Goal: Check status: Check status

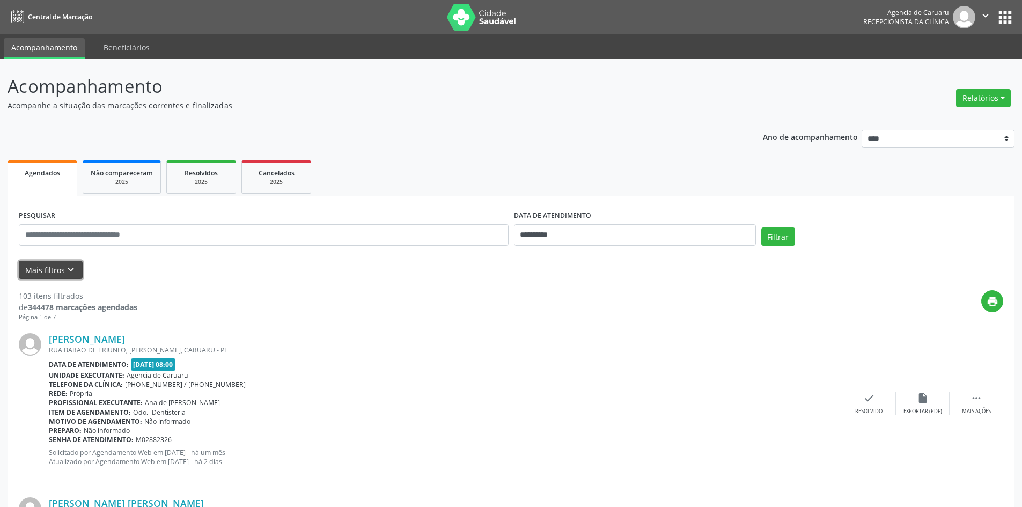
click at [71, 267] on icon "keyboard_arrow_down" at bounding box center [71, 270] width 12 height 12
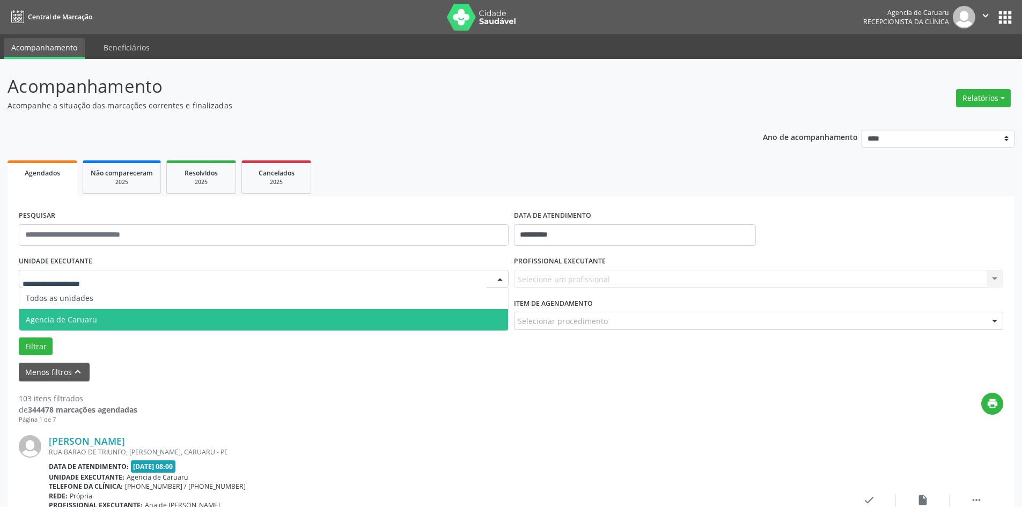
click at [72, 318] on span "Agencia de Caruaru" at bounding box center [61, 319] width 71 height 10
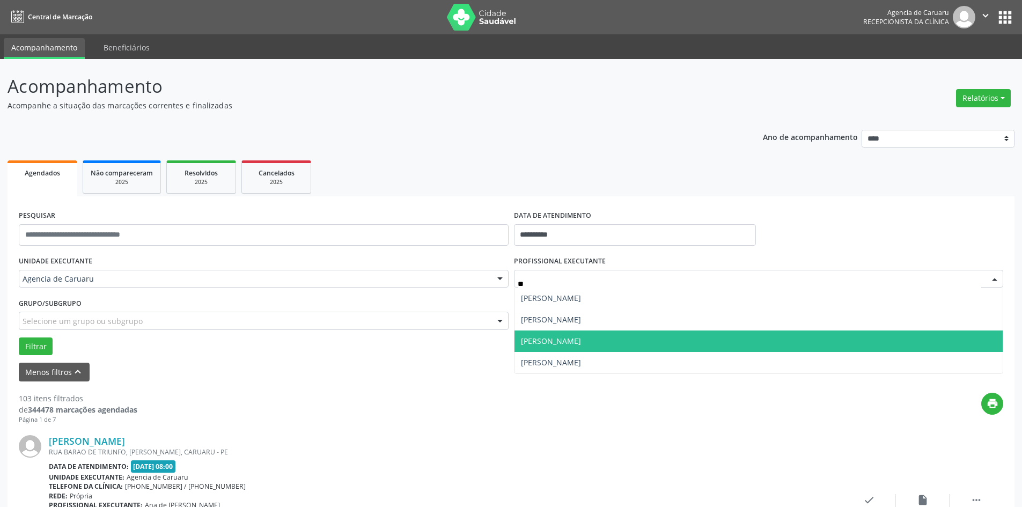
type input "***"
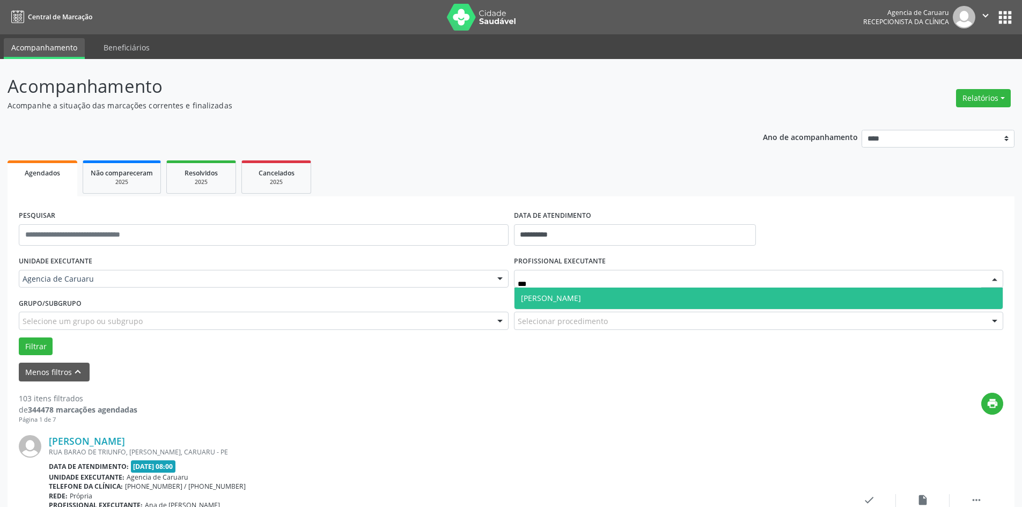
click at [581, 297] on span "Joao Evangelista Torres Montenegro" at bounding box center [551, 298] width 60 height 10
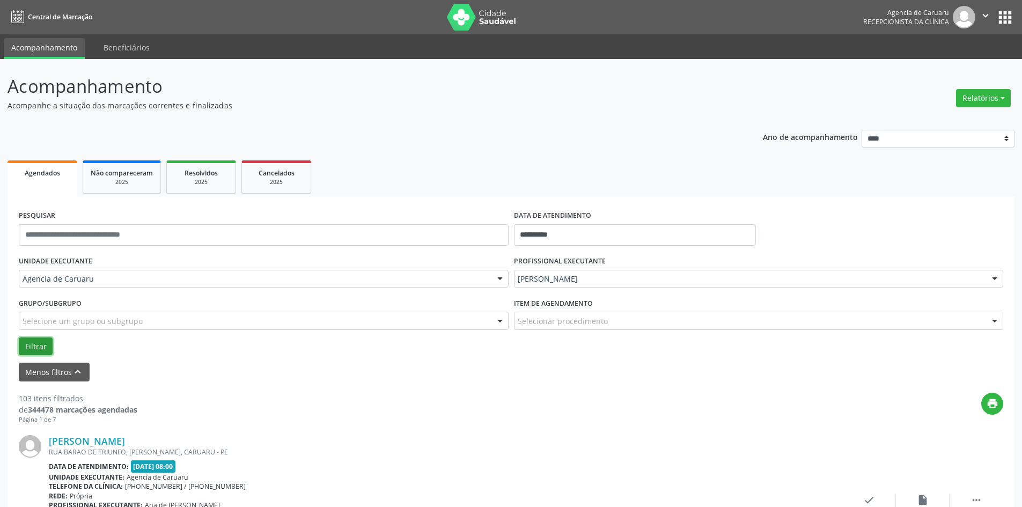
click at [36, 351] on button "Filtrar" at bounding box center [36, 346] width 34 height 18
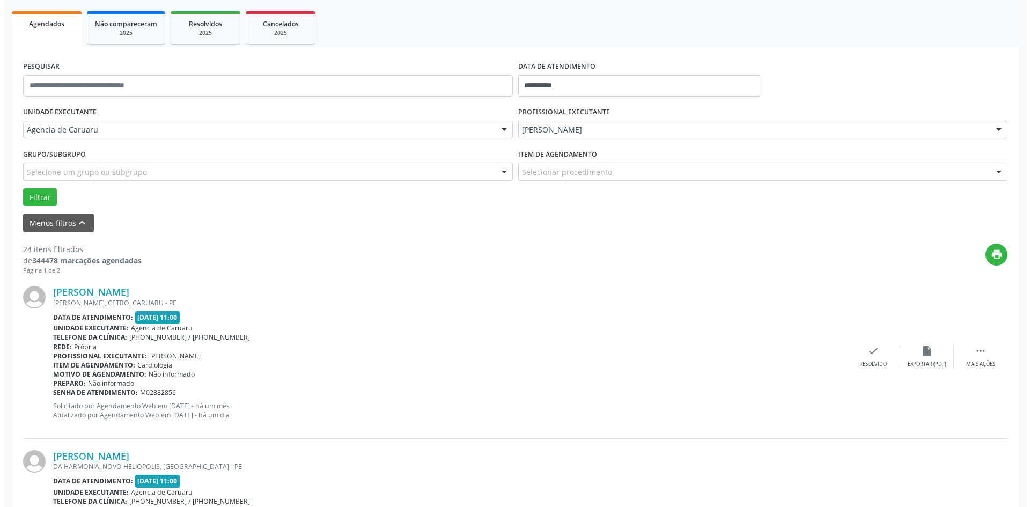
scroll to position [268, 0]
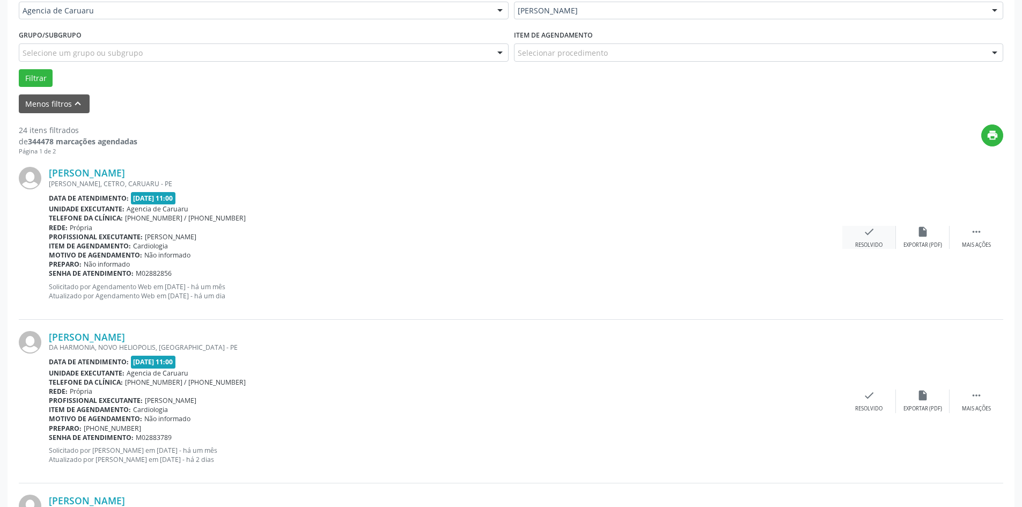
click at [864, 232] on icon "check" at bounding box center [869, 232] width 12 height 12
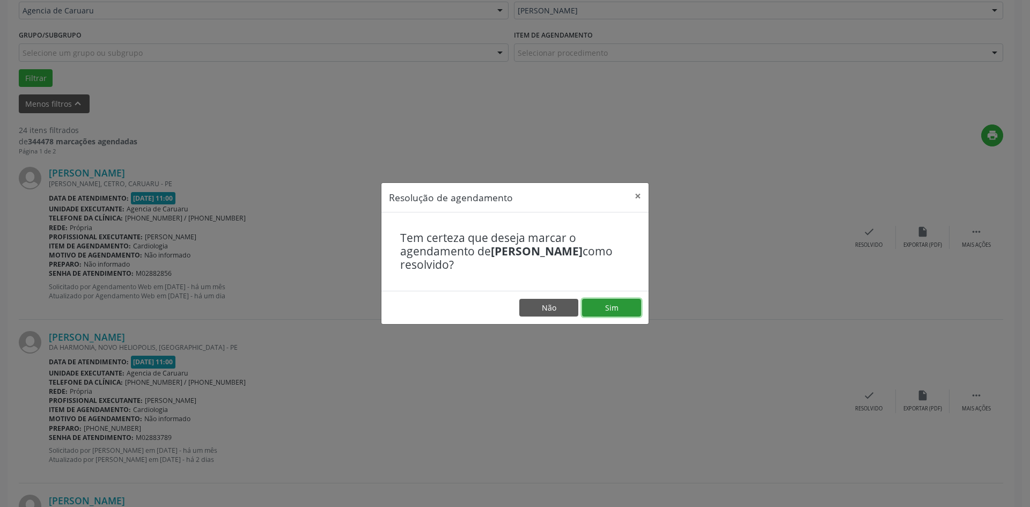
click at [625, 305] on button "Sim" at bounding box center [611, 308] width 59 height 18
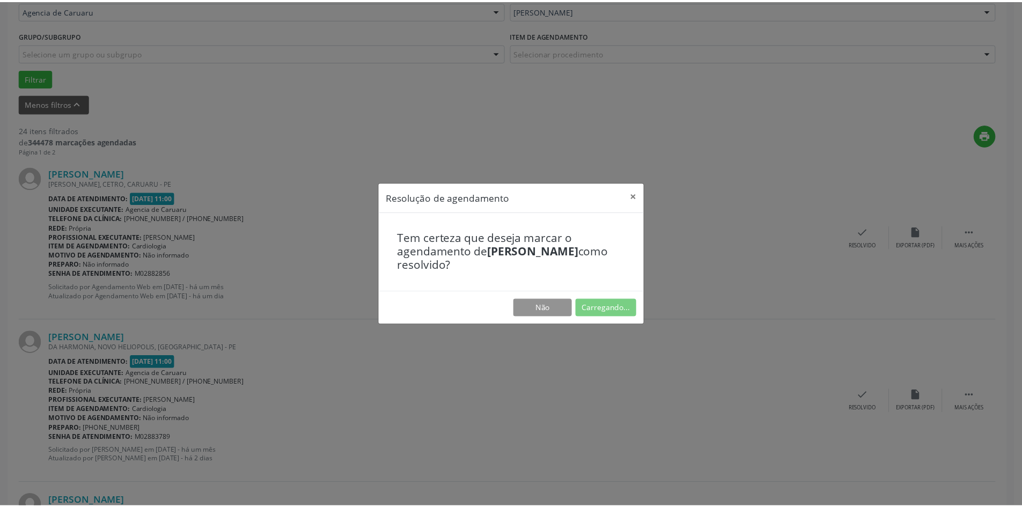
scroll to position [0, 0]
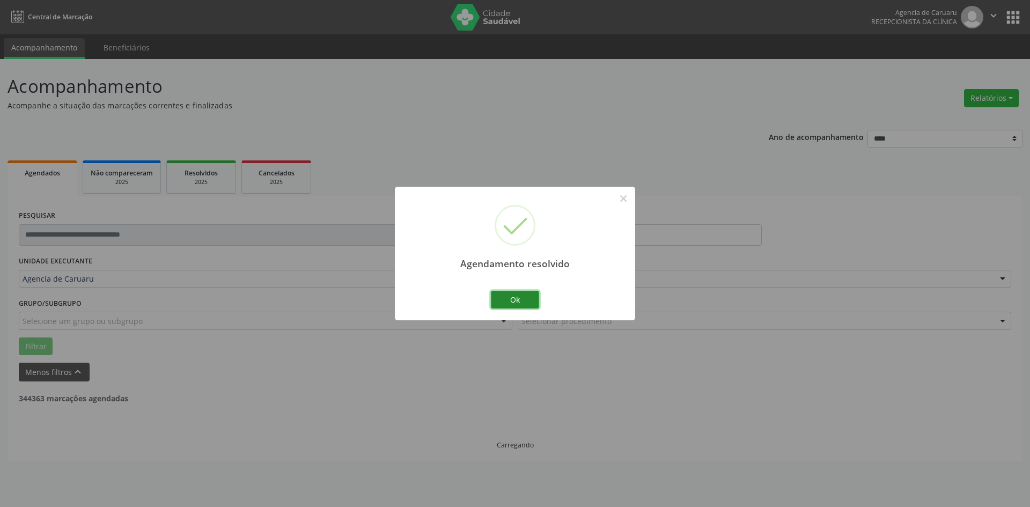
click at [510, 292] on button "Ok" at bounding box center [515, 300] width 48 height 18
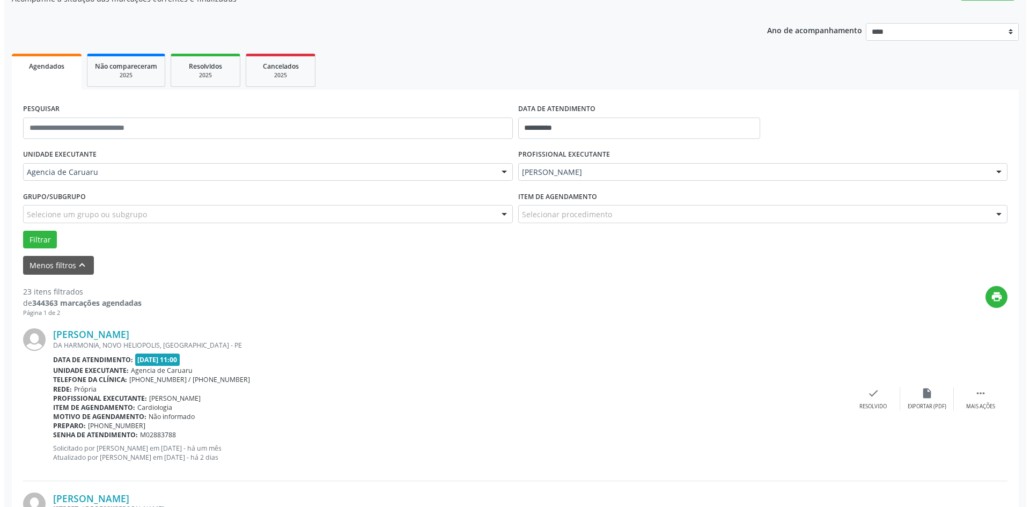
scroll to position [107, 0]
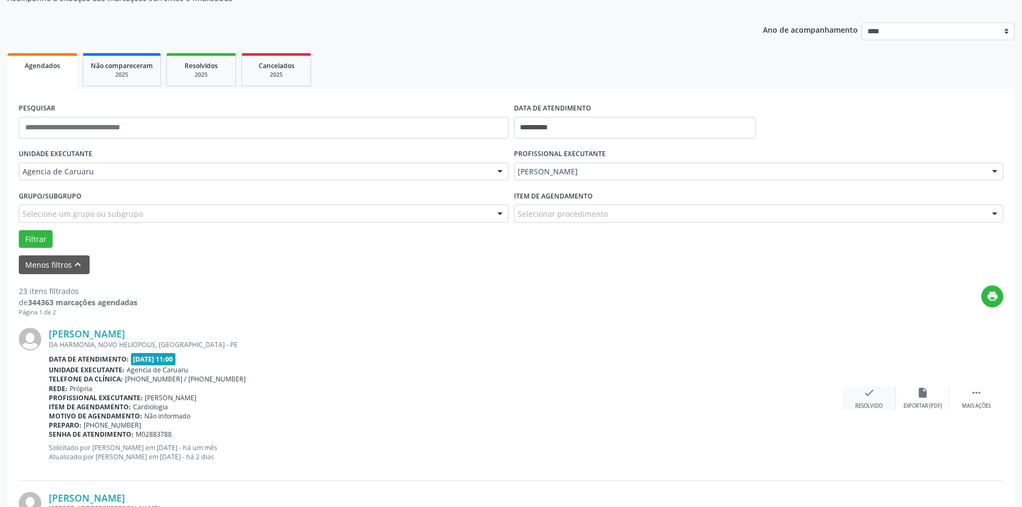
click at [864, 399] on icon "check" at bounding box center [869, 393] width 12 height 12
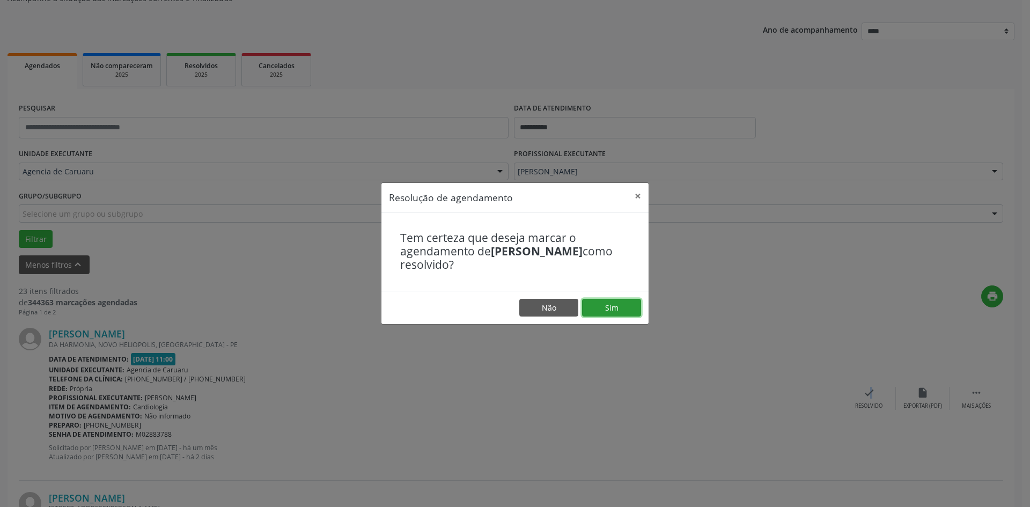
click at [611, 316] on button "Sim" at bounding box center [611, 308] width 59 height 18
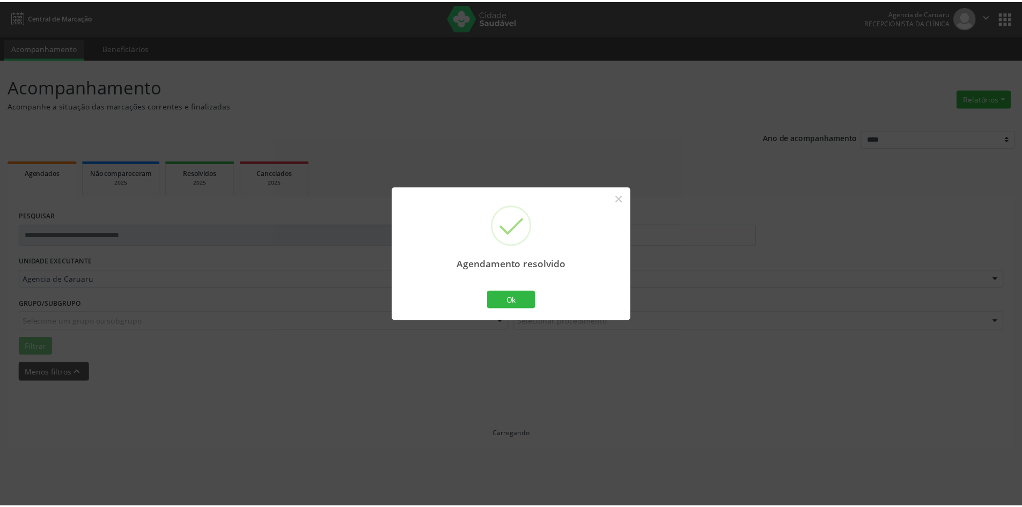
scroll to position [0, 0]
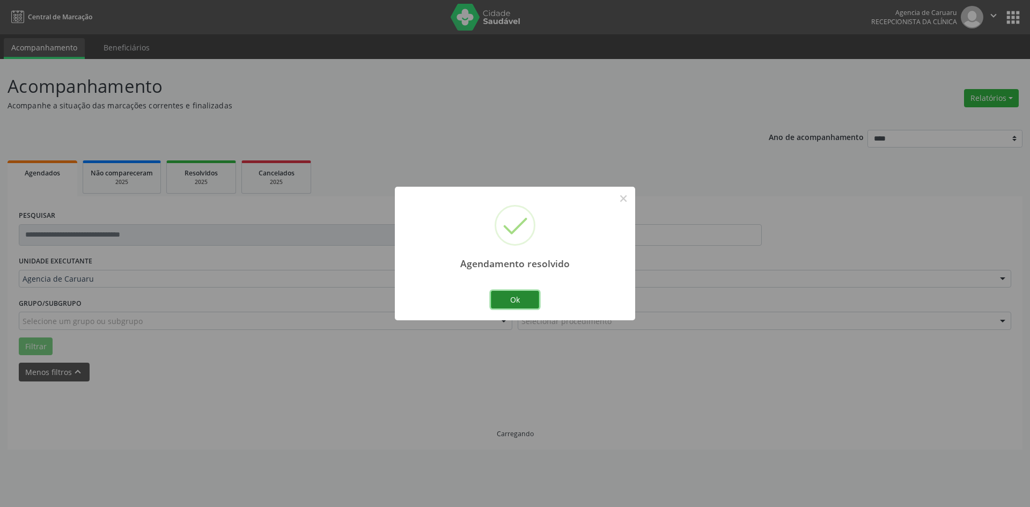
click at [519, 298] on button "Ok" at bounding box center [515, 300] width 48 height 18
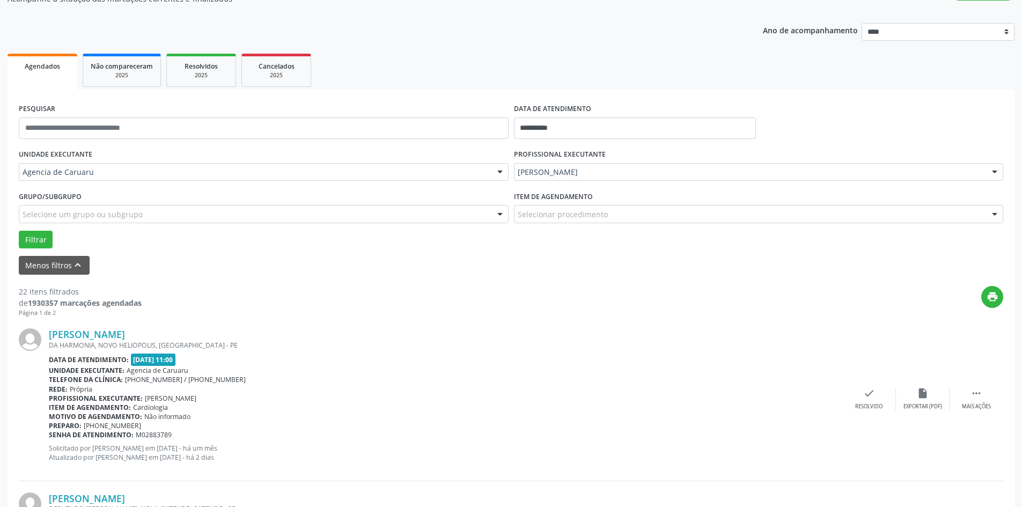
scroll to position [107, 0]
click at [975, 396] on icon "" at bounding box center [976, 393] width 12 height 12
click at [927, 392] on icon "alarm_off" at bounding box center [923, 393] width 12 height 12
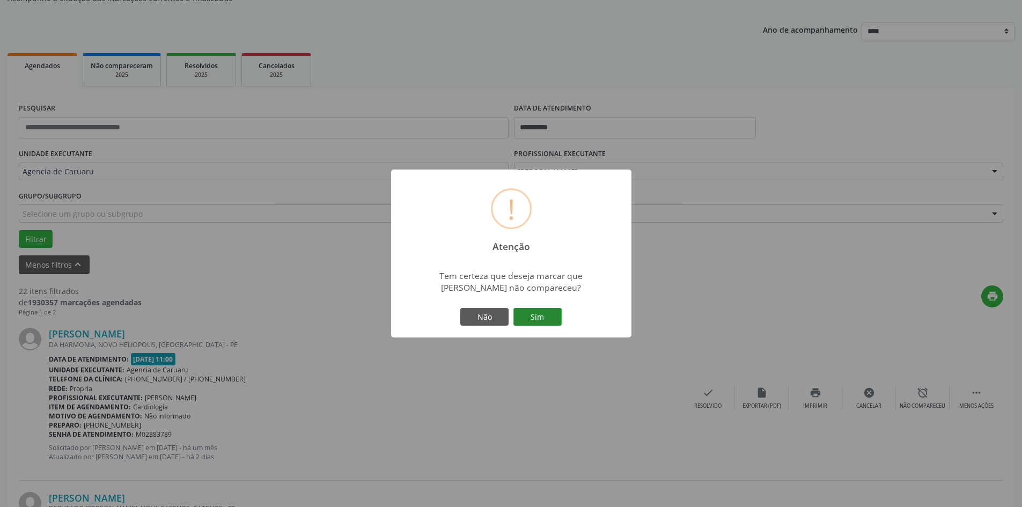
click at [556, 312] on button "Sim" at bounding box center [537, 317] width 48 height 18
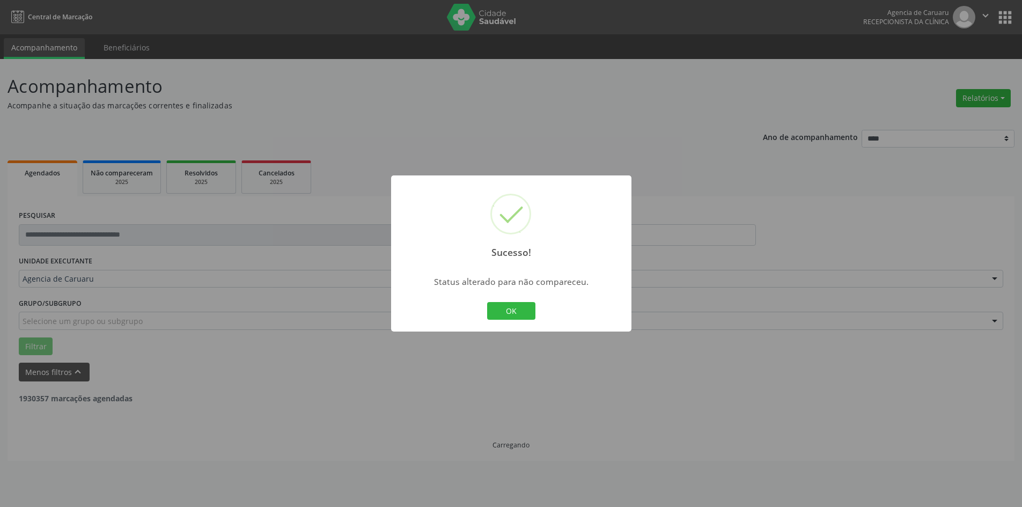
scroll to position [0, 0]
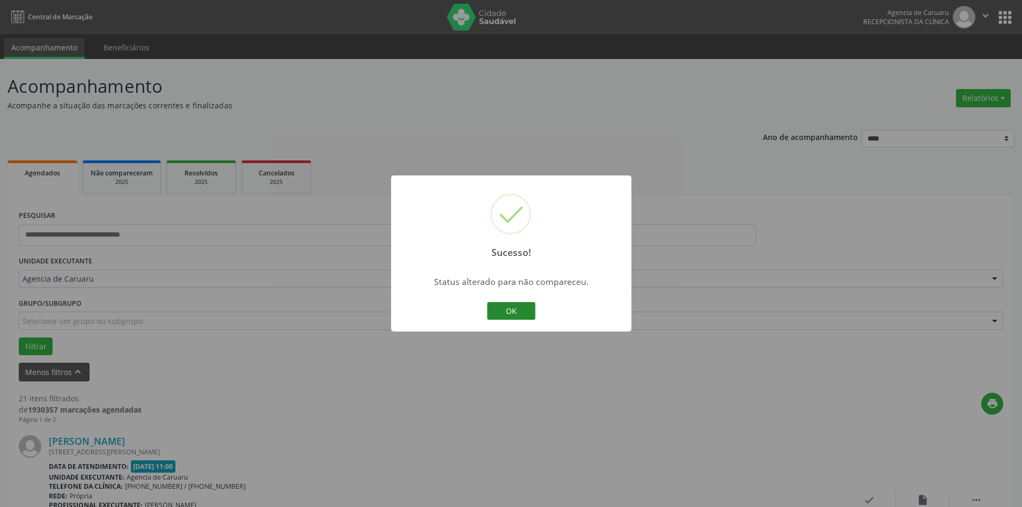
click at [528, 315] on button "OK" at bounding box center [511, 311] width 48 height 18
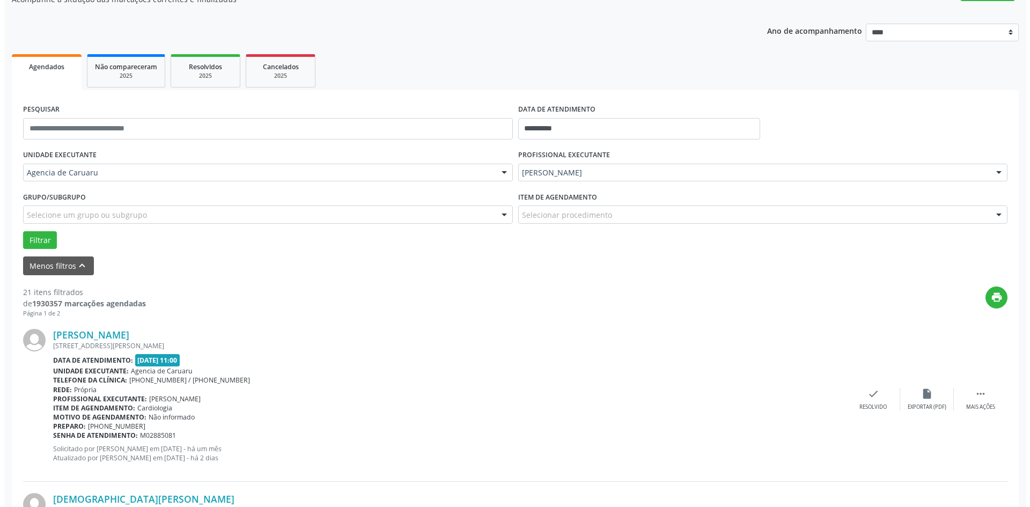
scroll to position [107, 0]
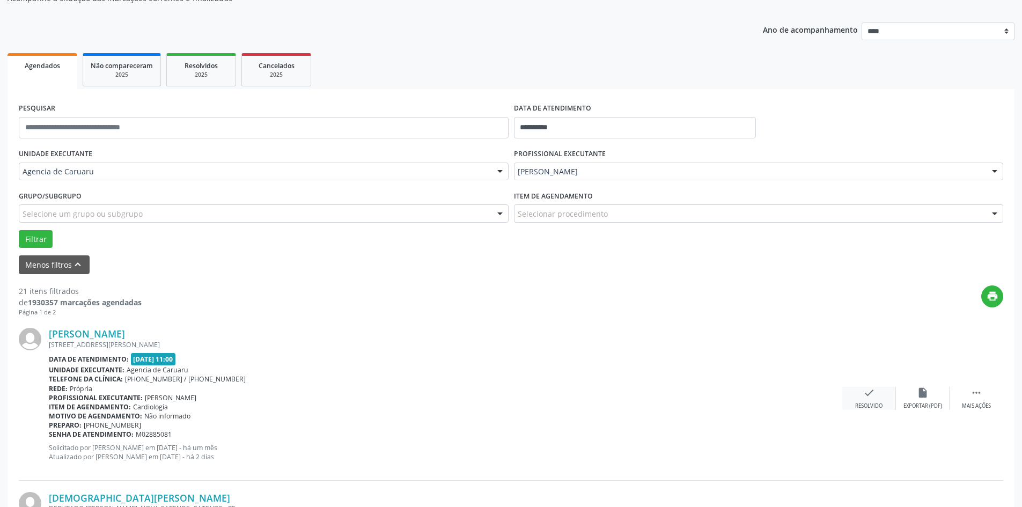
click at [865, 392] on icon "check" at bounding box center [869, 393] width 12 height 12
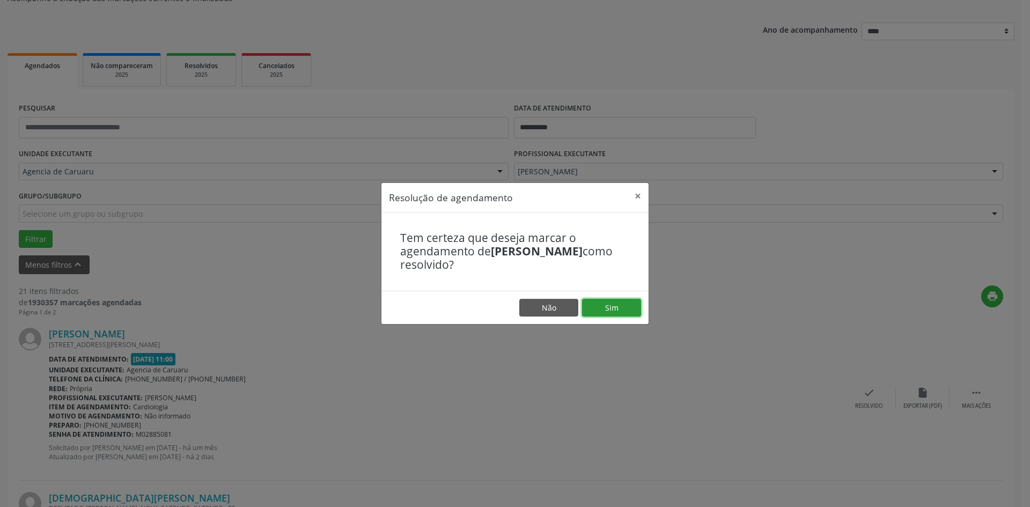
click at [610, 305] on button "Sim" at bounding box center [611, 308] width 59 height 18
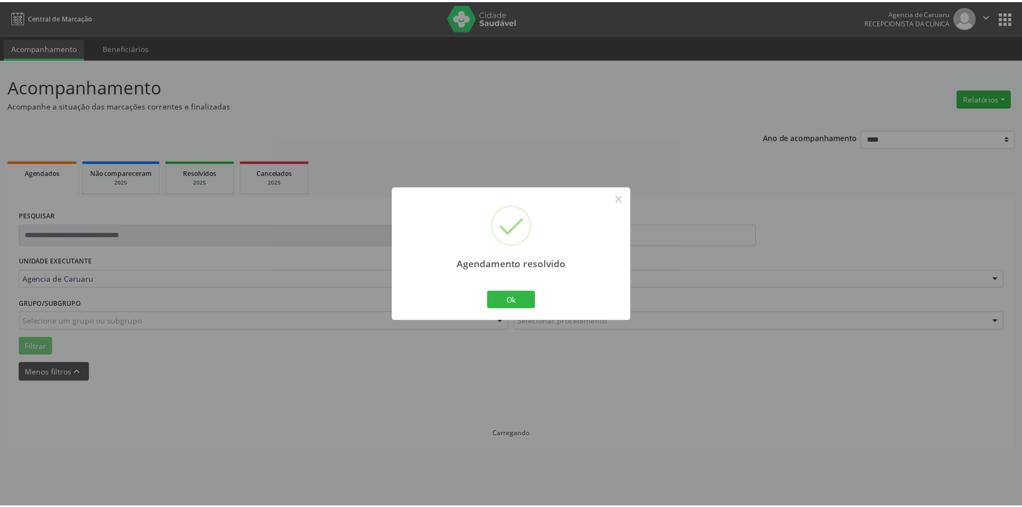
scroll to position [0, 0]
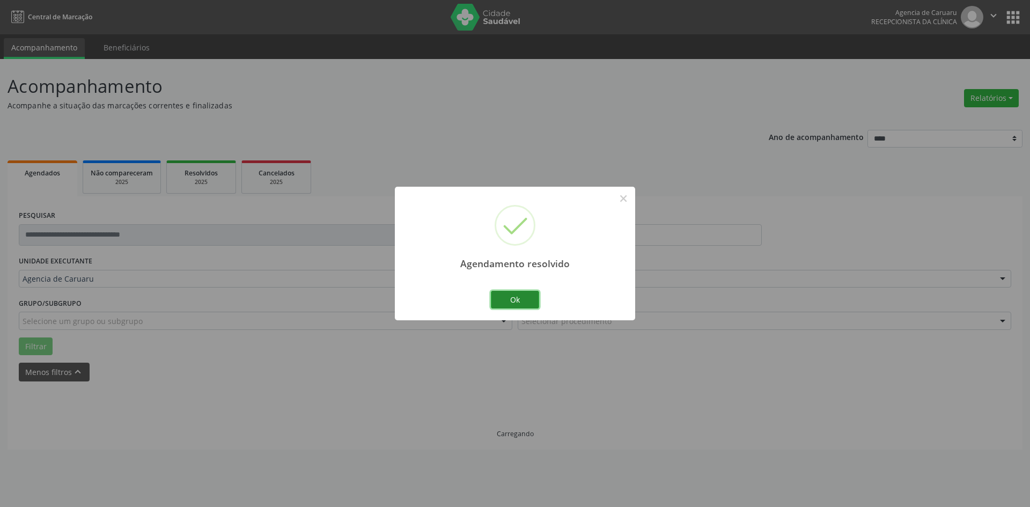
click at [510, 297] on button "Ok" at bounding box center [515, 300] width 48 height 18
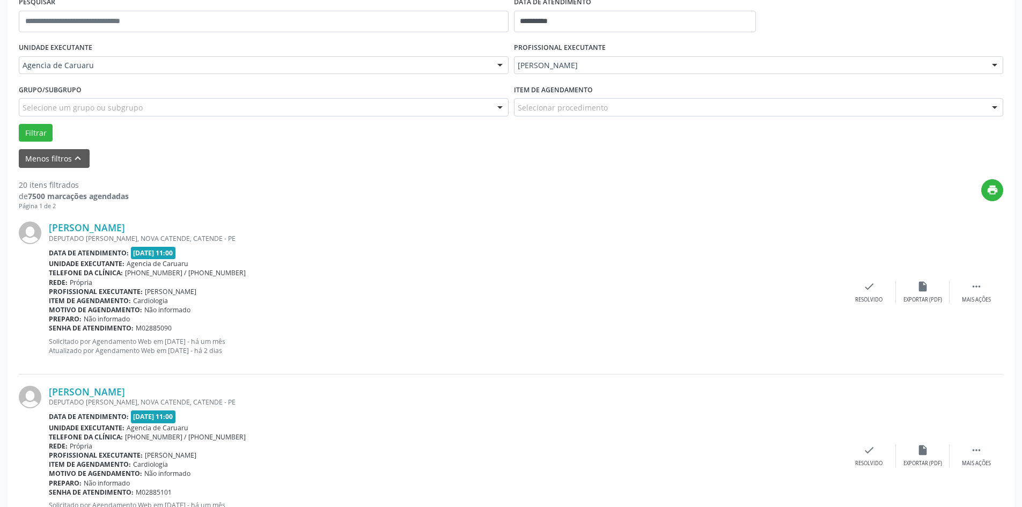
scroll to position [215, 0]
drag, startPoint x: 985, startPoint y: 284, endPoint x: 963, endPoint y: 283, distance: 21.5
click at [985, 283] on div " Mais ações" at bounding box center [977, 290] width 54 height 23
click at [916, 284] on div "alarm_off Não compareceu" at bounding box center [923, 290] width 54 height 23
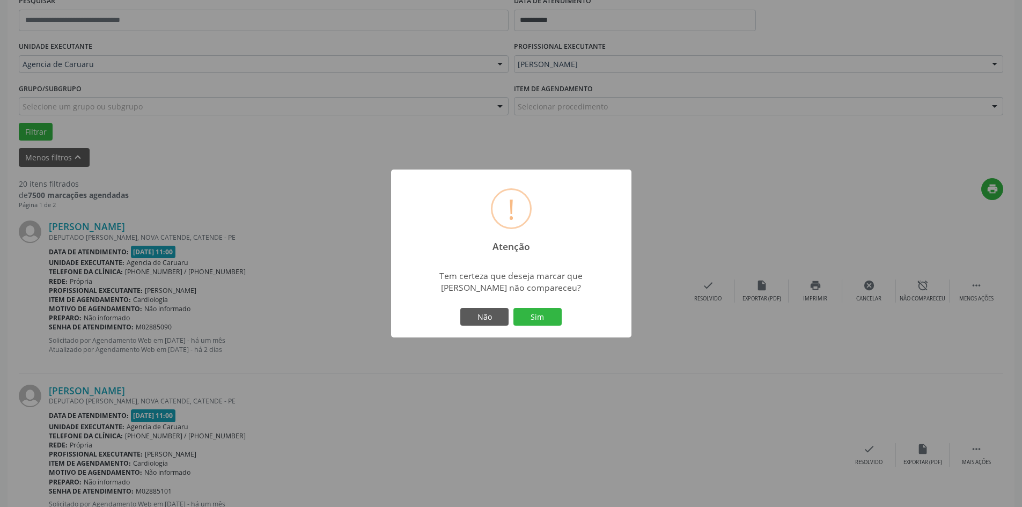
click at [540, 315] on button "Sim" at bounding box center [537, 317] width 48 height 18
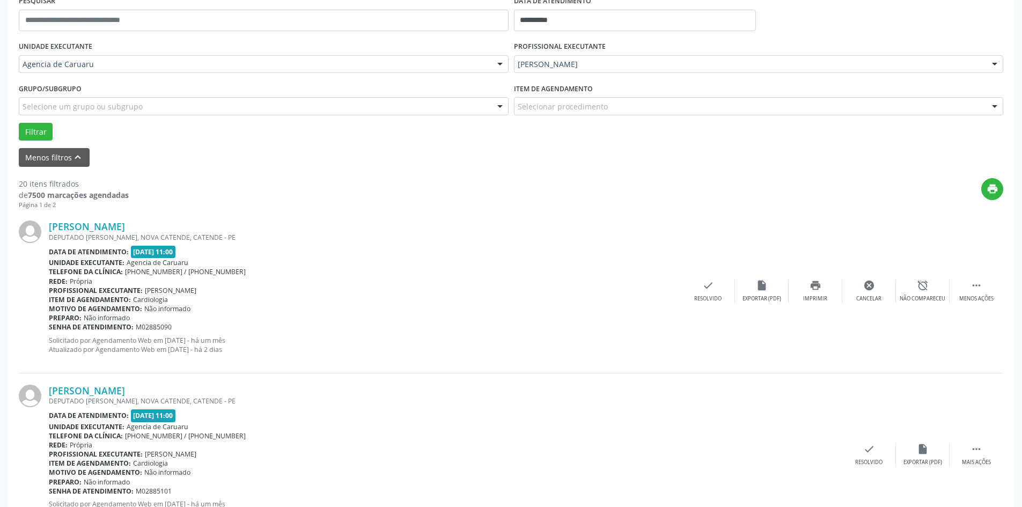
scroll to position [0, 0]
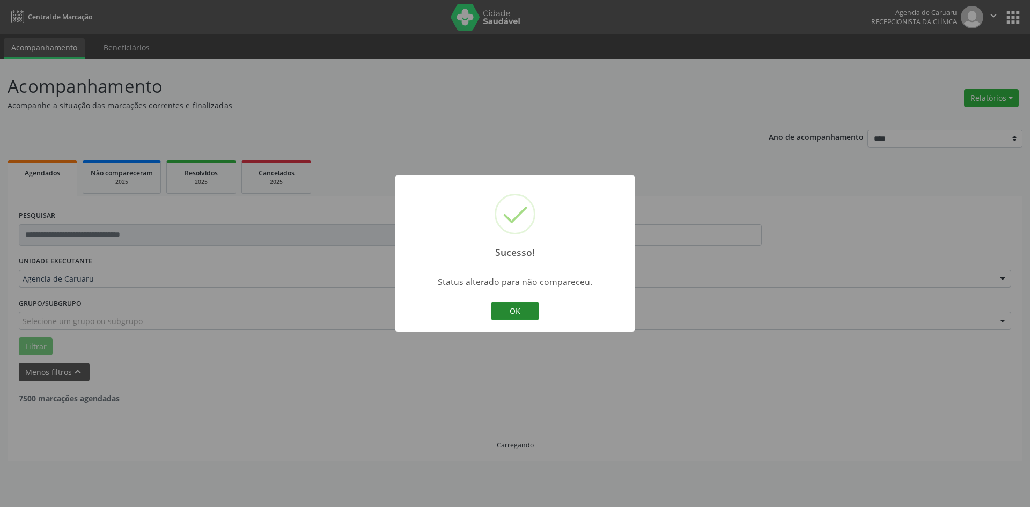
click at [528, 307] on button "OK" at bounding box center [515, 311] width 48 height 18
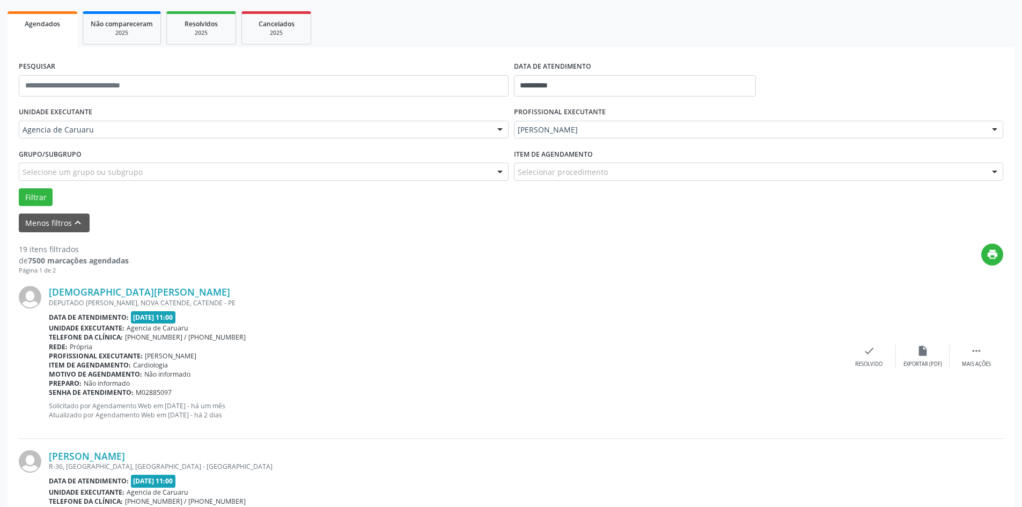
scroll to position [161, 0]
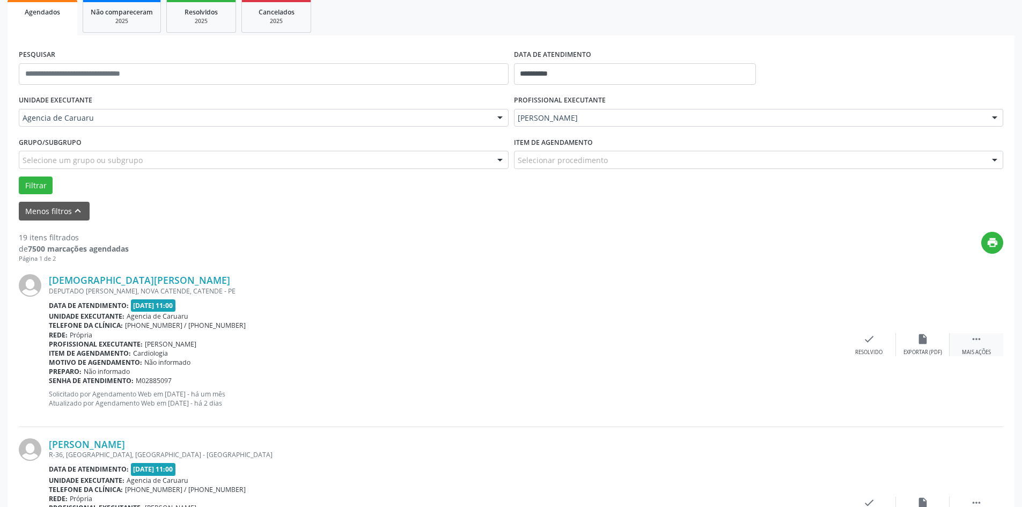
click at [974, 341] on icon "" at bounding box center [976, 339] width 12 height 12
click at [935, 351] on div "Não compareceu" at bounding box center [923, 353] width 46 height 8
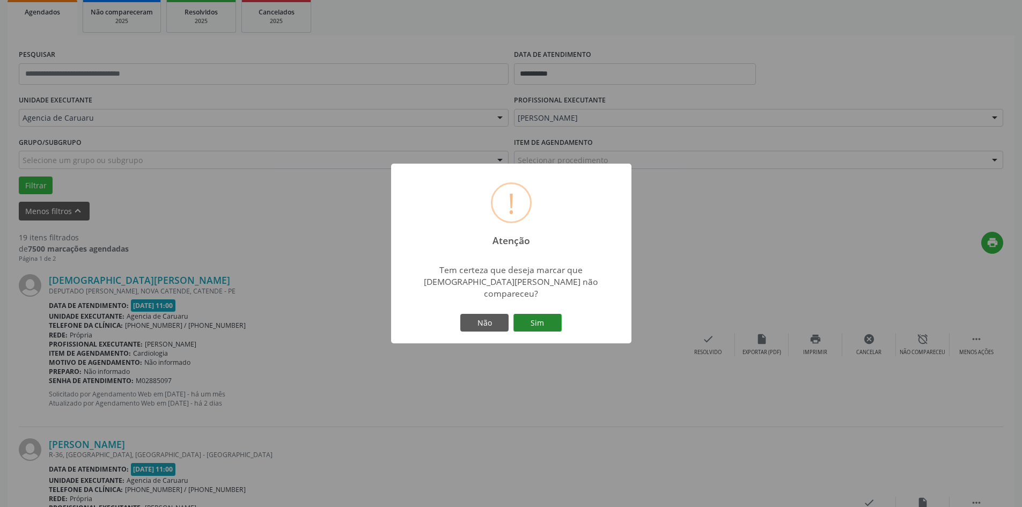
click at [554, 323] on button "Sim" at bounding box center [537, 323] width 48 height 18
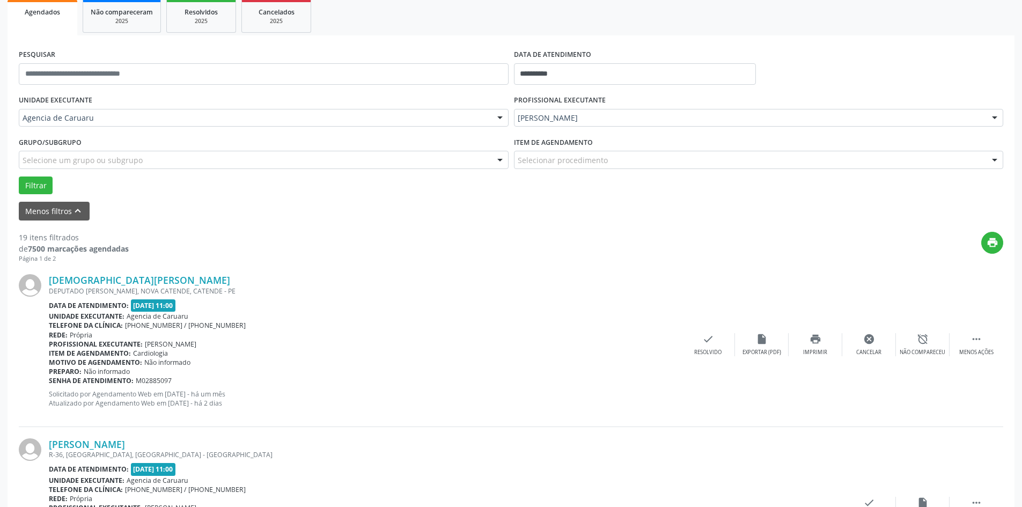
scroll to position [0, 0]
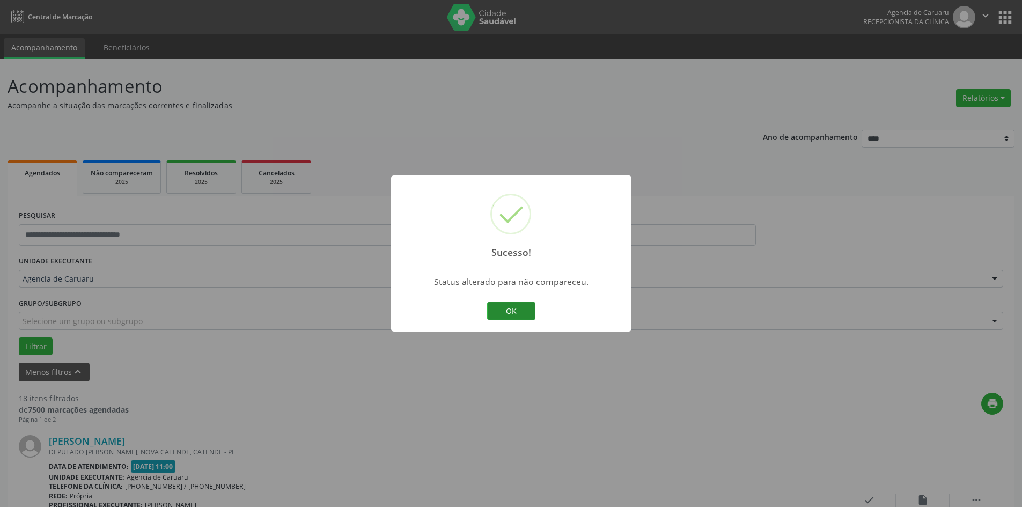
click at [516, 308] on button "OK" at bounding box center [511, 311] width 48 height 18
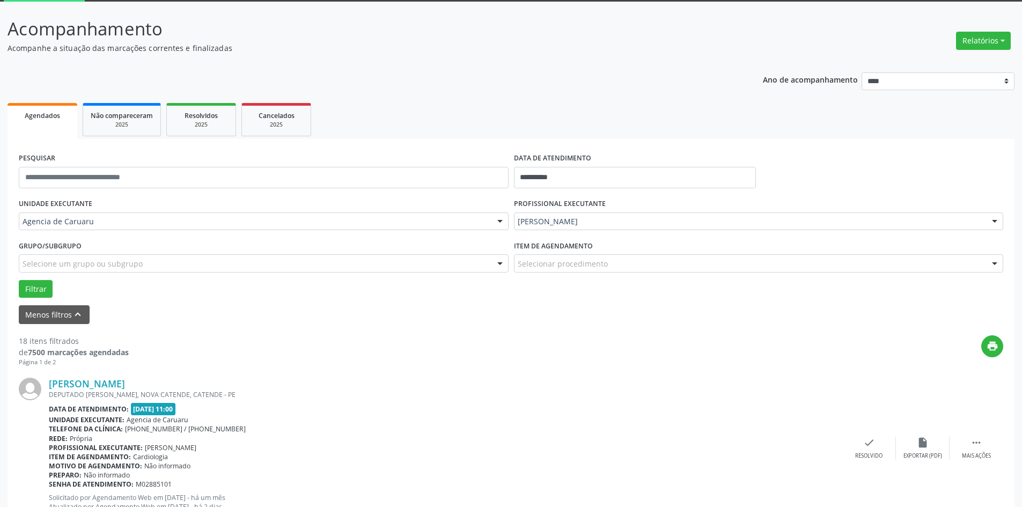
scroll to position [161, 0]
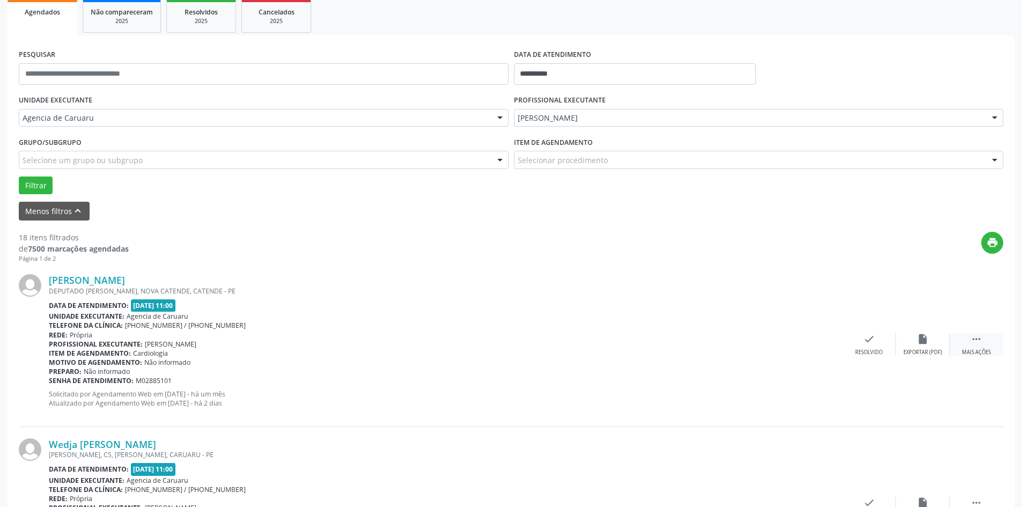
click at [975, 344] on icon "" at bounding box center [976, 339] width 12 height 12
click at [929, 343] on div "alarm_off Não compareceu" at bounding box center [923, 344] width 54 height 23
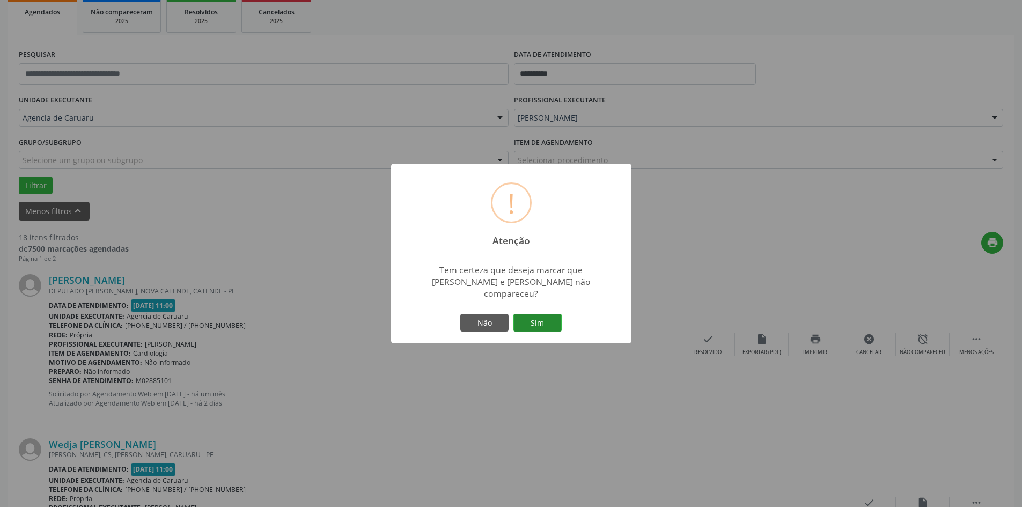
click at [545, 317] on button "Sim" at bounding box center [537, 323] width 48 height 18
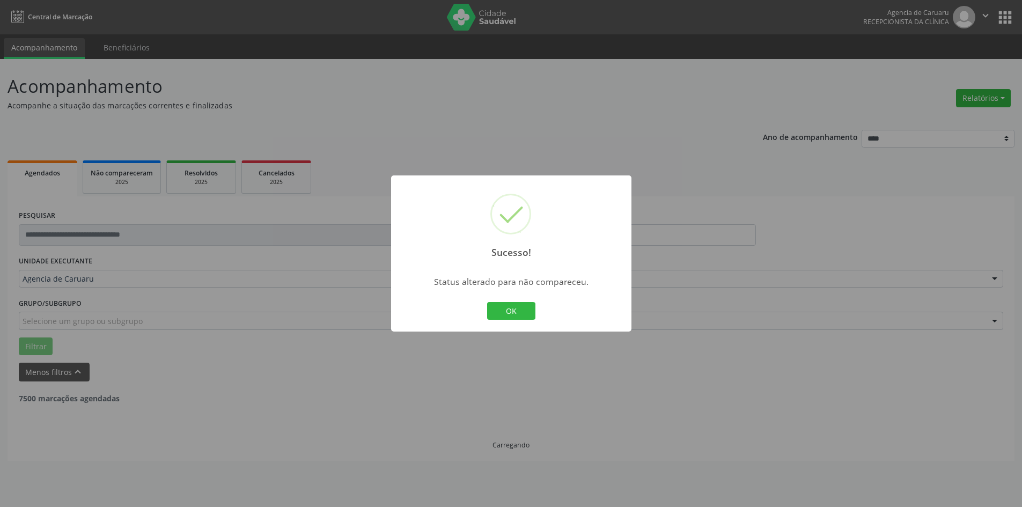
scroll to position [0, 0]
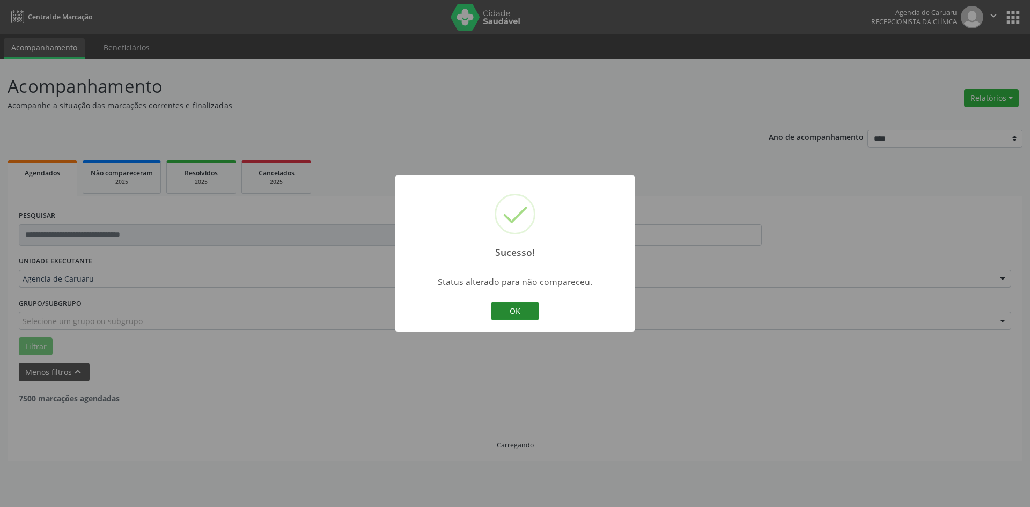
click at [519, 315] on button "OK" at bounding box center [515, 311] width 48 height 18
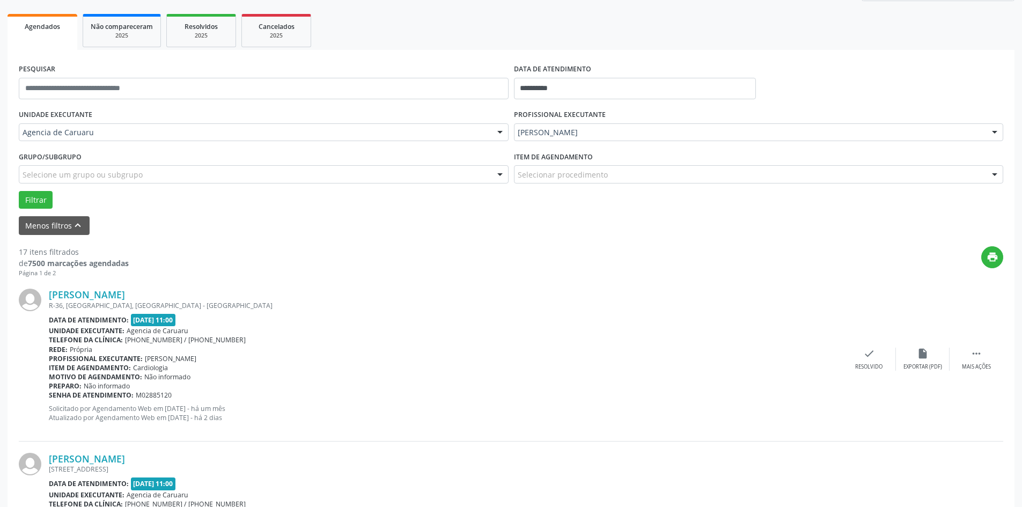
scroll to position [161, 0]
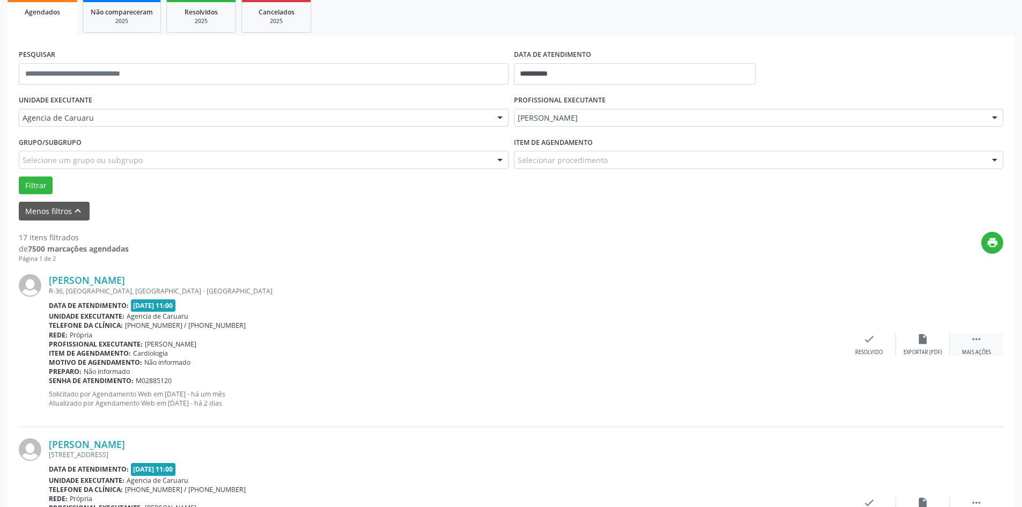
click at [968, 340] on div " Mais ações" at bounding box center [977, 344] width 54 height 23
click at [919, 347] on div "alarm_off Não compareceu" at bounding box center [923, 344] width 54 height 23
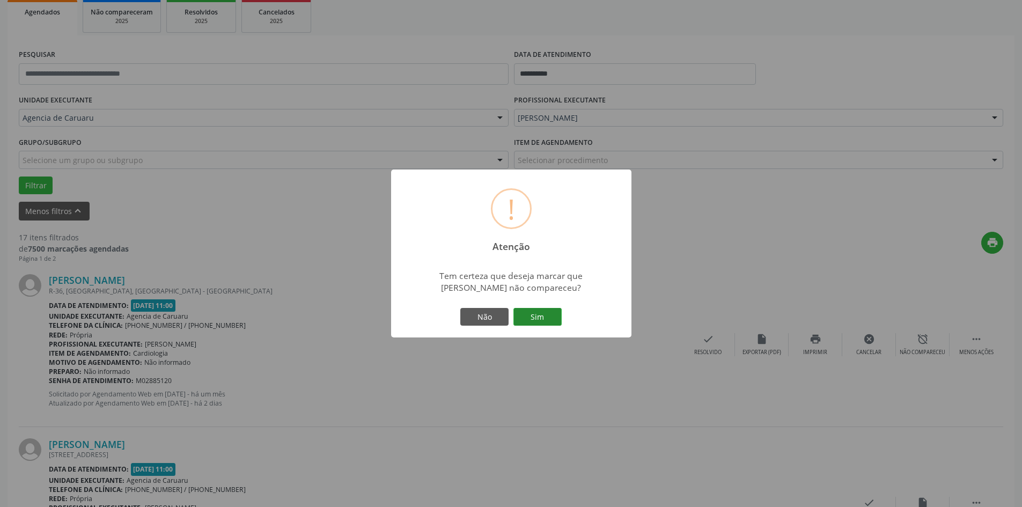
click at [536, 323] on button "Sim" at bounding box center [537, 317] width 48 height 18
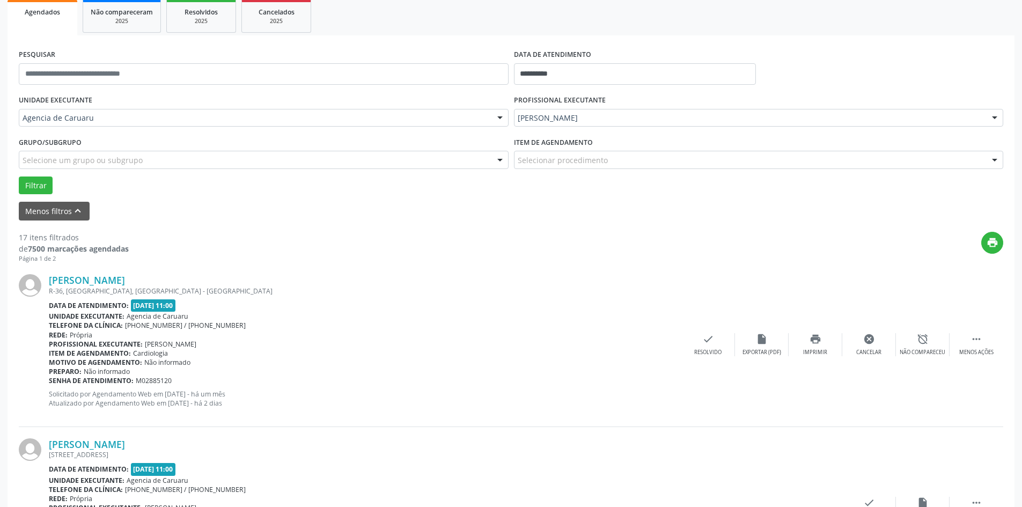
scroll to position [0, 0]
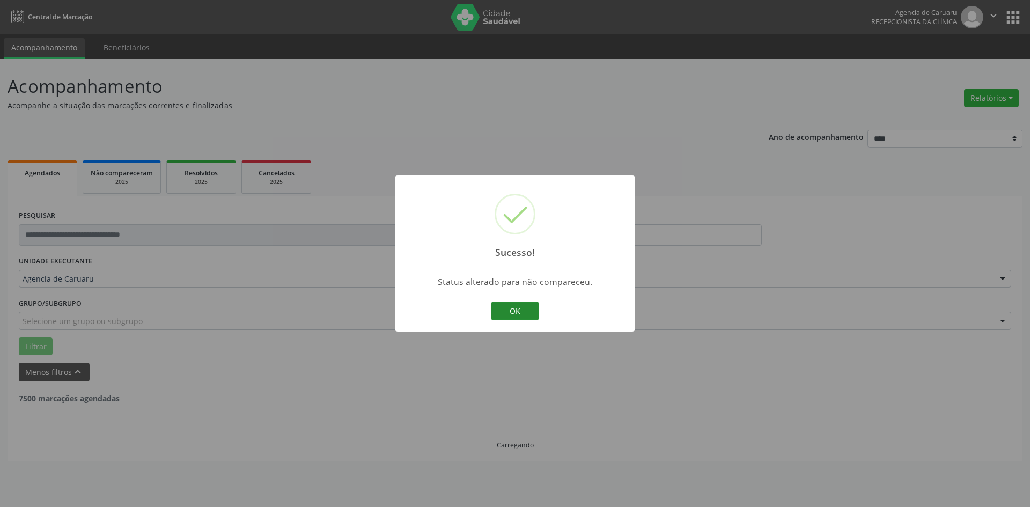
click at [532, 312] on button "OK" at bounding box center [515, 311] width 48 height 18
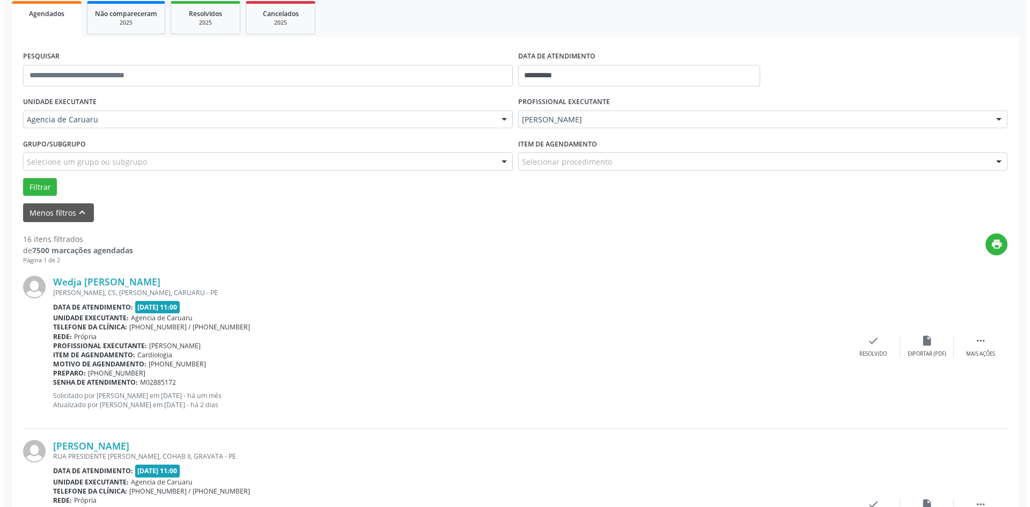
scroll to position [161, 0]
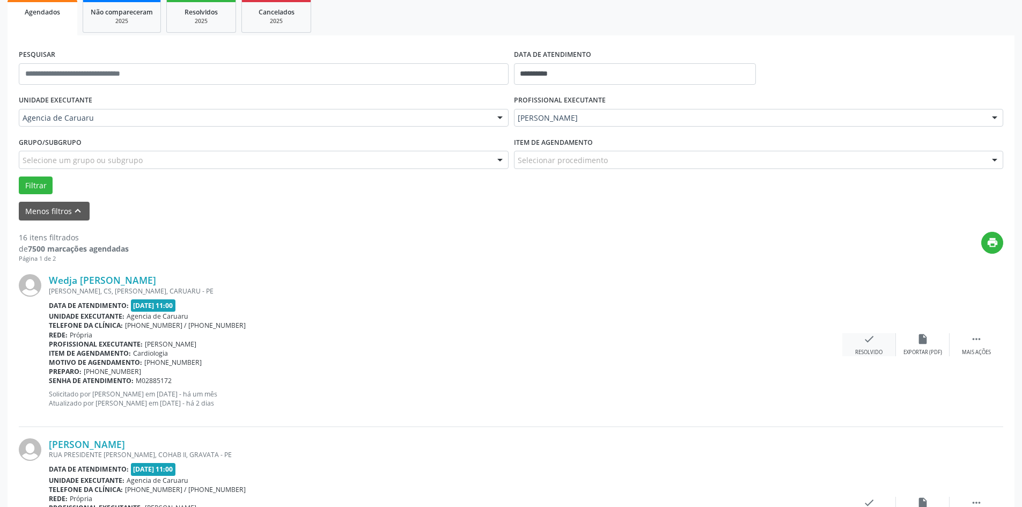
click at [864, 351] on div "Resolvido" at bounding box center [868, 353] width 27 height 8
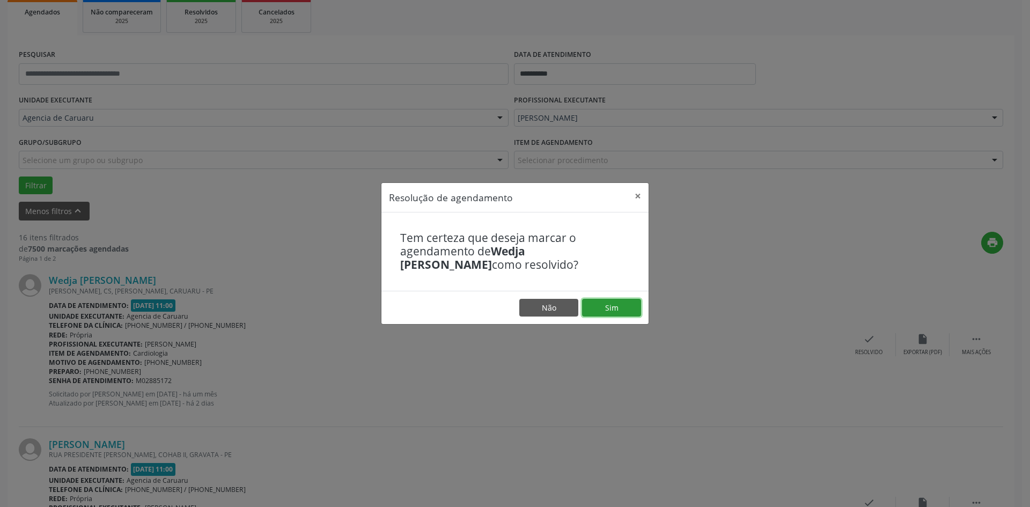
click at [610, 307] on button "Sim" at bounding box center [611, 308] width 59 height 18
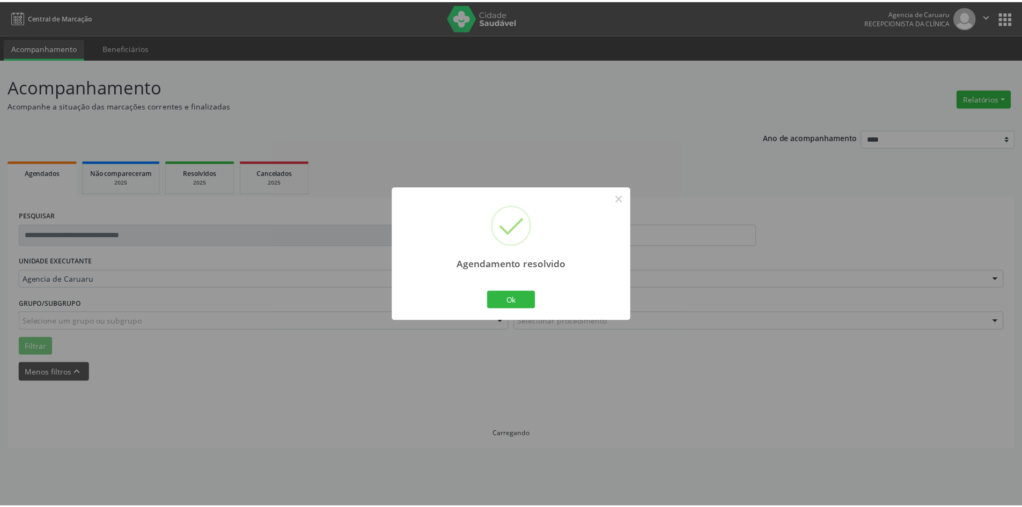
scroll to position [0, 0]
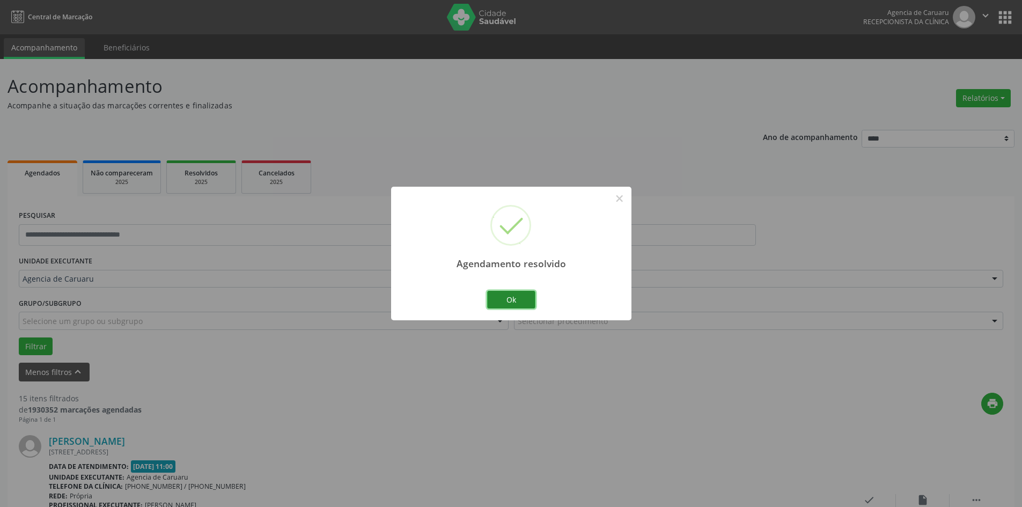
click at [518, 304] on button "Ok" at bounding box center [511, 300] width 48 height 18
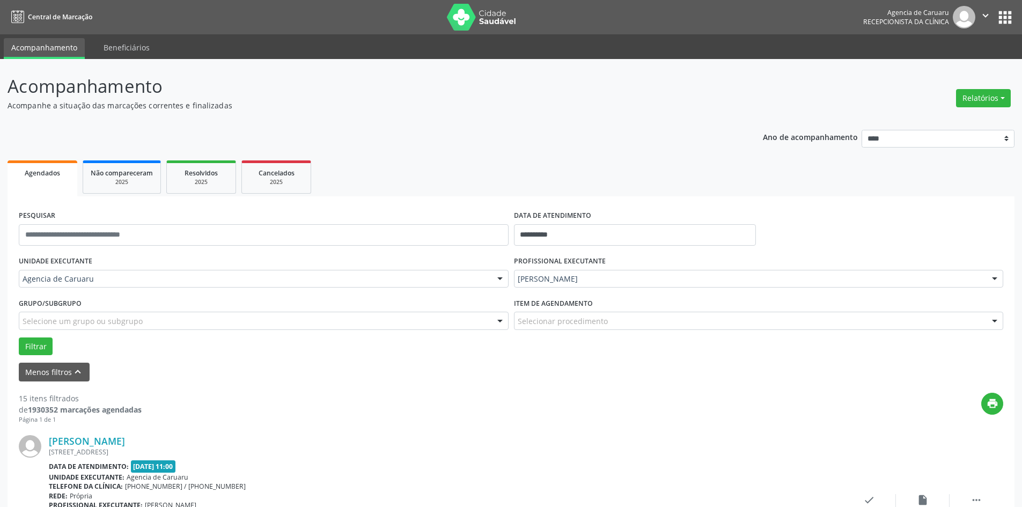
click at [812, 110] on header "Acompanhamento Acompanhe a situação das marcações correntes e finalizadas Relat…" at bounding box center [511, 92] width 1007 height 38
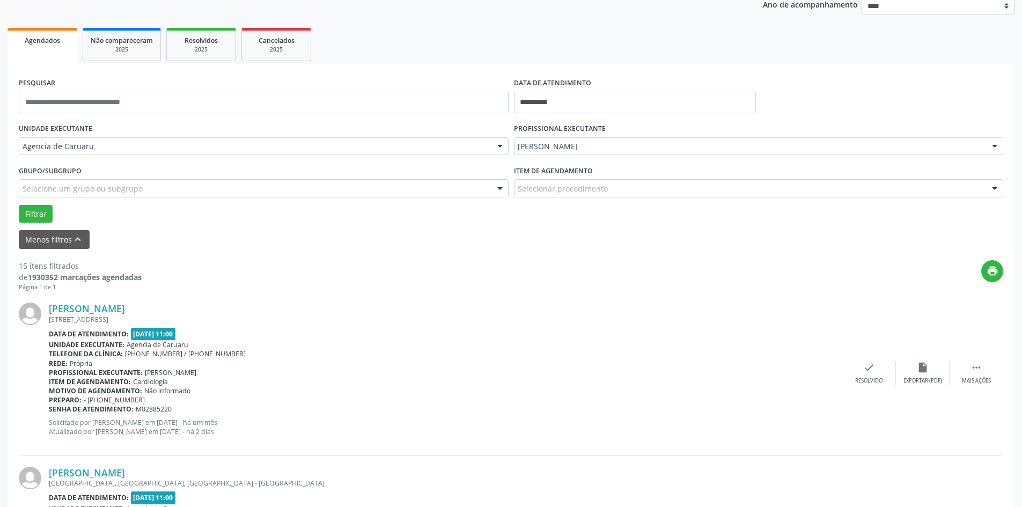
scroll to position [161, 0]
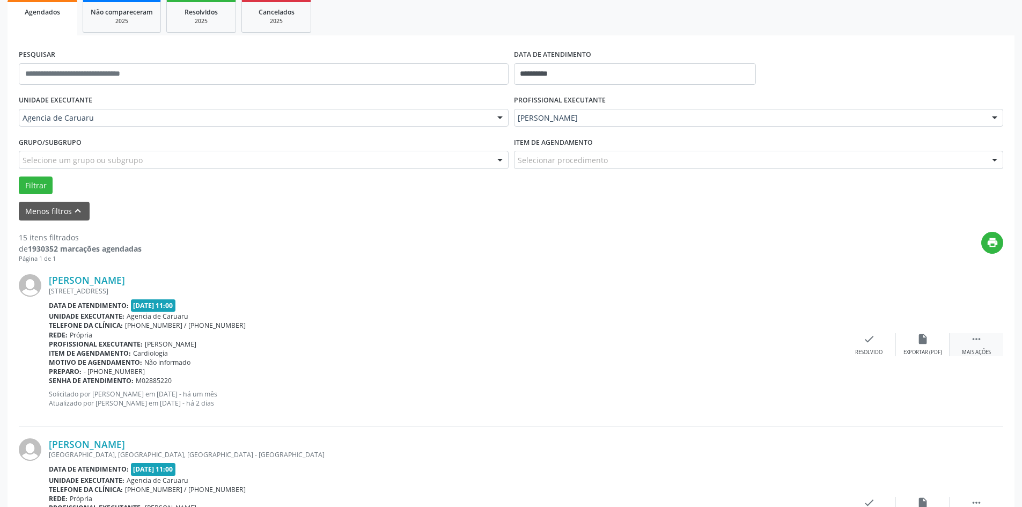
click at [982, 349] on div "Mais ações" at bounding box center [976, 353] width 29 height 8
click at [926, 341] on icon "alarm_off" at bounding box center [923, 339] width 12 height 12
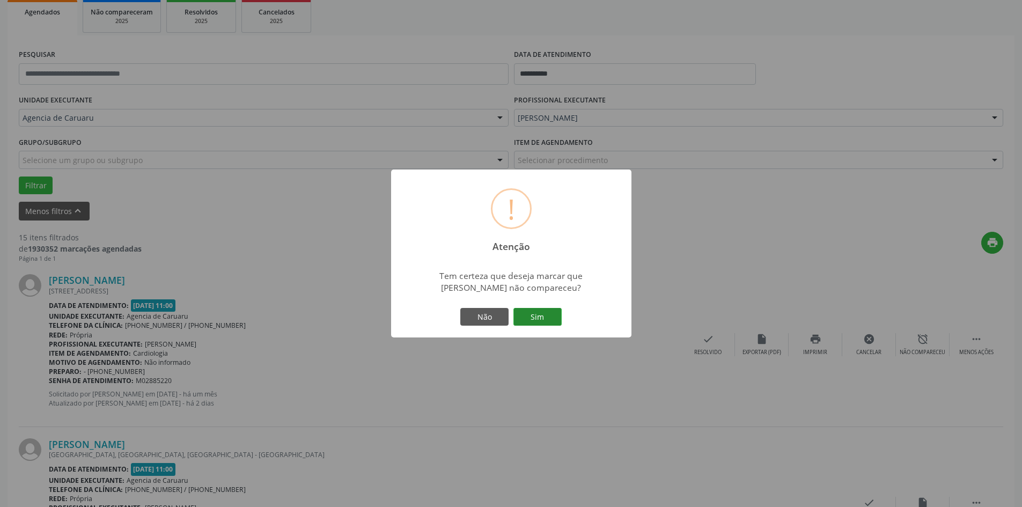
click at [541, 312] on button "Sim" at bounding box center [537, 317] width 48 height 18
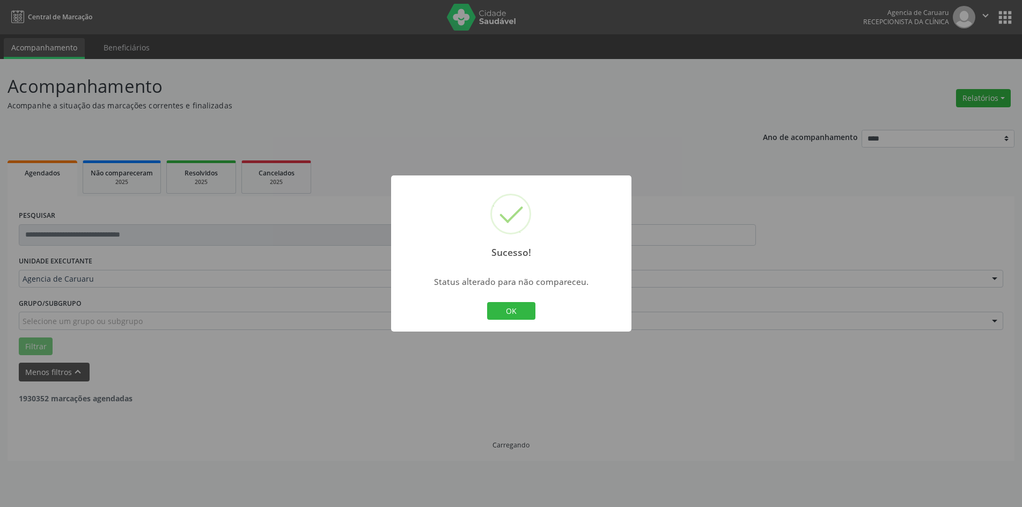
scroll to position [0, 0]
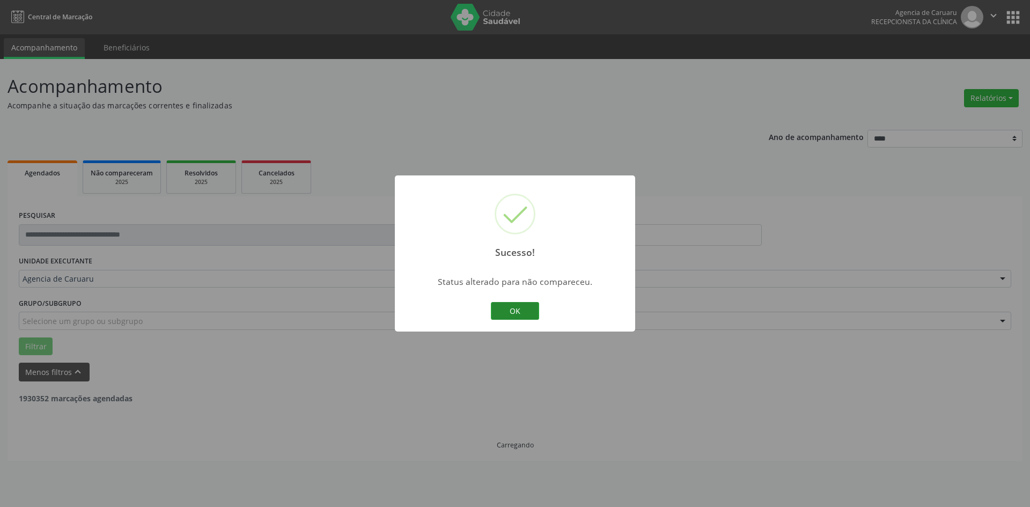
click at [531, 306] on button "OK" at bounding box center [515, 311] width 48 height 18
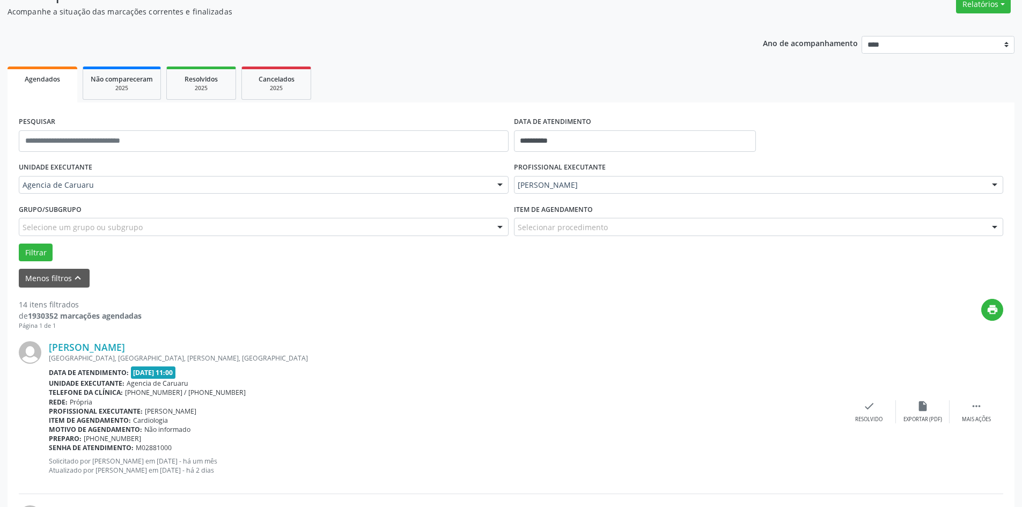
scroll to position [107, 0]
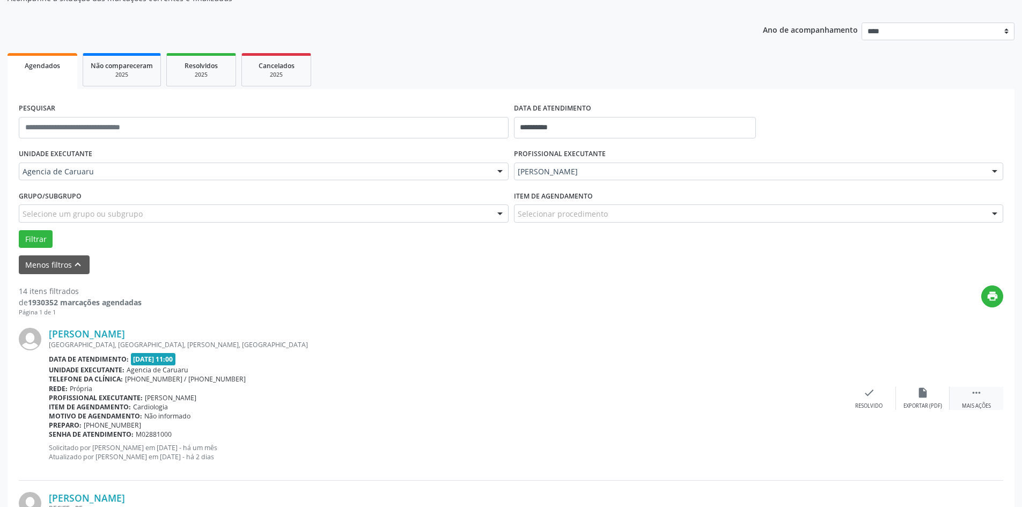
click at [974, 395] on icon "" at bounding box center [976, 393] width 12 height 12
click at [925, 393] on icon "alarm_off" at bounding box center [923, 393] width 12 height 12
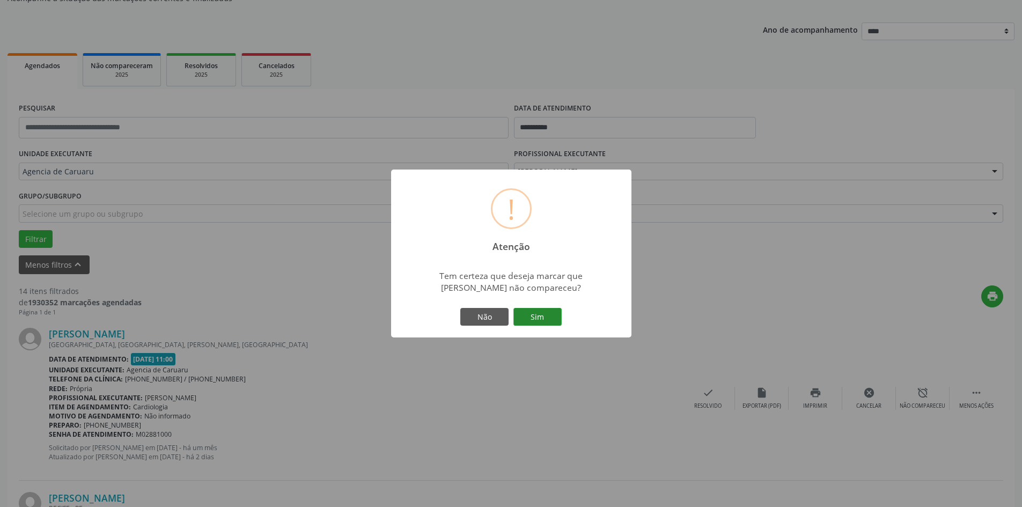
click at [541, 317] on button "Sim" at bounding box center [537, 317] width 48 height 18
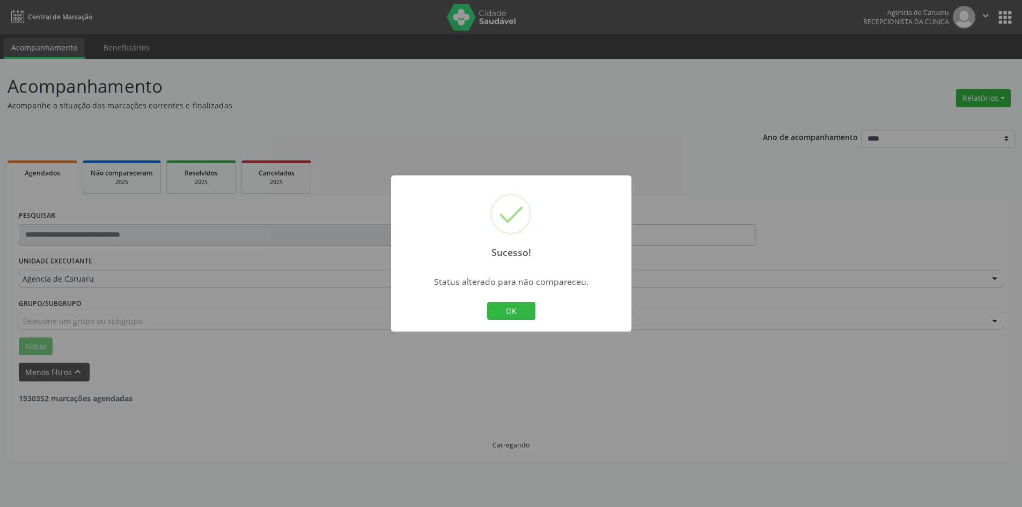
scroll to position [0, 0]
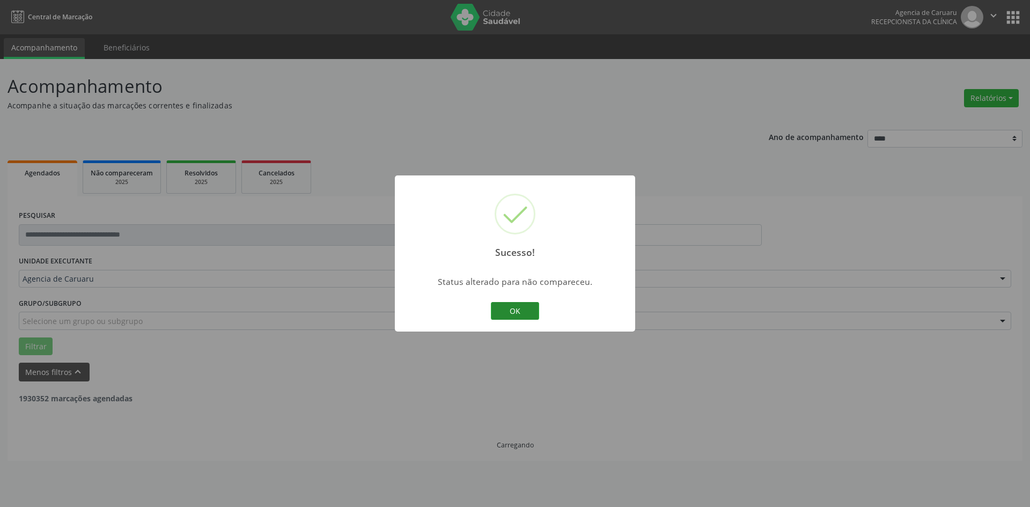
click at [525, 314] on button "OK" at bounding box center [515, 311] width 48 height 18
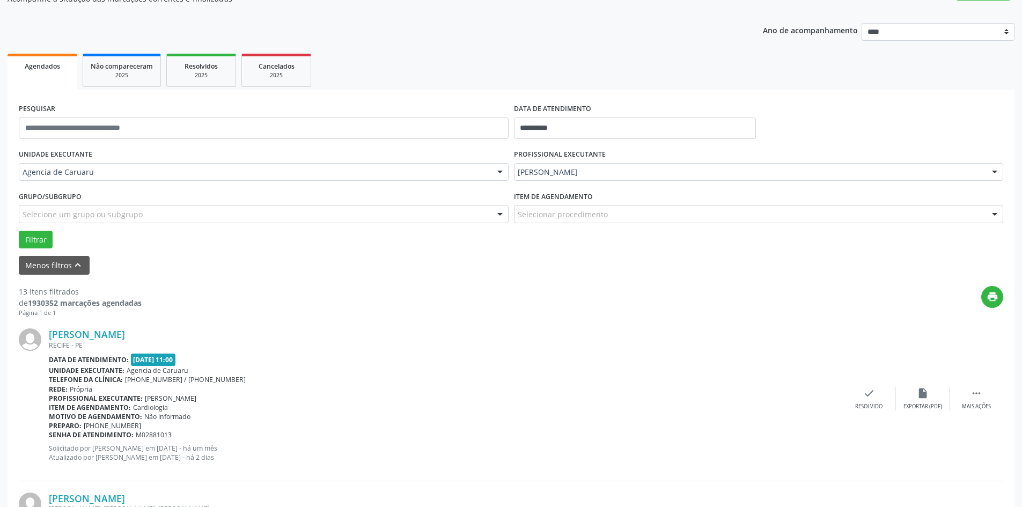
scroll to position [107, 0]
click at [979, 398] on icon "" at bounding box center [976, 393] width 12 height 12
click at [911, 394] on div "alarm_off Não compareceu" at bounding box center [923, 398] width 54 height 23
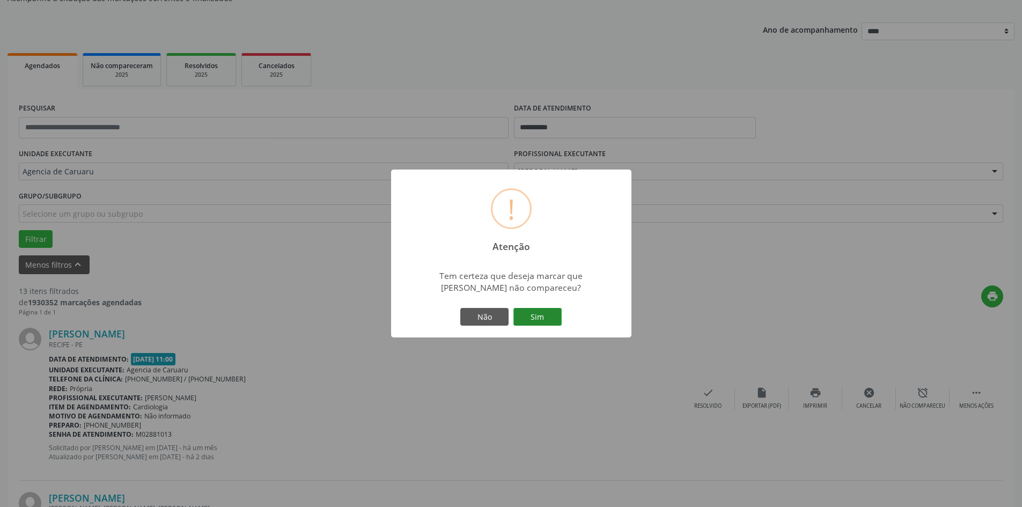
click at [540, 315] on button "Sim" at bounding box center [537, 317] width 48 height 18
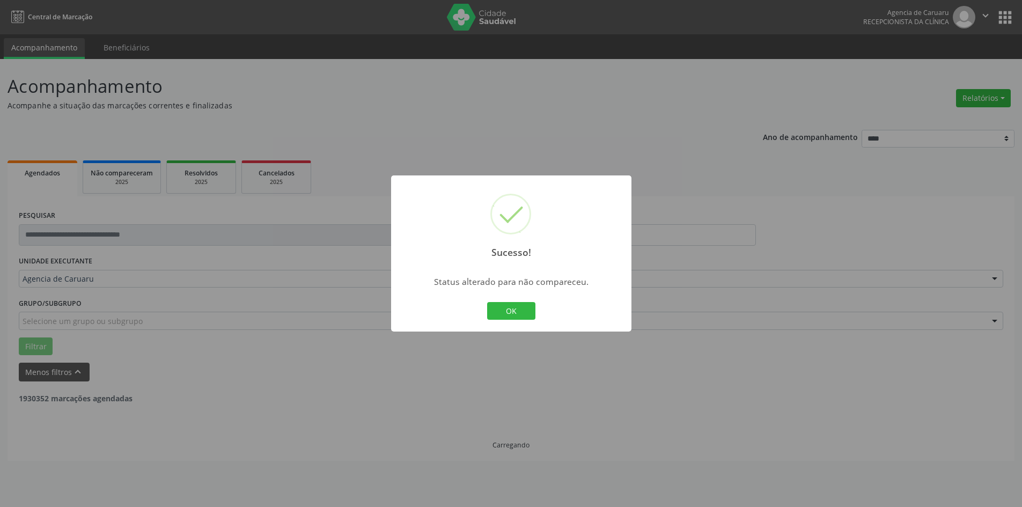
scroll to position [0, 0]
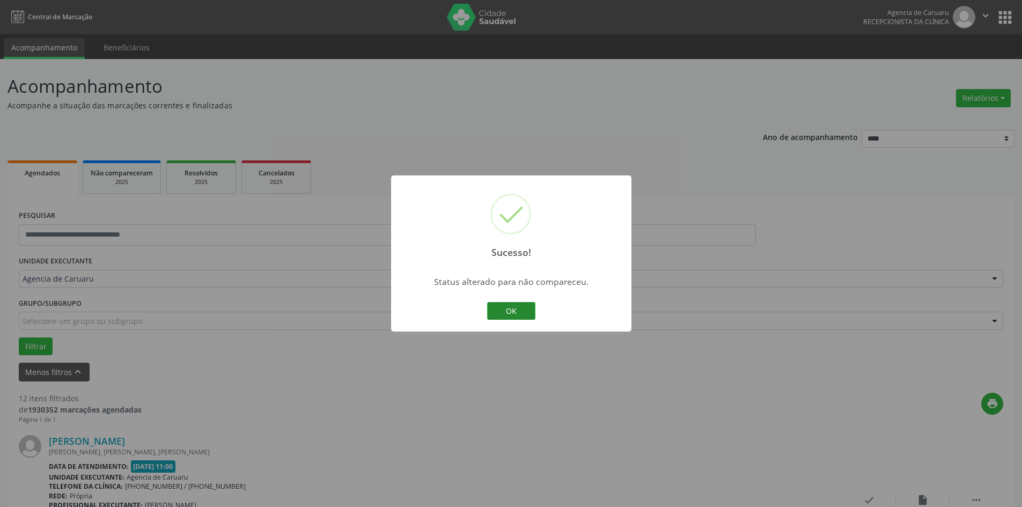
click at [521, 311] on button "OK" at bounding box center [511, 311] width 48 height 18
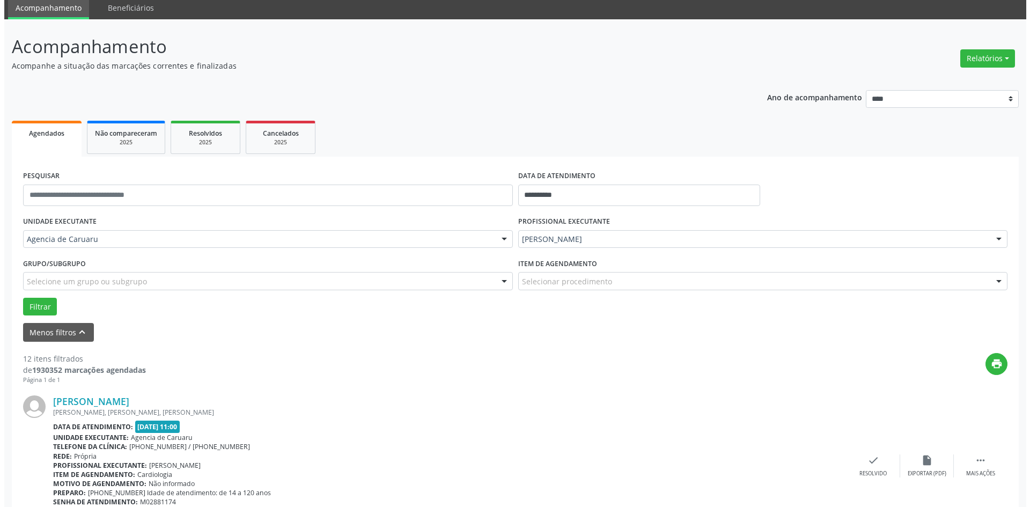
scroll to position [161, 0]
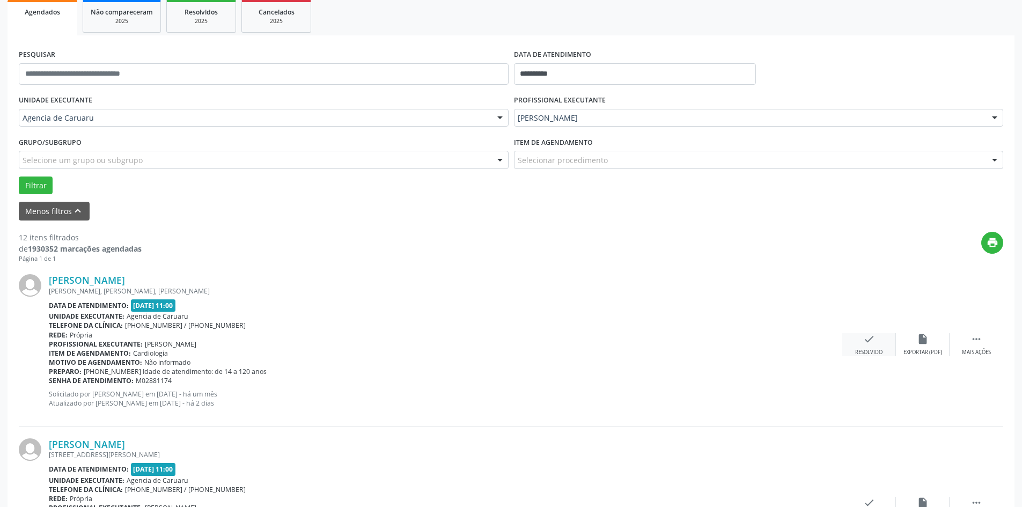
click at [867, 347] on div "check Resolvido" at bounding box center [869, 344] width 54 height 23
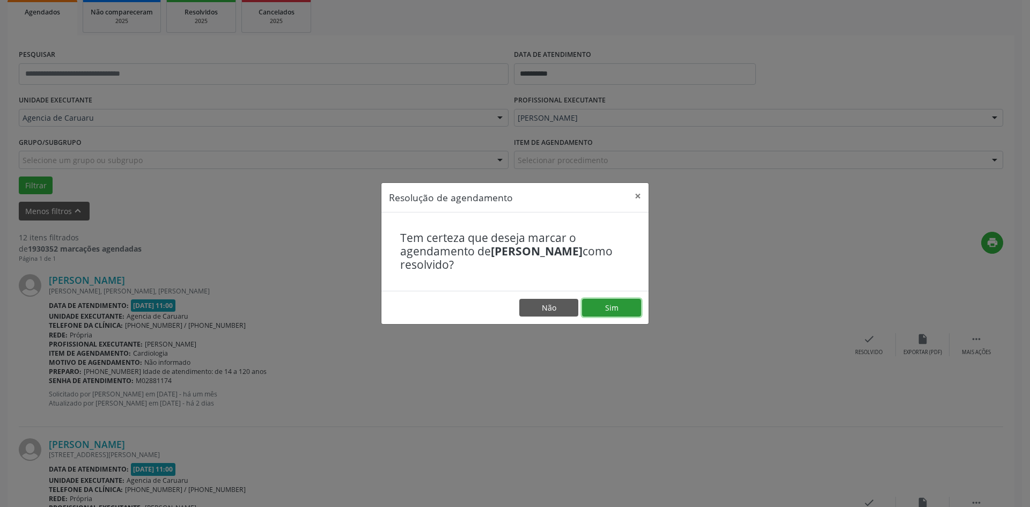
click at [617, 303] on button "Sim" at bounding box center [611, 308] width 59 height 18
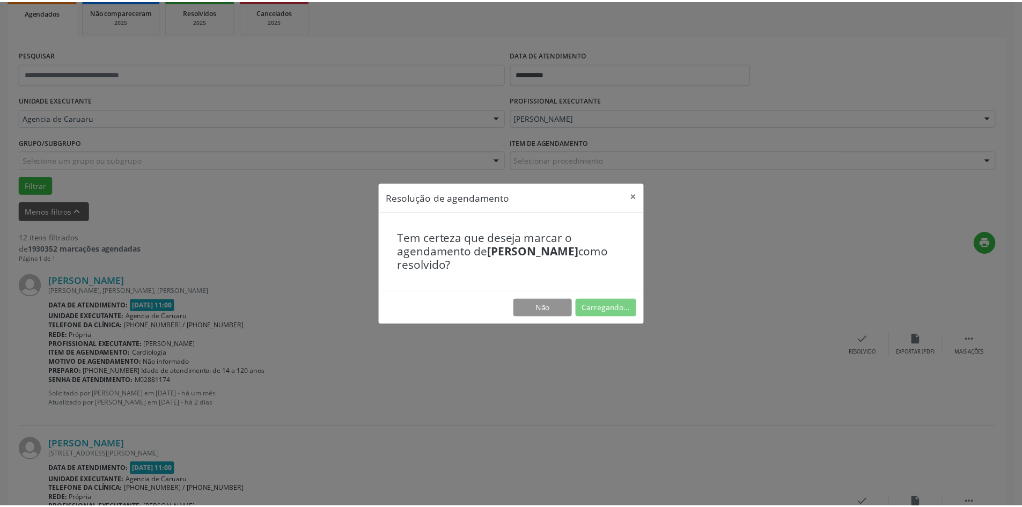
scroll to position [0, 0]
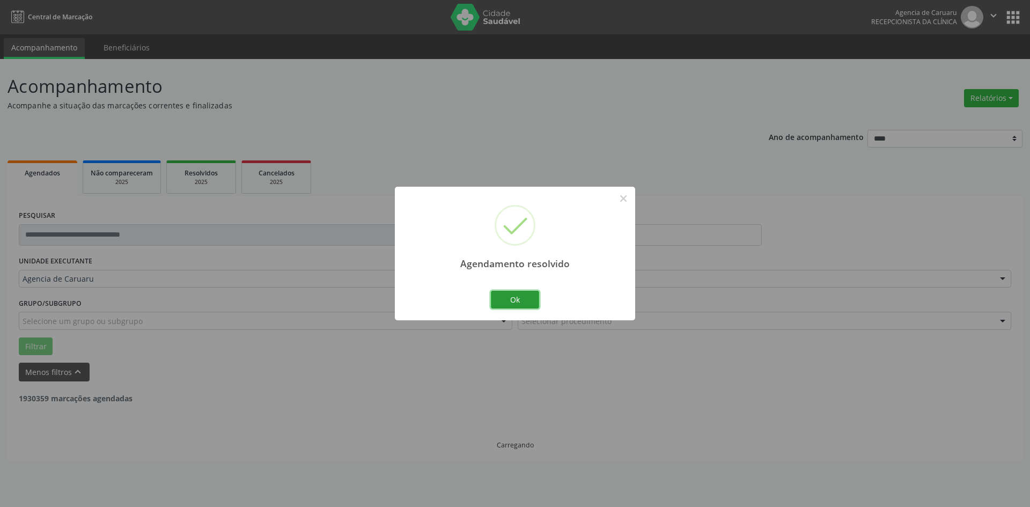
drag, startPoint x: 526, startPoint y: 293, endPoint x: 527, endPoint y: 321, distance: 27.4
click at [527, 295] on button "Ok" at bounding box center [515, 300] width 48 height 18
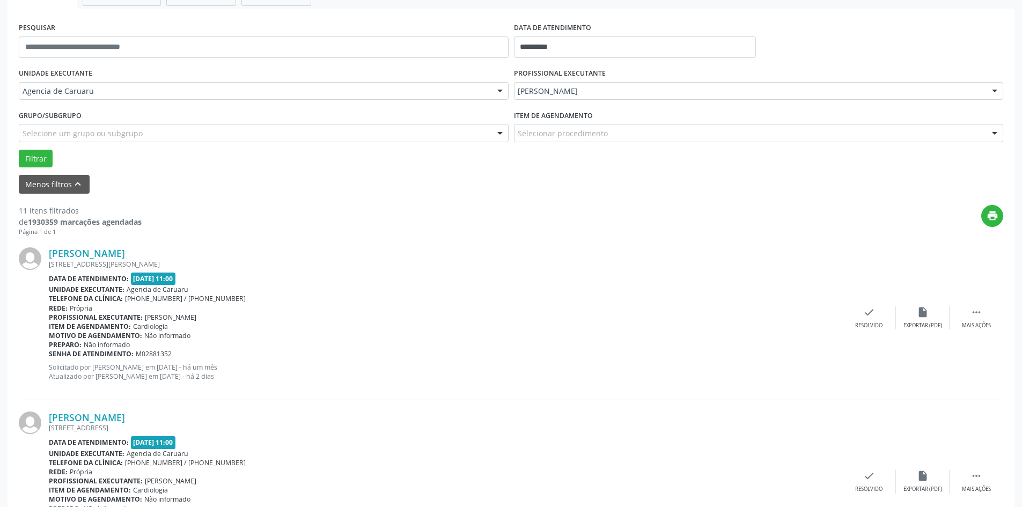
scroll to position [215, 0]
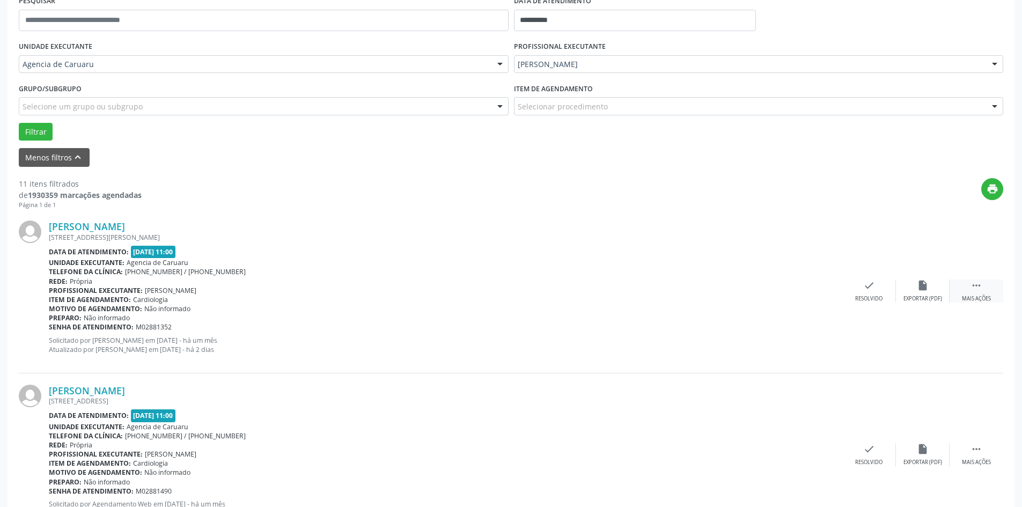
click at [975, 287] on icon "" at bounding box center [976, 285] width 12 height 12
click at [923, 288] on icon "alarm_off" at bounding box center [923, 285] width 12 height 12
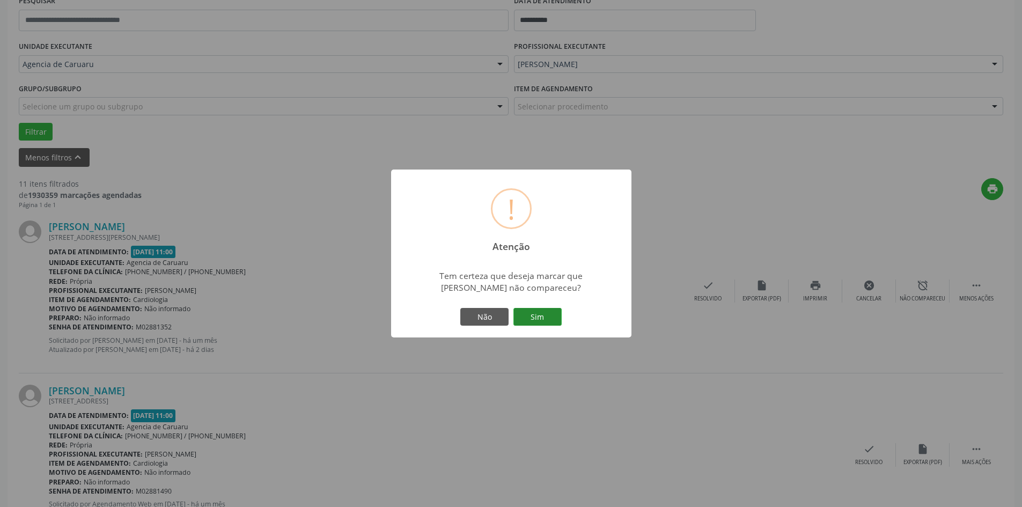
click at [547, 316] on button "Sim" at bounding box center [537, 317] width 48 height 18
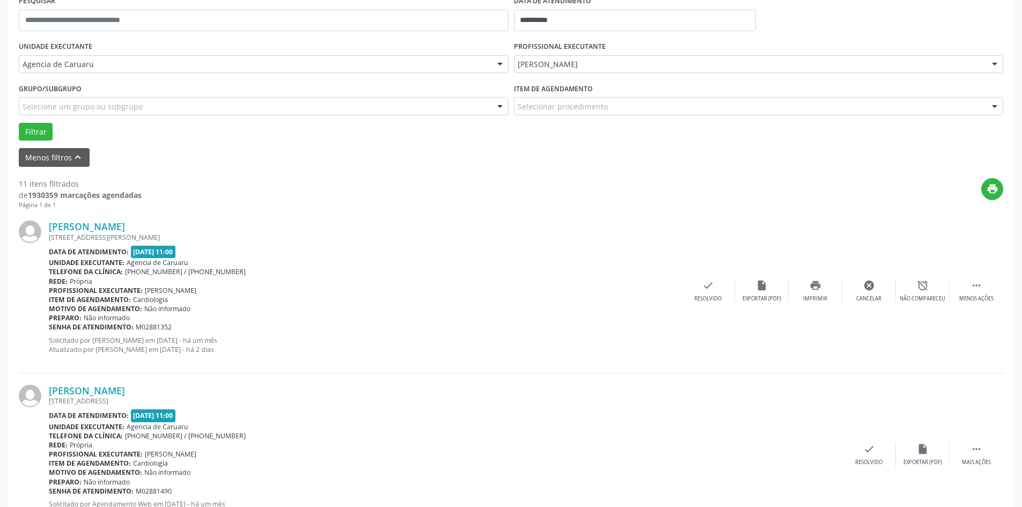
scroll to position [0, 0]
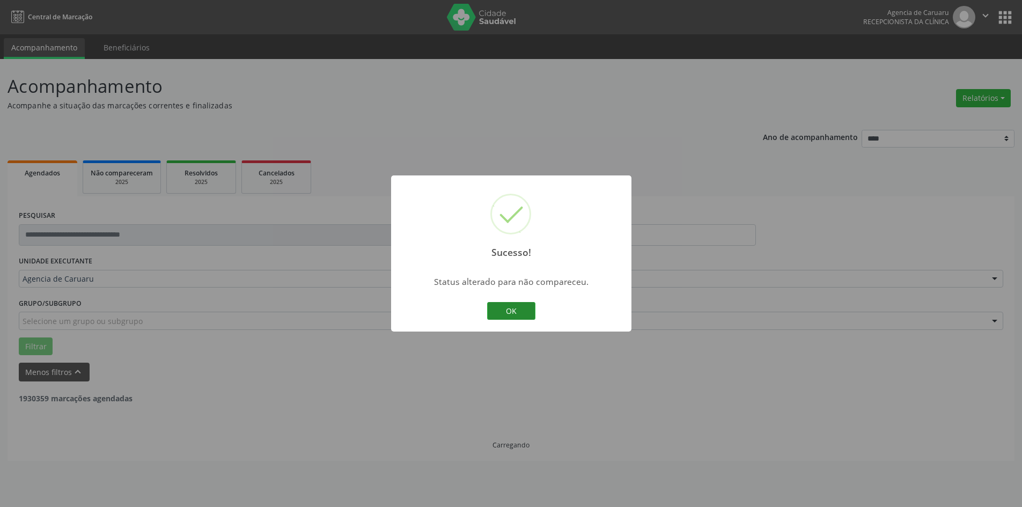
click at [518, 307] on button "OK" at bounding box center [511, 311] width 48 height 18
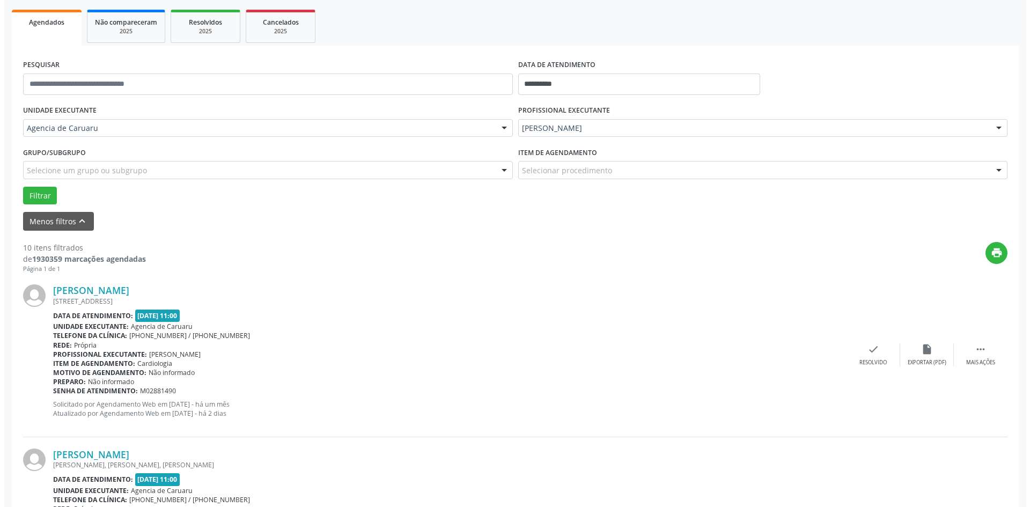
scroll to position [161, 0]
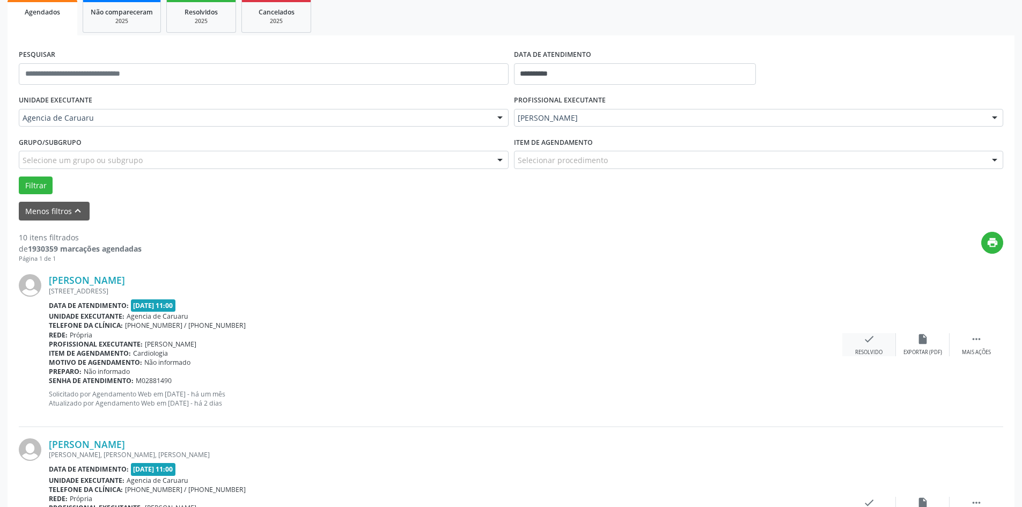
click at [861, 350] on div "Resolvido" at bounding box center [868, 353] width 27 height 8
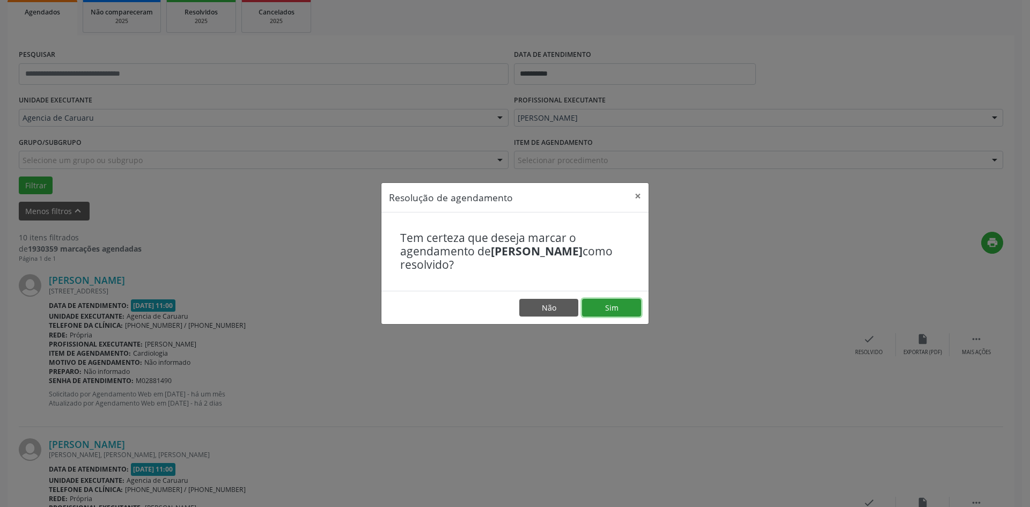
click at [618, 311] on button "Sim" at bounding box center [611, 308] width 59 height 18
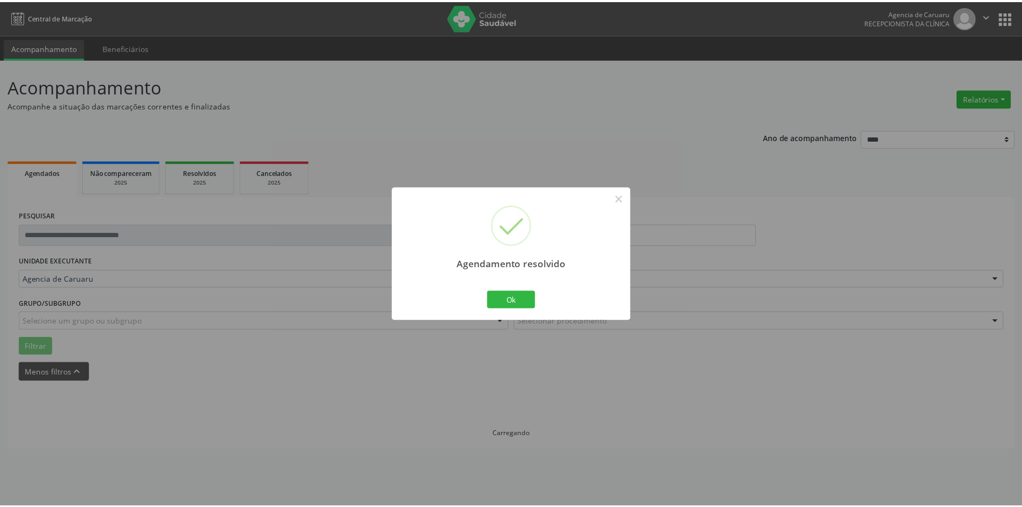
scroll to position [0, 0]
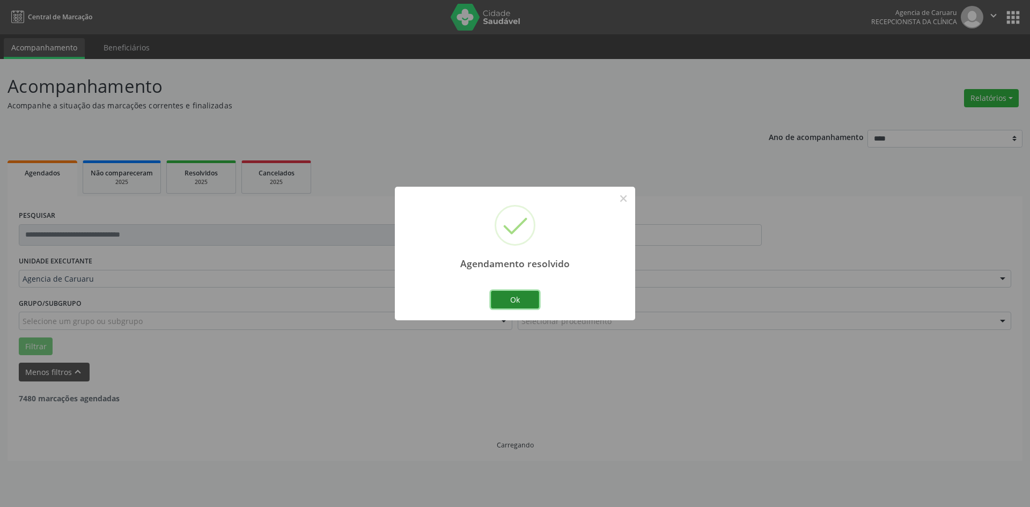
click at [492, 298] on button "Ok" at bounding box center [515, 300] width 48 height 18
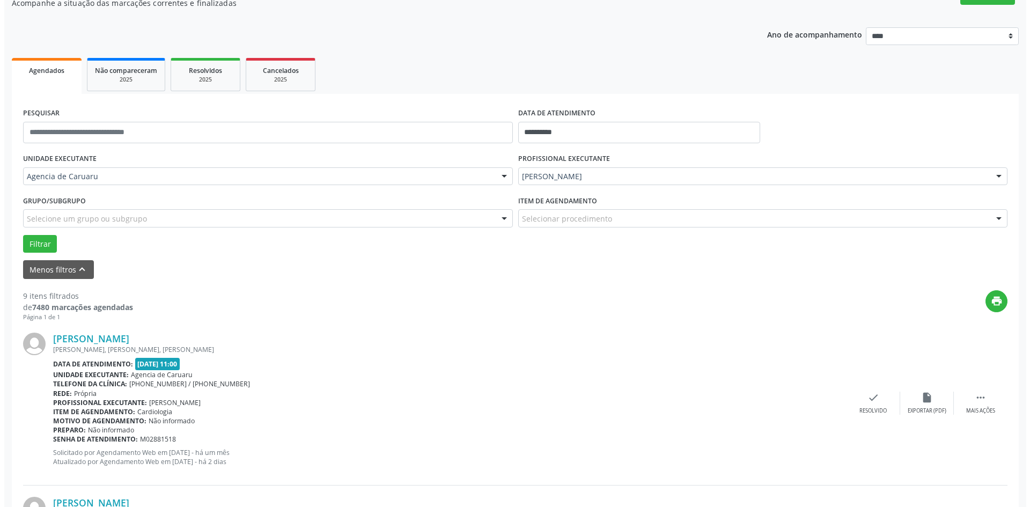
scroll to position [161, 0]
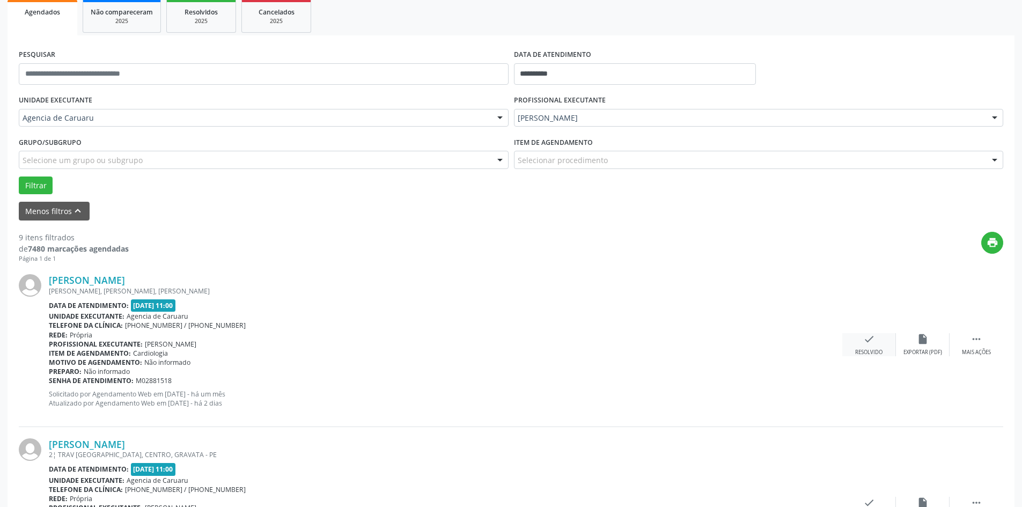
click at [879, 350] on div "Resolvido" at bounding box center [868, 353] width 27 height 8
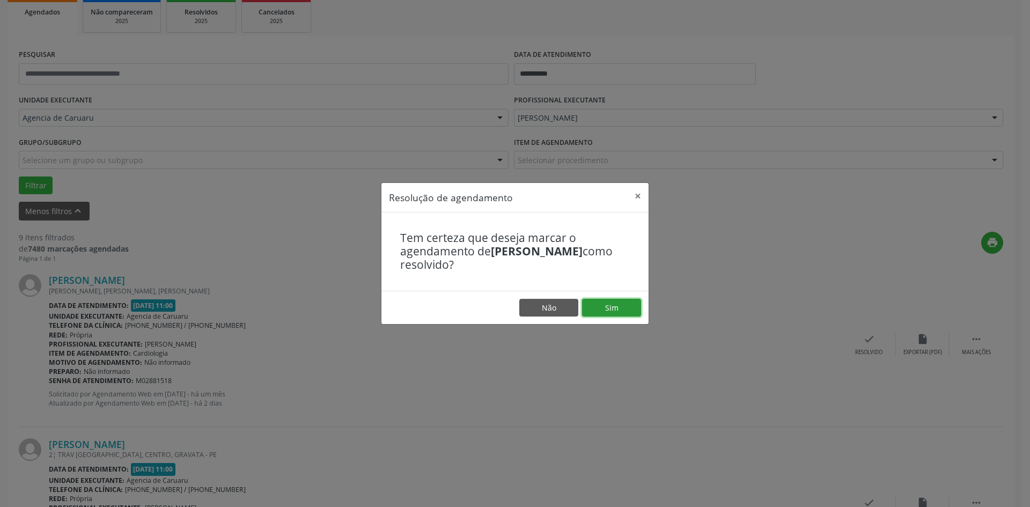
click at [616, 308] on button "Sim" at bounding box center [611, 308] width 59 height 18
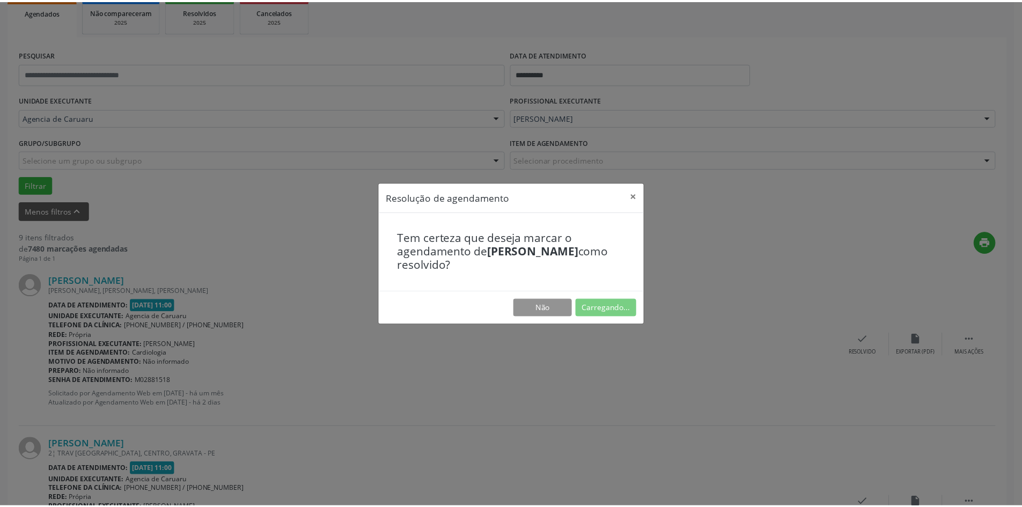
scroll to position [0, 0]
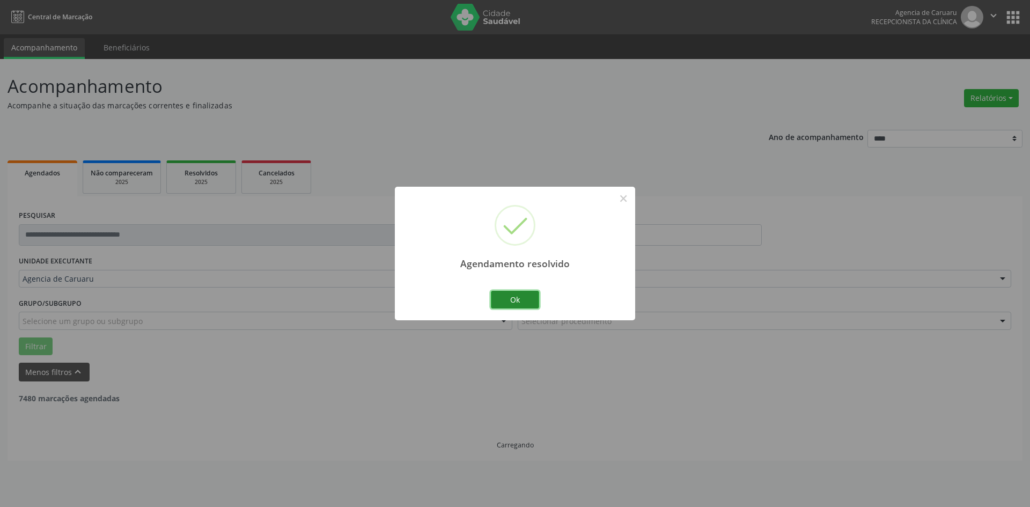
click at [517, 301] on button "Ok" at bounding box center [515, 300] width 48 height 18
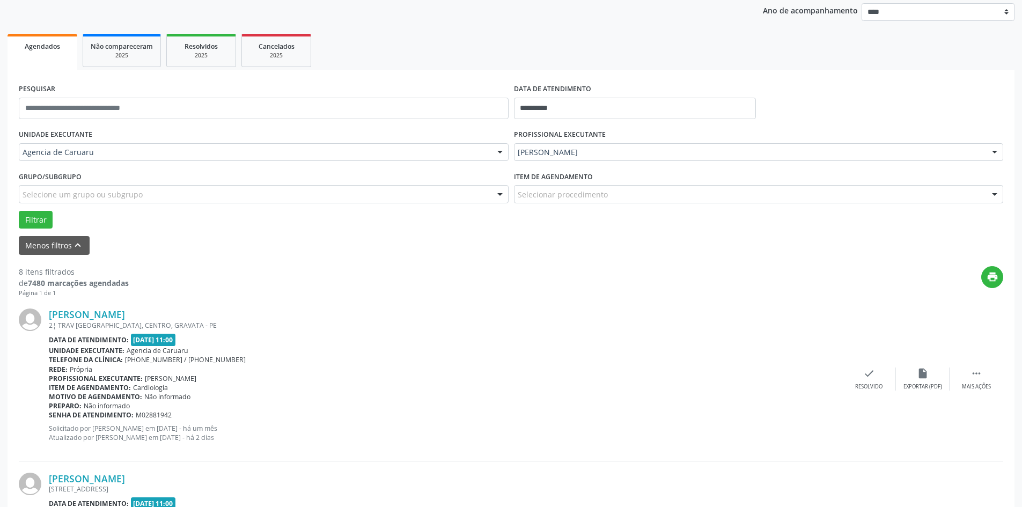
scroll to position [161, 0]
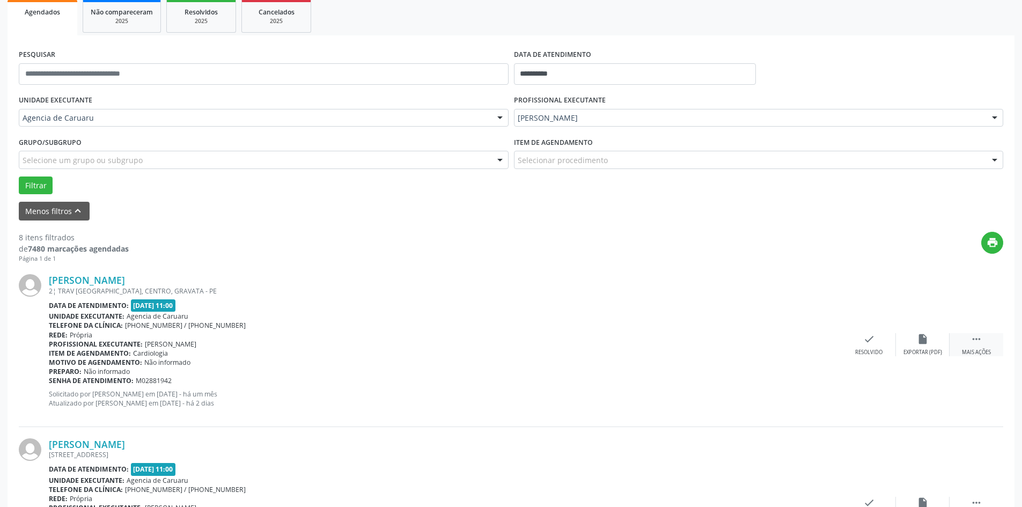
click at [974, 348] on div " Mais ações" at bounding box center [977, 344] width 54 height 23
click at [923, 344] on icon "alarm_off" at bounding box center [923, 339] width 12 height 12
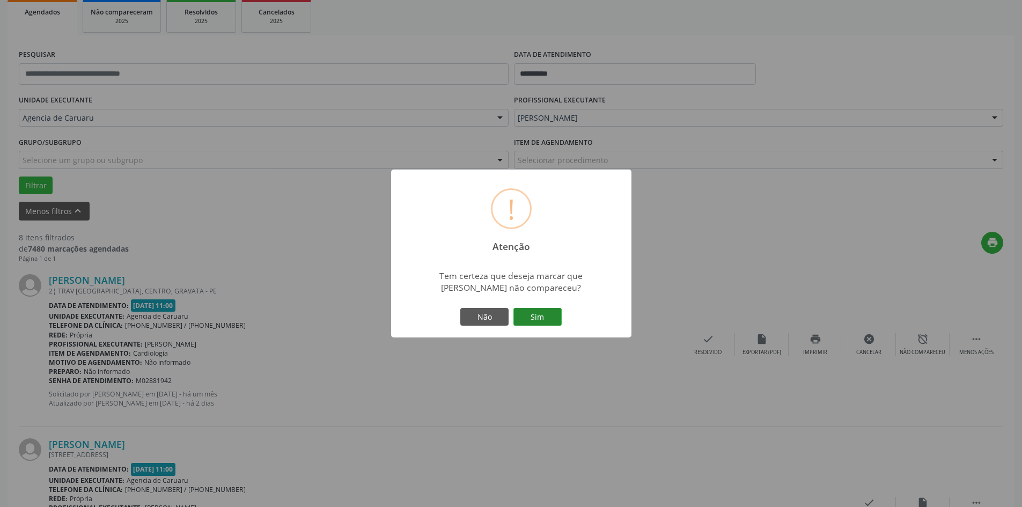
click at [555, 313] on button "Sim" at bounding box center [537, 317] width 48 height 18
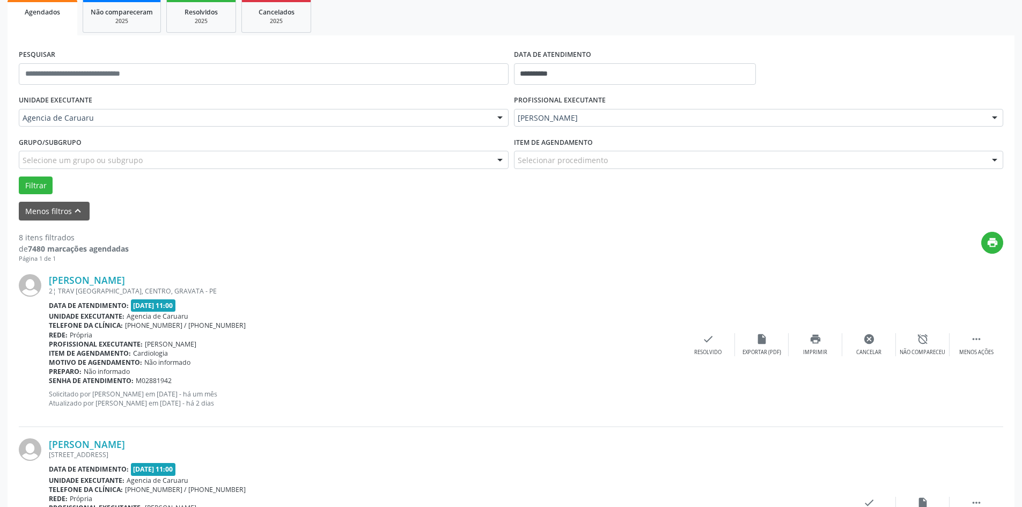
scroll to position [0, 0]
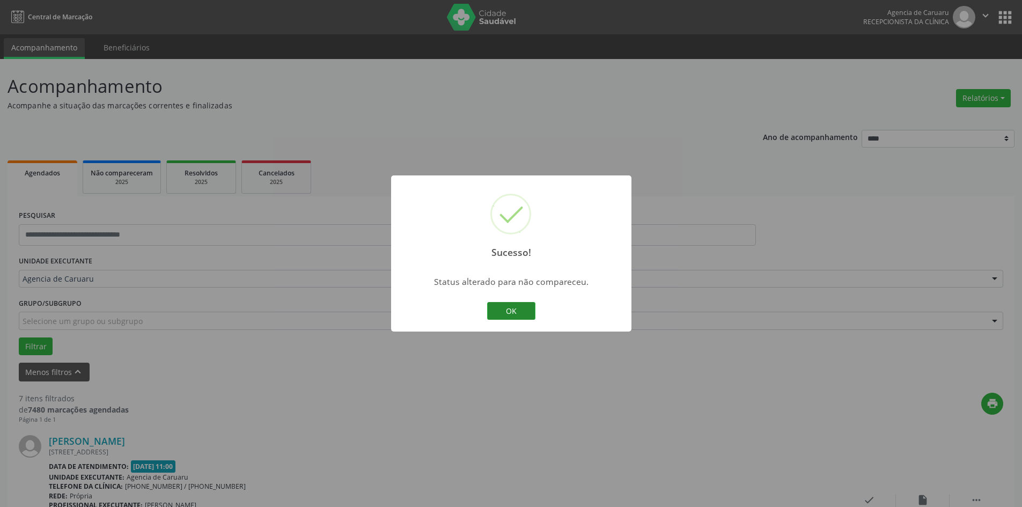
click at [517, 308] on button "OK" at bounding box center [511, 311] width 48 height 18
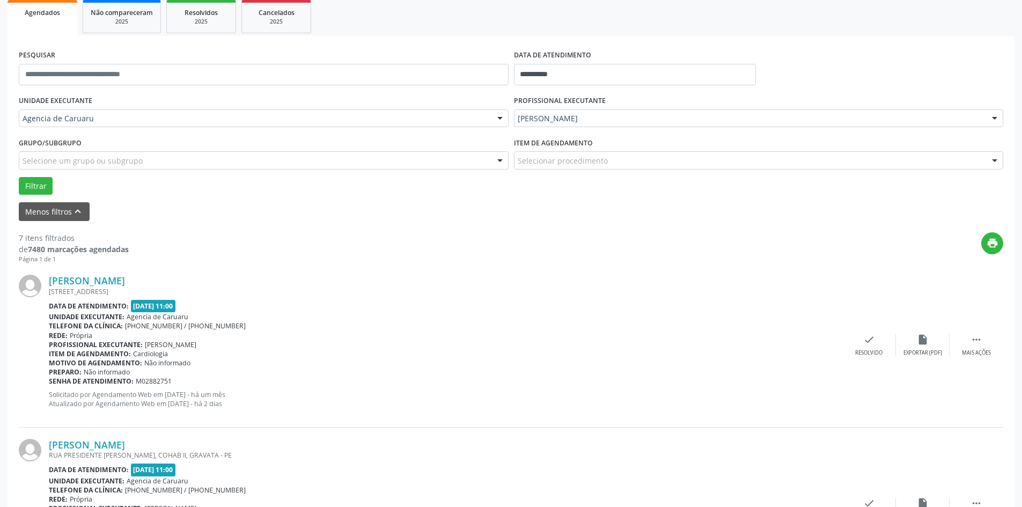
scroll to position [161, 0]
click at [974, 338] on icon "" at bounding box center [976, 339] width 12 height 12
click at [929, 339] on div "alarm_off Não compareceu" at bounding box center [923, 344] width 54 height 23
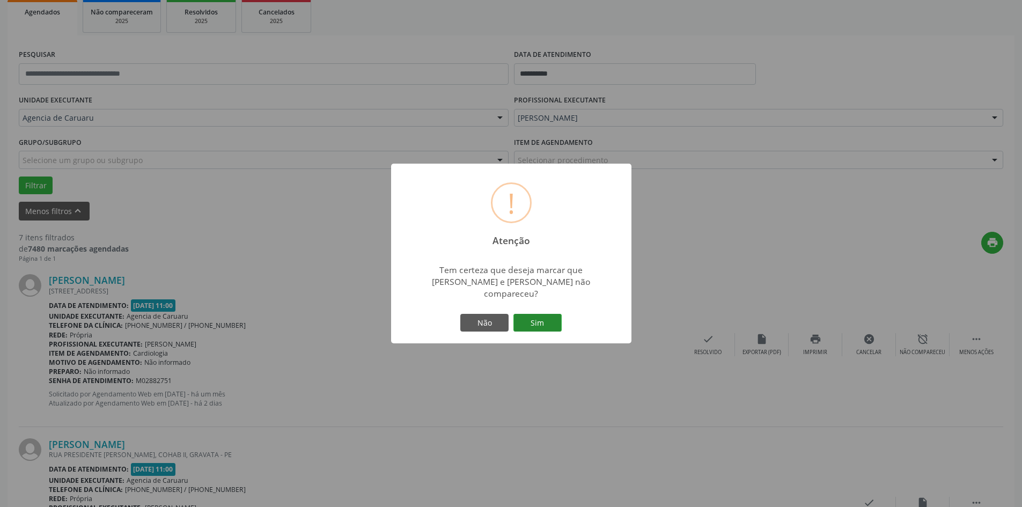
click at [554, 320] on button "Sim" at bounding box center [537, 323] width 48 height 18
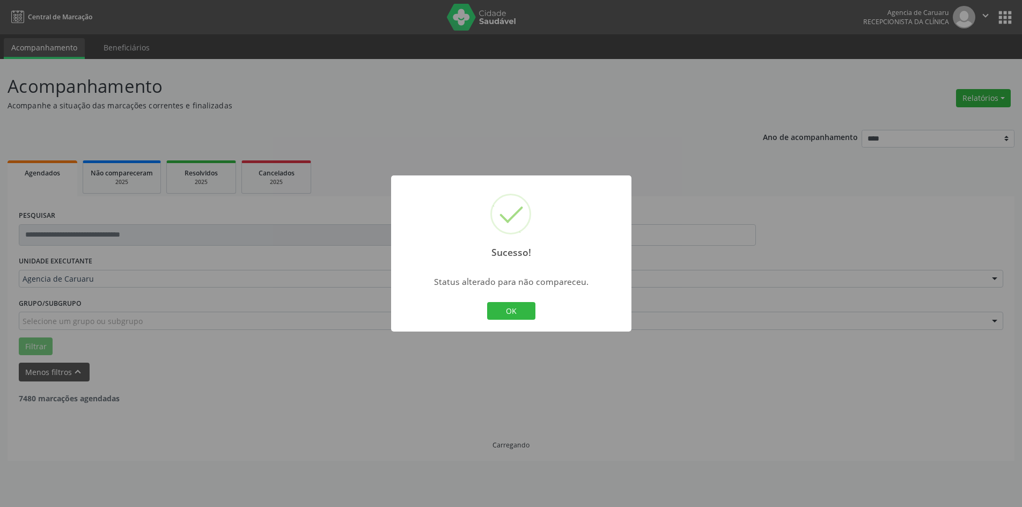
scroll to position [0, 0]
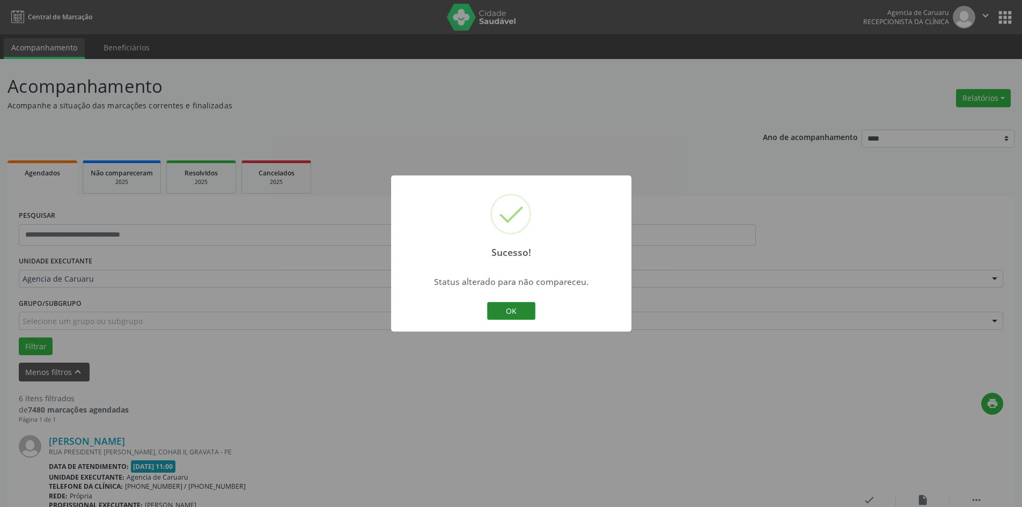
drag, startPoint x: 512, startPoint y: 311, endPoint x: 524, endPoint y: 377, distance: 67.0
click at [512, 311] on button "OK" at bounding box center [511, 311] width 48 height 18
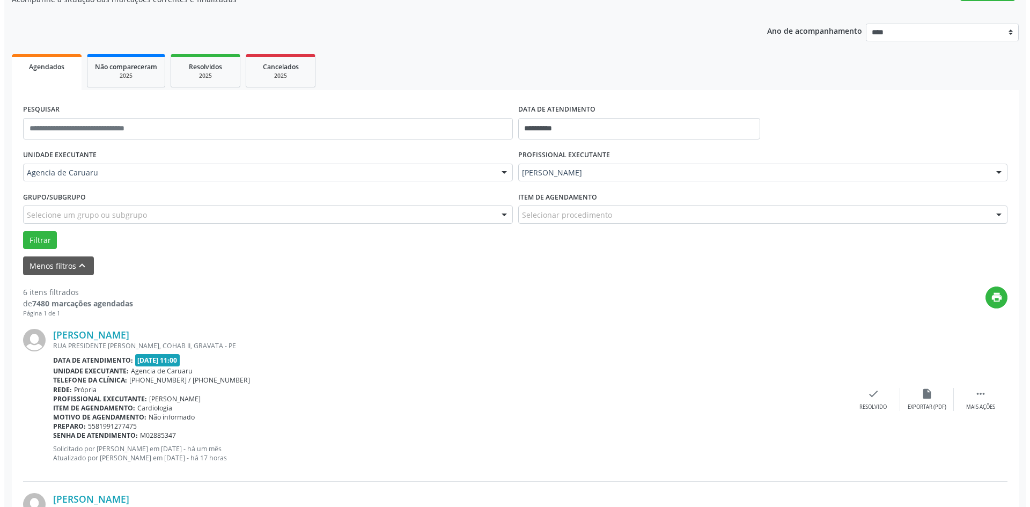
scroll to position [107, 0]
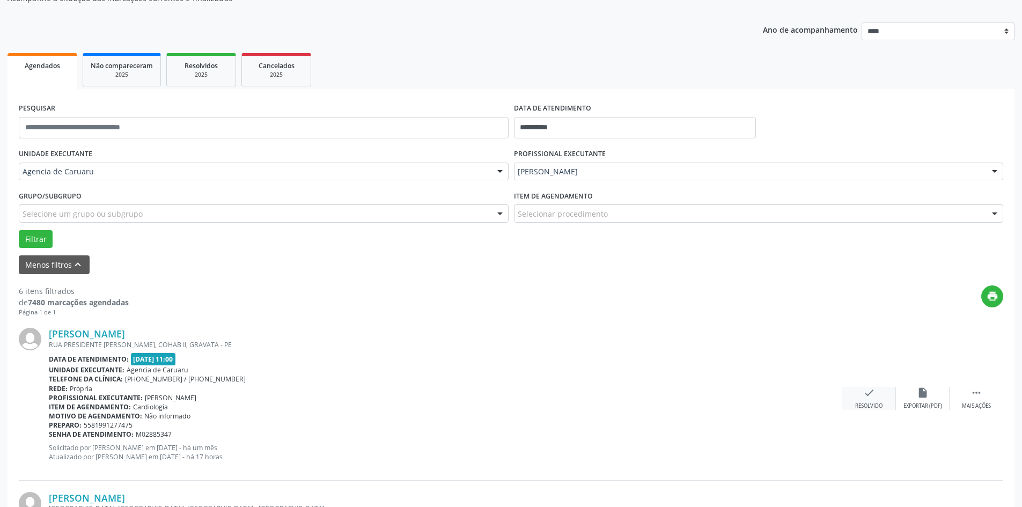
click at [875, 399] on div "check Resolvido" at bounding box center [869, 398] width 54 height 23
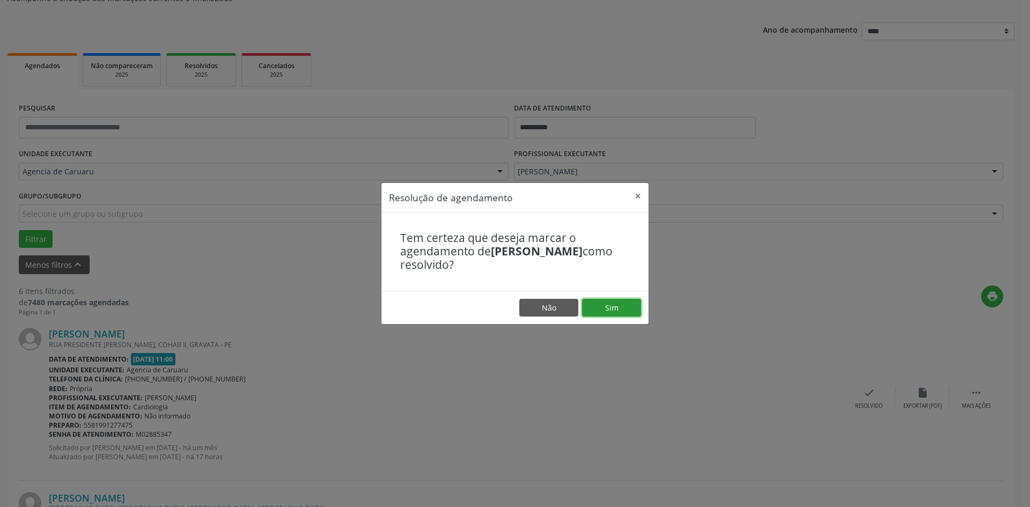
drag, startPoint x: 612, startPoint y: 300, endPoint x: 740, endPoint y: 345, distance: 135.4
click at [612, 301] on button "Sim" at bounding box center [611, 308] width 59 height 18
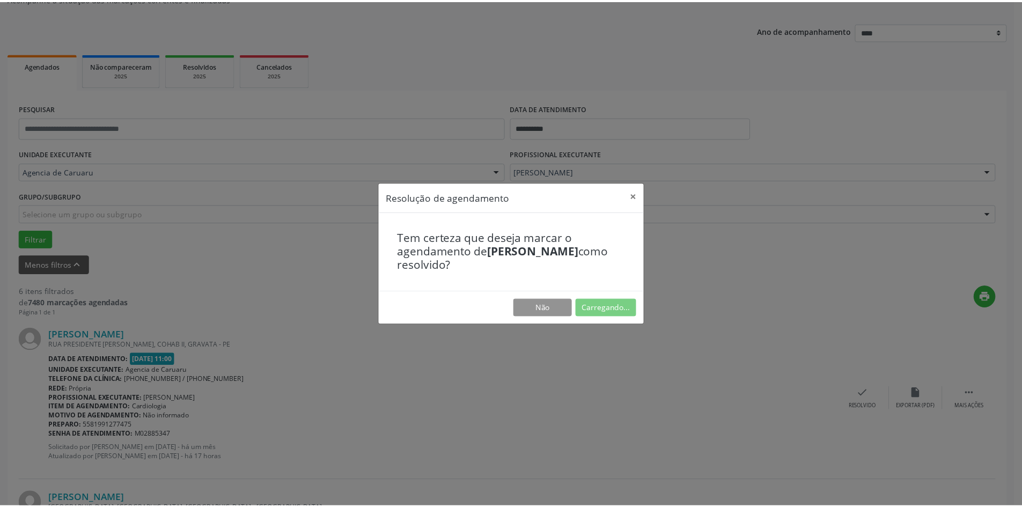
scroll to position [0, 0]
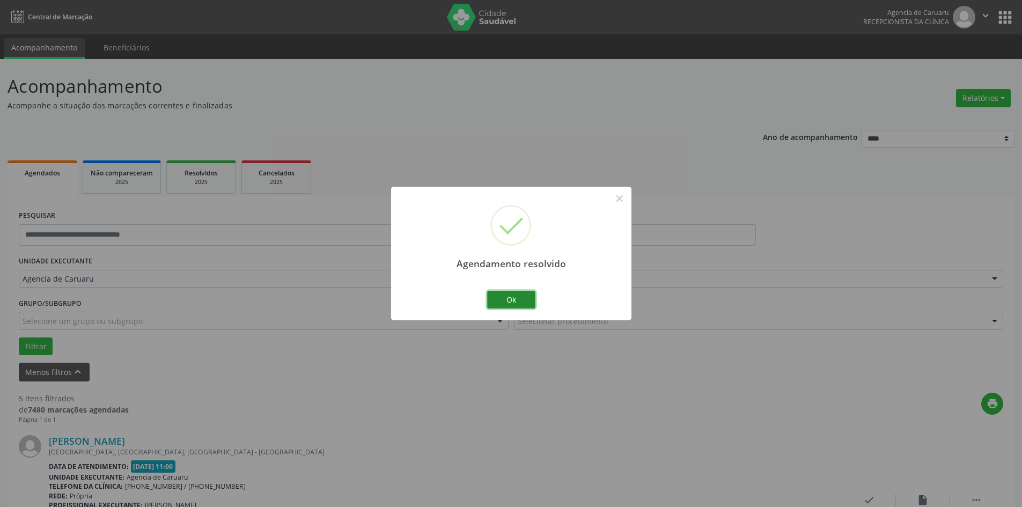
drag, startPoint x: 506, startPoint y: 297, endPoint x: 457, endPoint y: 345, distance: 69.8
click at [506, 298] on button "Ok" at bounding box center [511, 300] width 48 height 18
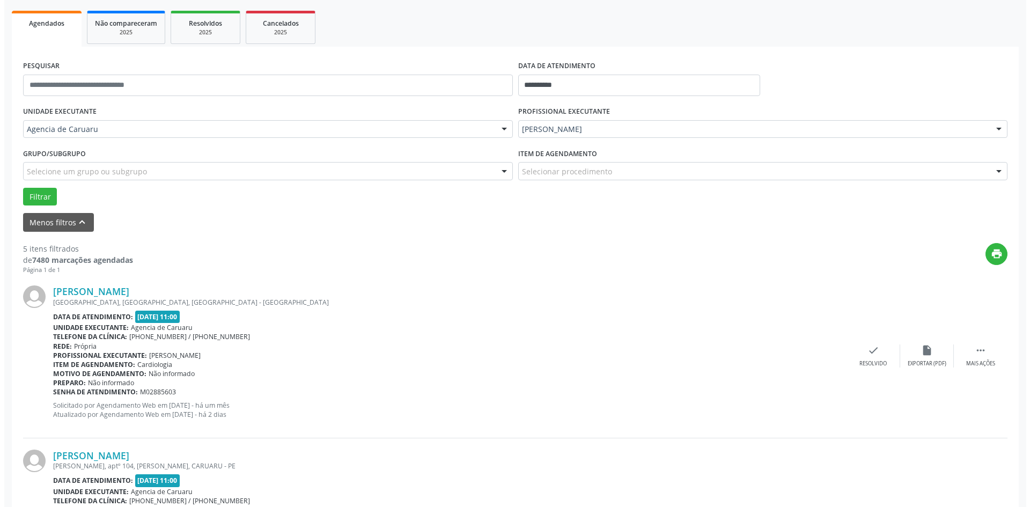
scroll to position [161, 0]
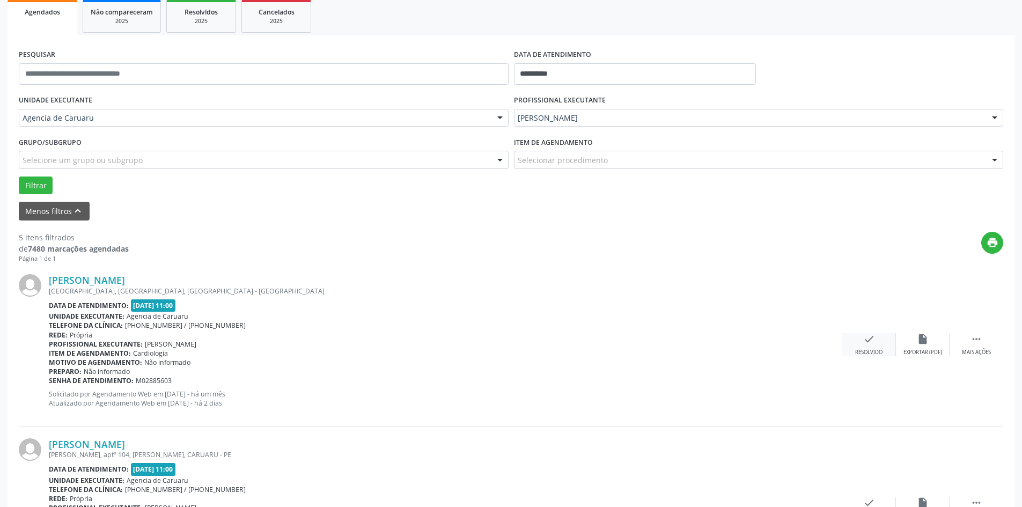
click at [864, 345] on div "check Resolvido" at bounding box center [869, 344] width 54 height 23
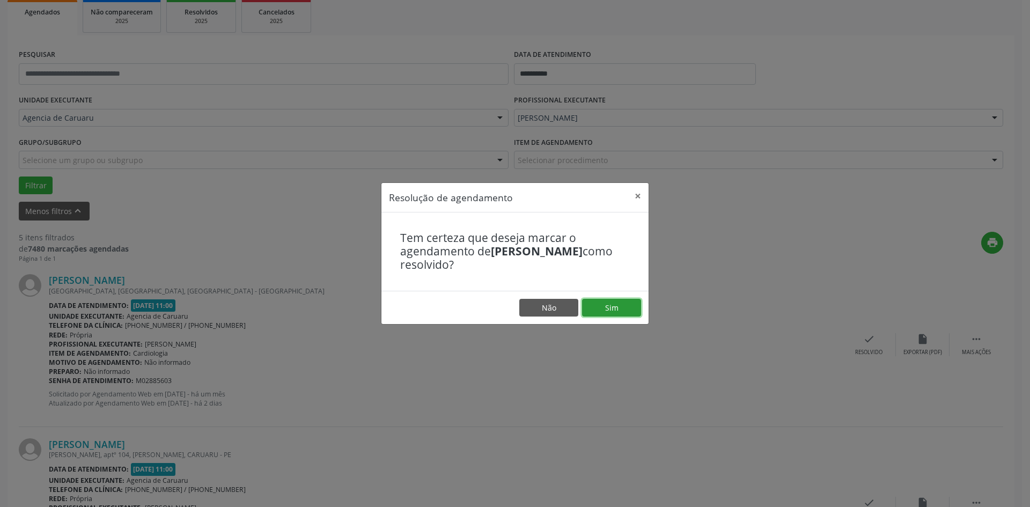
click at [607, 308] on button "Sim" at bounding box center [611, 308] width 59 height 18
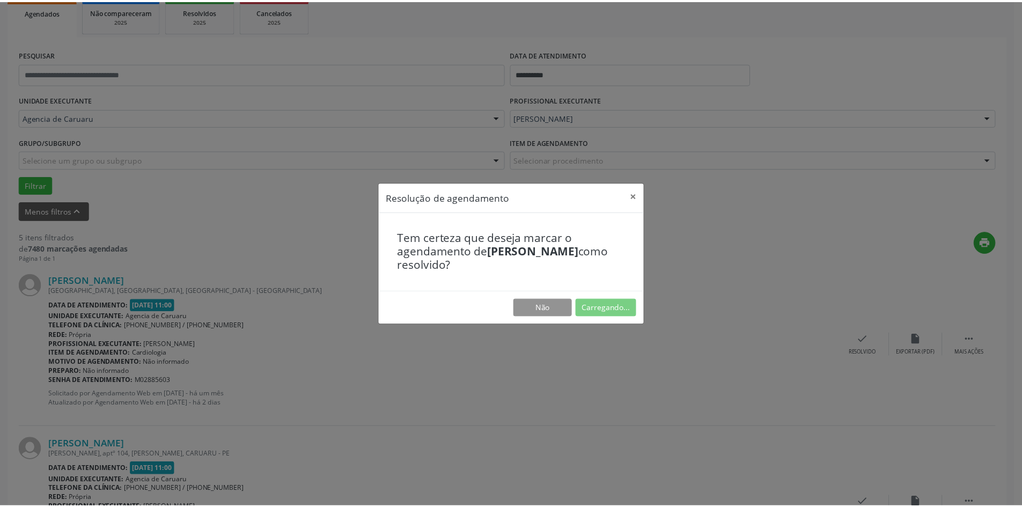
scroll to position [0, 0]
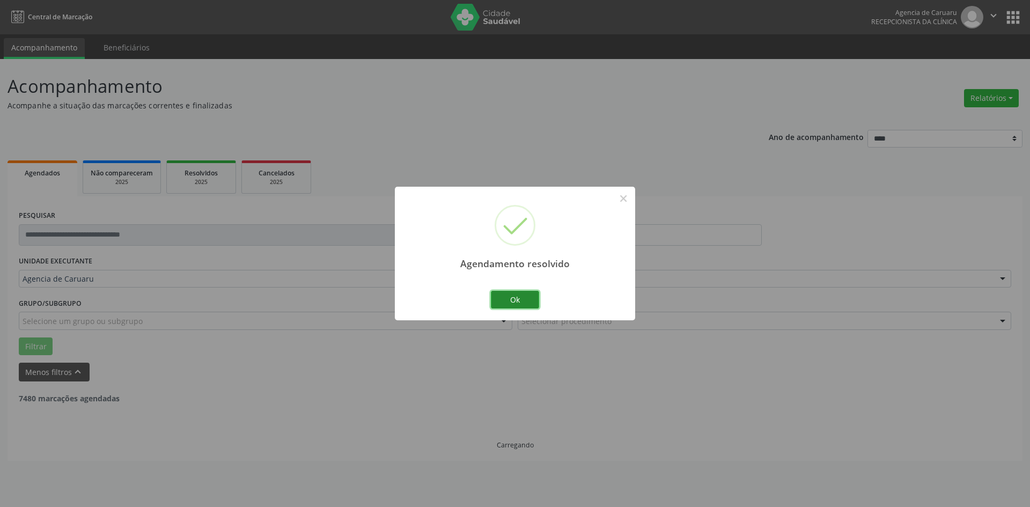
click at [523, 291] on button "Ok" at bounding box center [515, 300] width 48 height 18
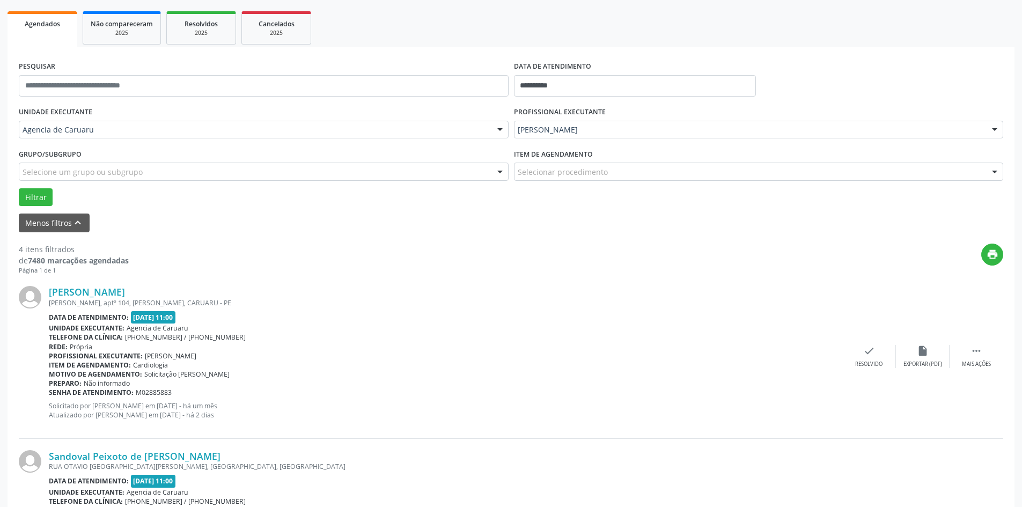
scroll to position [161, 0]
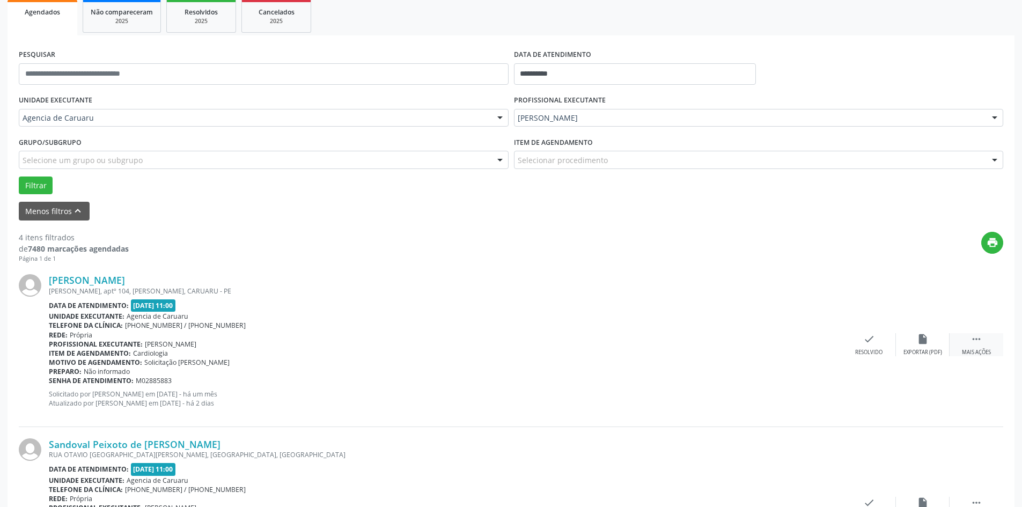
click at [983, 338] on div " Mais ações" at bounding box center [977, 344] width 54 height 23
click at [938, 344] on div "alarm_off Não compareceu" at bounding box center [923, 344] width 54 height 23
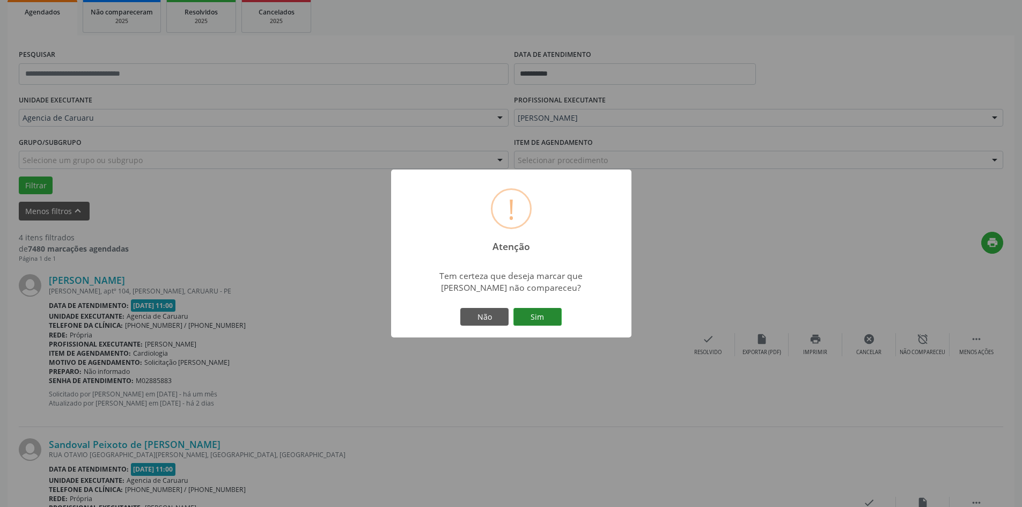
click at [545, 315] on button "Sim" at bounding box center [537, 317] width 48 height 18
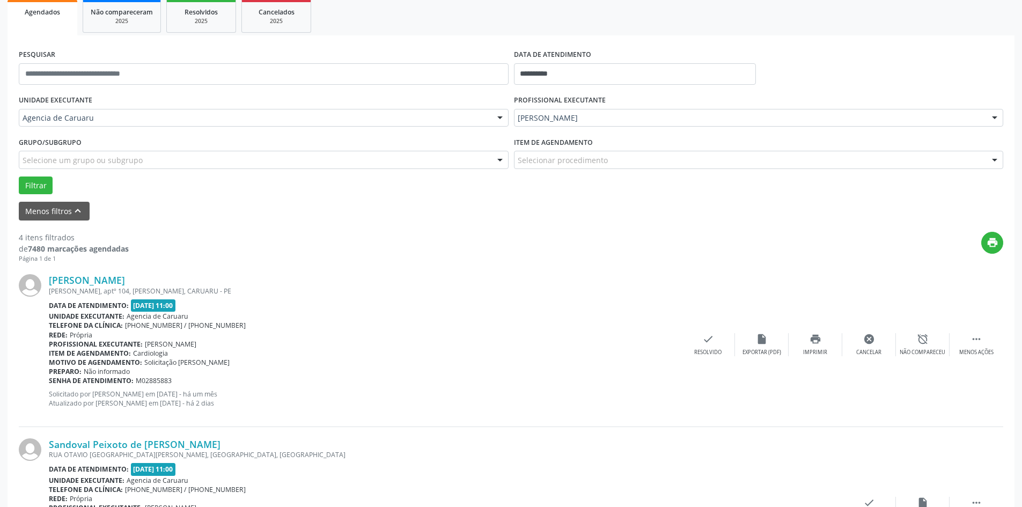
scroll to position [0, 0]
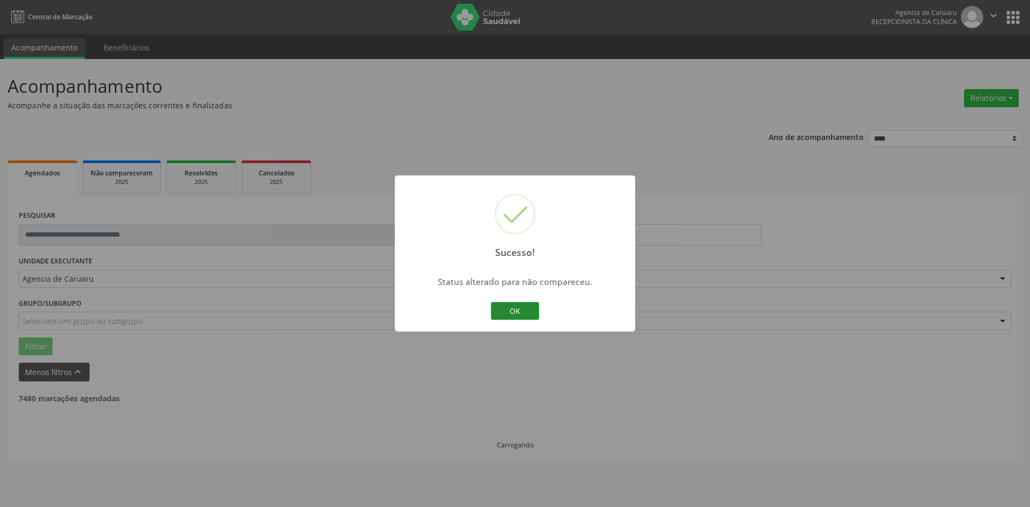
click at [529, 314] on button "OK" at bounding box center [515, 311] width 48 height 18
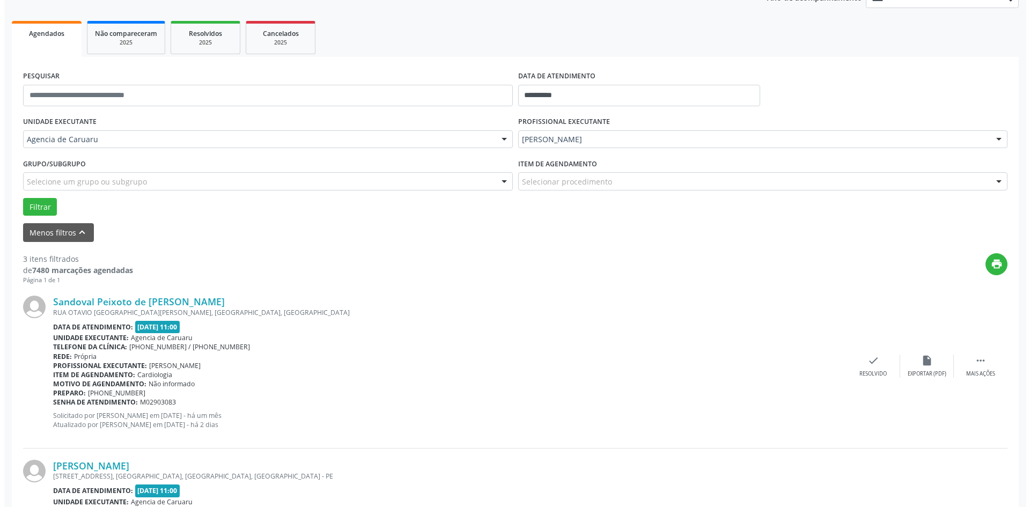
scroll to position [161, 0]
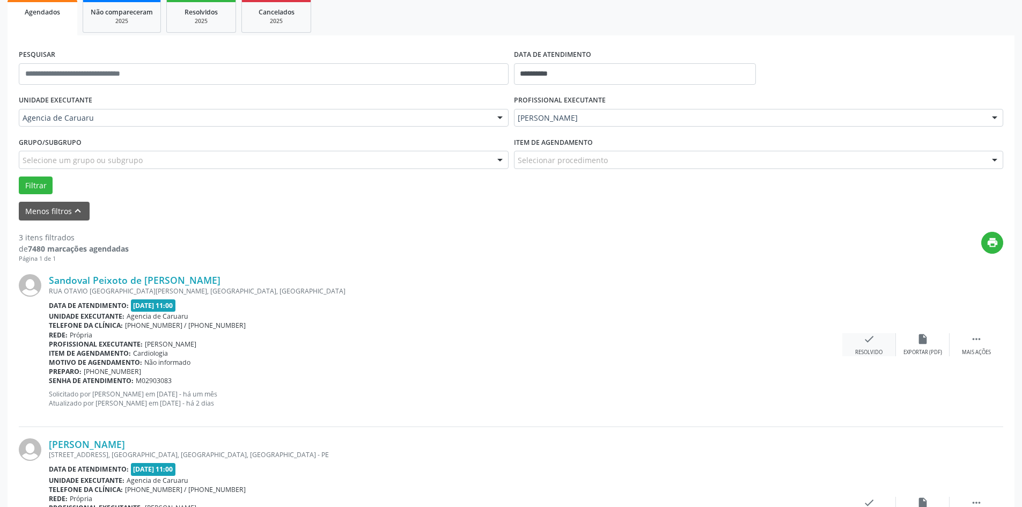
click at [873, 350] on div "Resolvido" at bounding box center [868, 353] width 27 height 8
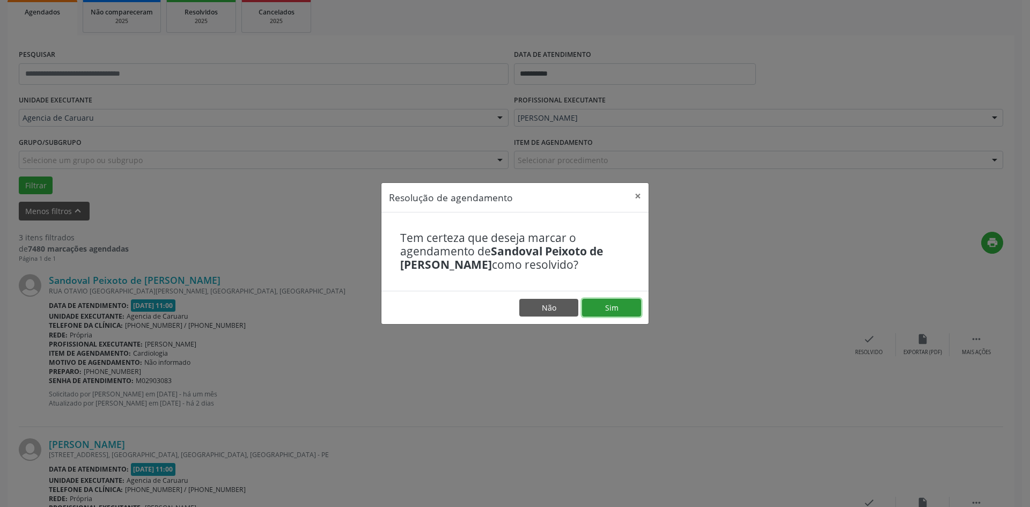
click at [616, 304] on button "Sim" at bounding box center [611, 308] width 59 height 18
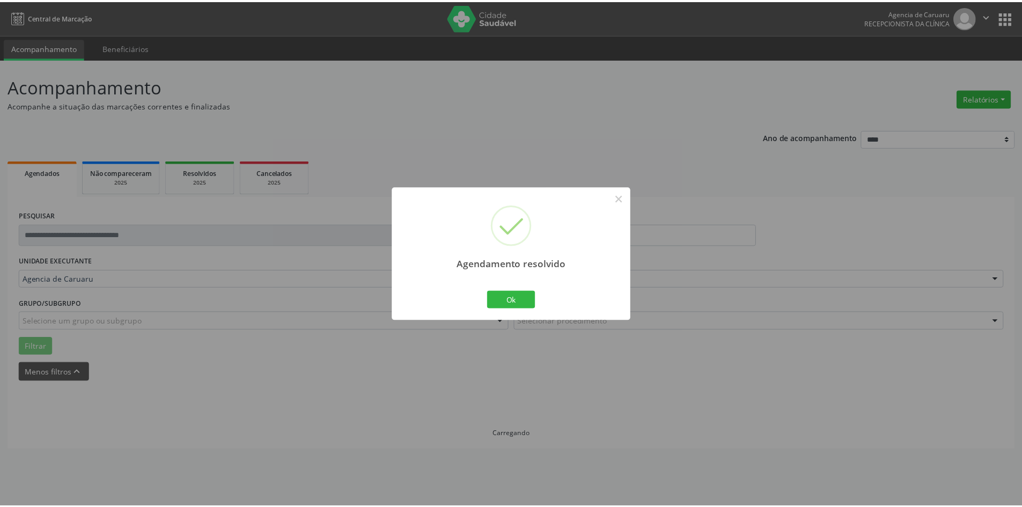
scroll to position [0, 0]
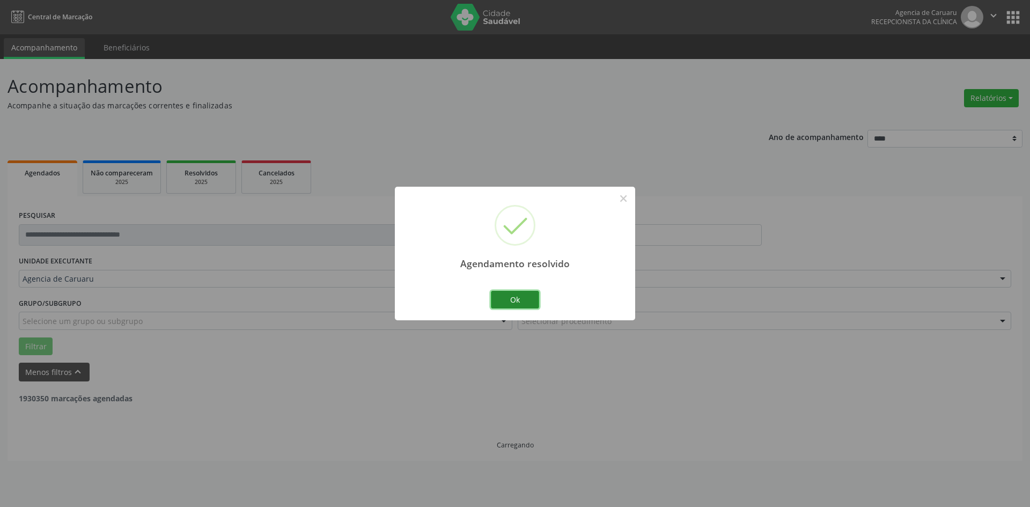
click at [519, 296] on button "Ok" at bounding box center [515, 300] width 48 height 18
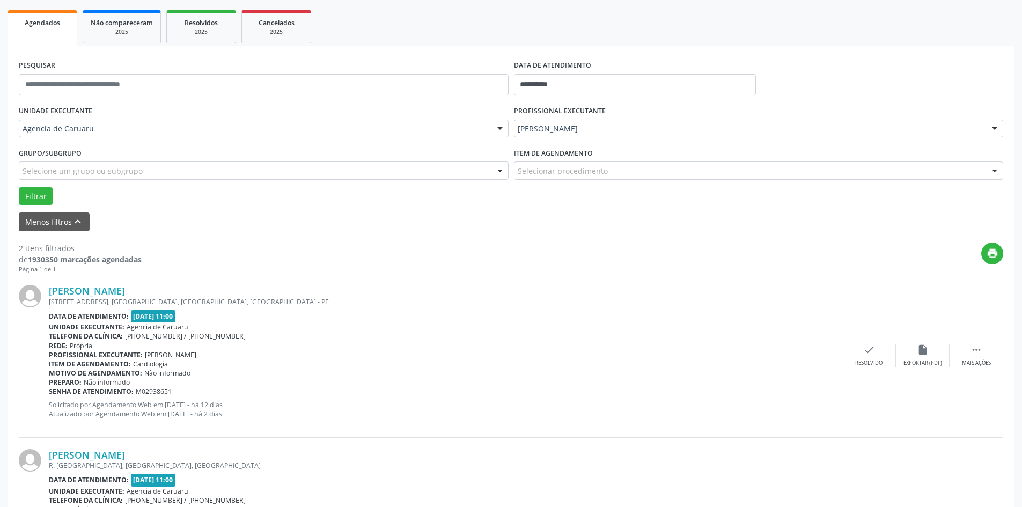
scroll to position [161, 0]
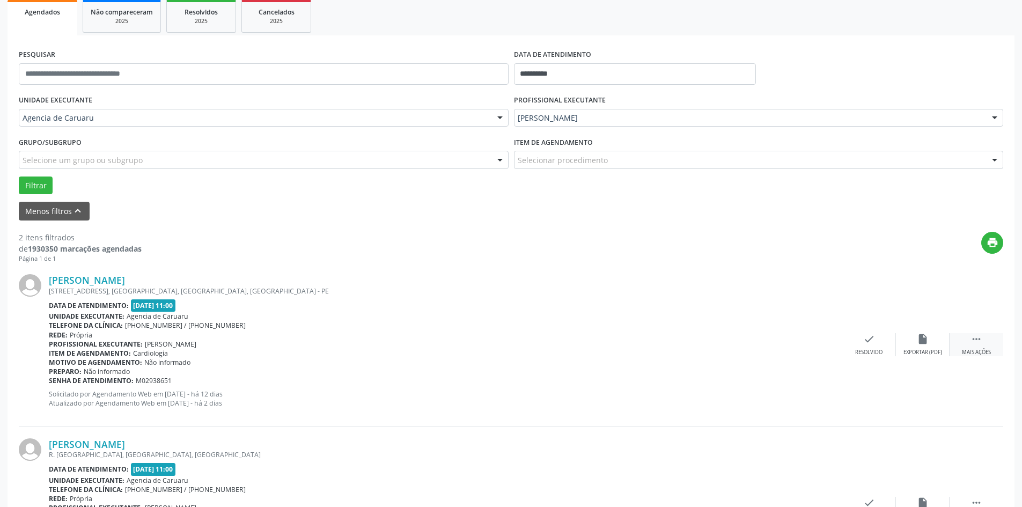
click at [972, 342] on icon "" at bounding box center [976, 339] width 12 height 12
click at [907, 333] on div "Maria Nelsa de Souza RUA 03 N 083, VILA SICIAL, JABOATAO, JABOATAO DOS GUARARAP…" at bounding box center [511, 345] width 984 height 164
click at [924, 348] on div "alarm_off Não compareceu" at bounding box center [923, 344] width 54 height 23
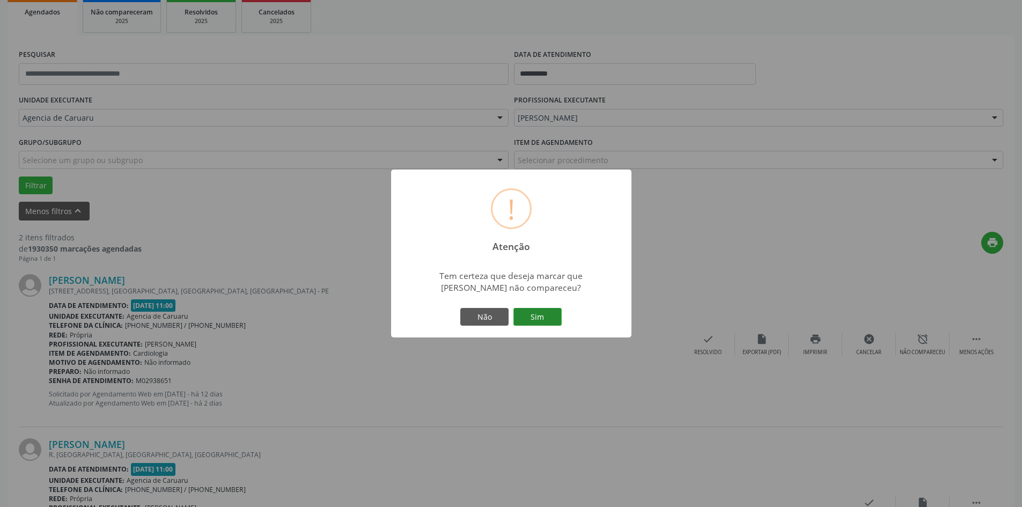
click at [537, 322] on button "Sim" at bounding box center [537, 317] width 48 height 18
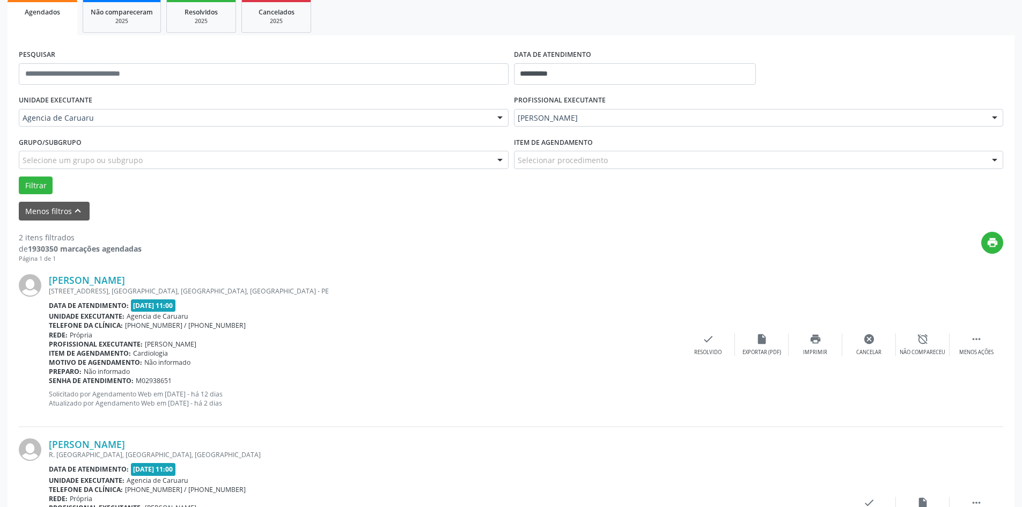
scroll to position [0, 0]
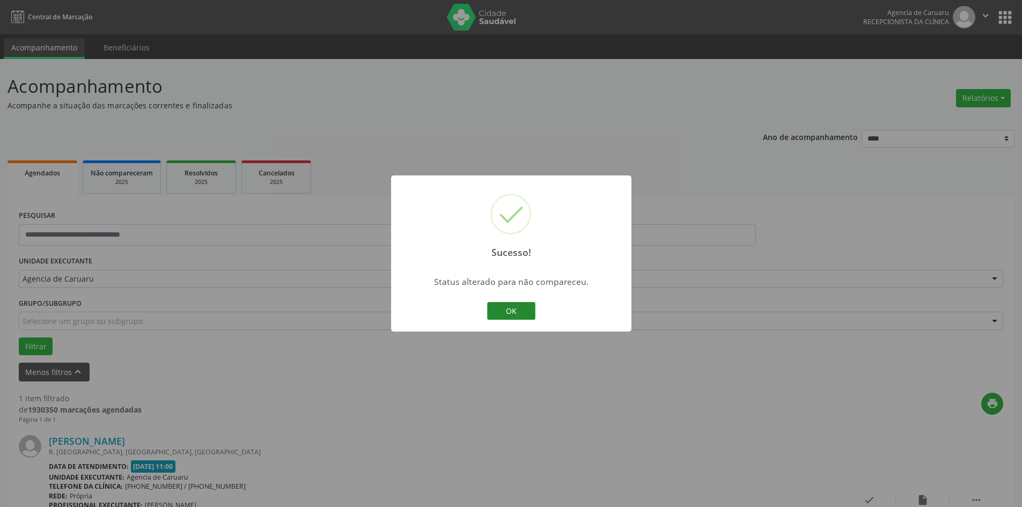
click at [499, 310] on button "OK" at bounding box center [511, 311] width 48 height 18
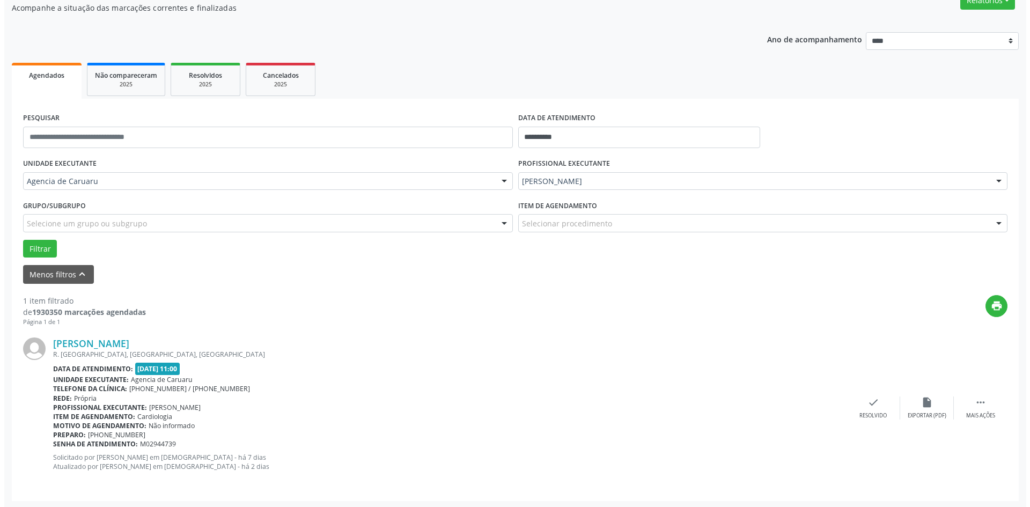
scroll to position [99, 0]
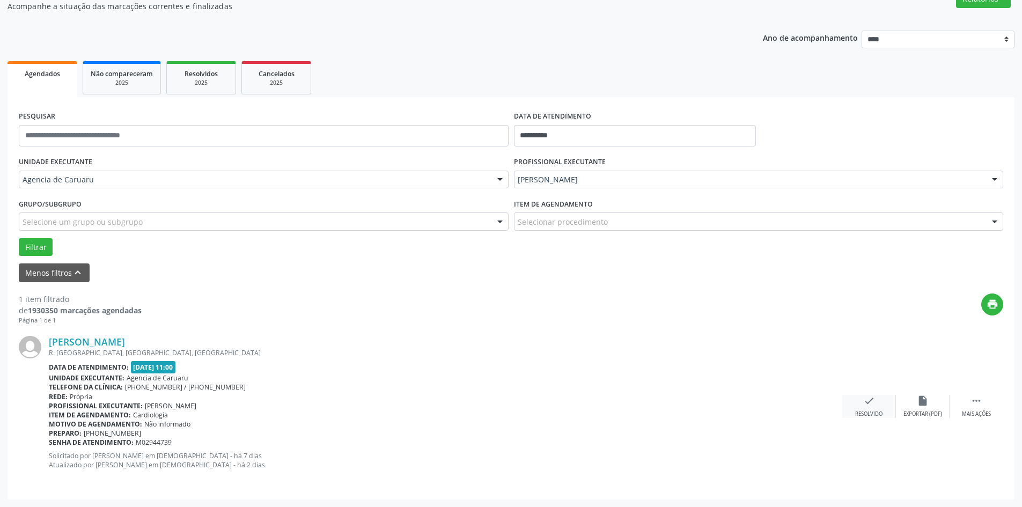
click at [844, 408] on div "check Resolvido" at bounding box center [869, 406] width 54 height 23
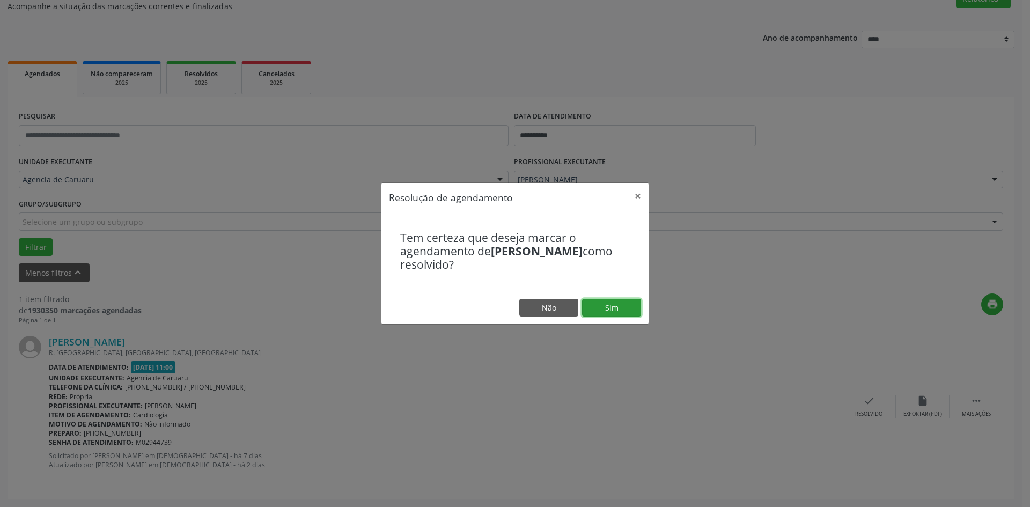
click at [608, 301] on button "Sim" at bounding box center [611, 308] width 59 height 18
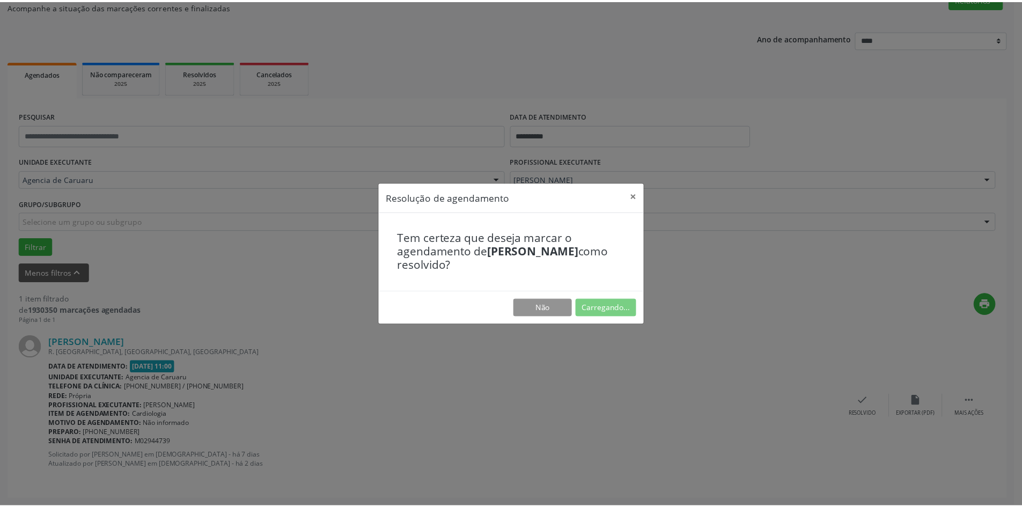
scroll to position [0, 0]
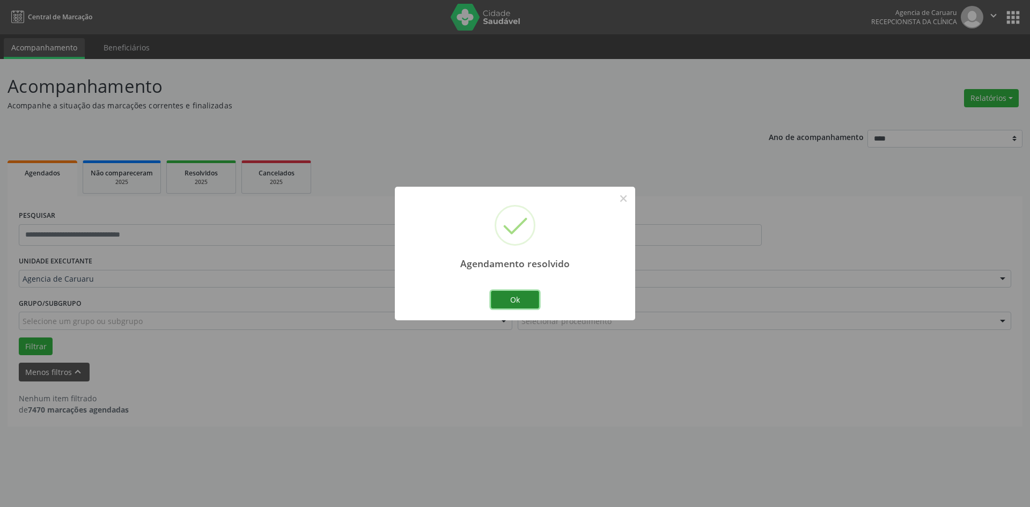
click at [527, 303] on button "Ok" at bounding box center [515, 300] width 48 height 18
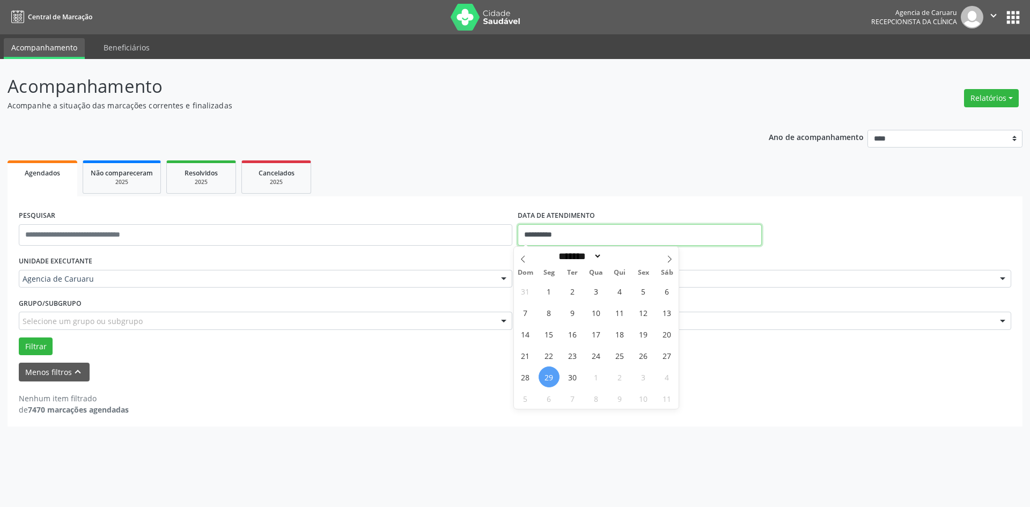
click at [552, 233] on input "**********" at bounding box center [640, 234] width 244 height 21
click at [616, 335] on span "18" at bounding box center [619, 333] width 21 height 21
type input "**********"
click at [616, 335] on span "18" at bounding box center [619, 333] width 21 height 21
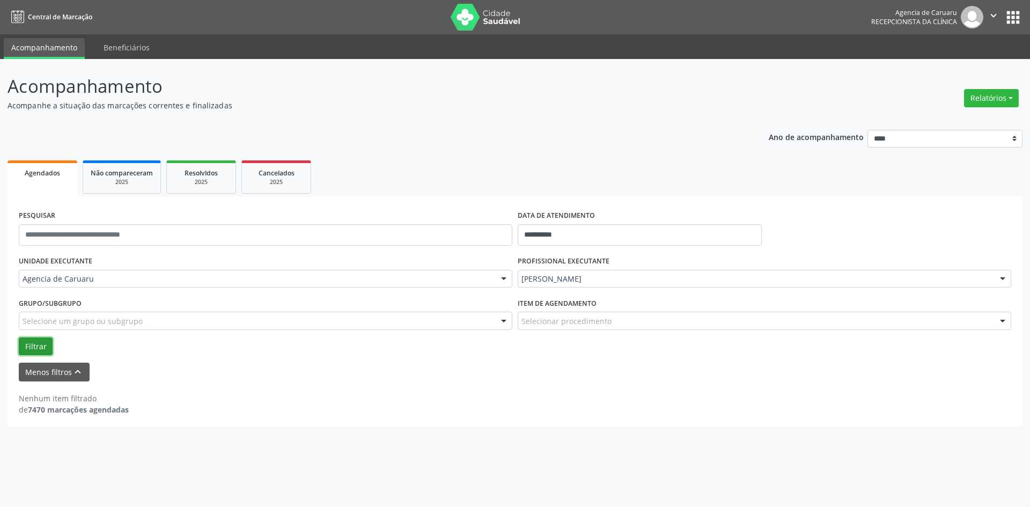
click at [37, 343] on button "Filtrar" at bounding box center [36, 346] width 34 height 18
click at [541, 286] on div "Joao Evangelista Torres Montenegro" at bounding box center [765, 279] width 494 height 18
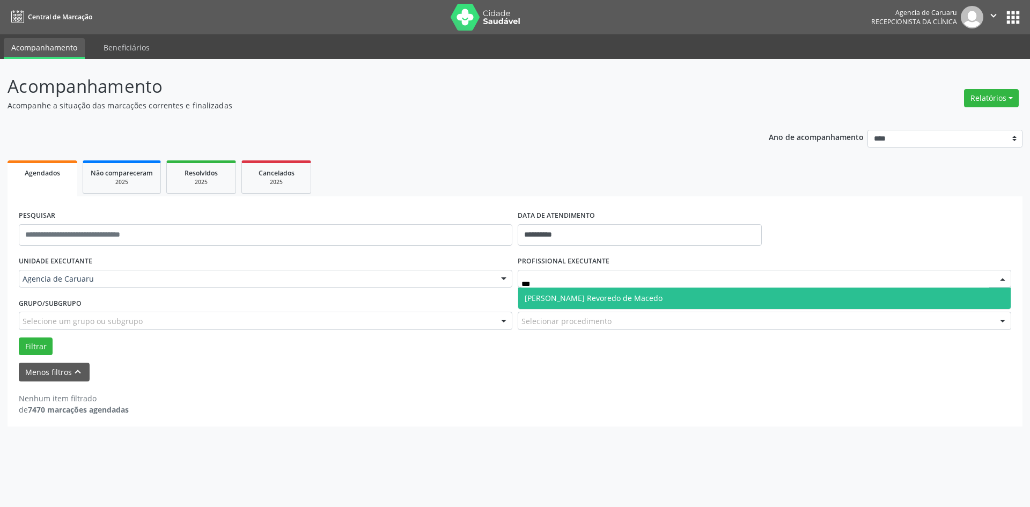
type input "****"
click at [606, 299] on span "Maria da Piedade Revoredo de Macedo" at bounding box center [594, 298] width 138 height 10
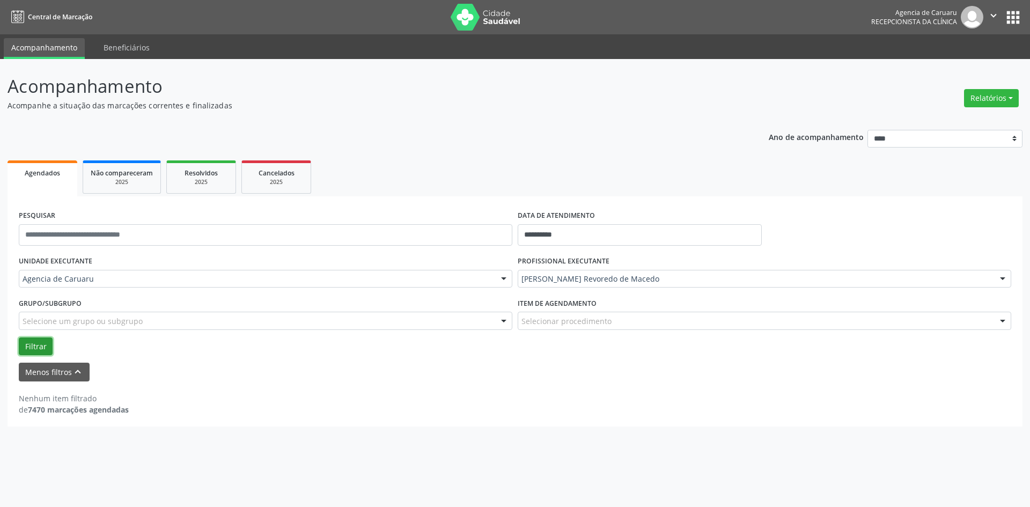
click at [34, 348] on button "Filtrar" at bounding box center [36, 346] width 34 height 18
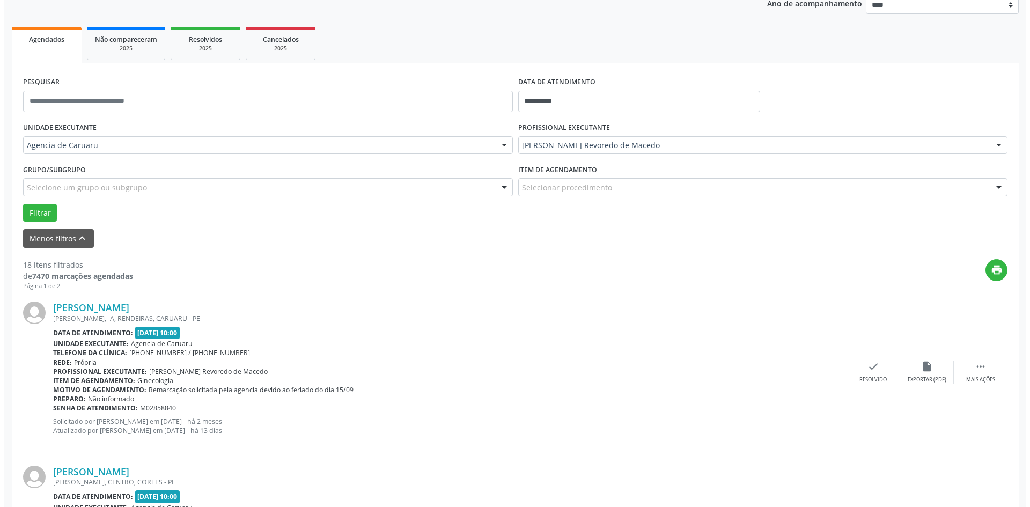
scroll to position [161, 0]
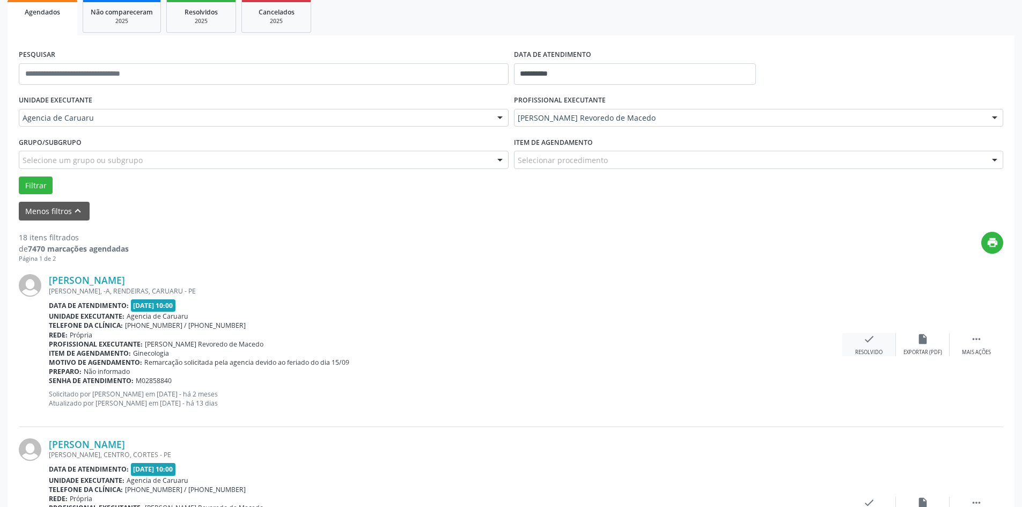
click at [877, 345] on div "check Resolvido" at bounding box center [869, 344] width 54 height 23
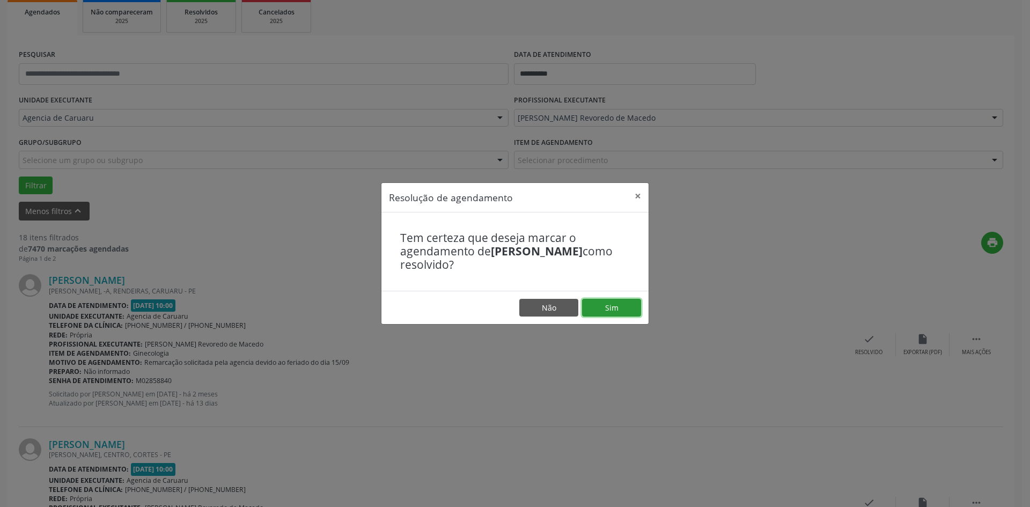
click at [622, 311] on button "Sim" at bounding box center [611, 308] width 59 height 18
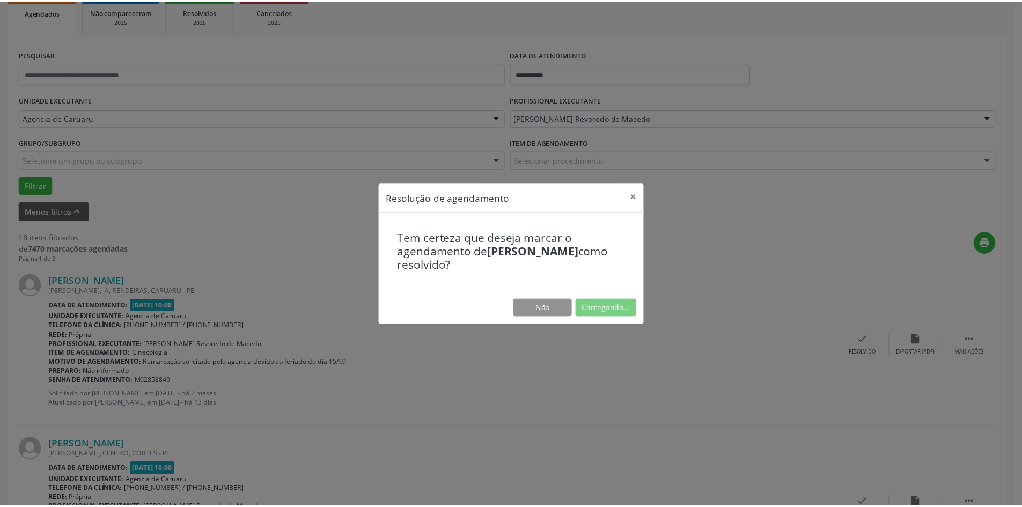
scroll to position [0, 0]
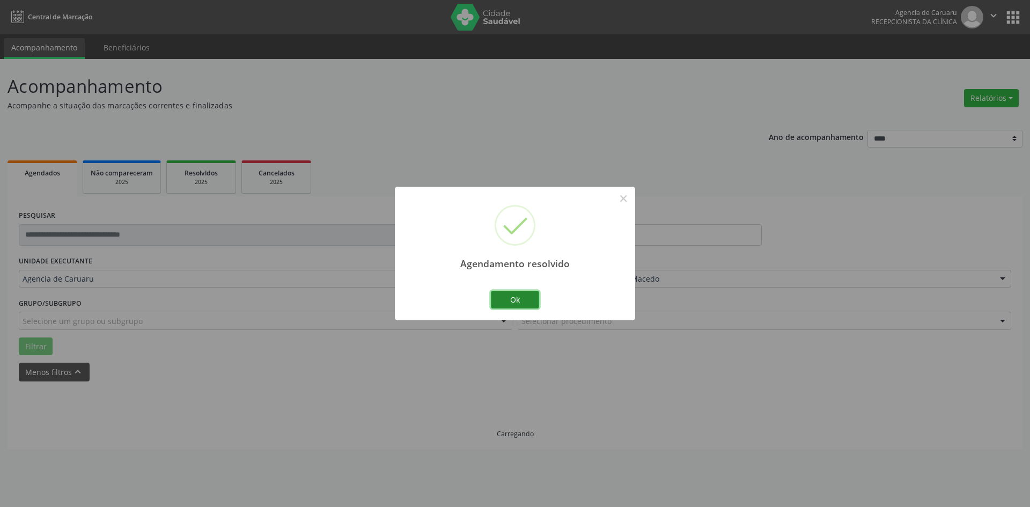
click at [519, 300] on button "Ok" at bounding box center [515, 300] width 48 height 18
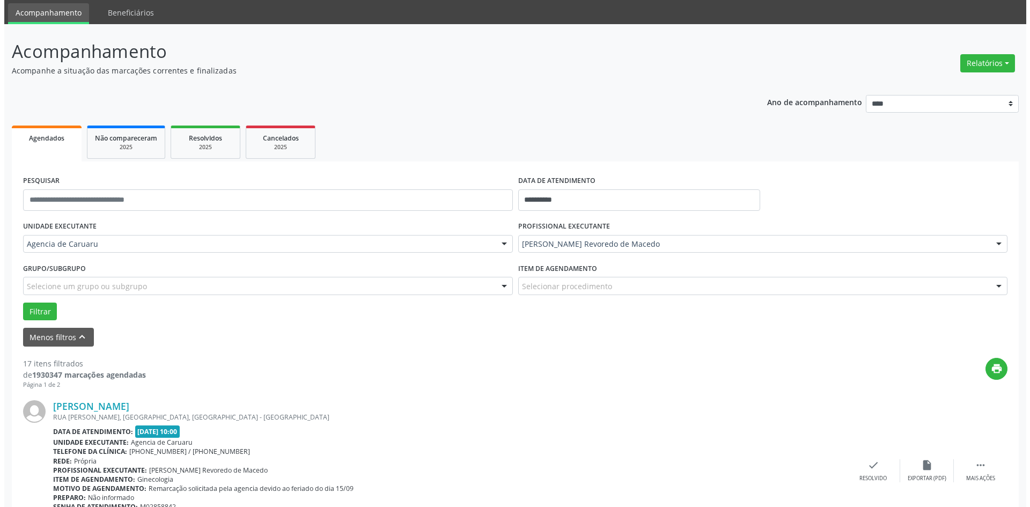
scroll to position [54, 0]
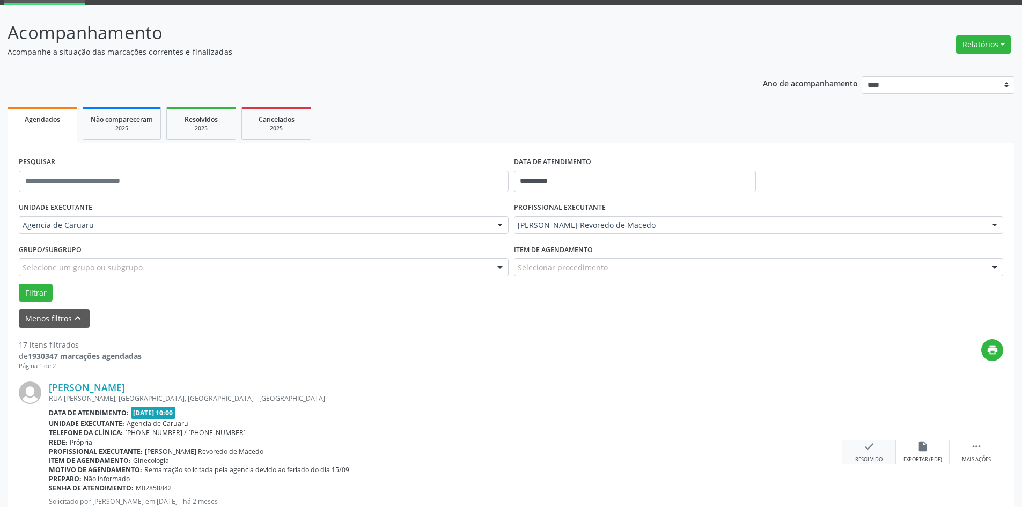
click at [880, 455] on div "check Resolvido" at bounding box center [869, 451] width 54 height 23
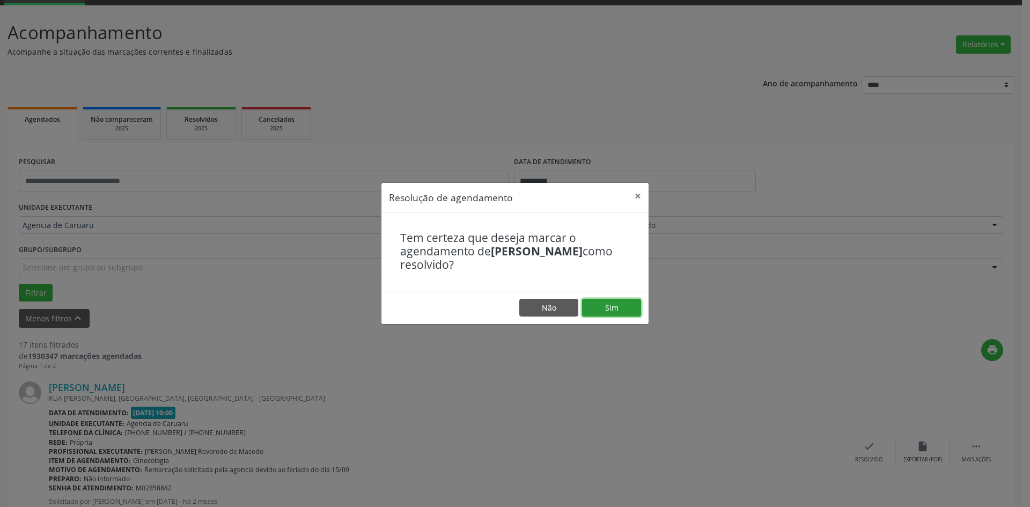
click at [621, 300] on button "Sim" at bounding box center [611, 308] width 59 height 18
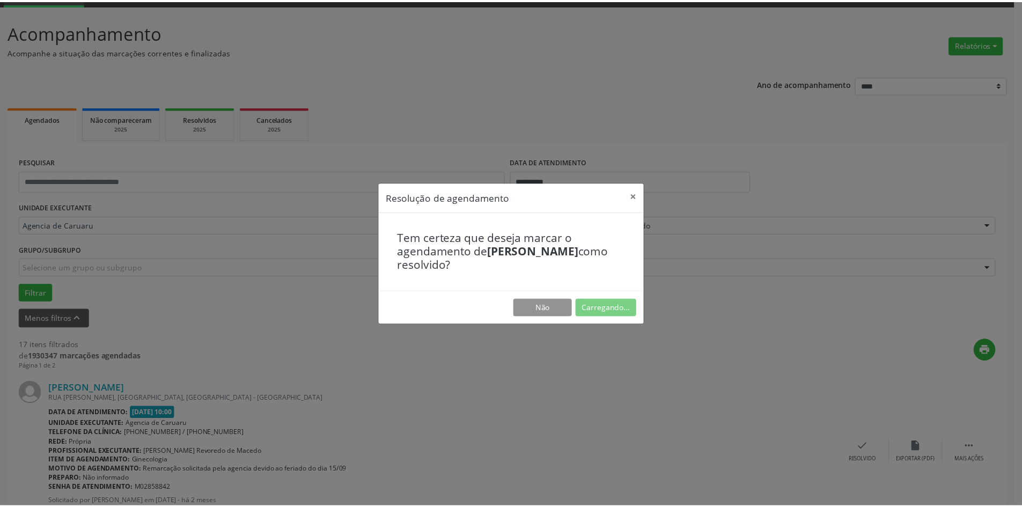
scroll to position [0, 0]
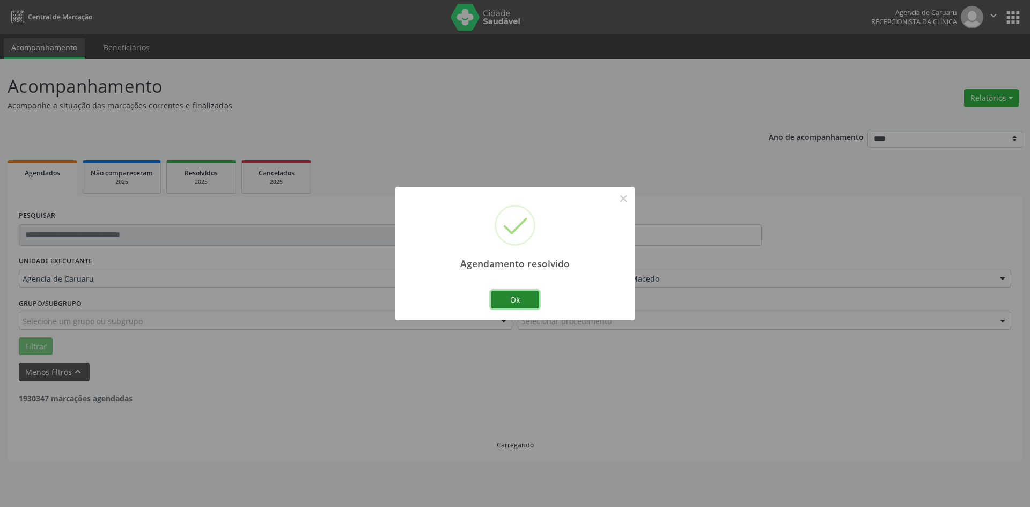
click at [512, 294] on button "Ok" at bounding box center [515, 300] width 48 height 18
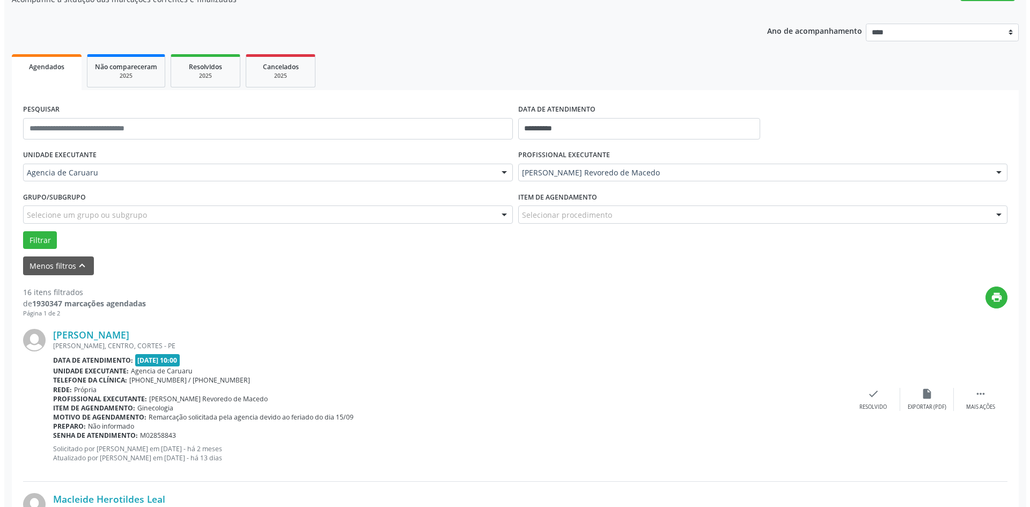
scroll to position [107, 0]
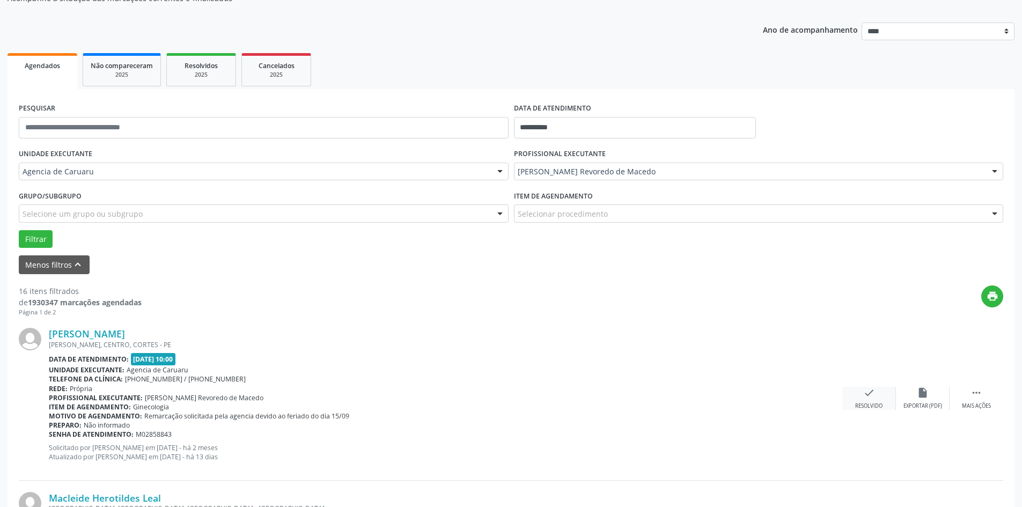
click at [878, 402] on div "check Resolvido" at bounding box center [869, 398] width 54 height 23
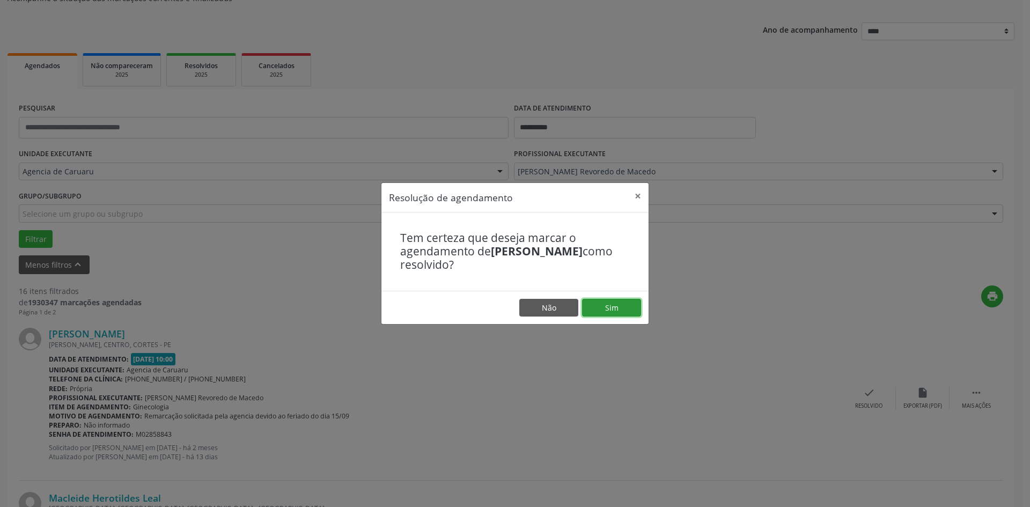
click at [615, 315] on button "Sim" at bounding box center [611, 308] width 59 height 18
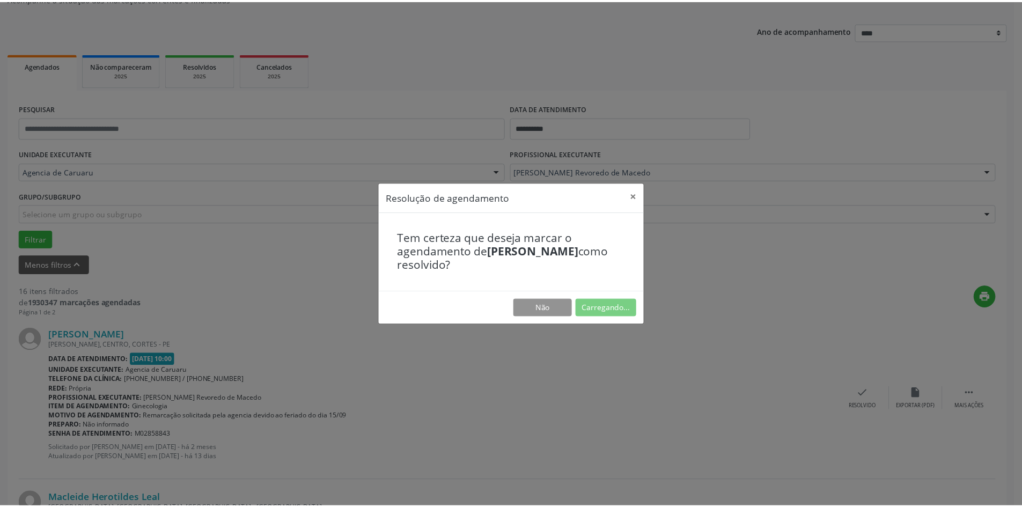
scroll to position [0, 0]
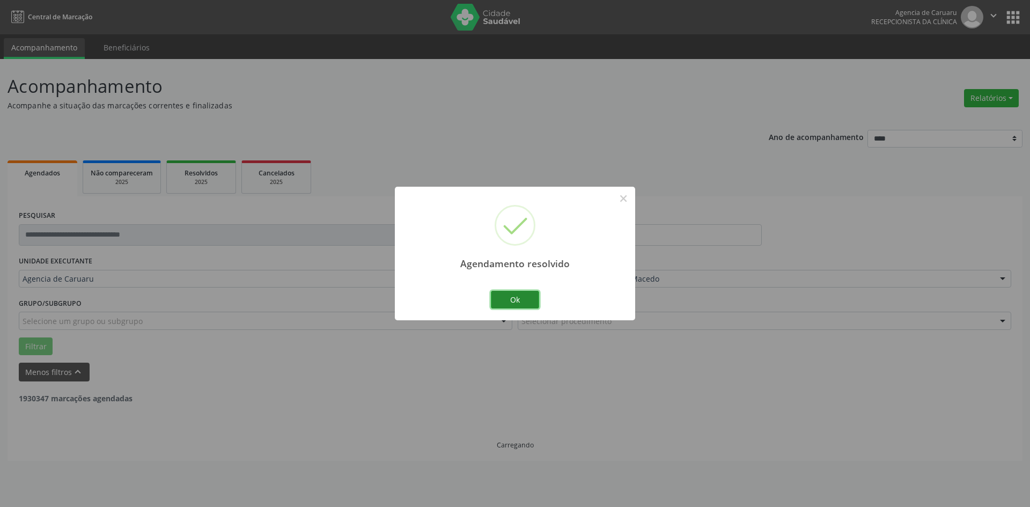
click at [524, 296] on button "Ok" at bounding box center [515, 300] width 48 height 18
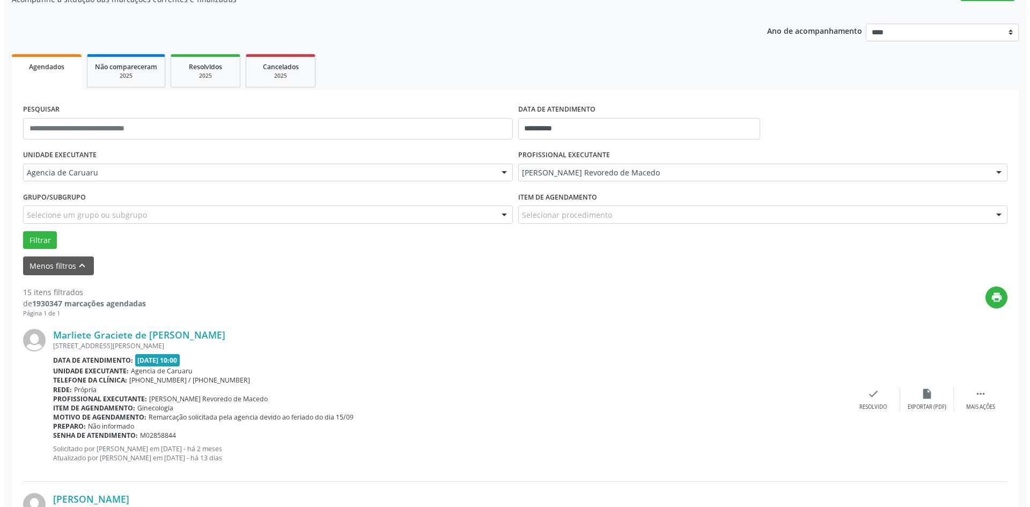
scroll to position [107, 0]
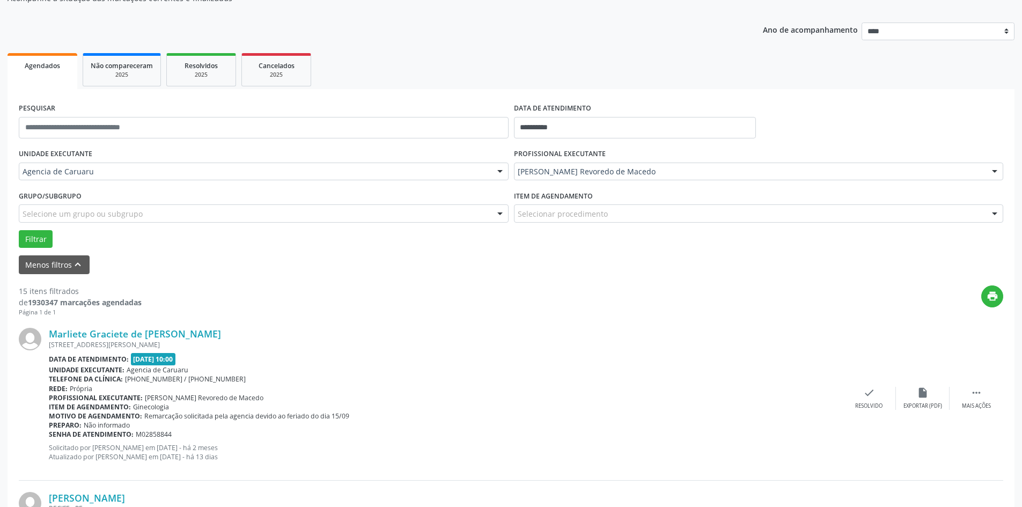
click at [877, 410] on div "Marliete Graciete de Farias Araujo R ERNESTO HERCULINO CORDEIRO 5, CENTRO, TORI…" at bounding box center [511, 399] width 984 height 164
click at [862, 395] on div "check Resolvido" at bounding box center [869, 398] width 54 height 23
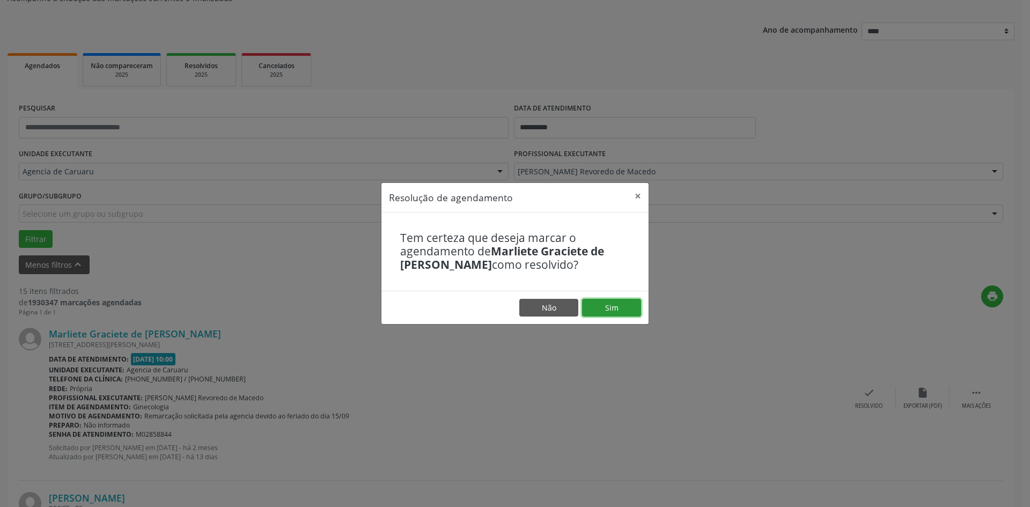
click at [616, 310] on button "Sim" at bounding box center [611, 308] width 59 height 18
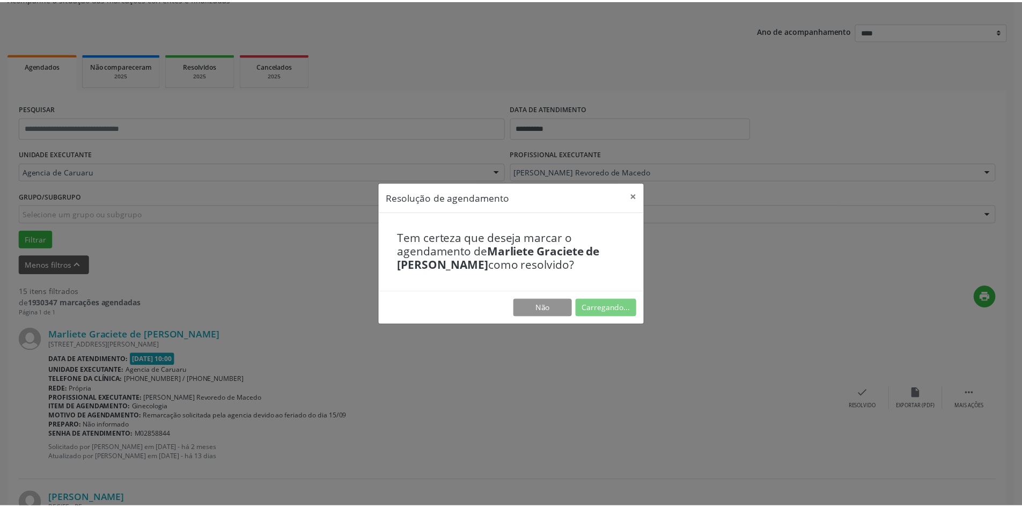
scroll to position [0, 0]
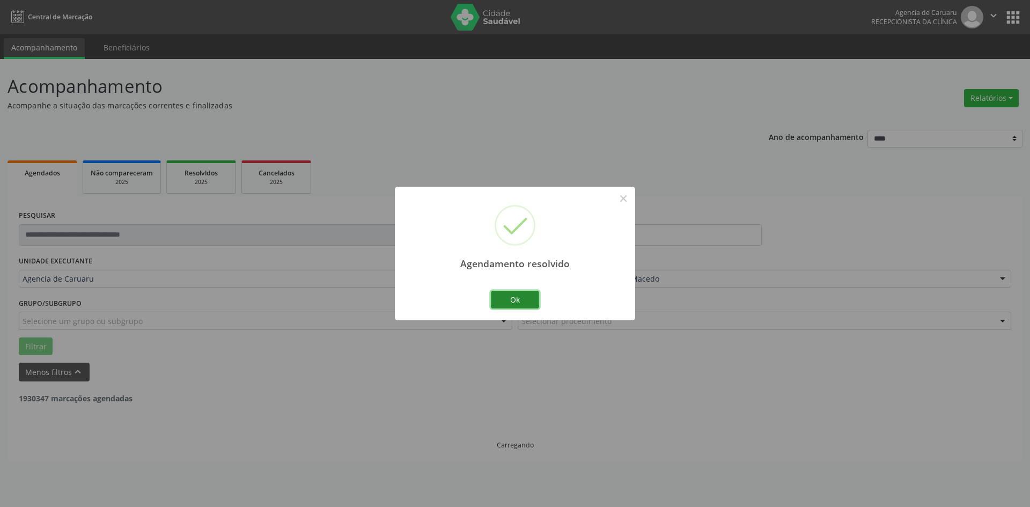
click at [523, 296] on button "Ok" at bounding box center [515, 300] width 48 height 18
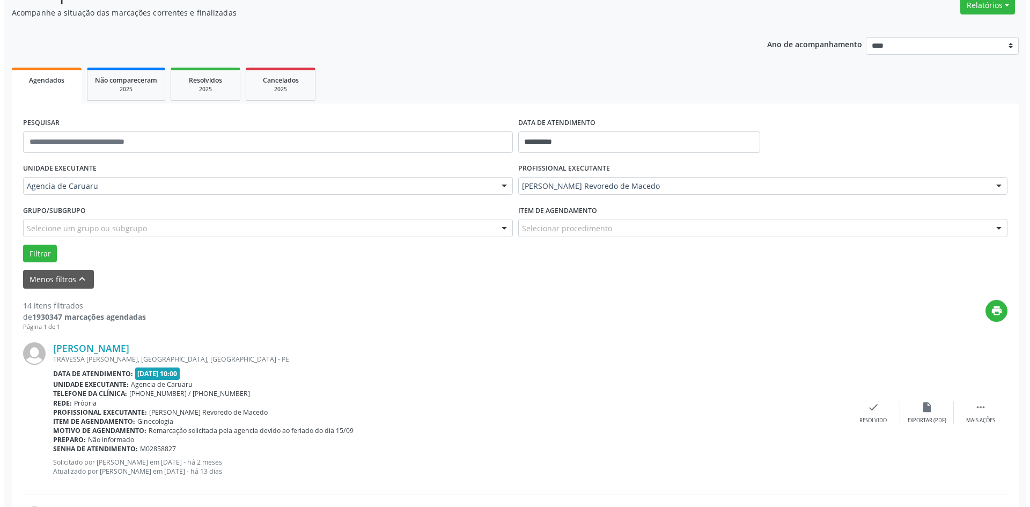
scroll to position [107, 0]
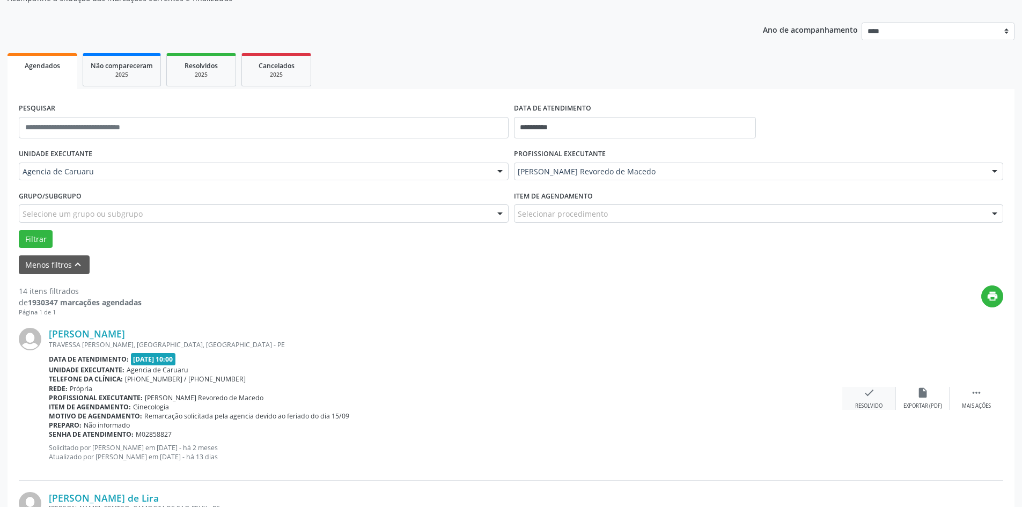
click at [874, 396] on icon "check" at bounding box center [869, 393] width 12 height 12
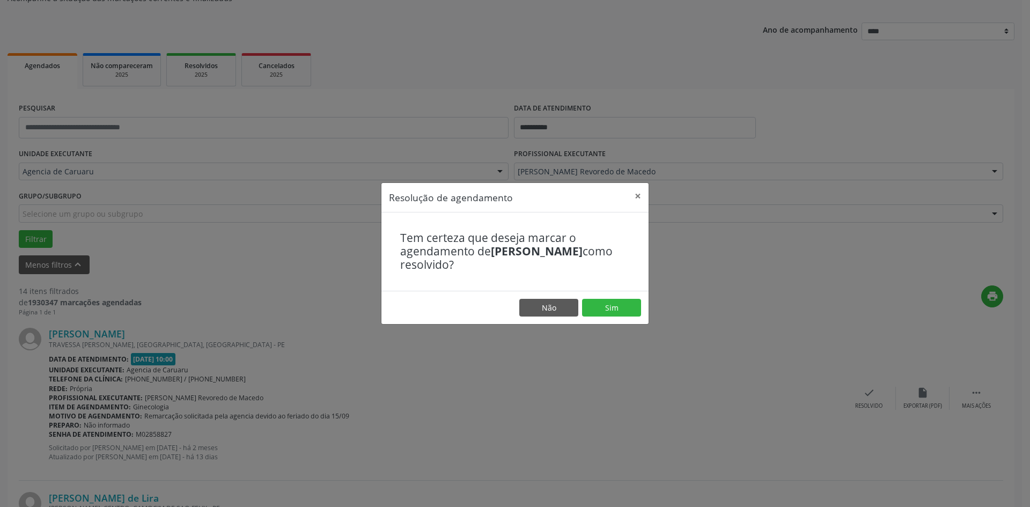
click at [619, 317] on footer "Não Sim" at bounding box center [514, 308] width 267 height 34
click at [624, 307] on button "Sim" at bounding box center [611, 308] width 59 height 18
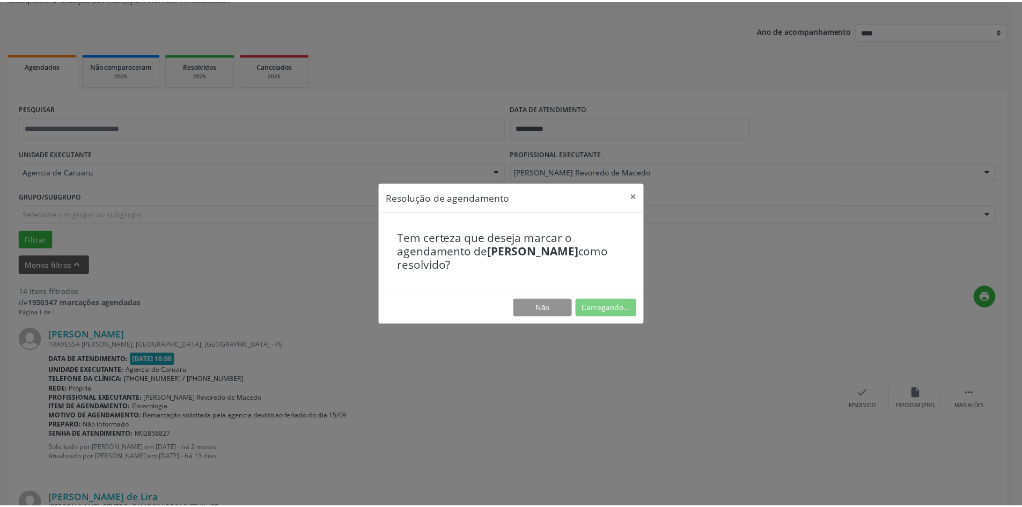
scroll to position [0, 0]
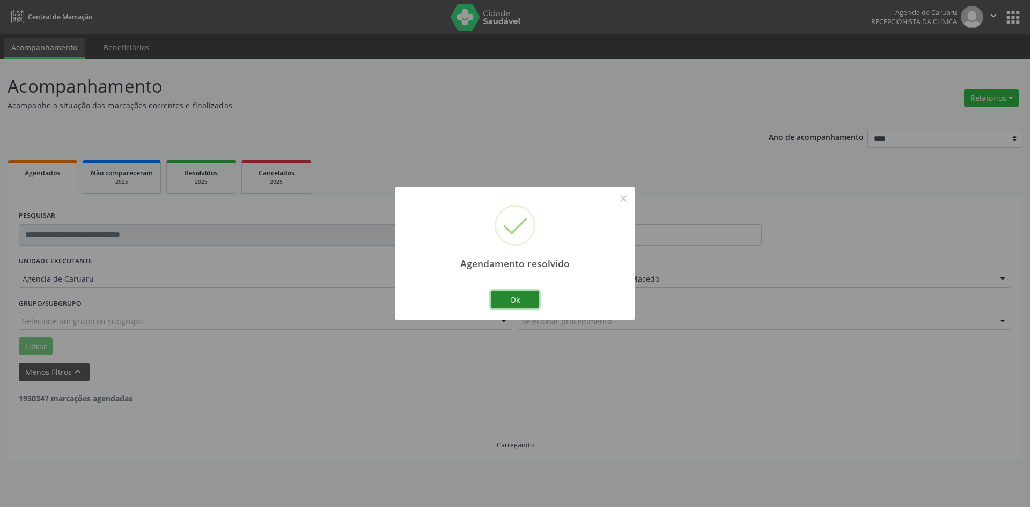
click at [520, 297] on button "Ok" at bounding box center [515, 300] width 48 height 18
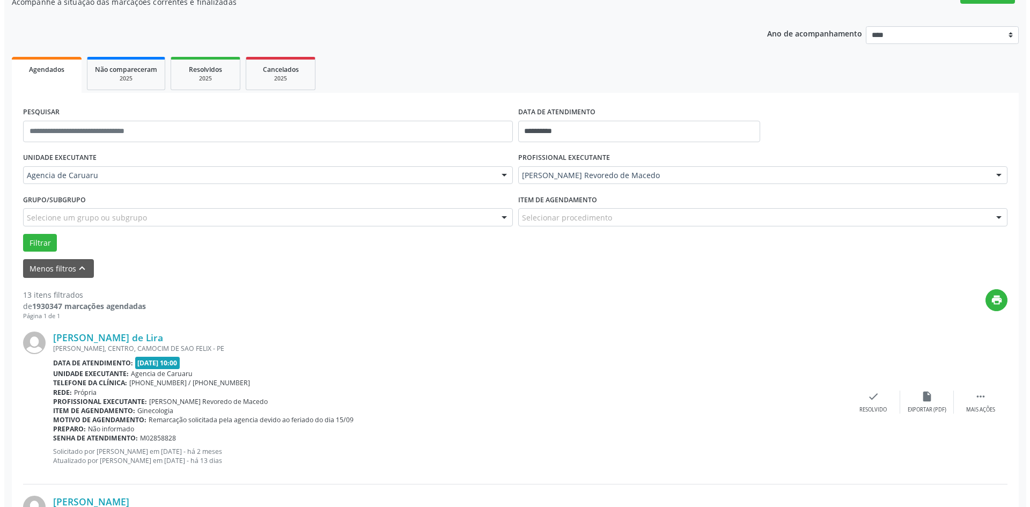
scroll to position [107, 0]
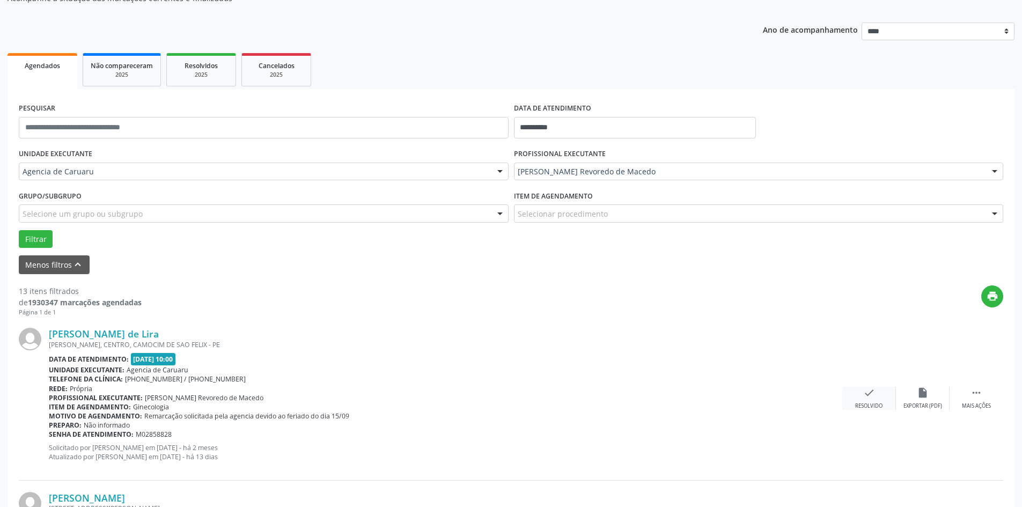
click at [874, 403] on div "Resolvido" at bounding box center [868, 406] width 27 height 8
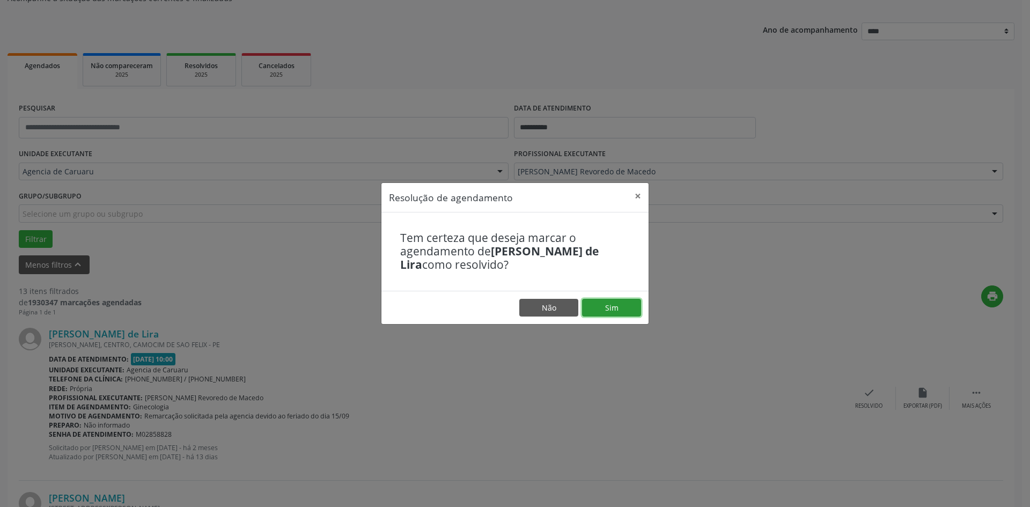
click at [632, 305] on button "Sim" at bounding box center [611, 308] width 59 height 18
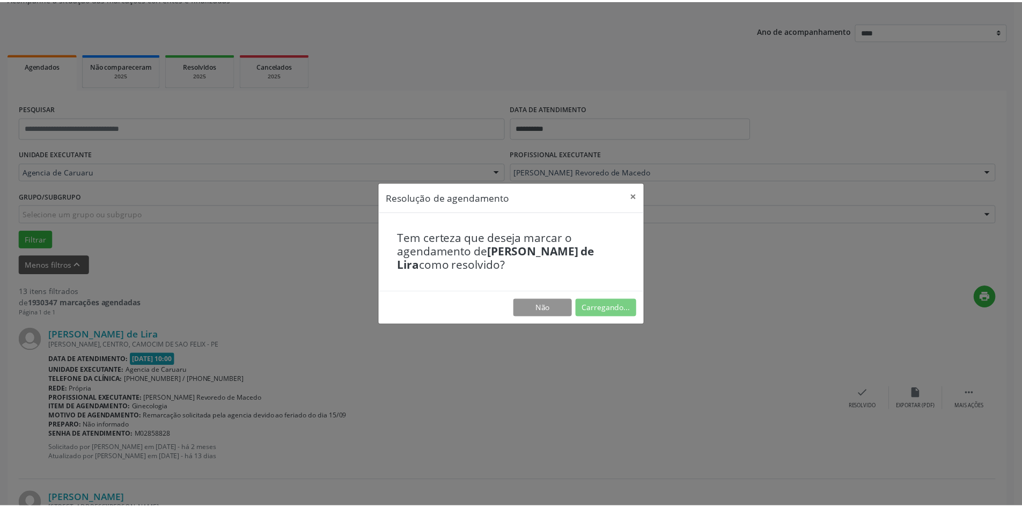
scroll to position [0, 0]
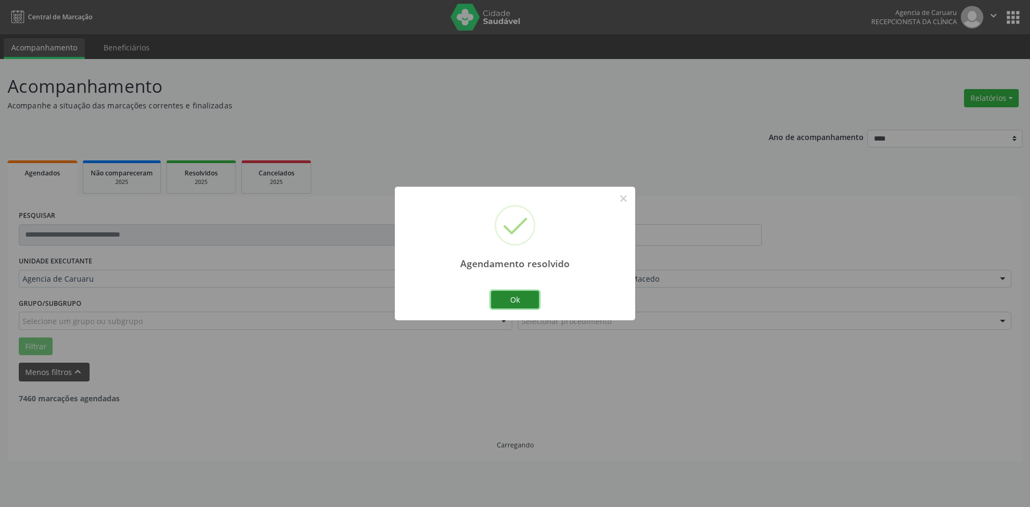
click at [526, 307] on button "Ok" at bounding box center [515, 300] width 48 height 18
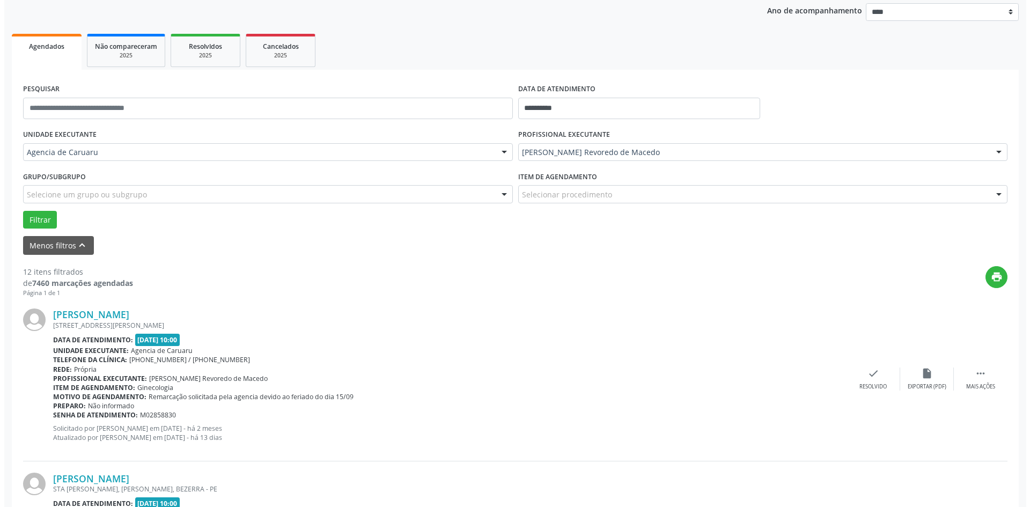
scroll to position [161, 0]
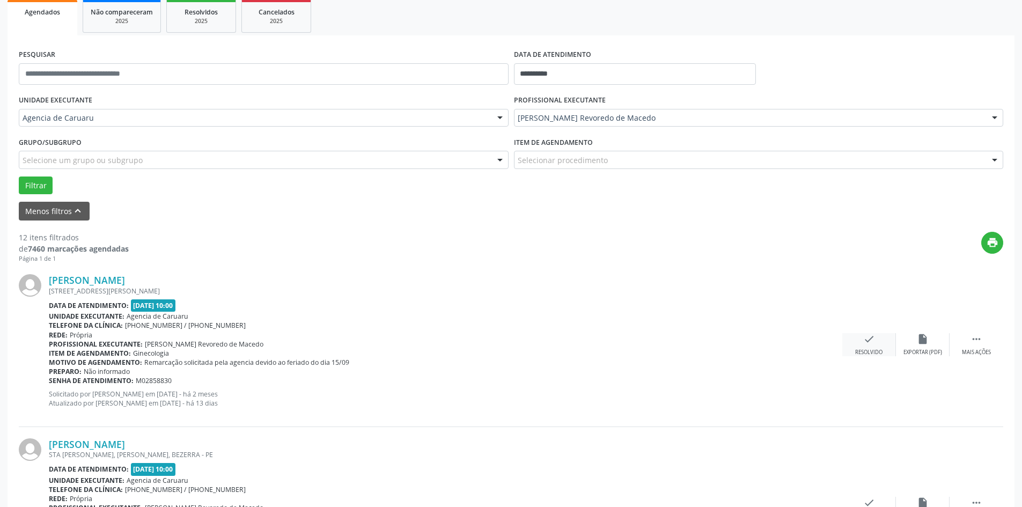
click at [874, 348] on div "check Resolvido" at bounding box center [869, 344] width 54 height 23
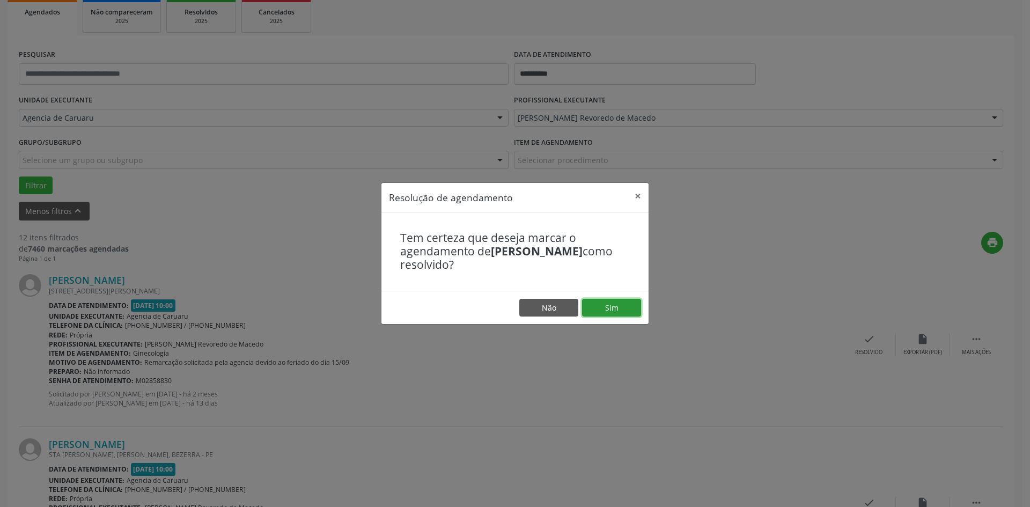
click at [628, 306] on button "Sim" at bounding box center [611, 308] width 59 height 18
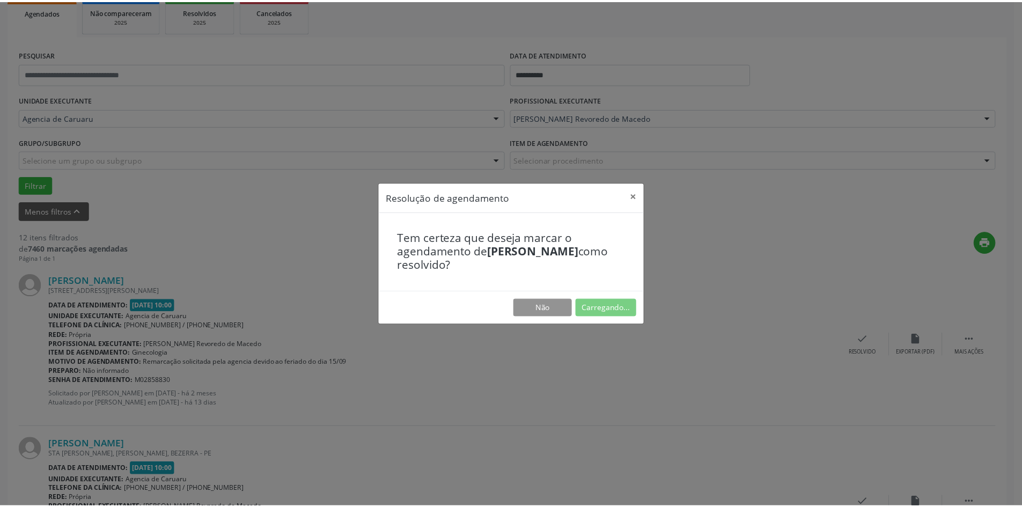
scroll to position [0, 0]
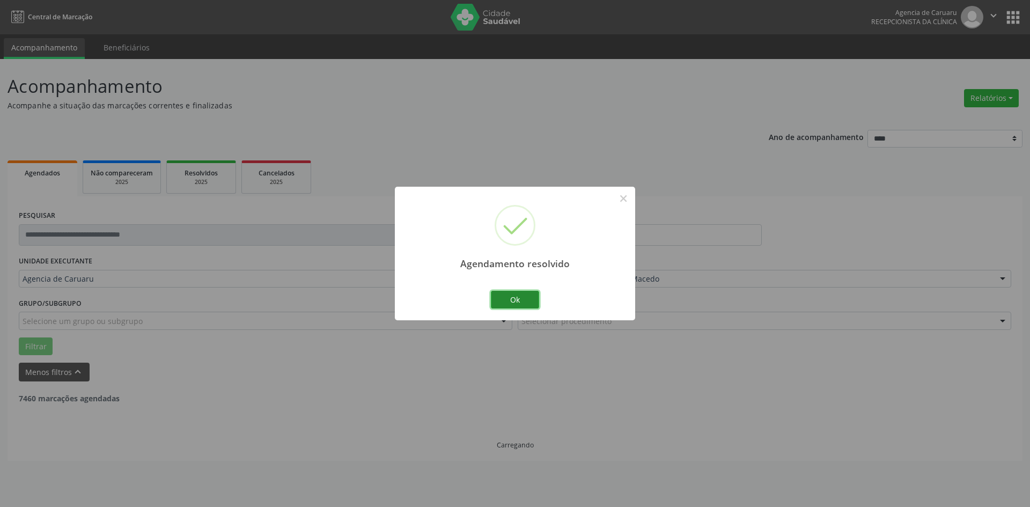
click at [514, 299] on button "Ok" at bounding box center [515, 300] width 48 height 18
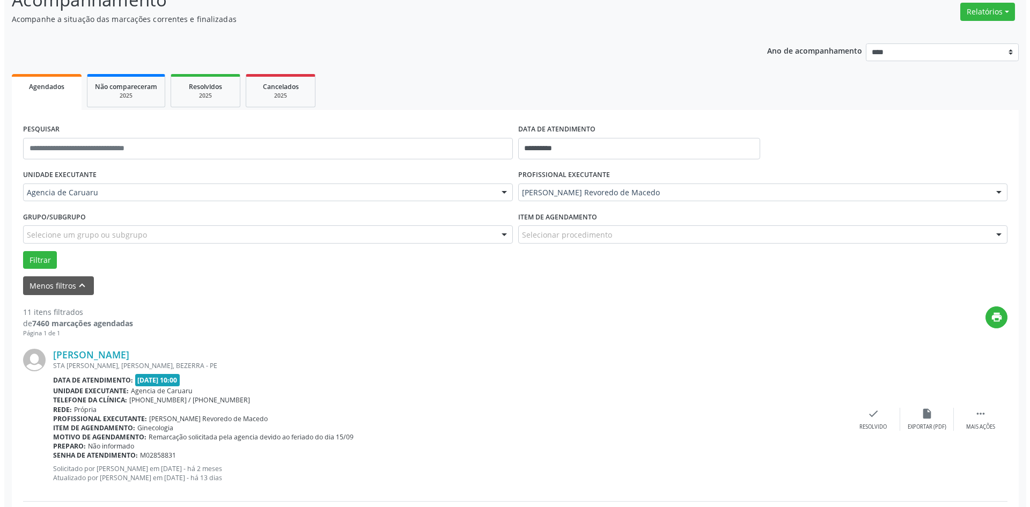
scroll to position [107, 0]
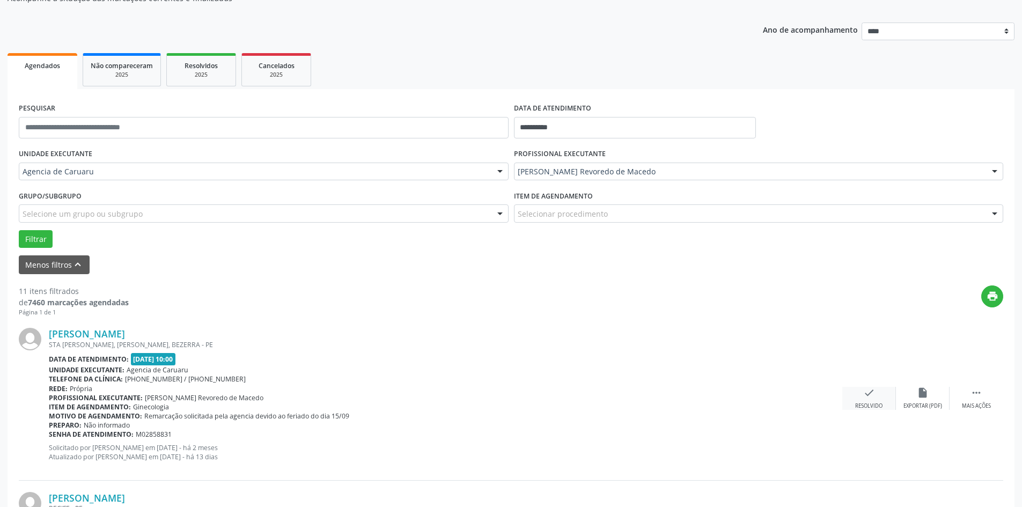
click at [863, 396] on icon "check" at bounding box center [869, 393] width 12 height 12
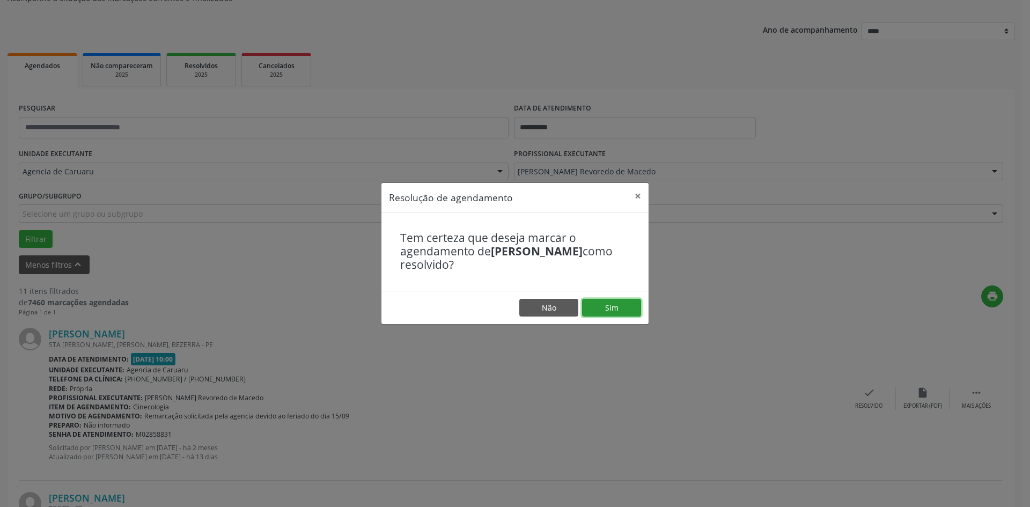
click at [608, 304] on button "Sim" at bounding box center [611, 308] width 59 height 18
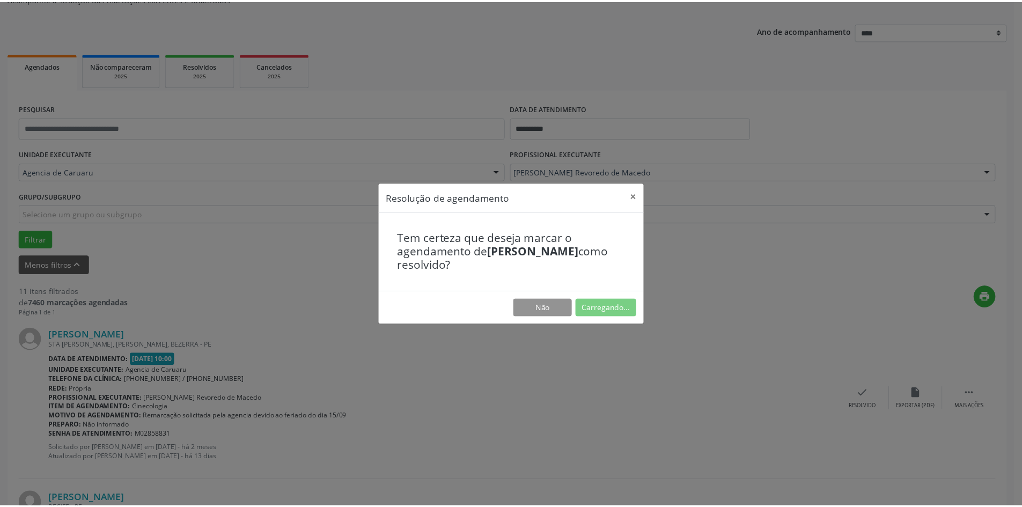
scroll to position [0, 0]
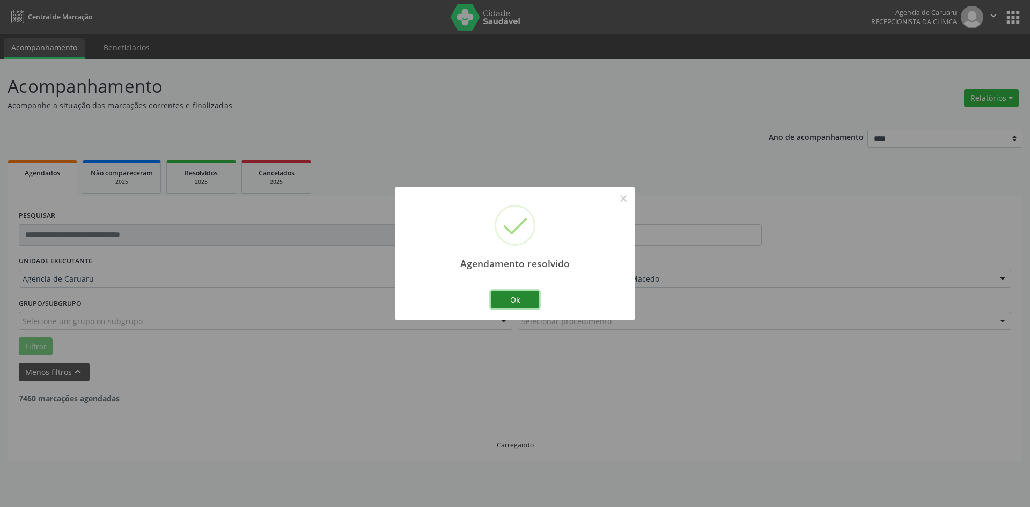
click at [513, 301] on button "Ok" at bounding box center [515, 300] width 48 height 18
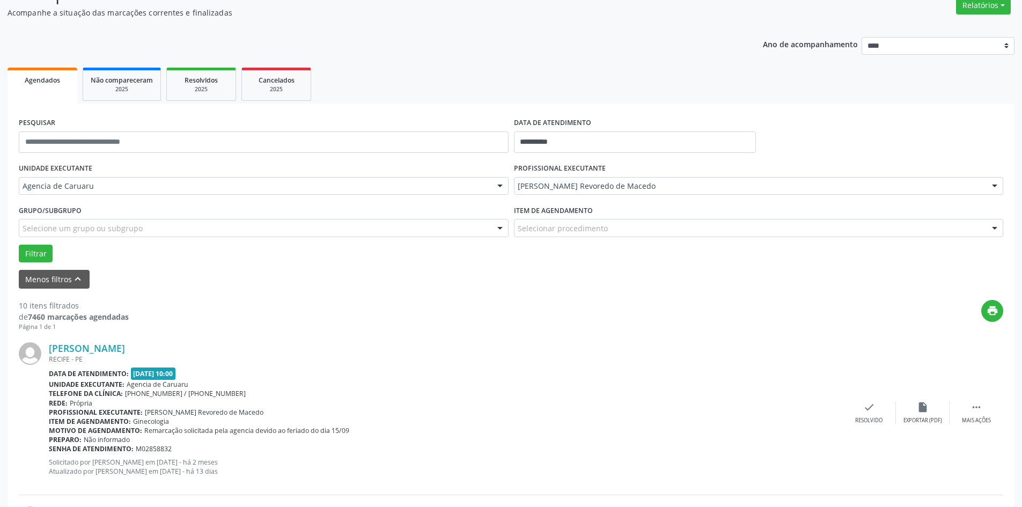
scroll to position [107, 0]
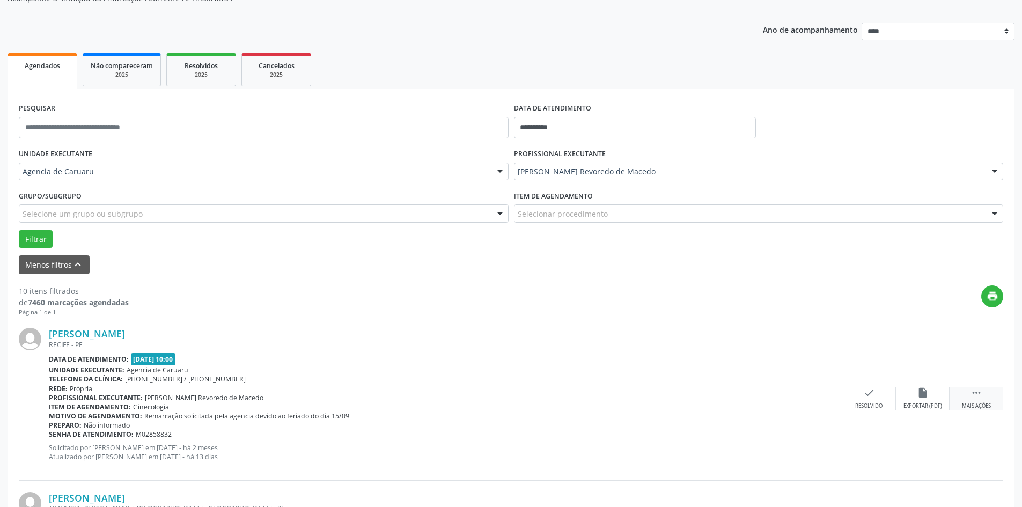
click at [983, 388] on div " Mais ações" at bounding box center [977, 398] width 54 height 23
click at [911, 392] on div "alarm_off Não compareceu" at bounding box center [923, 398] width 54 height 23
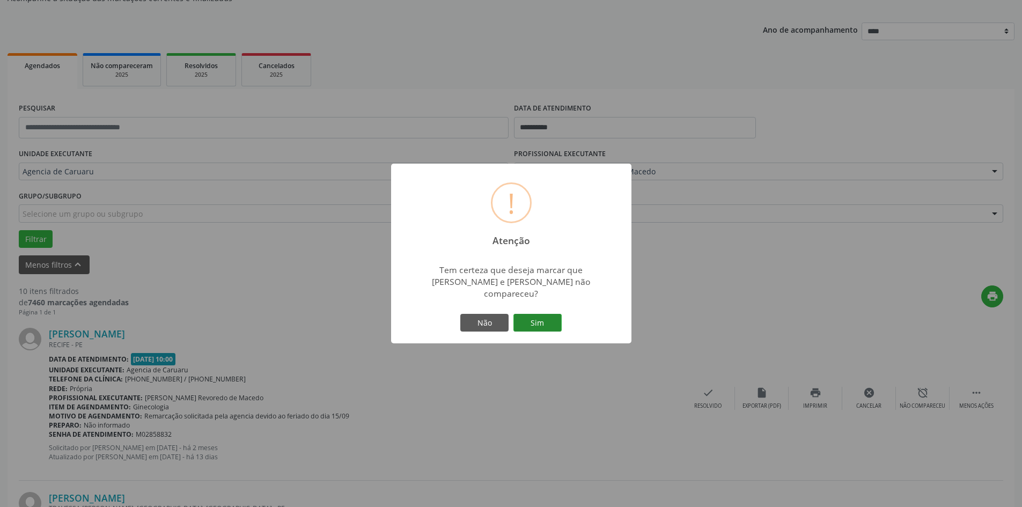
click at [549, 314] on button "Sim" at bounding box center [537, 323] width 48 height 18
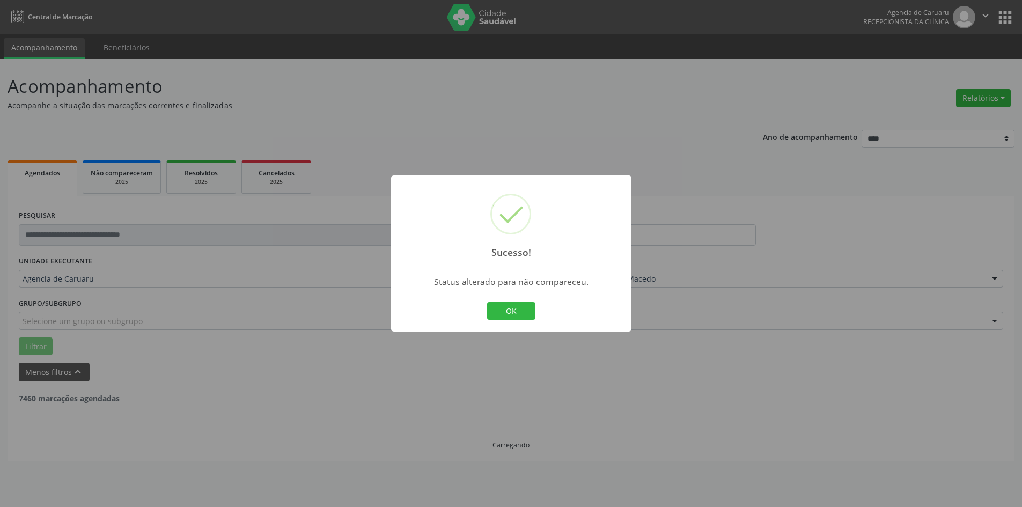
scroll to position [0, 0]
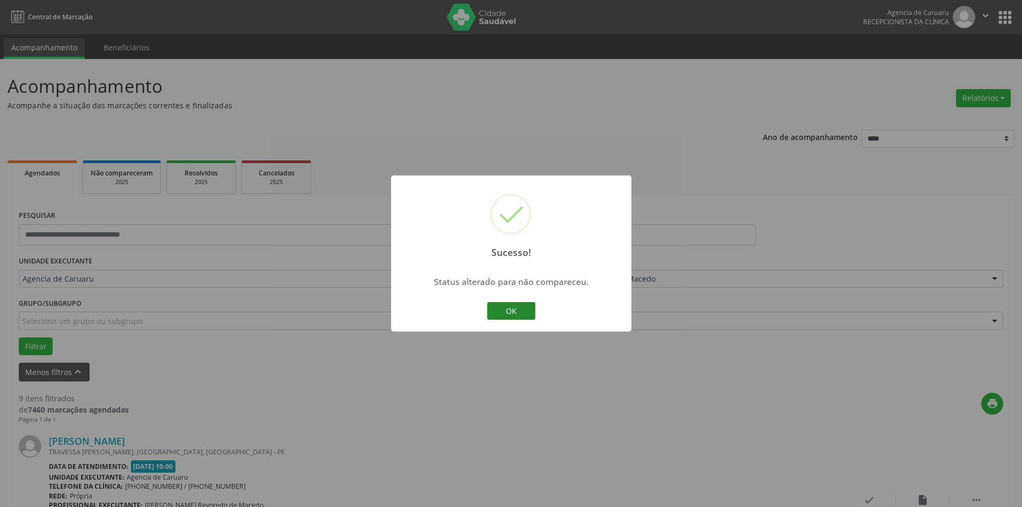
click at [530, 308] on button "OK" at bounding box center [511, 311] width 48 height 18
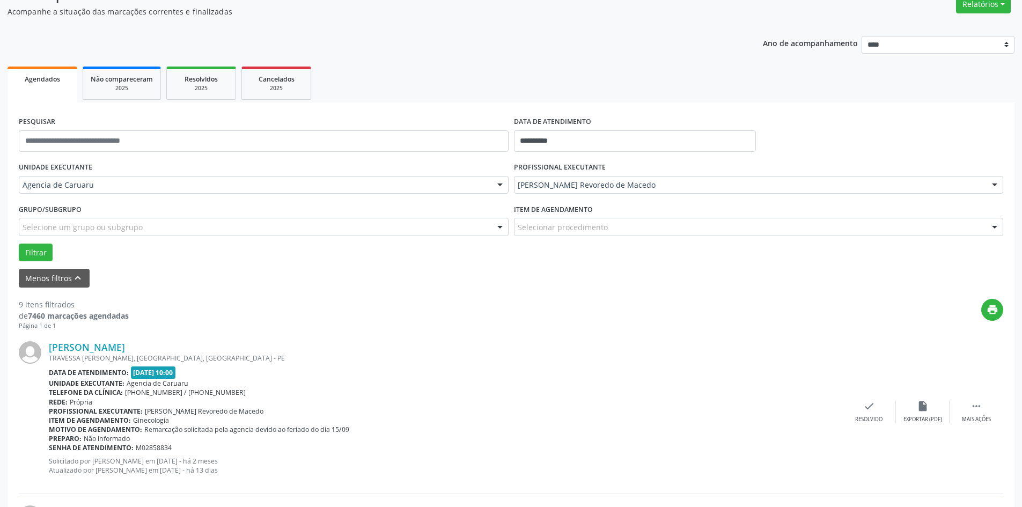
scroll to position [107, 0]
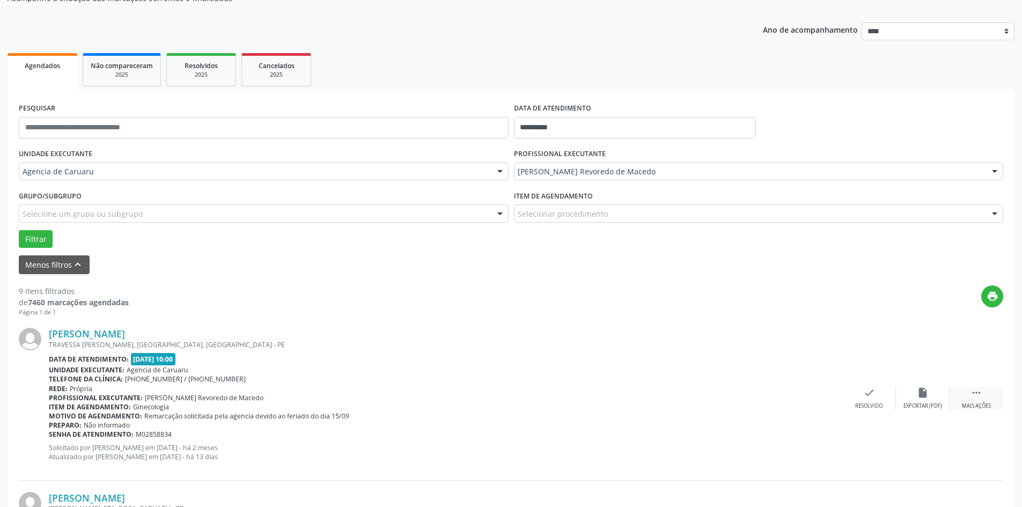
click at [972, 388] on icon "" at bounding box center [976, 393] width 12 height 12
click at [929, 391] on div "alarm_off Não compareceu" at bounding box center [923, 398] width 54 height 23
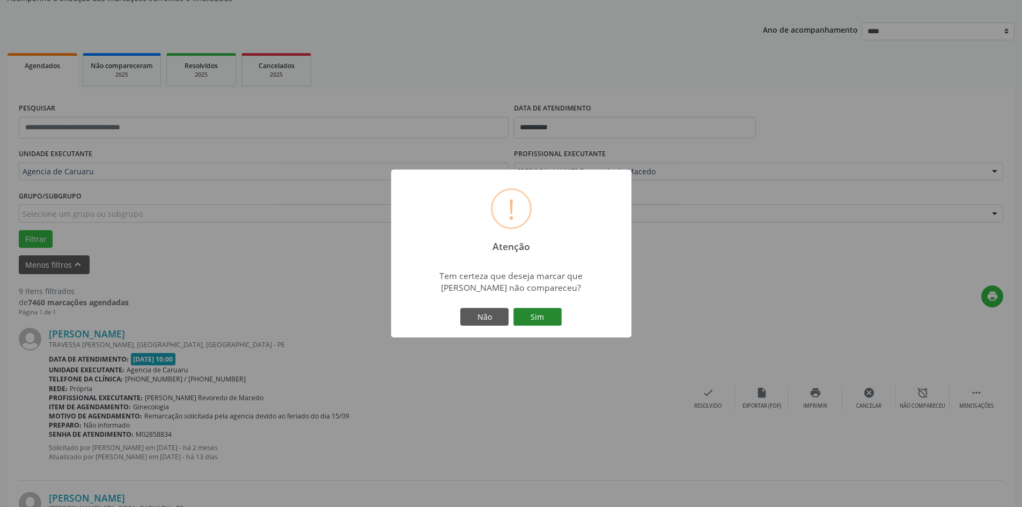
click at [541, 310] on button "Sim" at bounding box center [537, 317] width 48 height 18
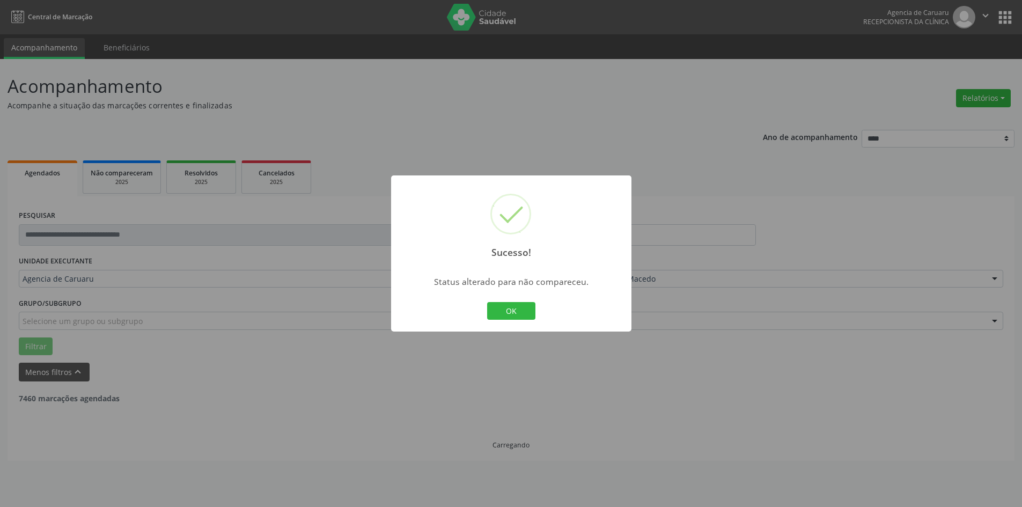
scroll to position [0, 0]
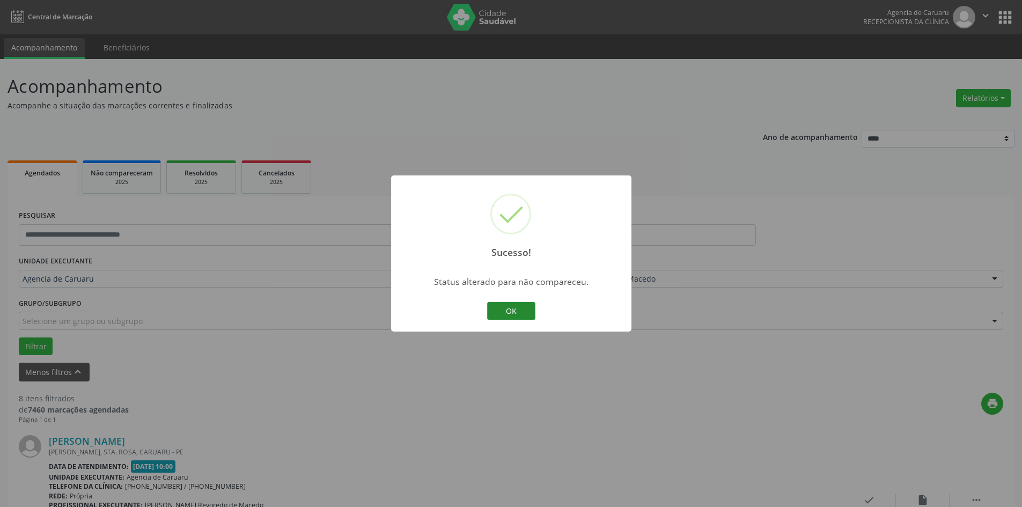
click at [524, 305] on button "OK" at bounding box center [511, 311] width 48 height 18
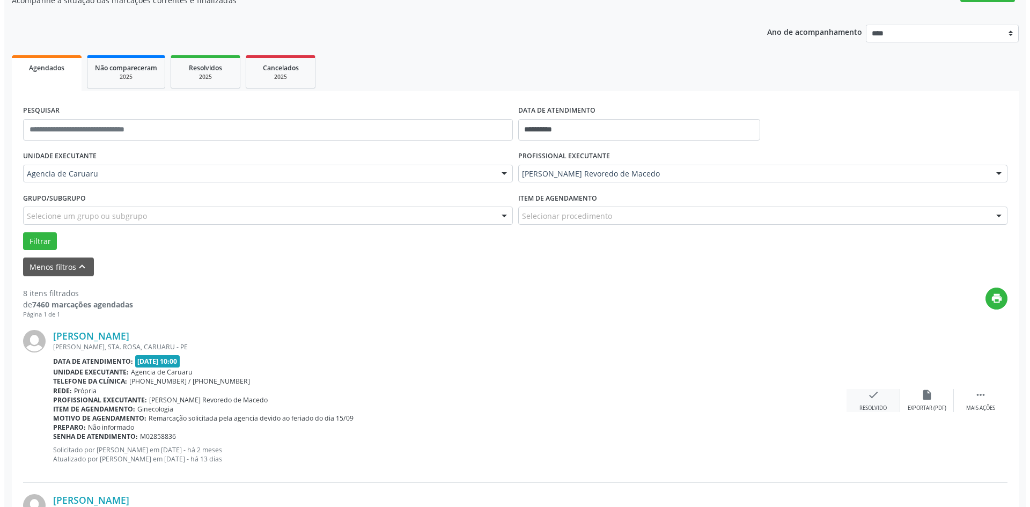
scroll to position [107, 0]
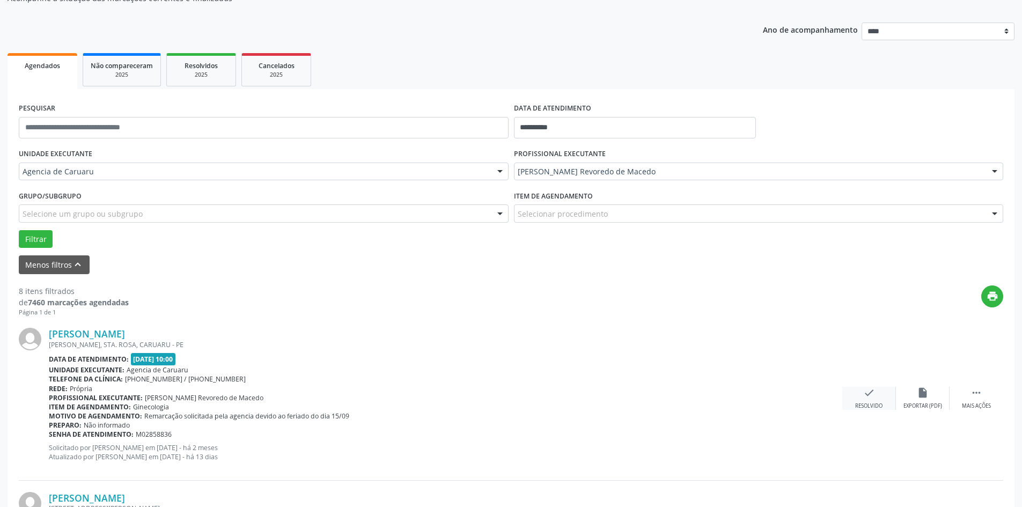
click at [866, 401] on div "check Resolvido" at bounding box center [869, 398] width 54 height 23
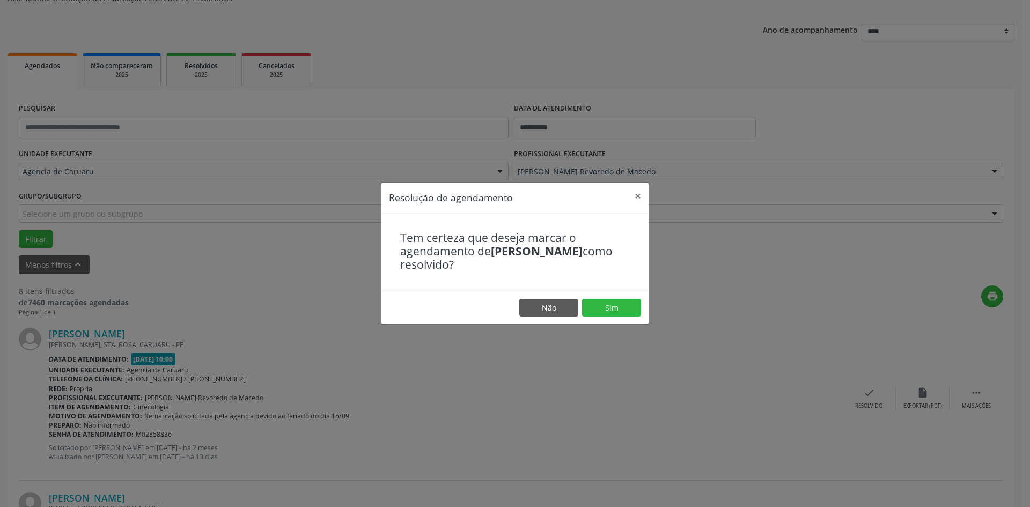
click at [627, 296] on footer "Não Sim" at bounding box center [514, 308] width 267 height 34
click at [640, 310] on button "Sim" at bounding box center [611, 308] width 59 height 18
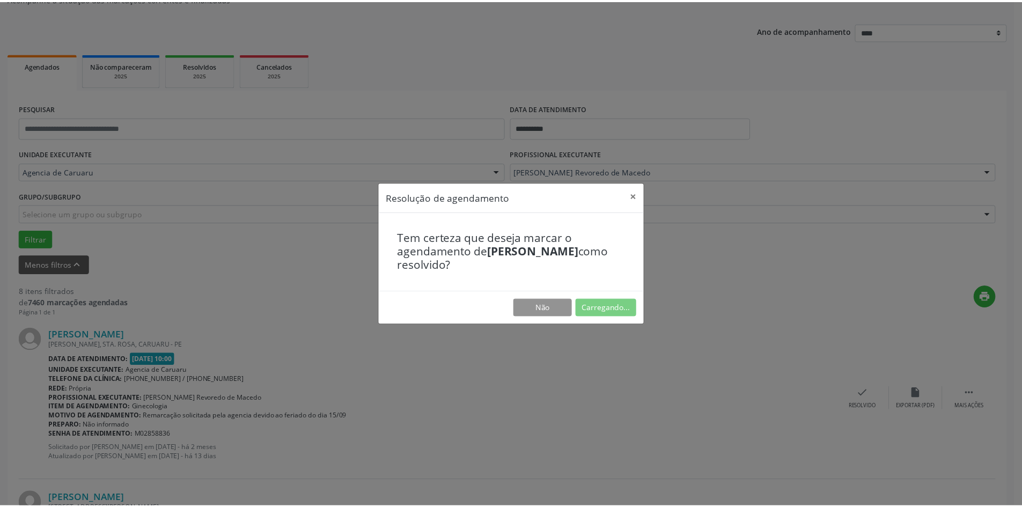
scroll to position [0, 0]
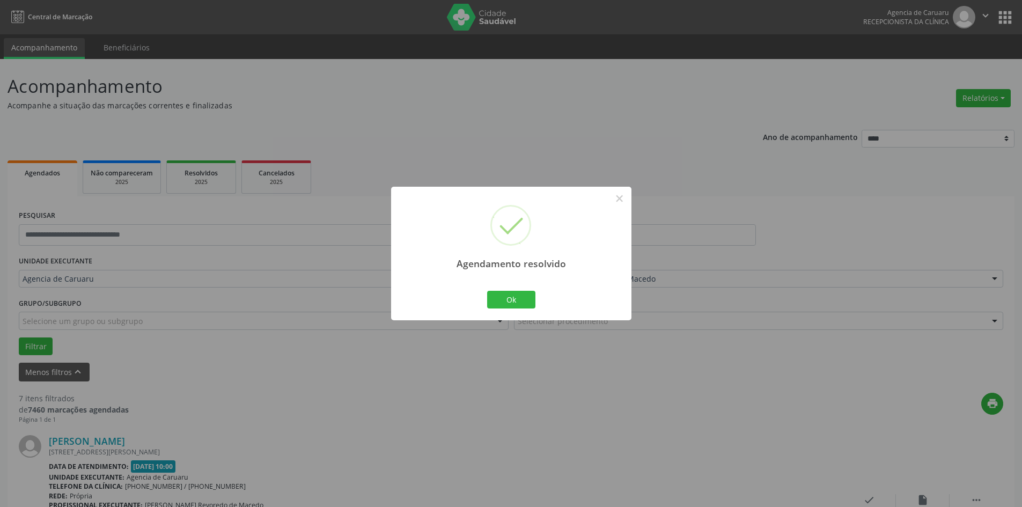
drag, startPoint x: 519, startPoint y: 287, endPoint x: 520, endPoint y: 293, distance: 6.6
click at [519, 286] on div "Agendamento resolvido × Ok Cancel" at bounding box center [511, 254] width 240 height 134
click at [520, 294] on button "Ok" at bounding box center [511, 300] width 48 height 18
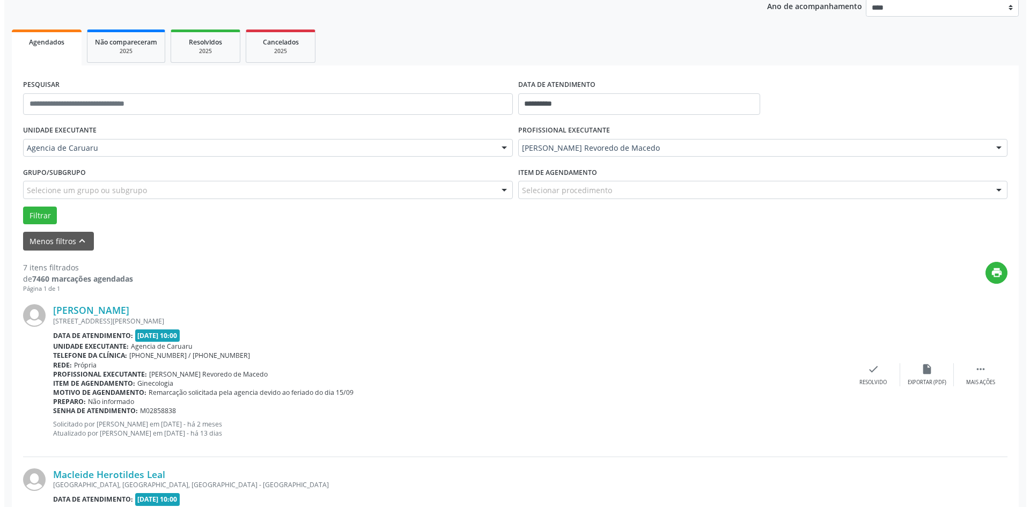
scroll to position [161, 0]
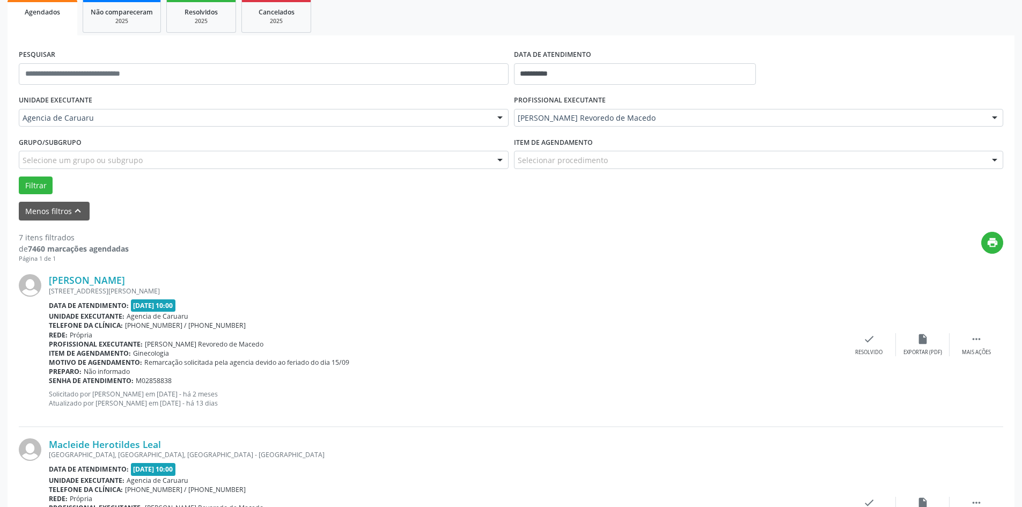
click at [870, 332] on div "Edmilza Alves da Silva RUA VEREADOR DOMINGOS BALBINO 02, CENTRO, CATENDE - PE D…" at bounding box center [511, 345] width 984 height 164
click at [869, 342] on icon "check" at bounding box center [869, 339] width 12 height 12
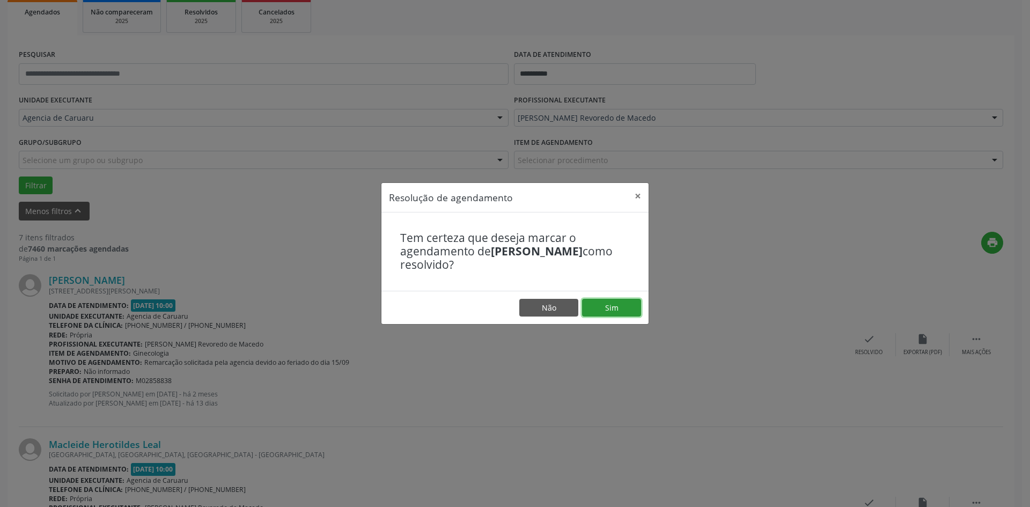
click at [616, 309] on button "Sim" at bounding box center [611, 308] width 59 height 18
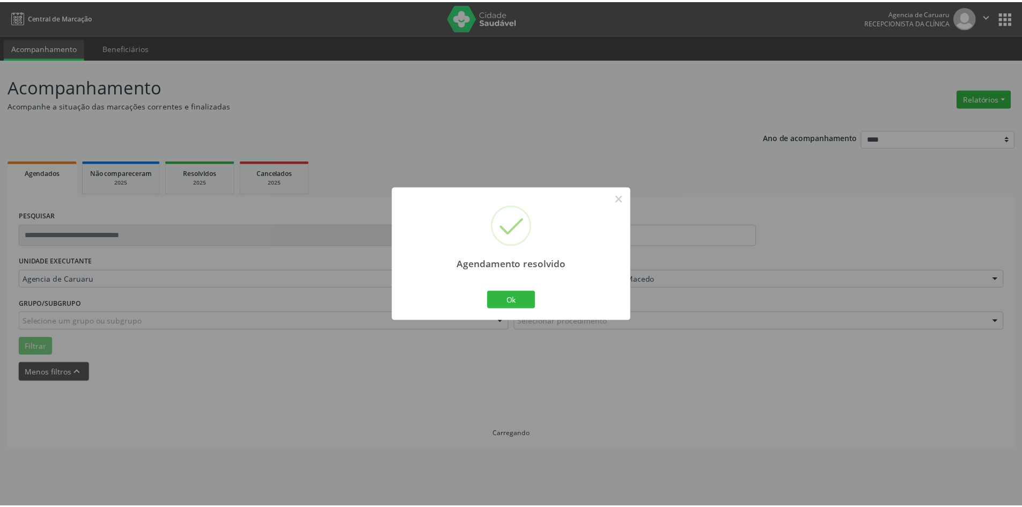
scroll to position [0, 0]
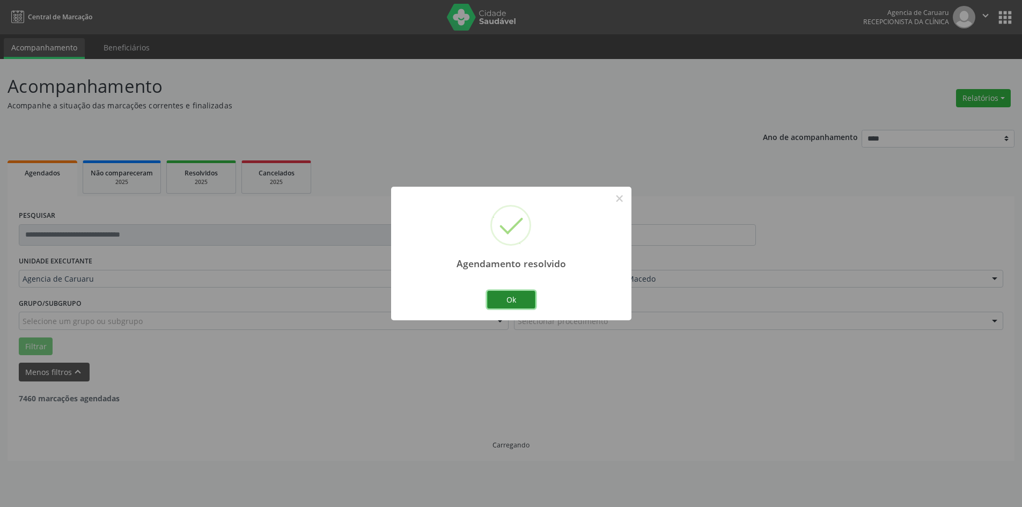
click at [512, 297] on button "Ok" at bounding box center [511, 300] width 48 height 18
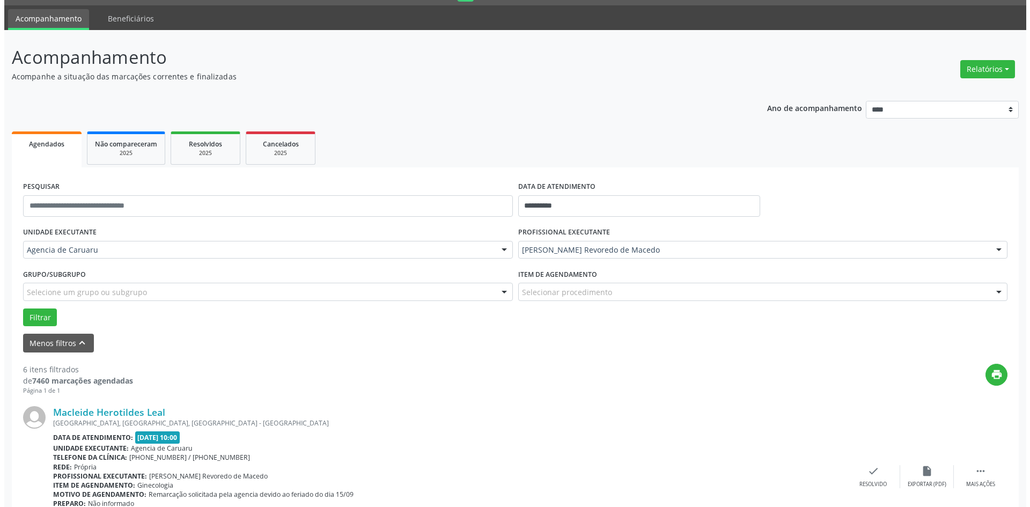
scroll to position [54, 0]
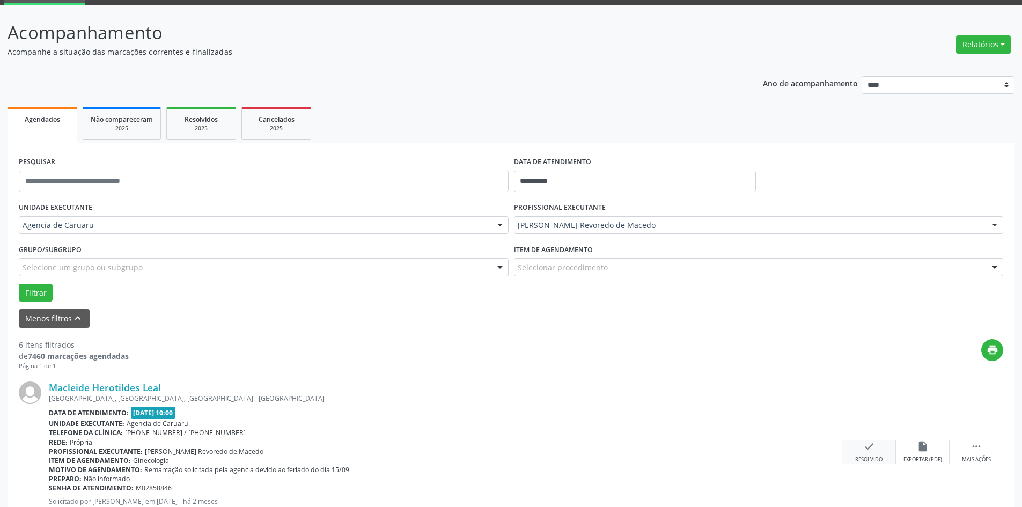
click at [869, 450] on icon "check" at bounding box center [869, 446] width 12 height 12
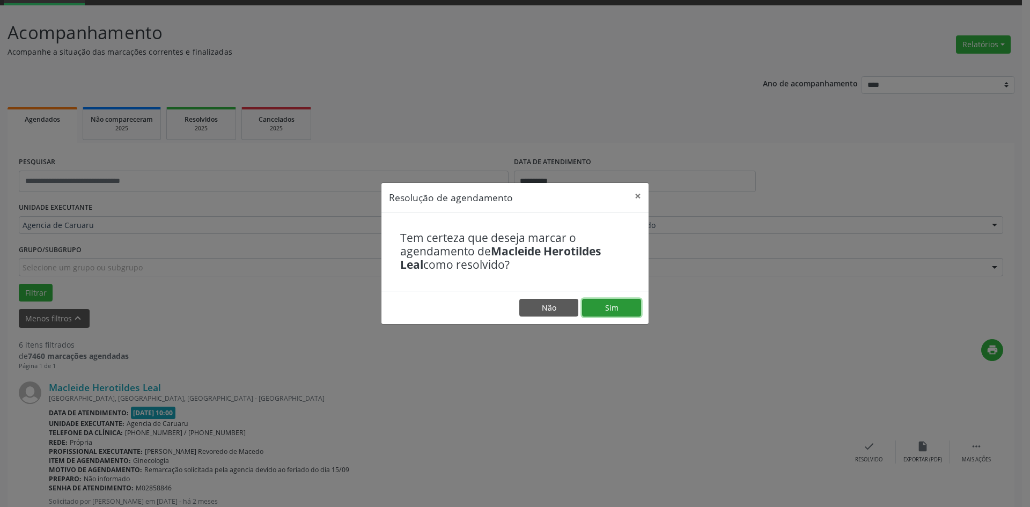
click at [604, 306] on button "Sim" at bounding box center [611, 308] width 59 height 18
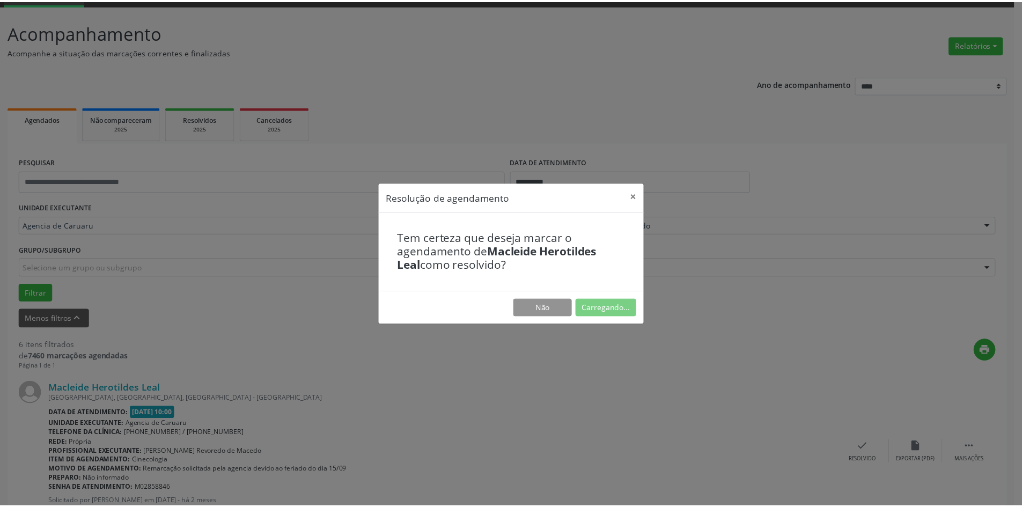
scroll to position [0, 0]
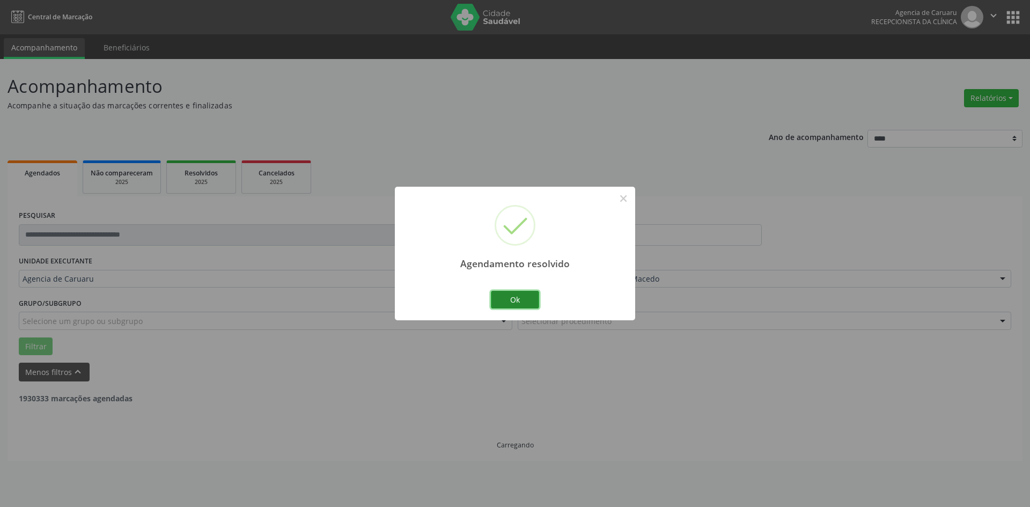
click at [518, 301] on button "Ok" at bounding box center [515, 300] width 48 height 18
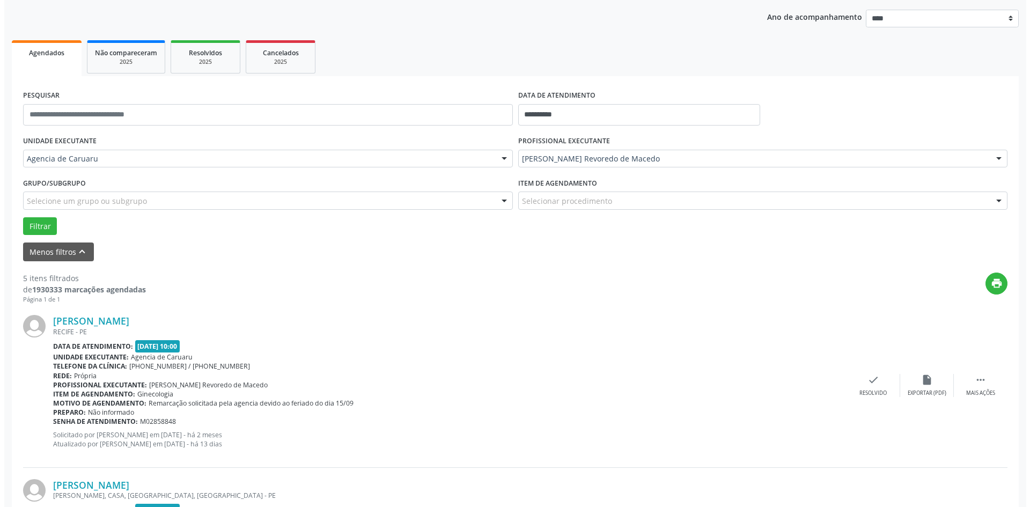
scroll to position [161, 0]
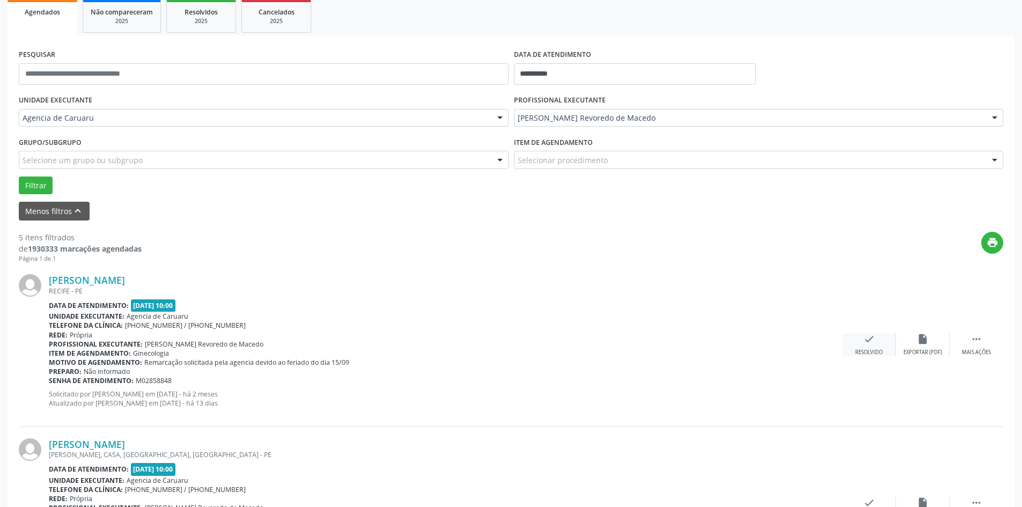
click at [877, 341] on div "check Resolvido" at bounding box center [869, 344] width 54 height 23
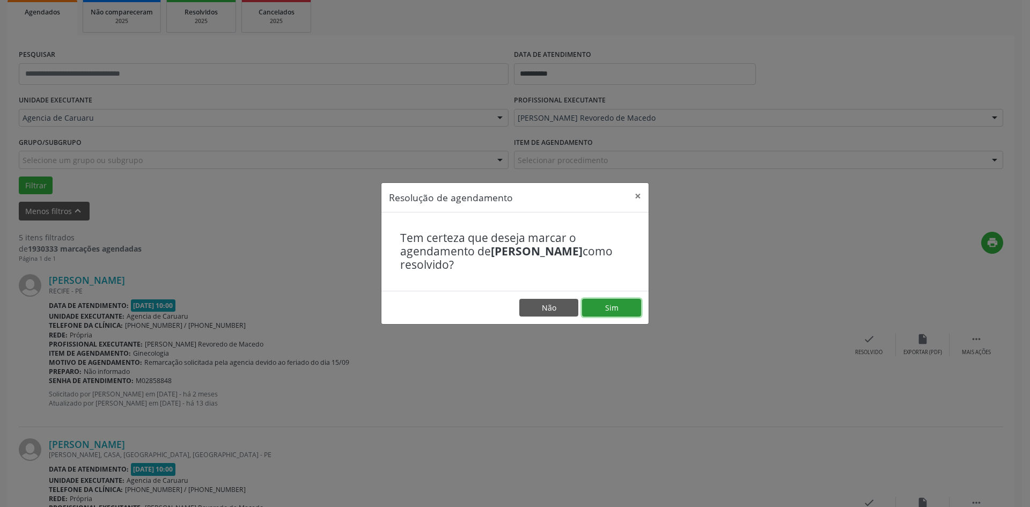
click at [602, 312] on button "Sim" at bounding box center [611, 308] width 59 height 18
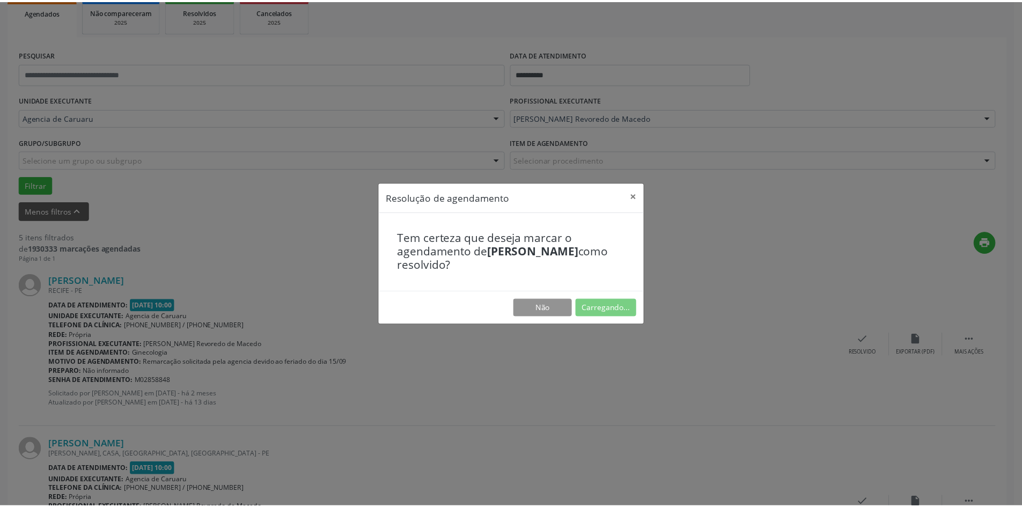
scroll to position [0, 0]
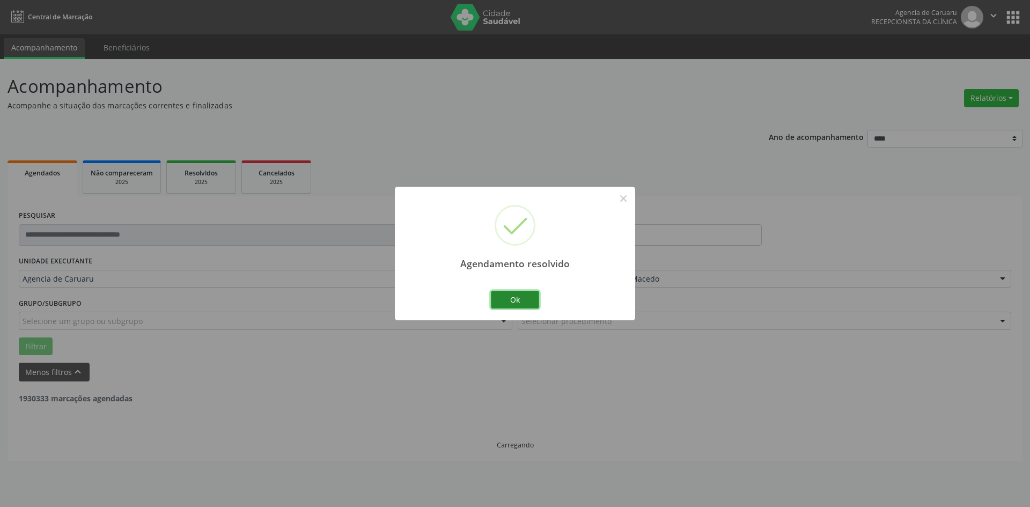
click at [514, 296] on button "Ok" at bounding box center [515, 300] width 48 height 18
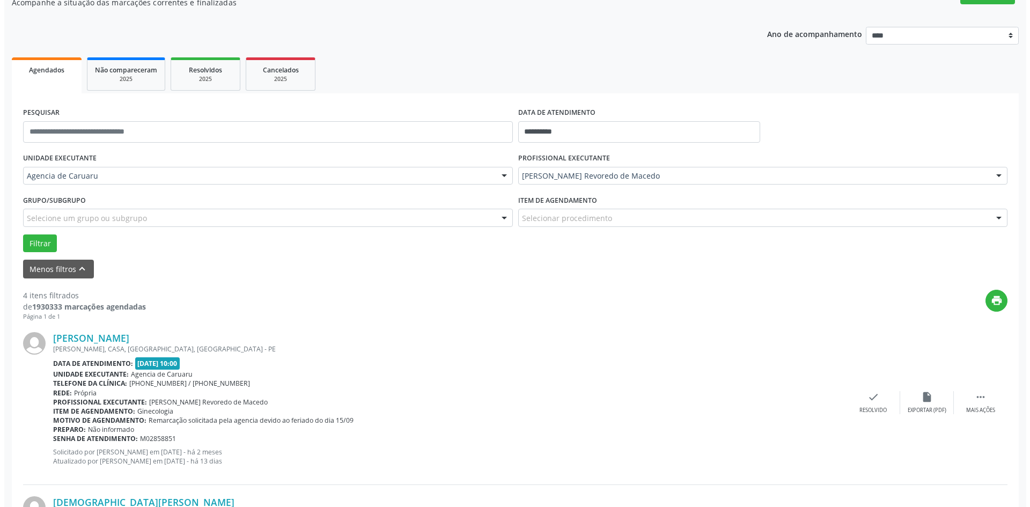
scroll to position [107, 0]
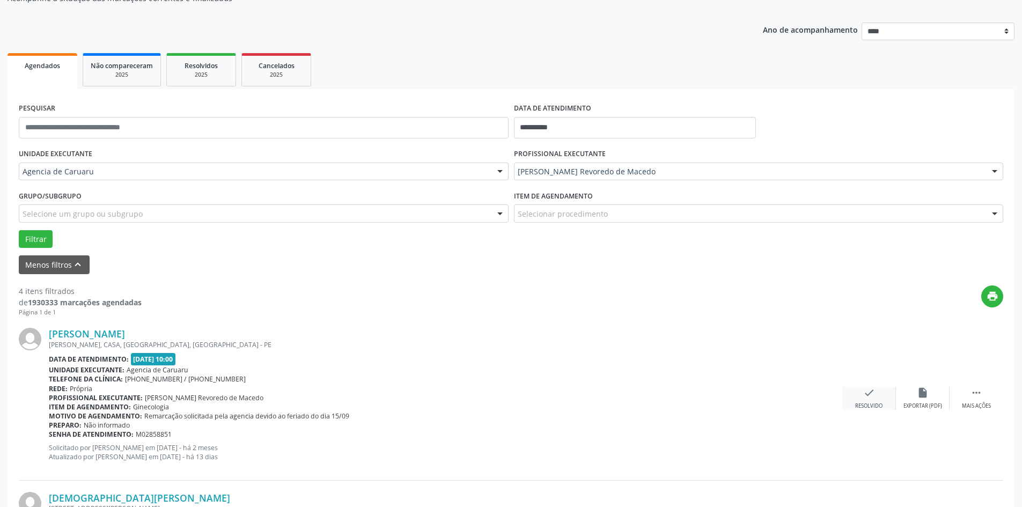
click at [877, 397] on div "check Resolvido" at bounding box center [869, 398] width 54 height 23
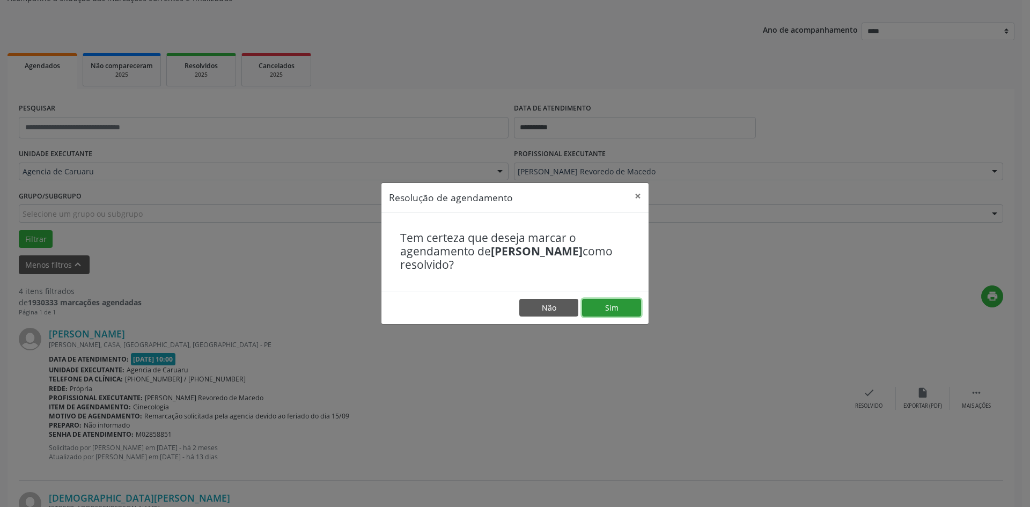
click at [634, 313] on button "Sim" at bounding box center [611, 308] width 59 height 18
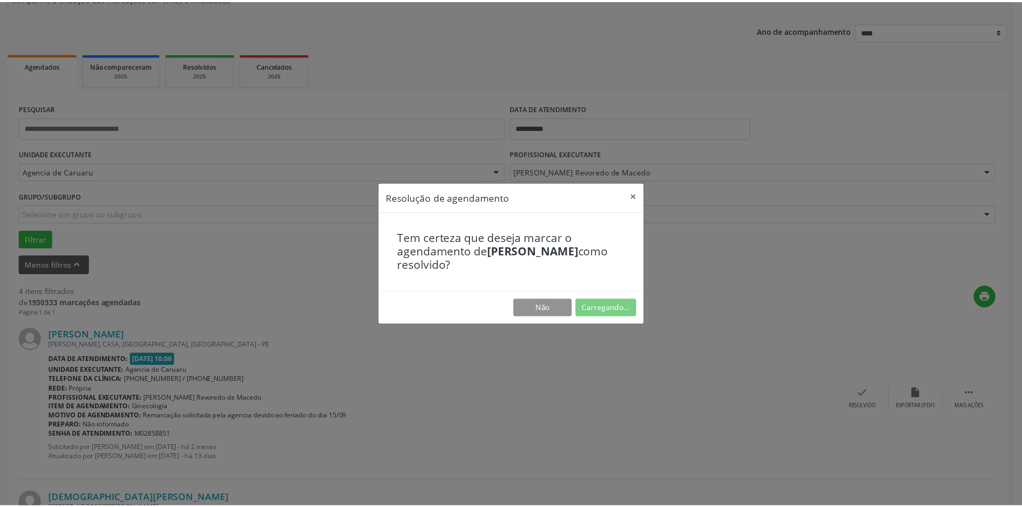
scroll to position [0, 0]
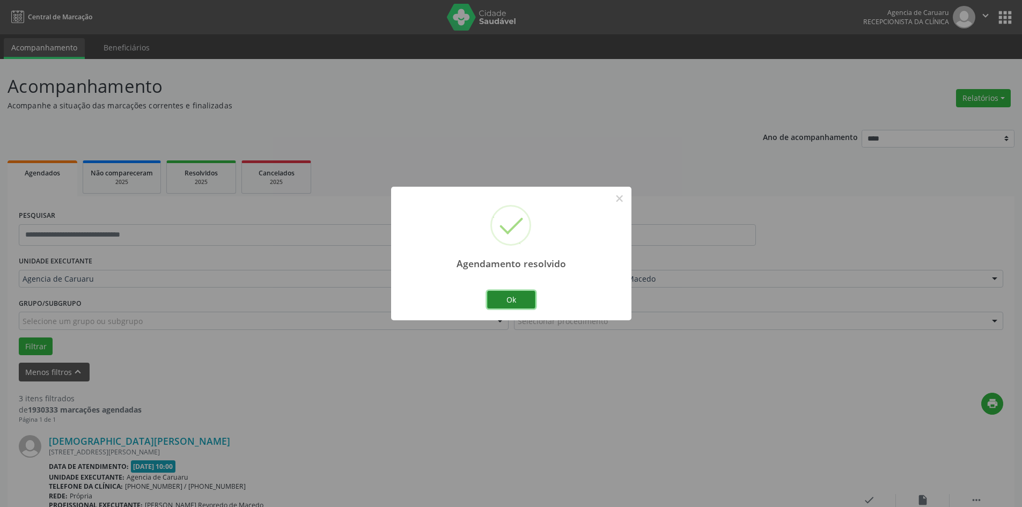
click at [518, 292] on button "Ok" at bounding box center [511, 300] width 48 height 18
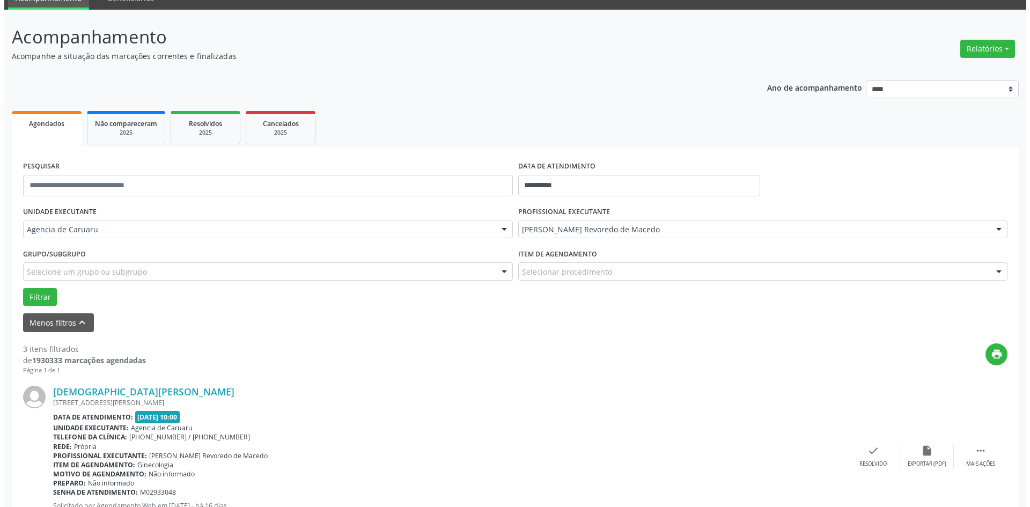
scroll to position [107, 0]
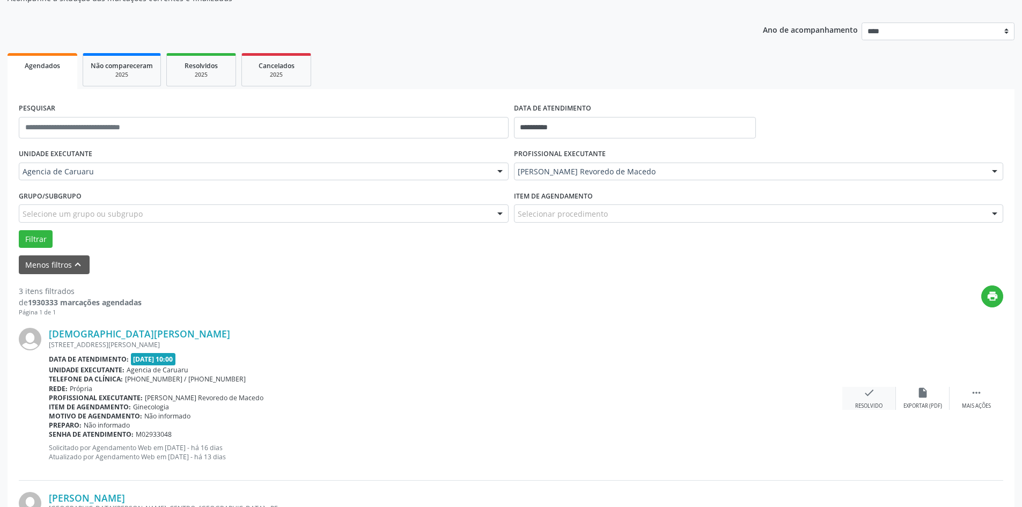
click at [863, 403] on div "Resolvido" at bounding box center [868, 406] width 27 height 8
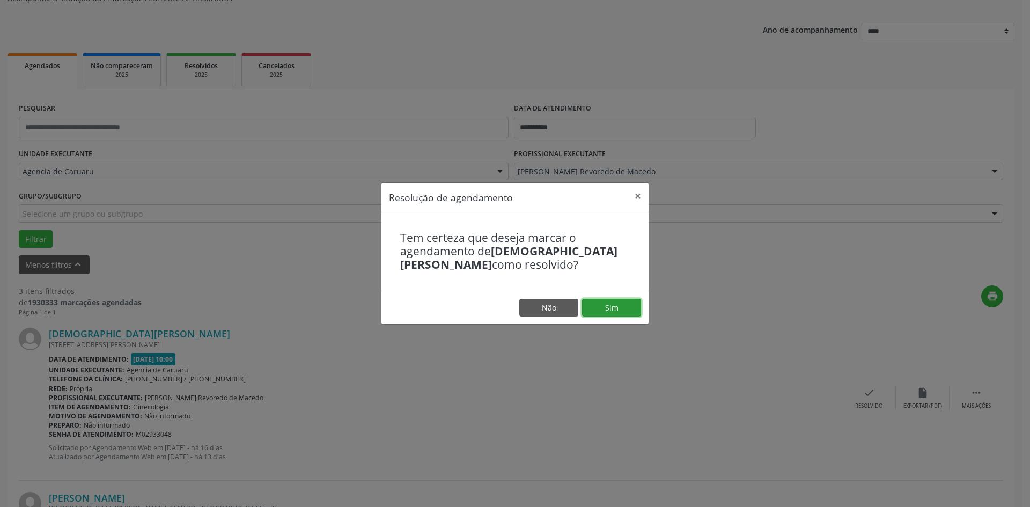
click at [626, 307] on button "Sim" at bounding box center [611, 308] width 59 height 18
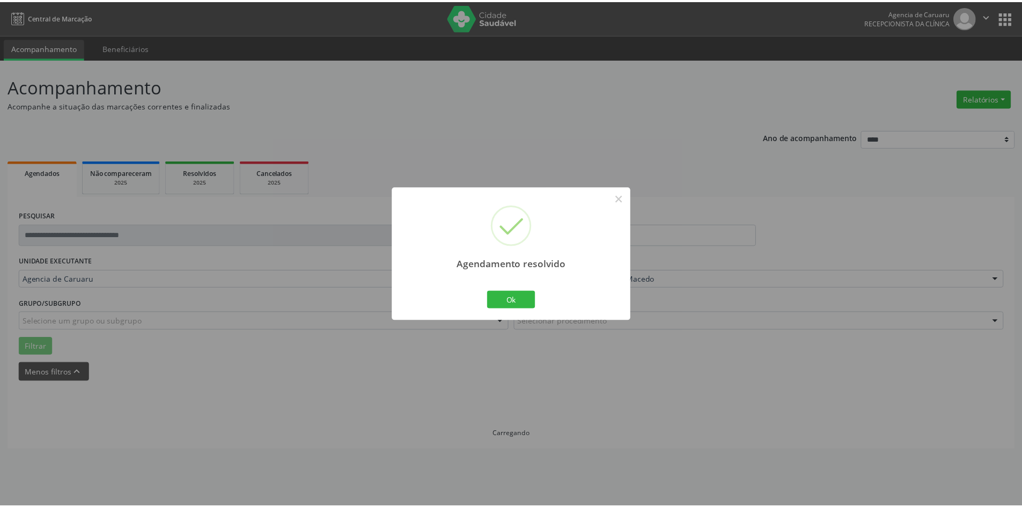
scroll to position [0, 0]
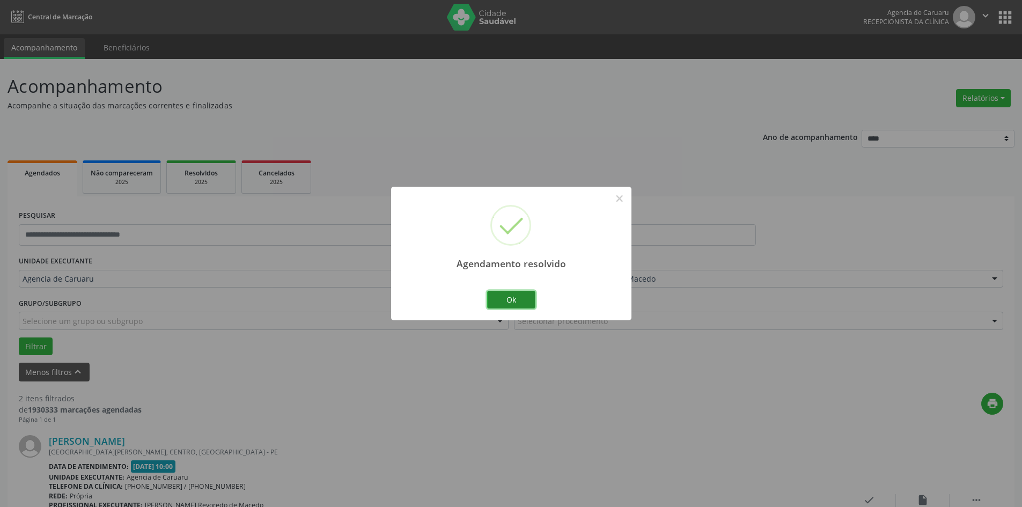
click at [509, 297] on button "Ok" at bounding box center [511, 300] width 48 height 18
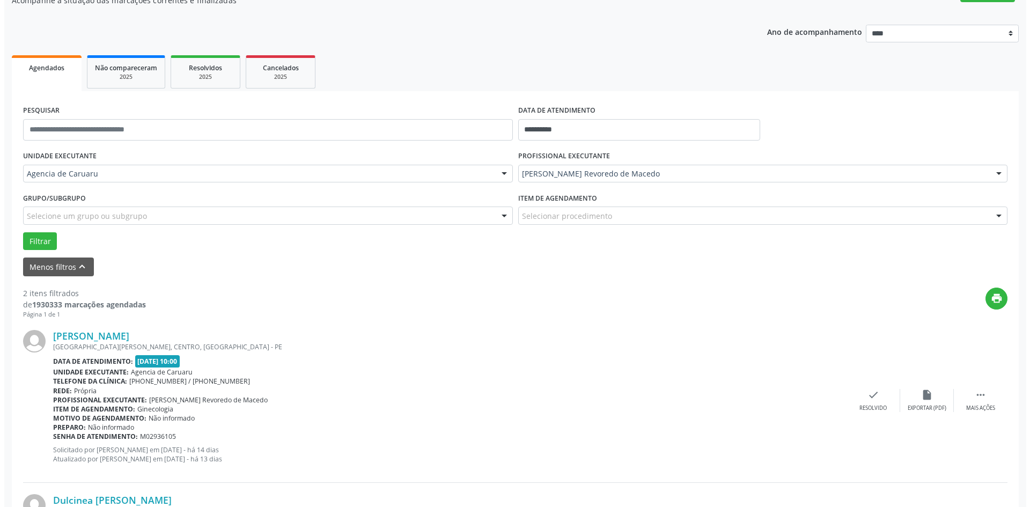
scroll to position [107, 0]
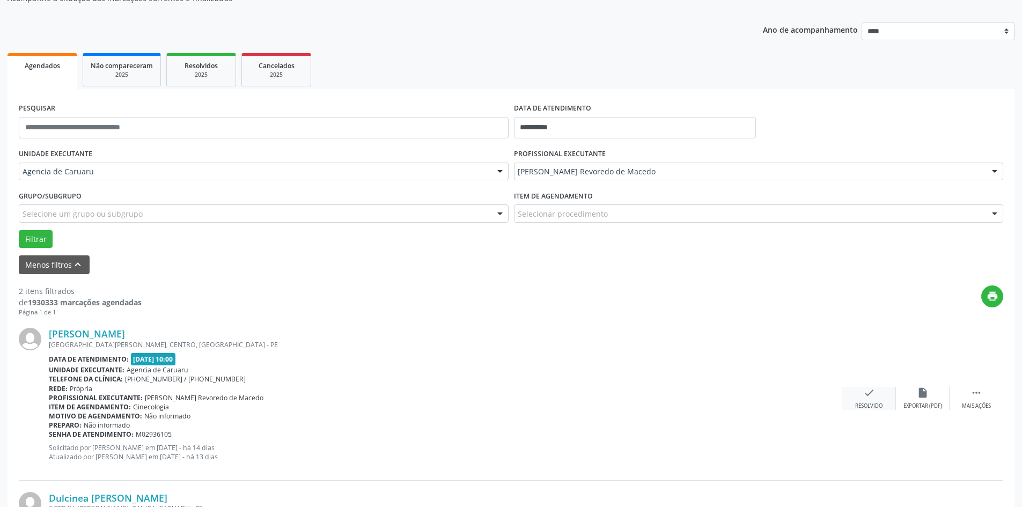
click at [877, 398] on div "check Resolvido" at bounding box center [869, 398] width 54 height 23
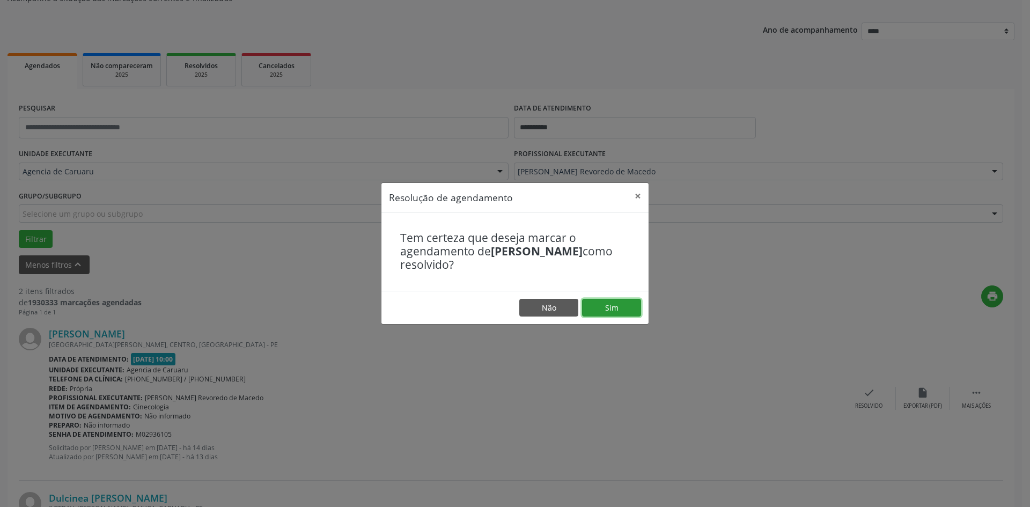
click at [623, 306] on button "Sim" at bounding box center [611, 308] width 59 height 18
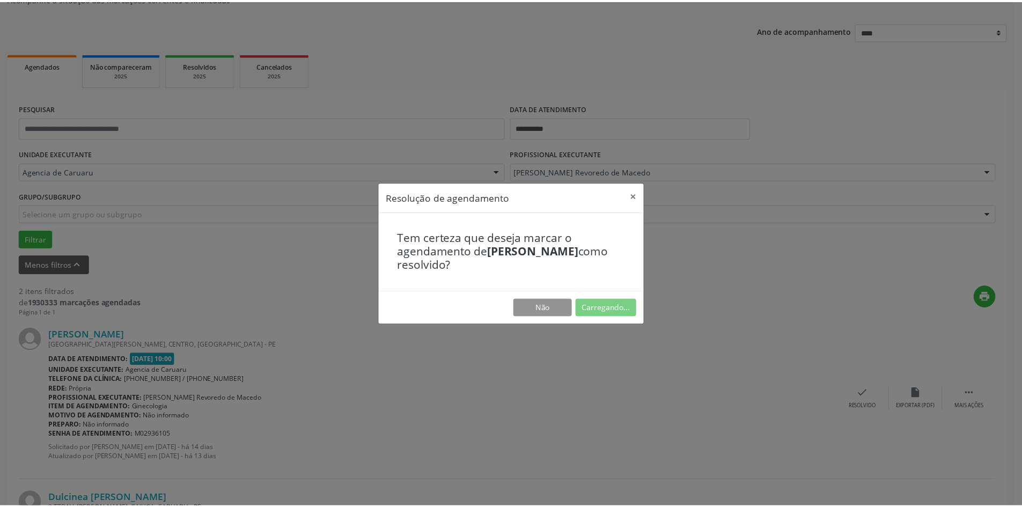
scroll to position [0, 0]
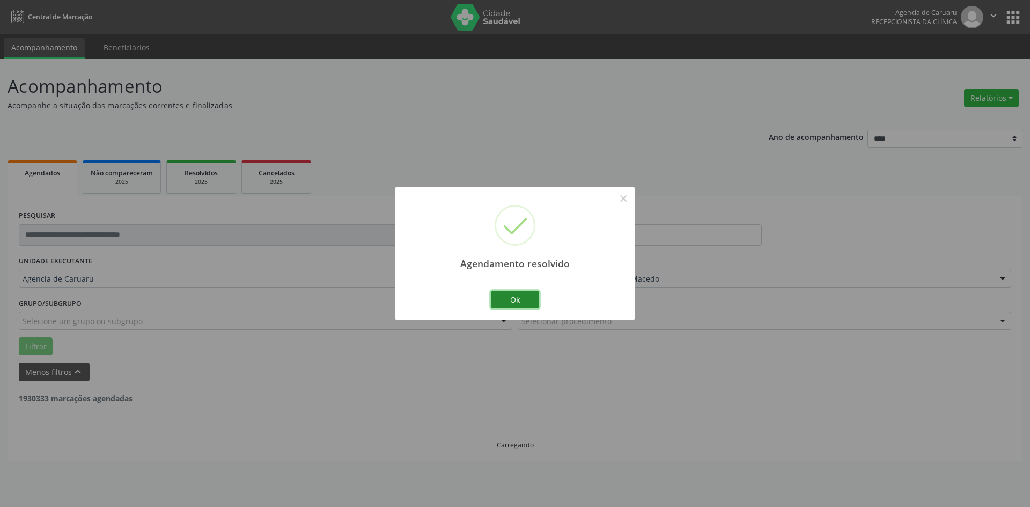
click at [527, 299] on button "Ok" at bounding box center [515, 300] width 48 height 18
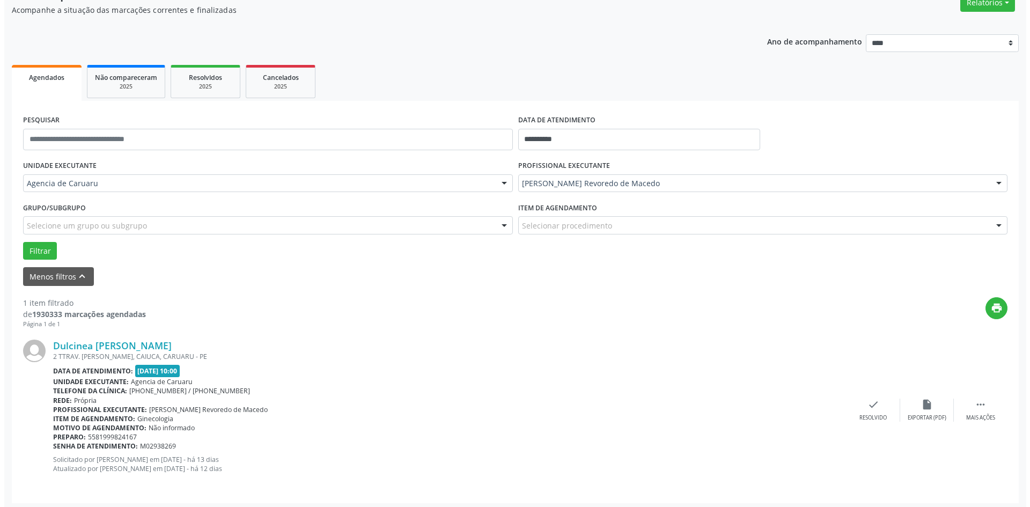
scroll to position [99, 0]
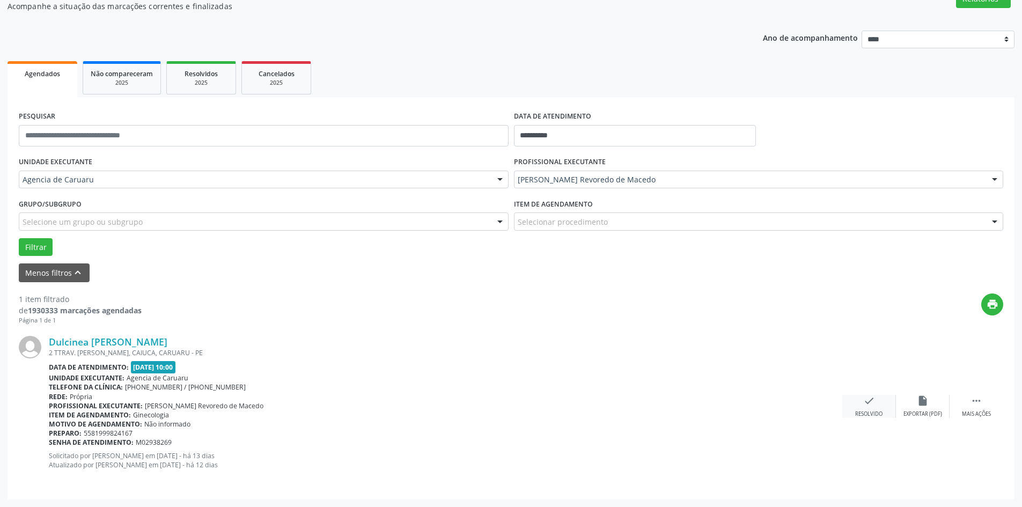
click at [867, 410] on div "check Resolvido" at bounding box center [869, 406] width 54 height 23
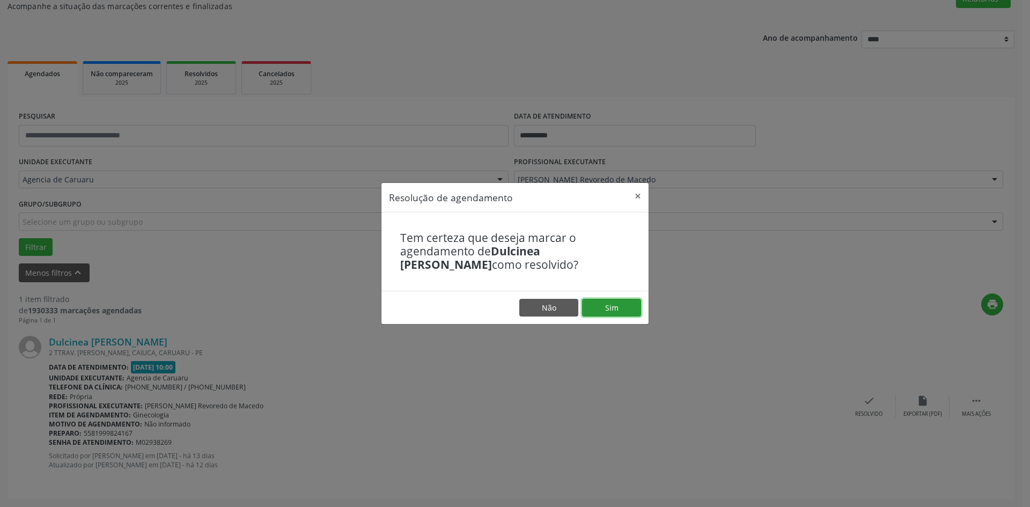
click at [619, 305] on button "Sim" at bounding box center [611, 308] width 59 height 18
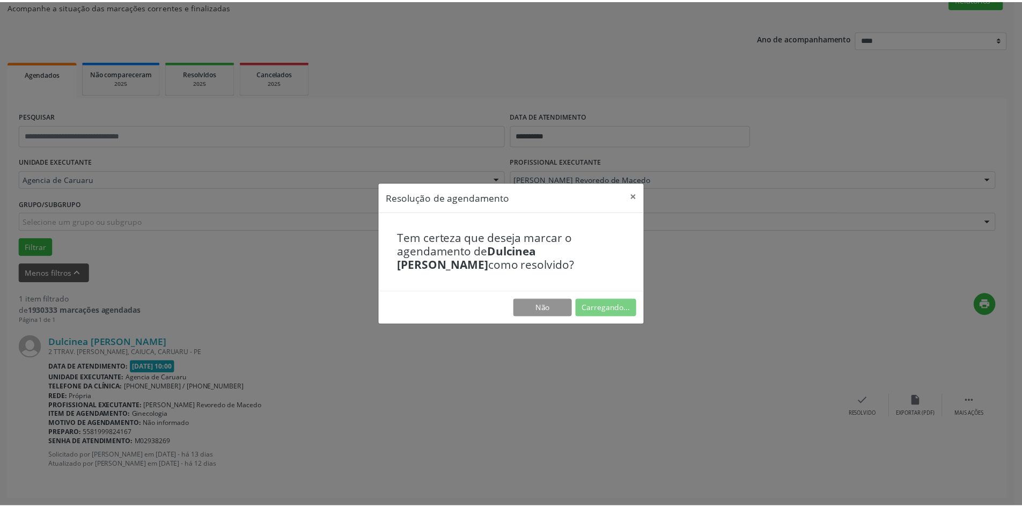
scroll to position [0, 0]
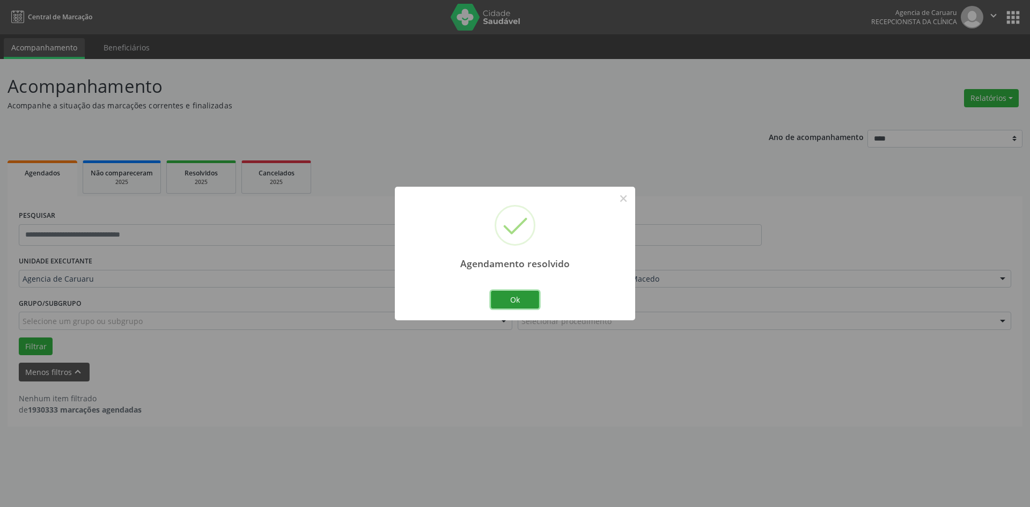
click at [503, 298] on button "Ok" at bounding box center [515, 300] width 48 height 18
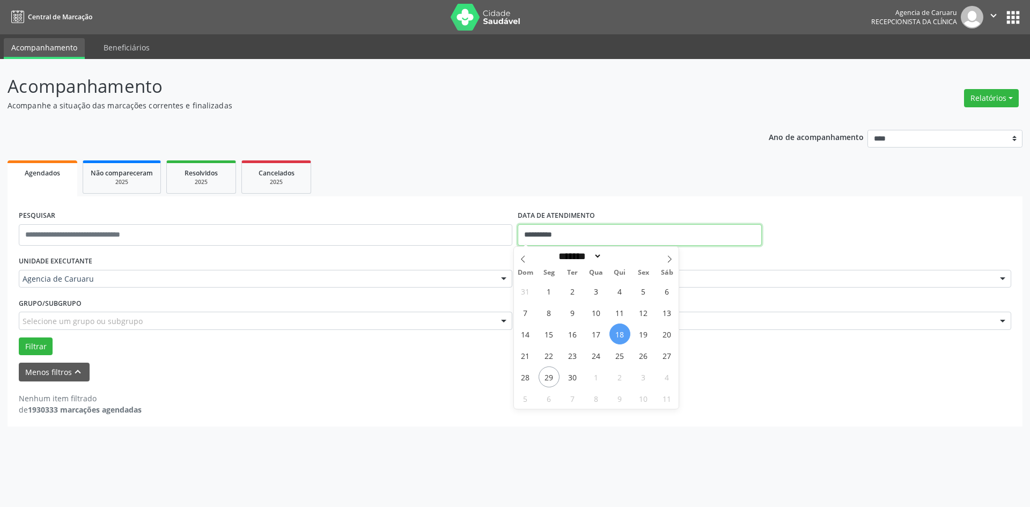
click at [581, 233] on input "**********" at bounding box center [640, 234] width 244 height 21
click at [546, 378] on span "29" at bounding box center [549, 376] width 21 height 21
type input "**********"
click at [546, 378] on span "29" at bounding box center [549, 376] width 21 height 21
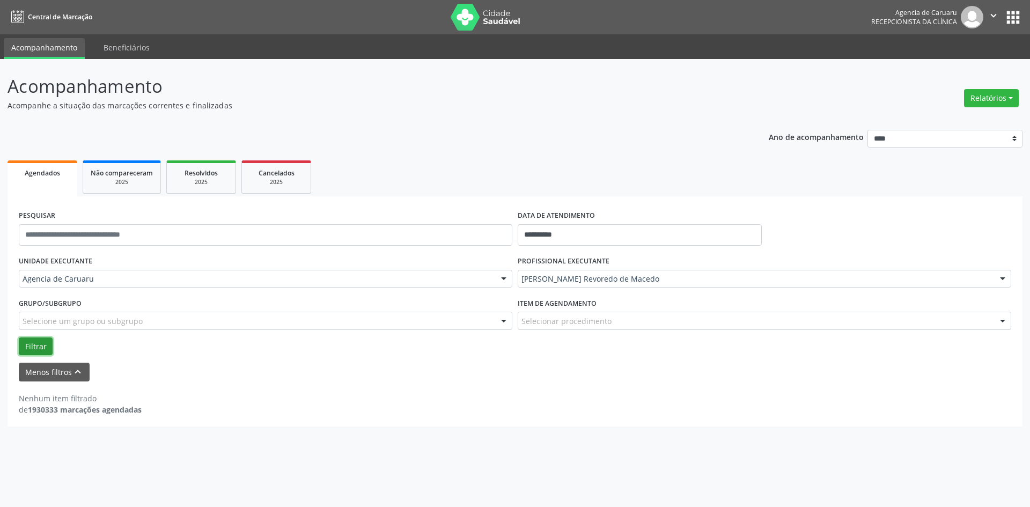
click at [27, 341] on button "Filtrar" at bounding box center [36, 346] width 34 height 18
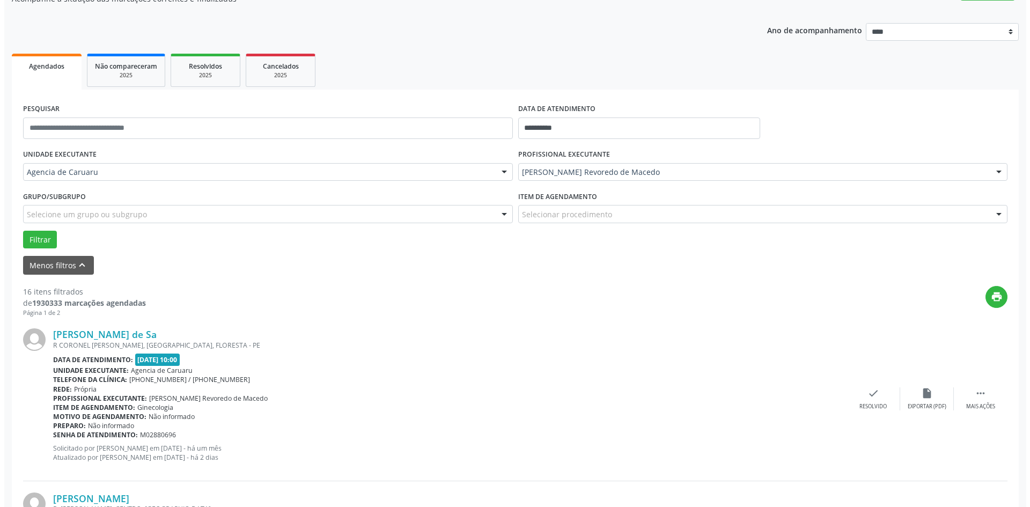
scroll to position [107, 0]
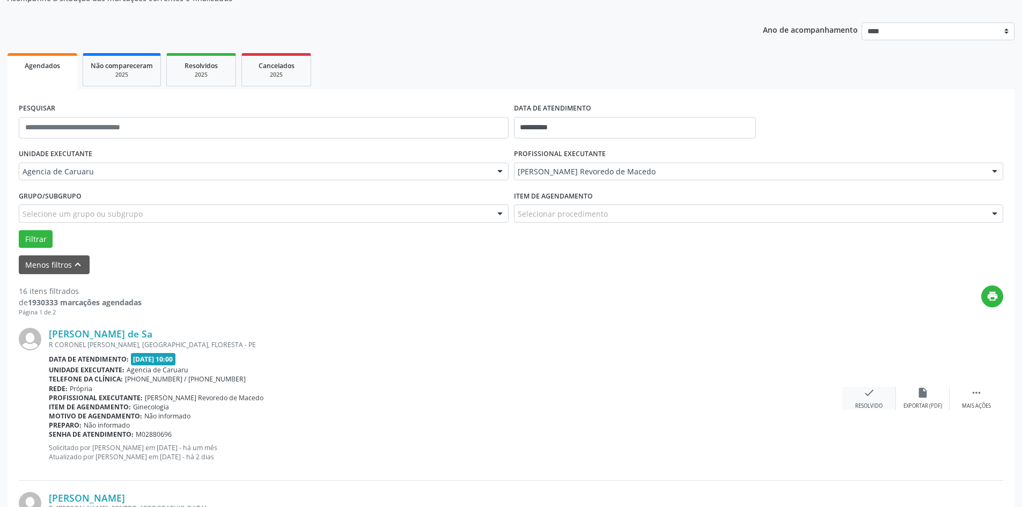
click at [870, 403] on div "Resolvido" at bounding box center [868, 406] width 27 height 8
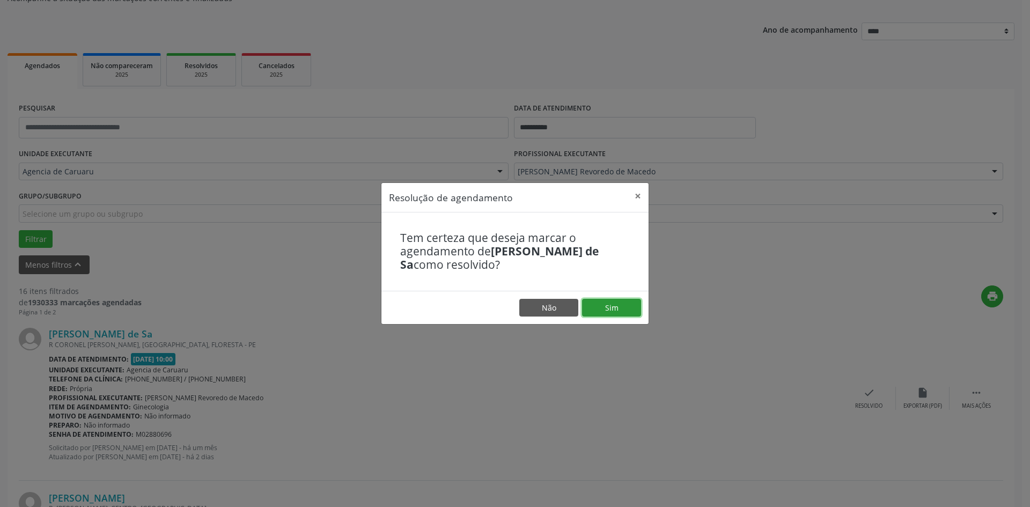
click at [608, 306] on button "Sim" at bounding box center [611, 308] width 59 height 18
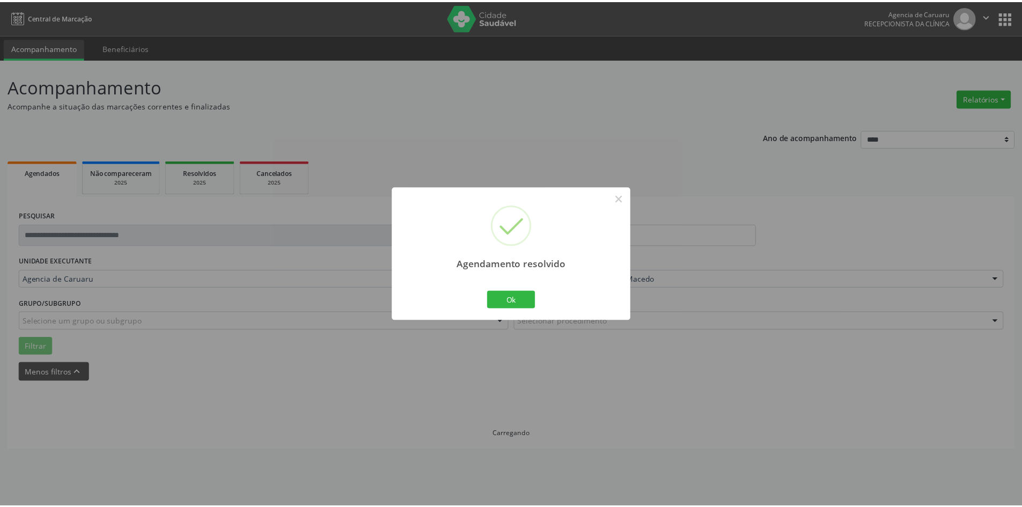
scroll to position [0, 0]
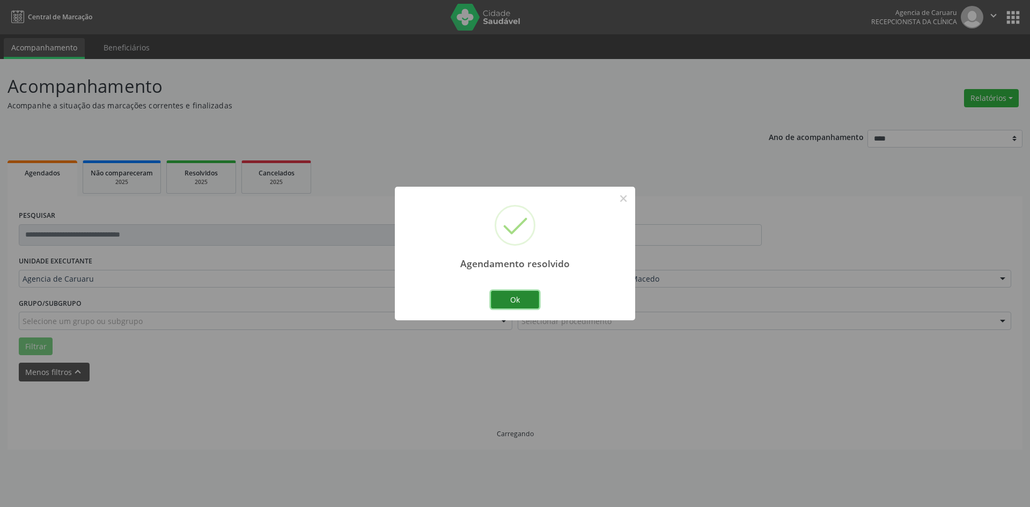
click at [518, 299] on button "Ok" at bounding box center [515, 300] width 48 height 18
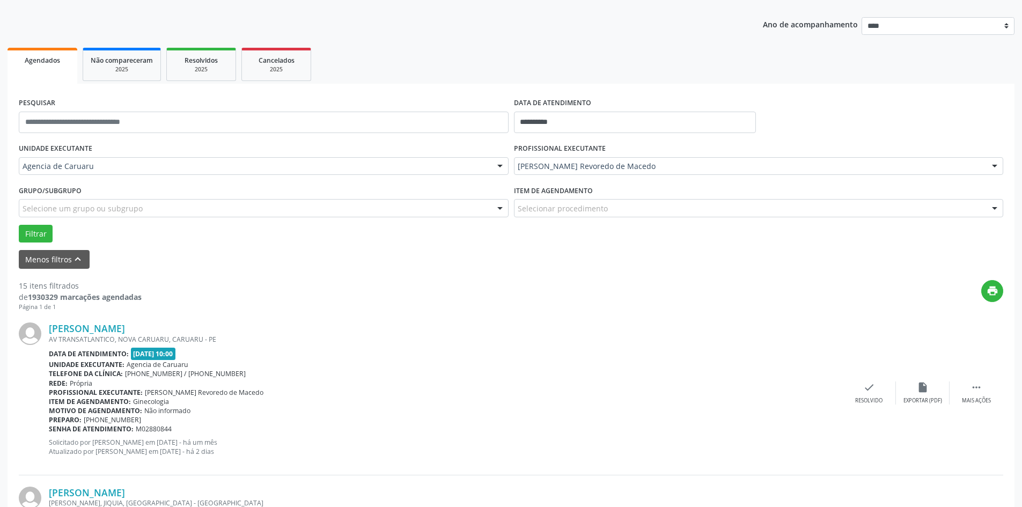
scroll to position [161, 0]
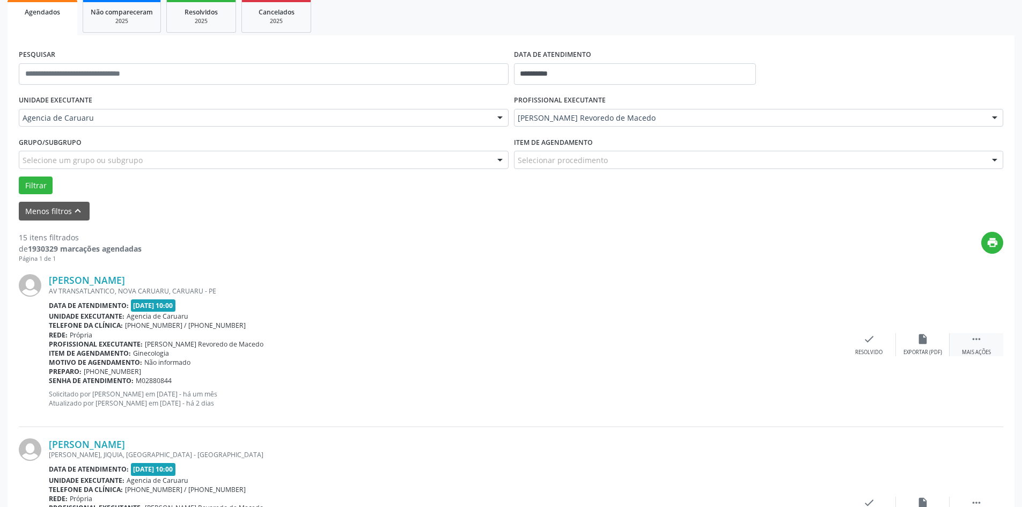
click at [979, 345] on icon "" at bounding box center [976, 339] width 12 height 12
click at [929, 348] on div "alarm_off Não compareceu" at bounding box center [923, 344] width 54 height 23
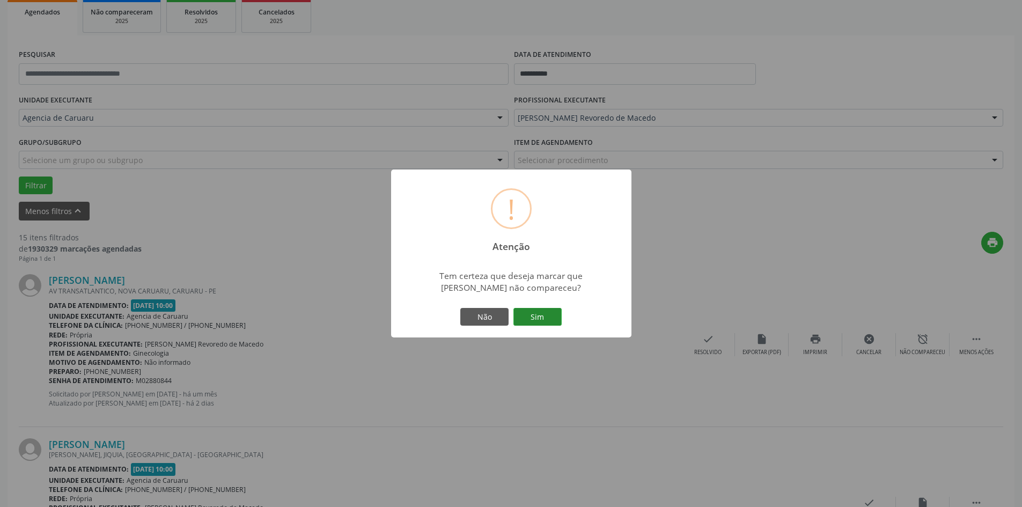
click at [539, 317] on button "Sim" at bounding box center [537, 317] width 48 height 18
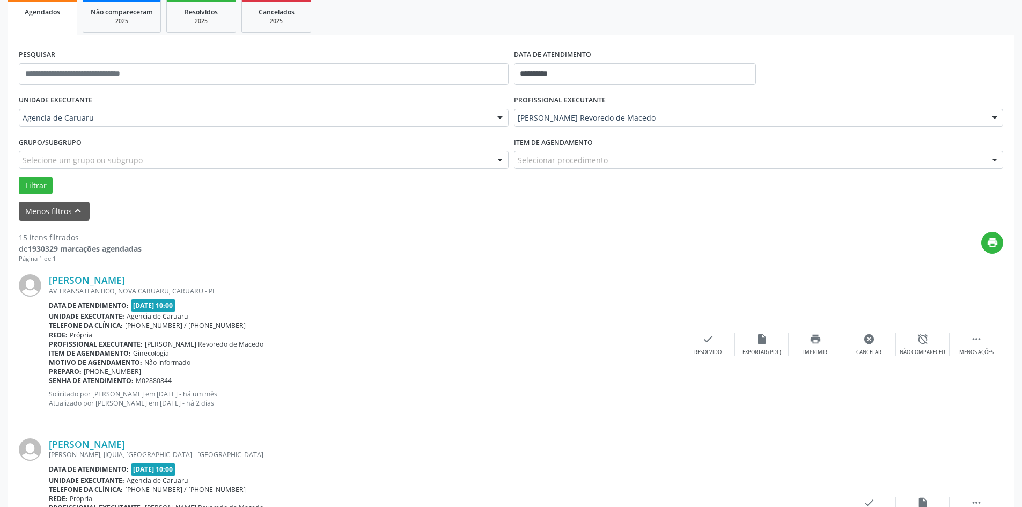
scroll to position [0, 0]
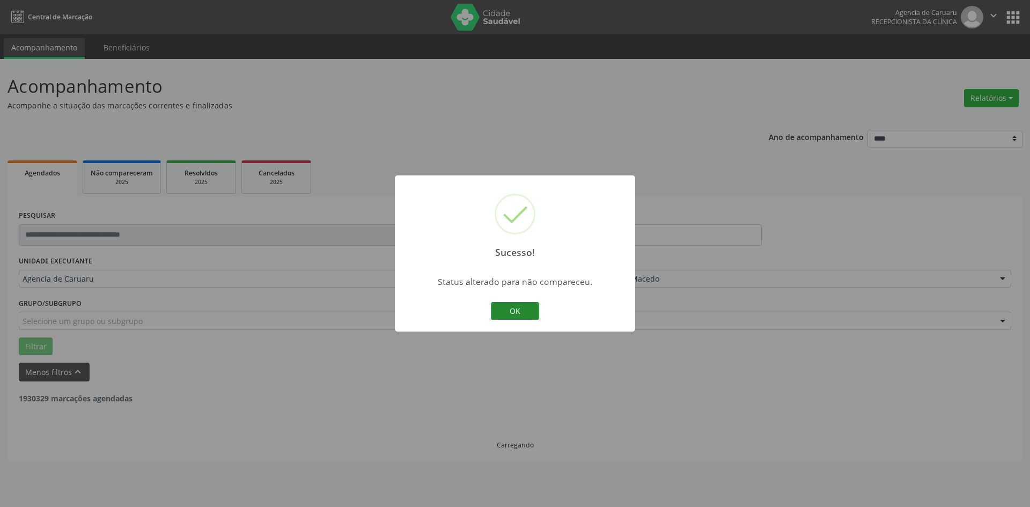
click at [504, 309] on button "OK" at bounding box center [515, 311] width 48 height 18
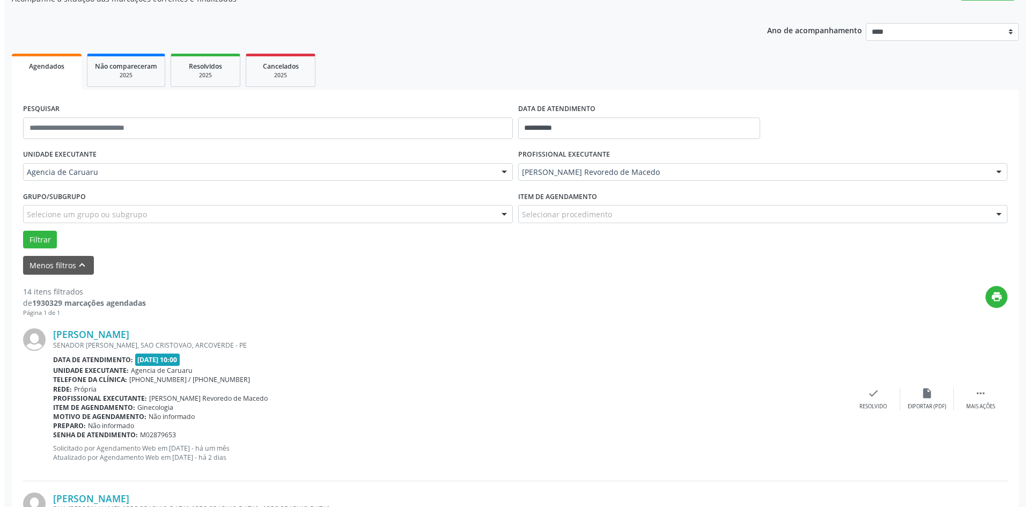
scroll to position [107, 0]
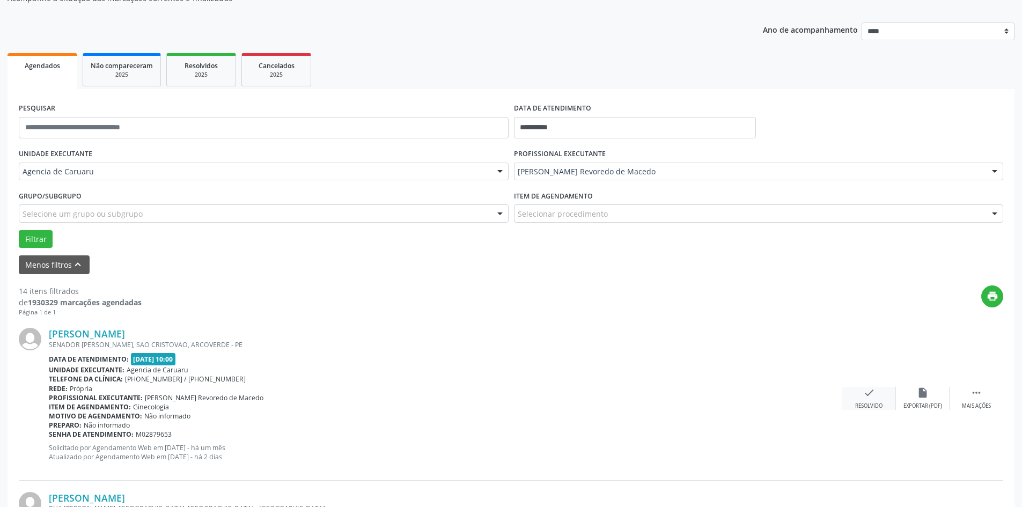
click at [886, 399] on div "check Resolvido" at bounding box center [869, 398] width 54 height 23
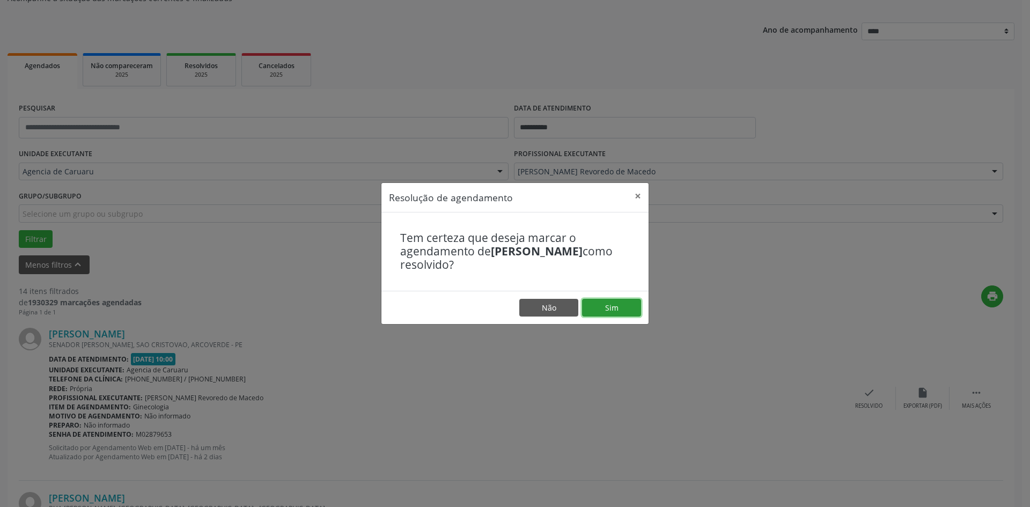
click at [609, 310] on button "Sim" at bounding box center [611, 308] width 59 height 18
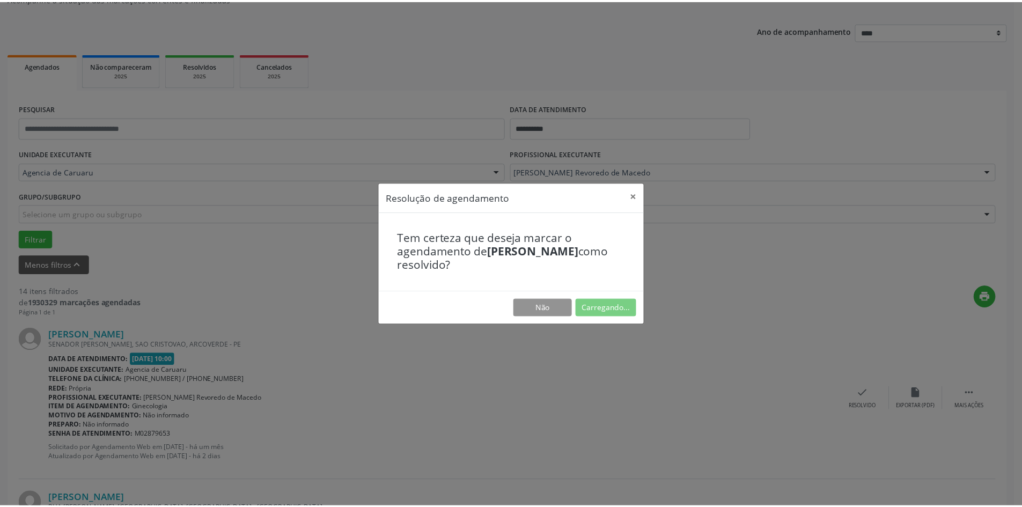
scroll to position [0, 0]
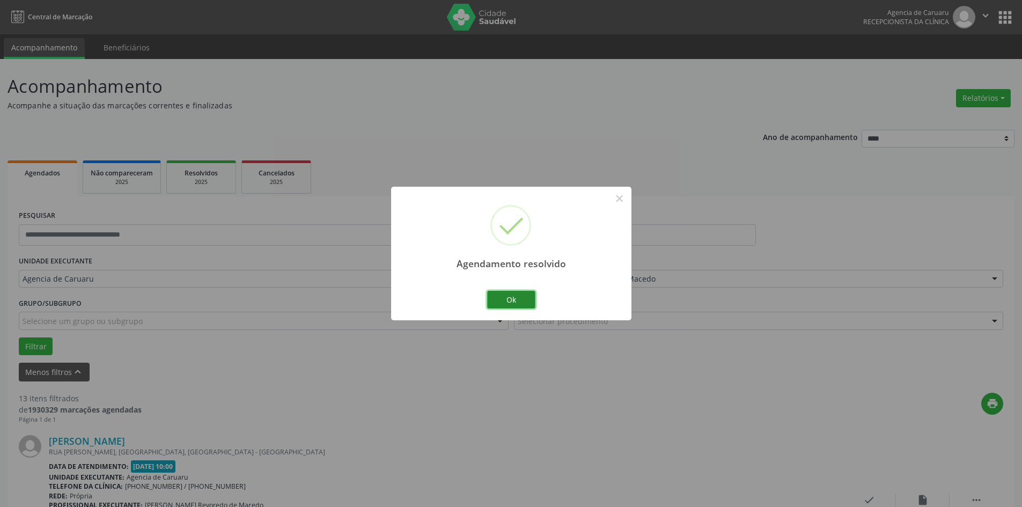
click at [517, 302] on button "Ok" at bounding box center [511, 300] width 48 height 18
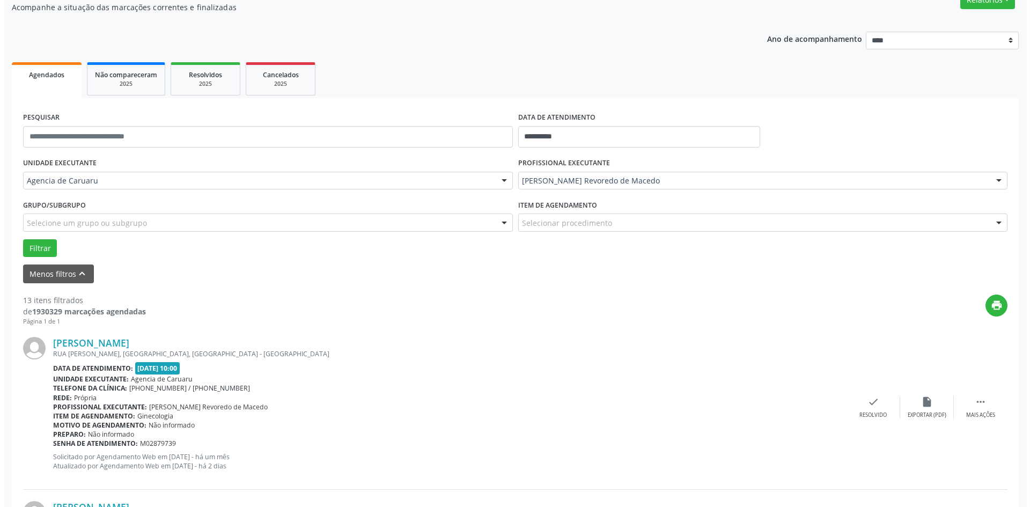
scroll to position [107, 0]
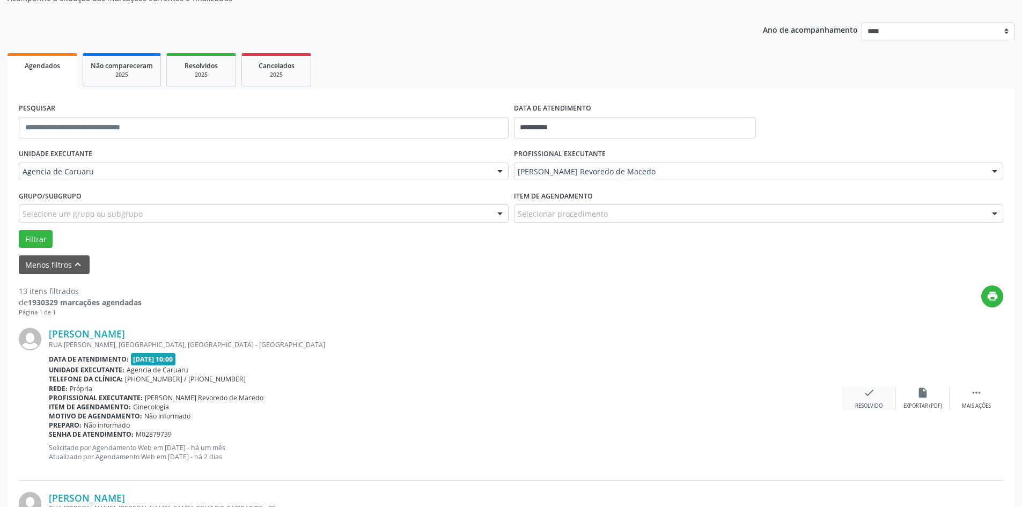
click at [870, 403] on div "Resolvido" at bounding box center [868, 406] width 27 height 8
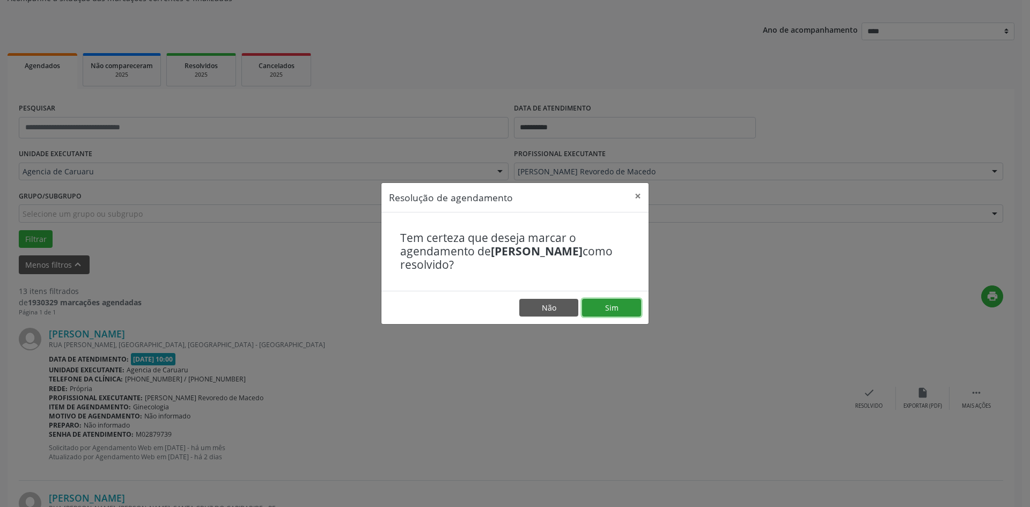
click at [613, 310] on button "Sim" at bounding box center [611, 308] width 59 height 18
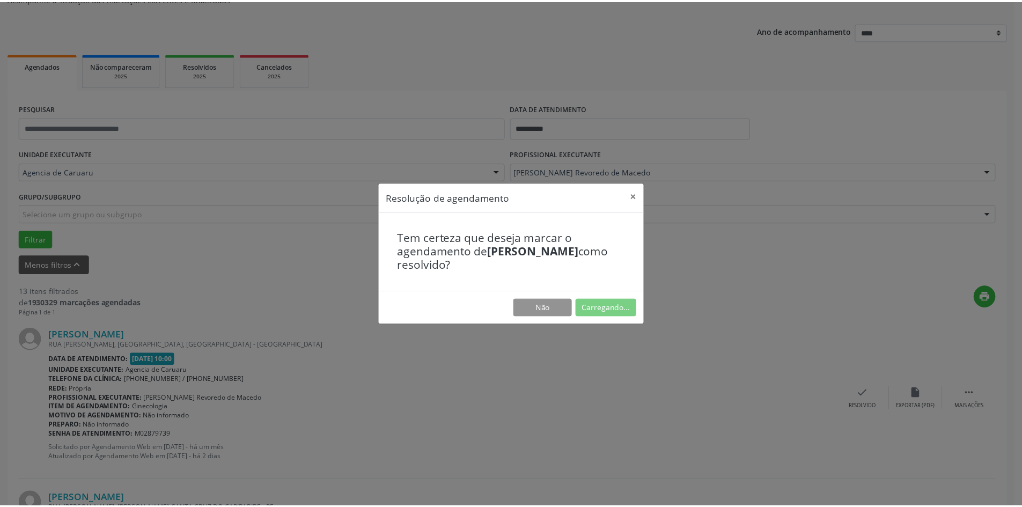
scroll to position [0, 0]
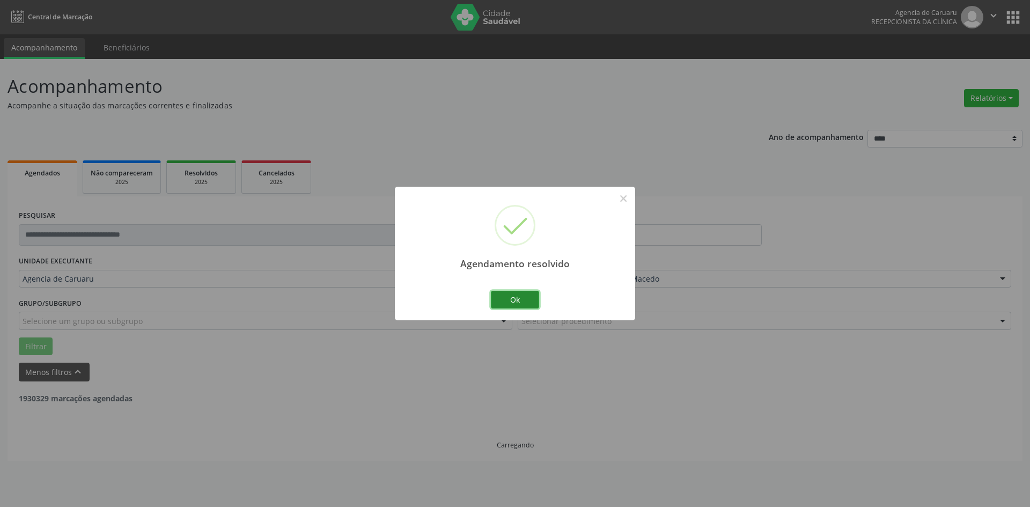
click at [518, 301] on button "Ok" at bounding box center [515, 300] width 48 height 18
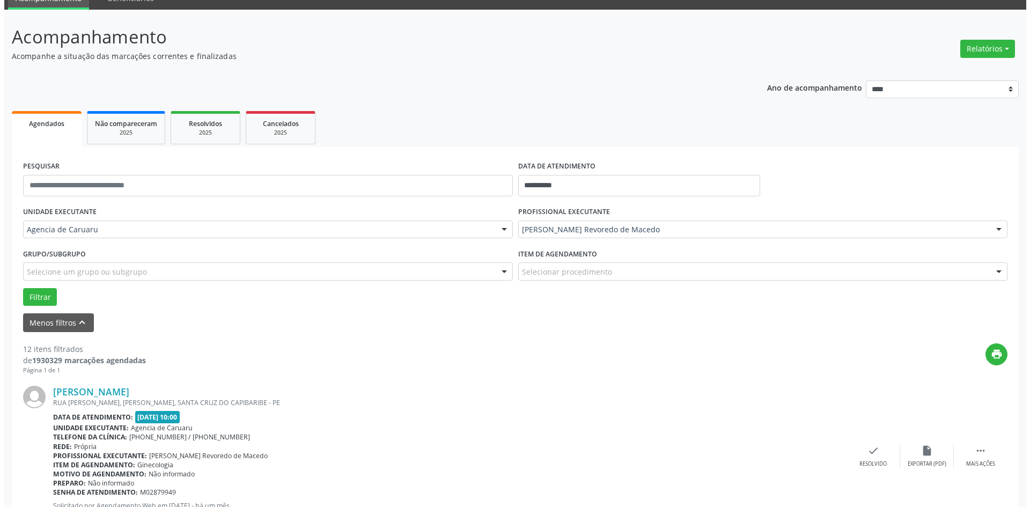
scroll to position [161, 0]
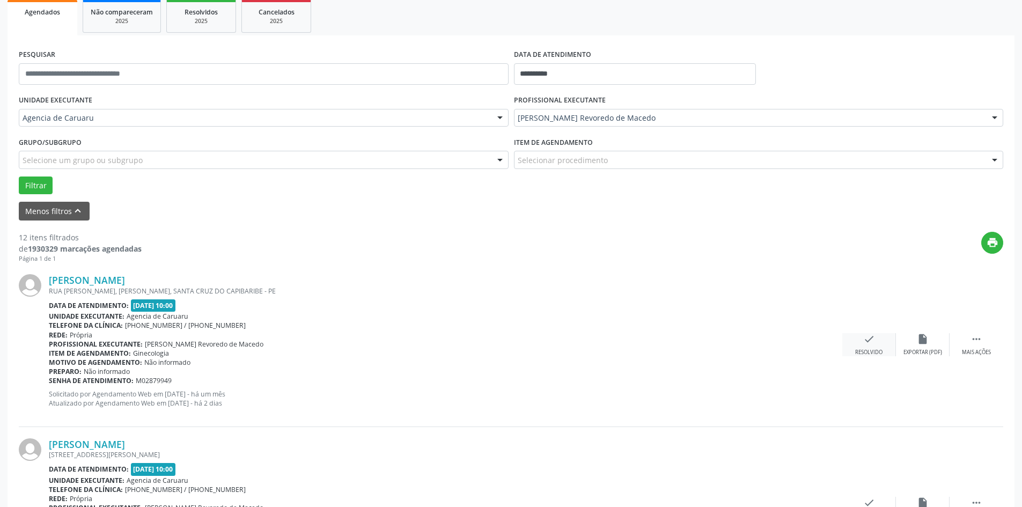
click at [871, 343] on icon "check" at bounding box center [869, 339] width 12 height 12
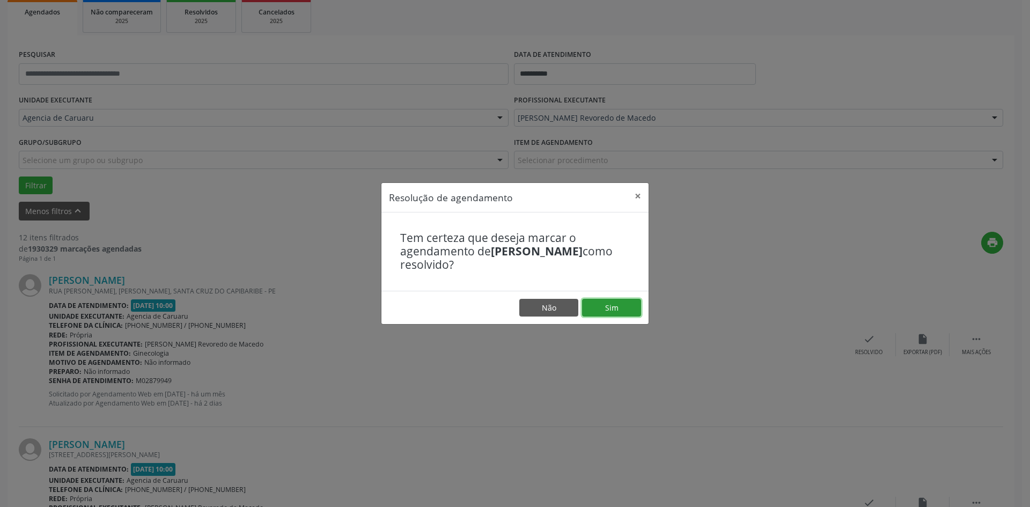
click at [630, 313] on button "Sim" at bounding box center [611, 308] width 59 height 18
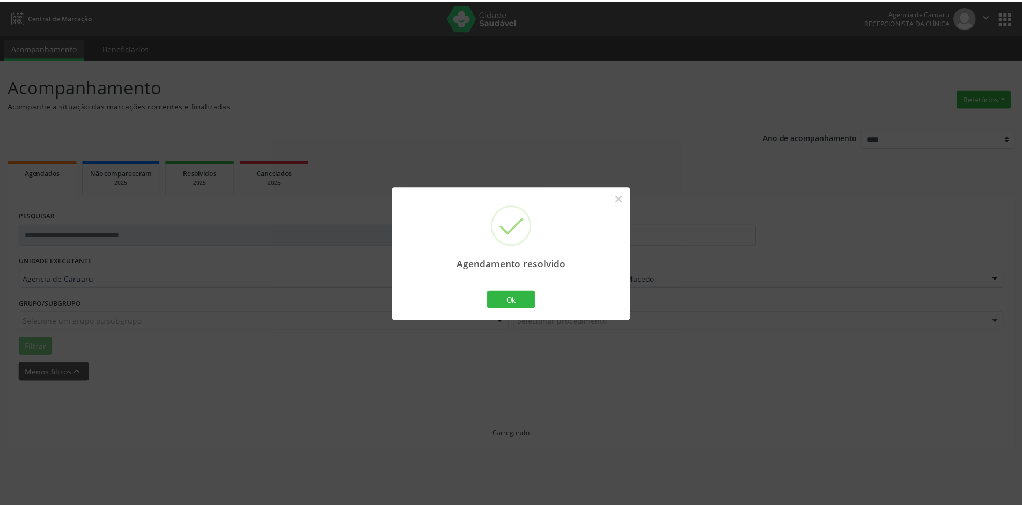
scroll to position [0, 0]
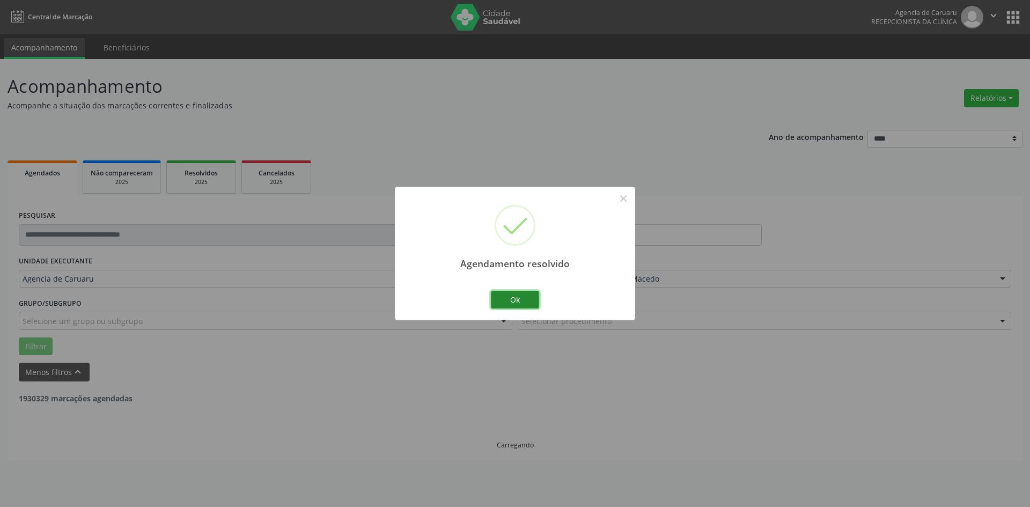
click at [513, 299] on button "Ok" at bounding box center [515, 300] width 48 height 18
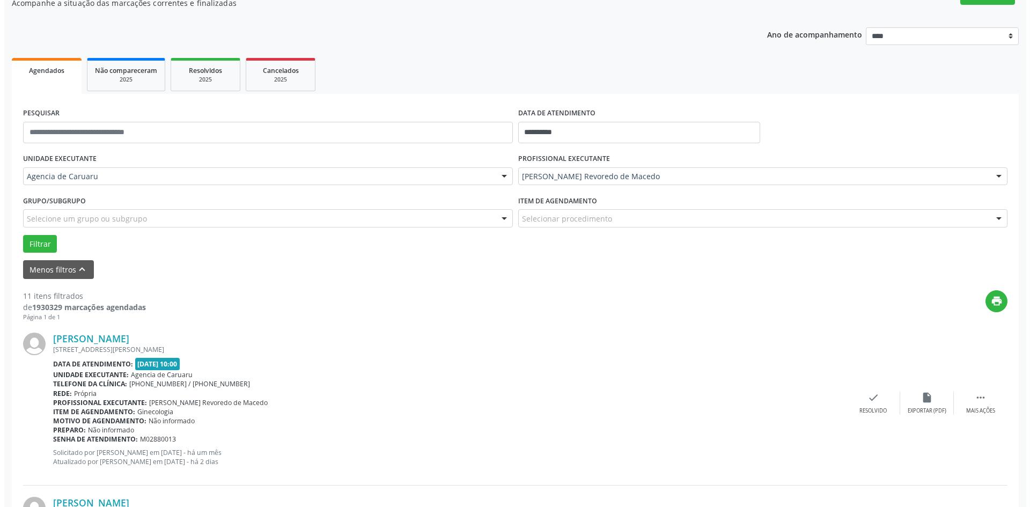
scroll to position [107, 0]
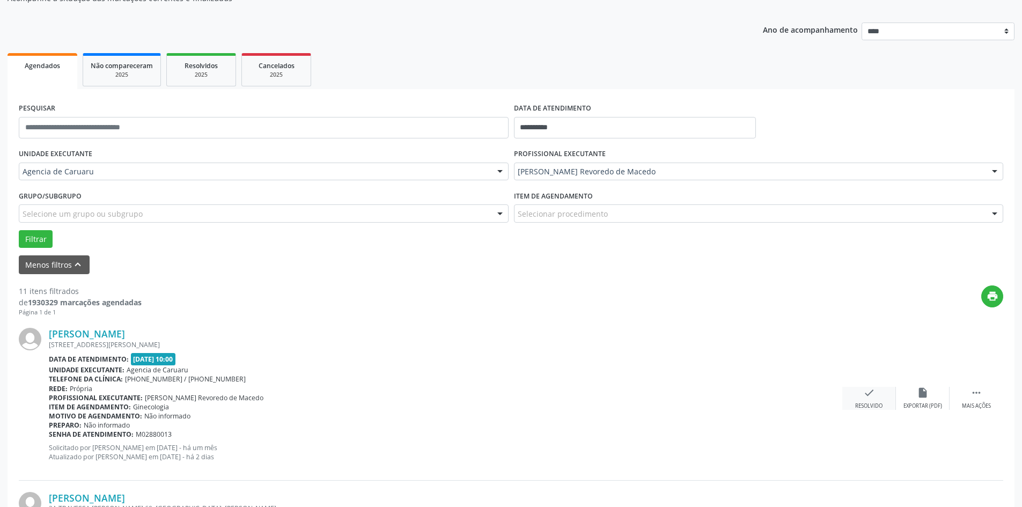
click at [870, 400] on div "check Resolvido" at bounding box center [869, 398] width 54 height 23
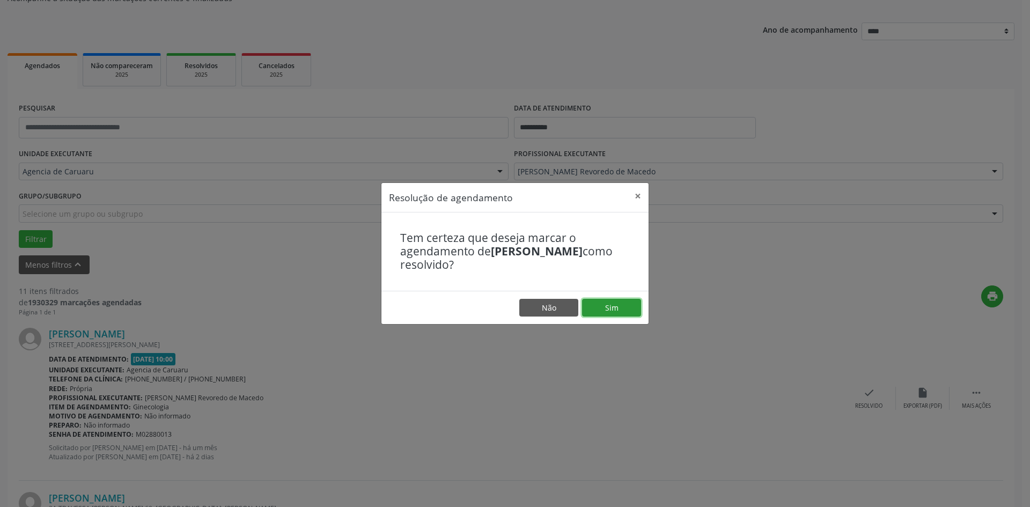
click at [606, 307] on button "Sim" at bounding box center [611, 308] width 59 height 18
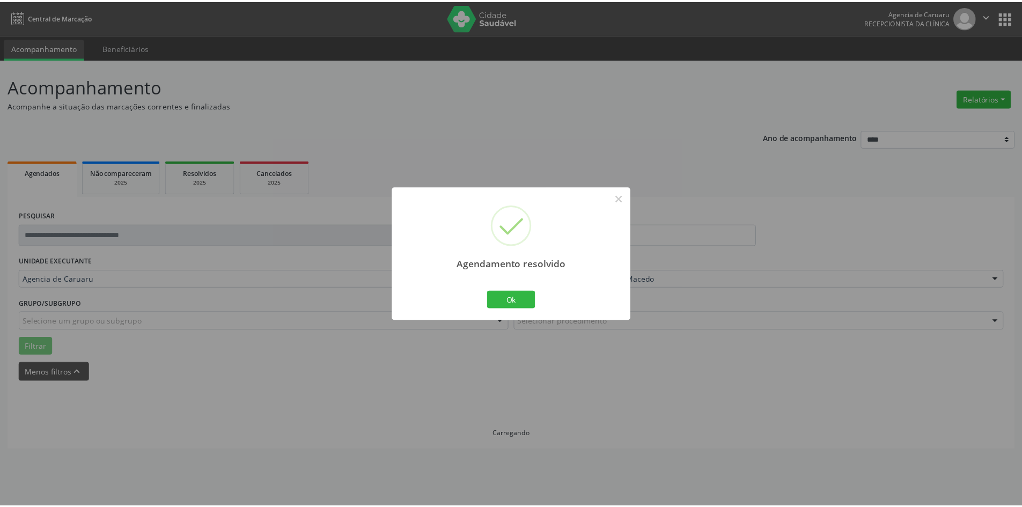
scroll to position [0, 0]
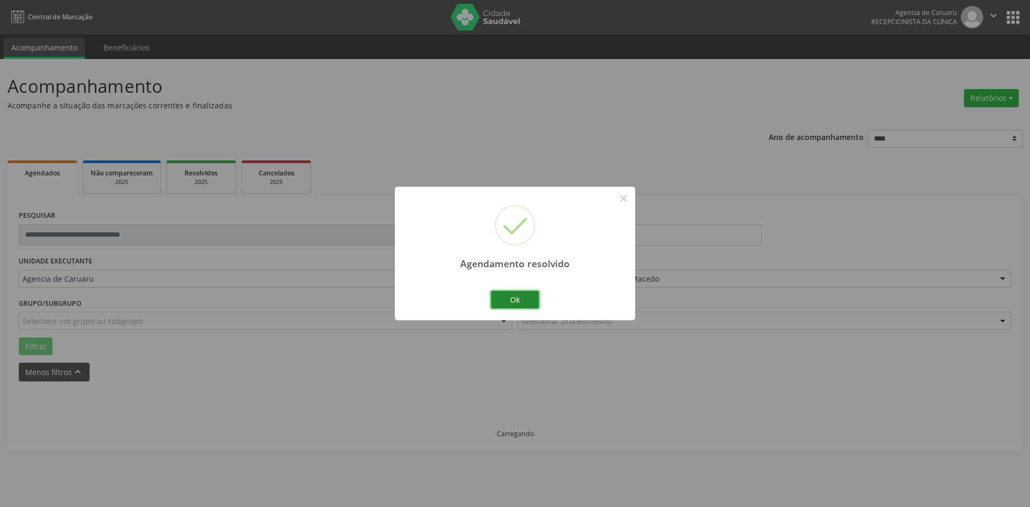
click at [528, 297] on button "Ok" at bounding box center [515, 300] width 48 height 18
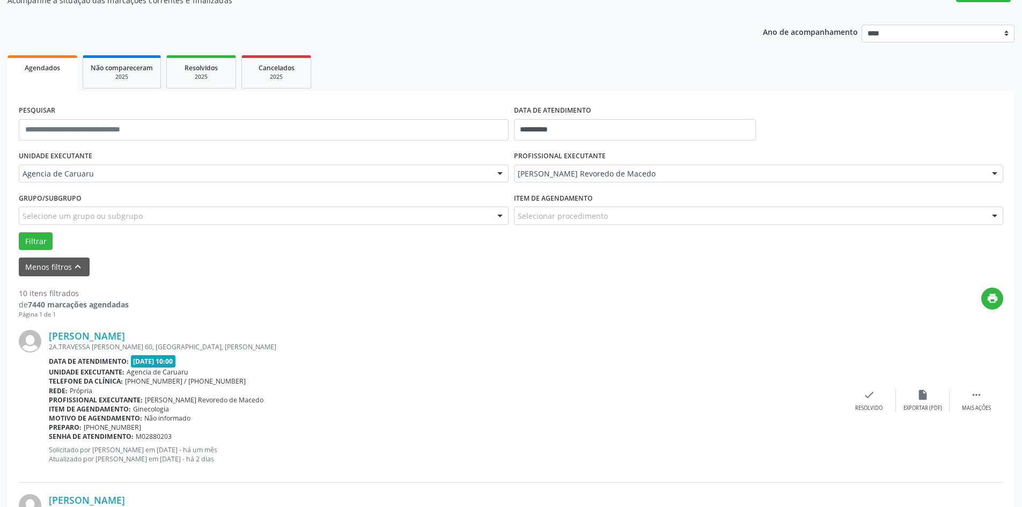
scroll to position [107, 0]
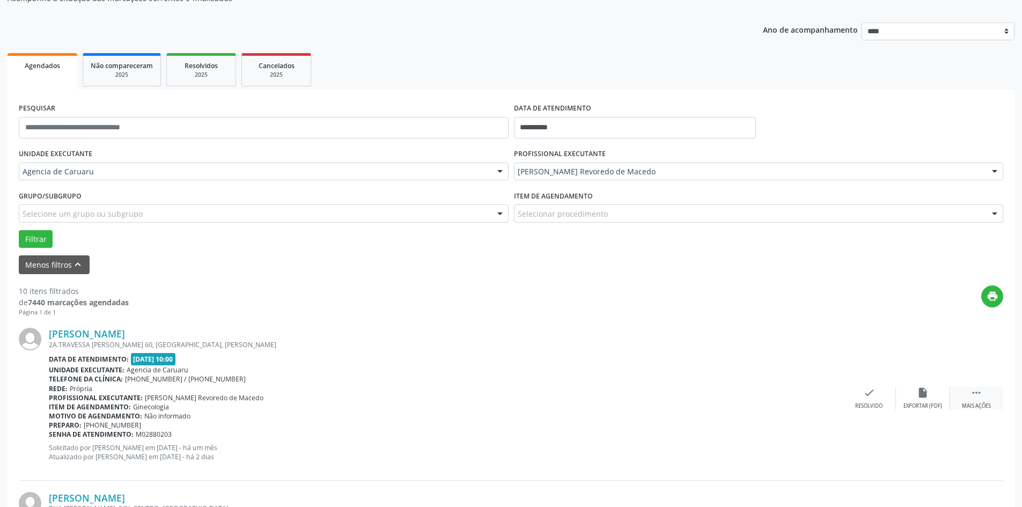
click at [977, 397] on icon "" at bounding box center [976, 393] width 12 height 12
click at [918, 392] on icon "alarm_off" at bounding box center [923, 393] width 12 height 12
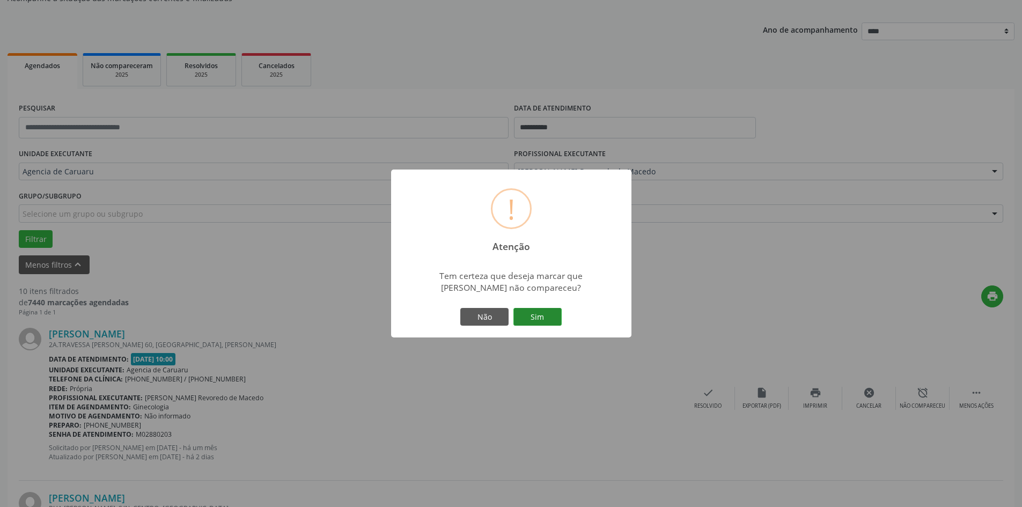
click at [534, 314] on button "Sim" at bounding box center [537, 317] width 48 height 18
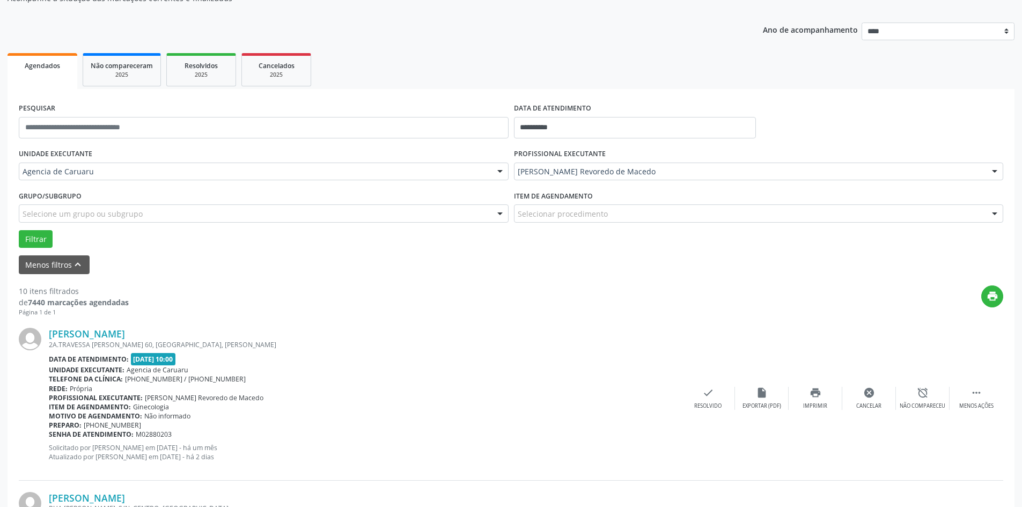
scroll to position [0, 0]
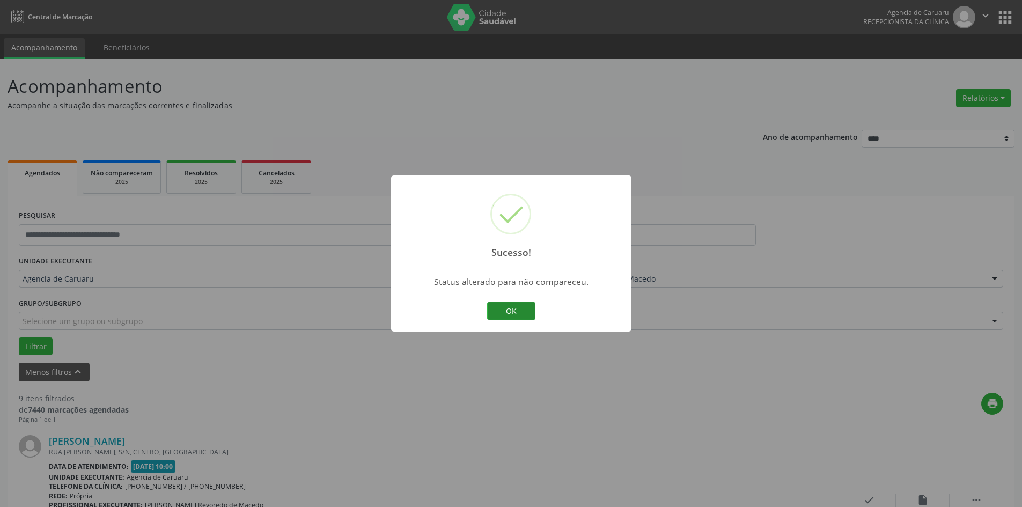
click at [515, 311] on button "OK" at bounding box center [511, 311] width 48 height 18
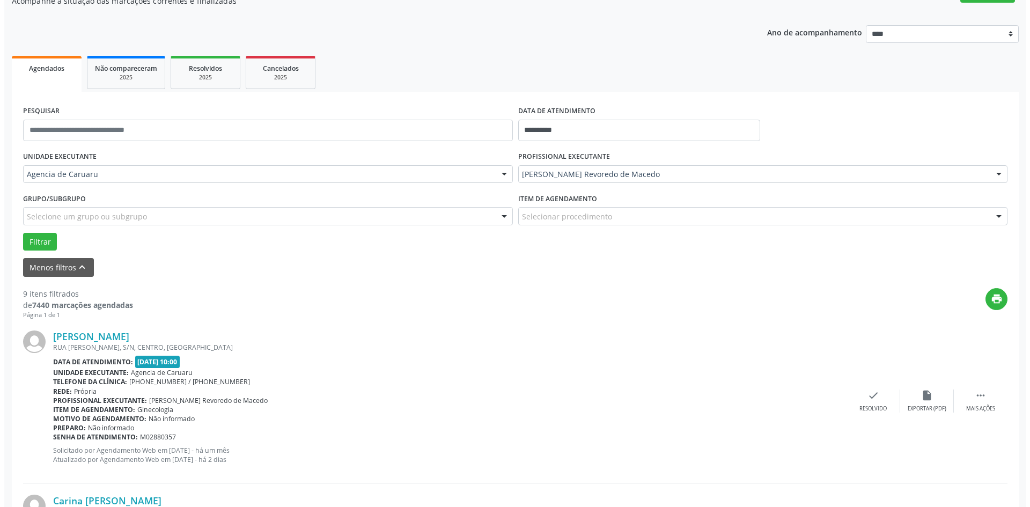
scroll to position [107, 0]
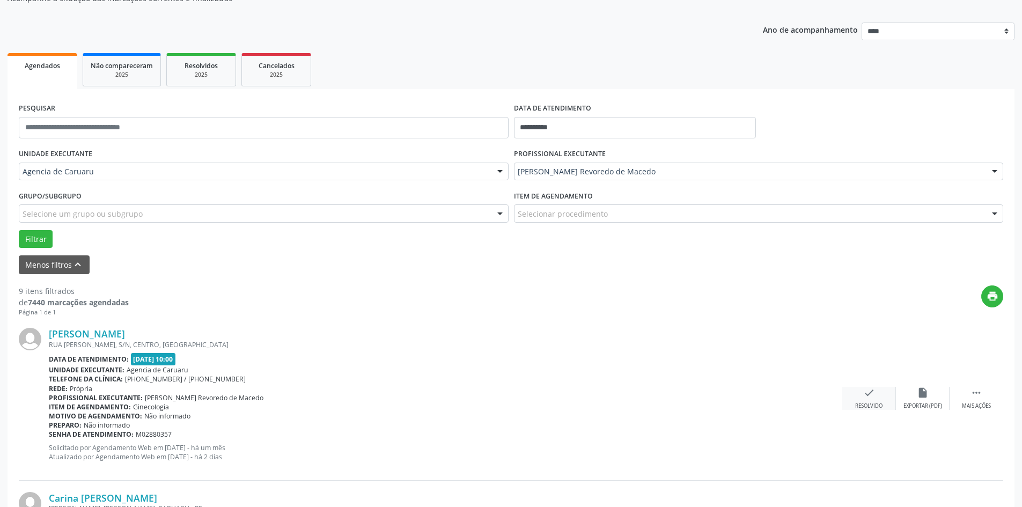
click at [874, 396] on div "check Resolvido" at bounding box center [869, 398] width 54 height 23
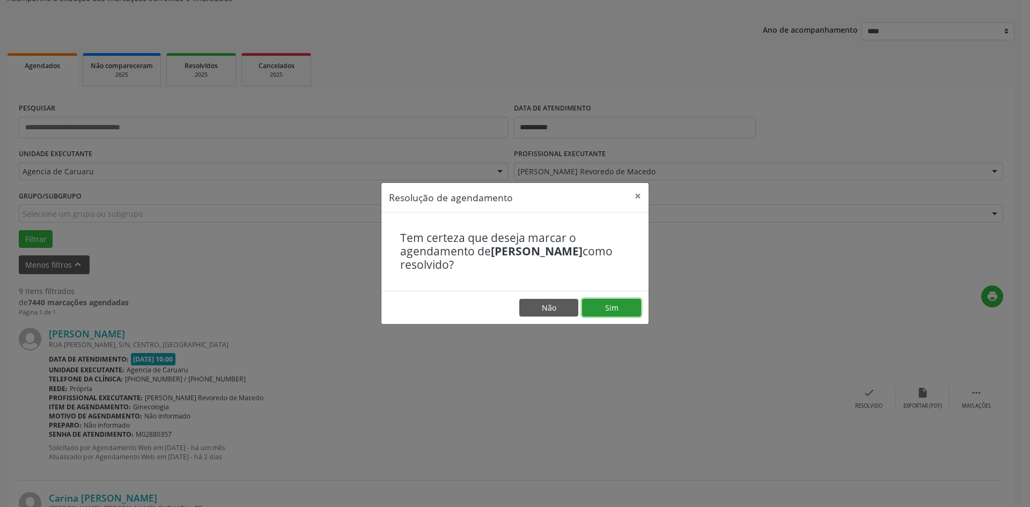
click at [621, 303] on button "Sim" at bounding box center [611, 308] width 59 height 18
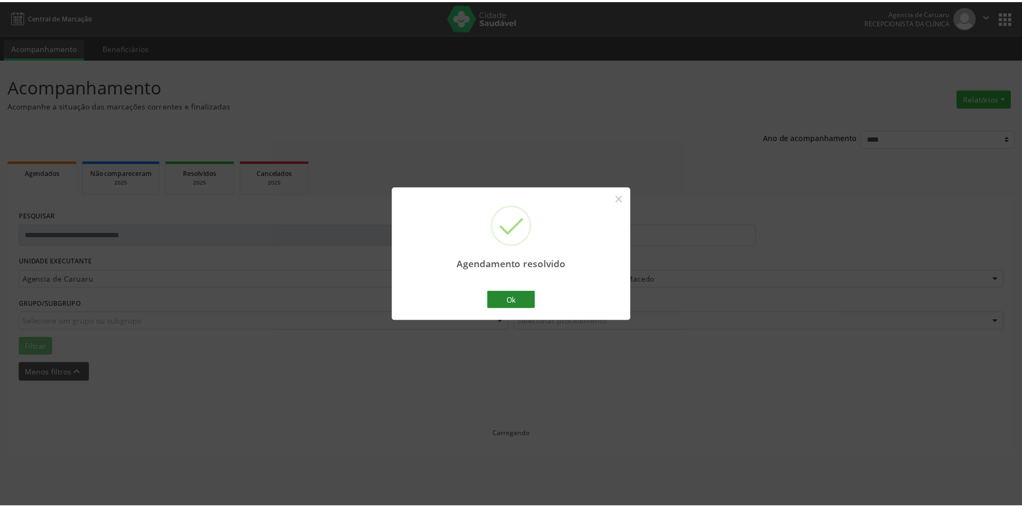
scroll to position [0, 0]
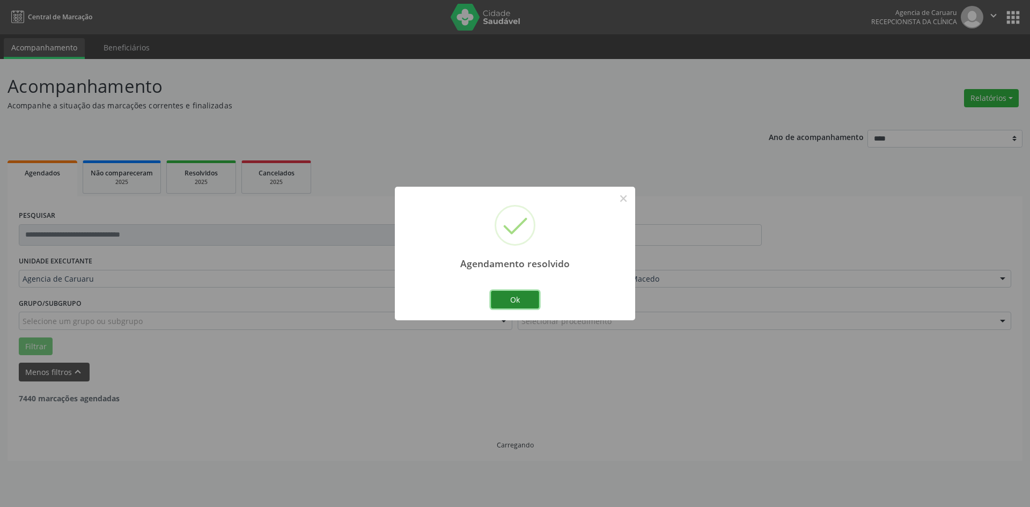
click at [525, 295] on button "Ok" at bounding box center [515, 300] width 48 height 18
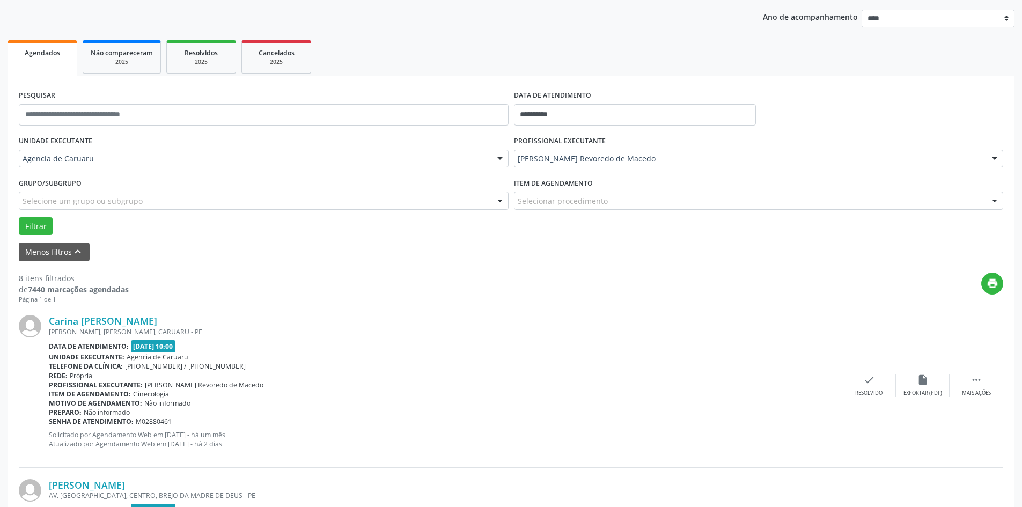
scroll to position [161, 0]
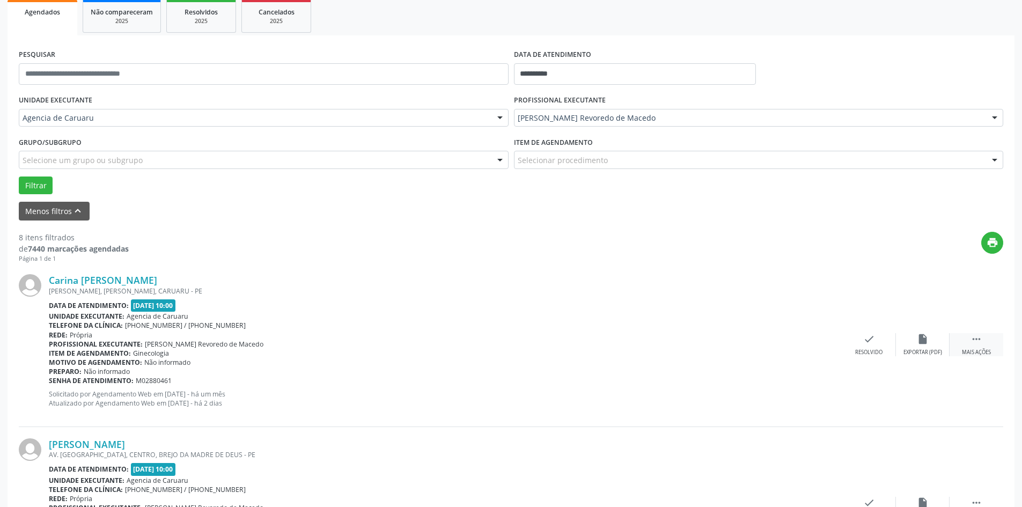
click at [978, 342] on icon "" at bounding box center [976, 339] width 12 height 12
click at [944, 341] on div "alarm_off Não compareceu" at bounding box center [923, 344] width 54 height 23
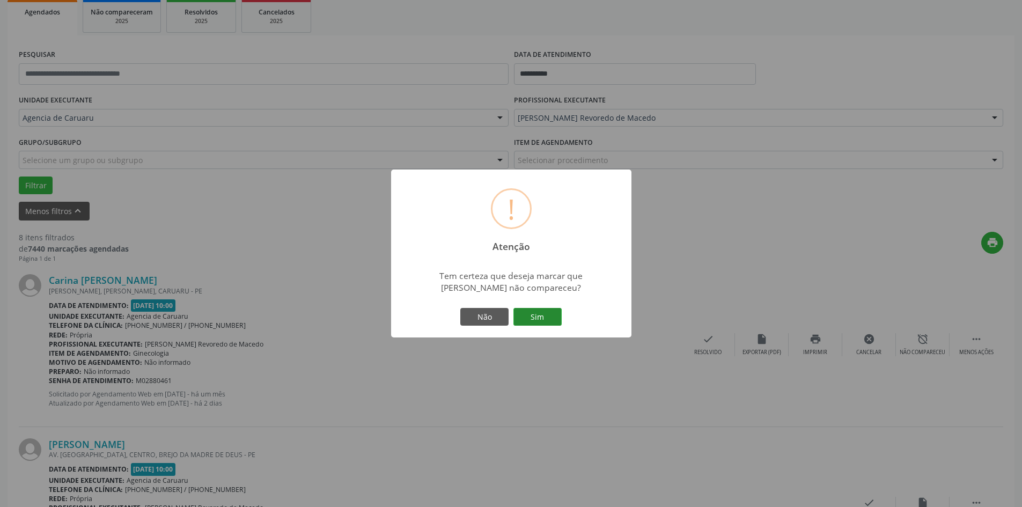
click at [556, 323] on button "Sim" at bounding box center [537, 317] width 48 height 18
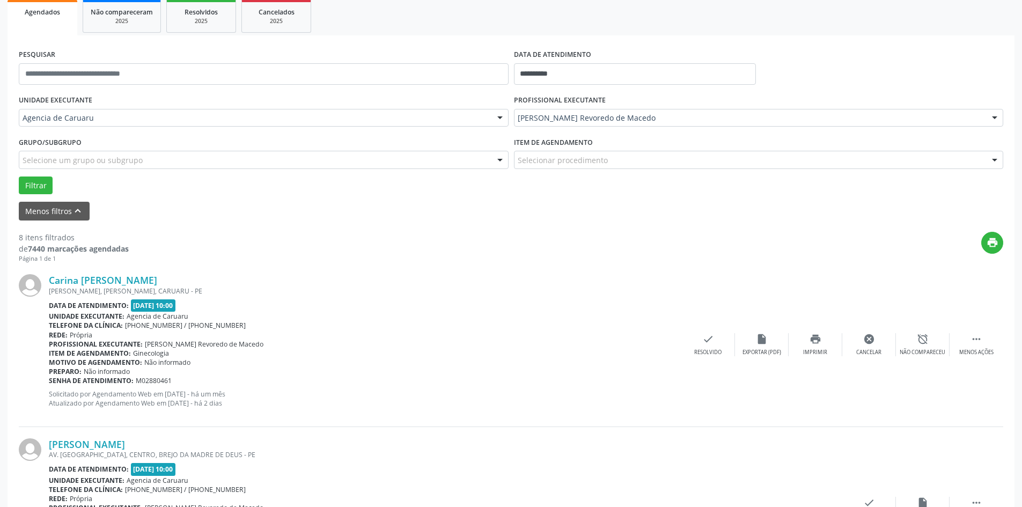
scroll to position [0, 0]
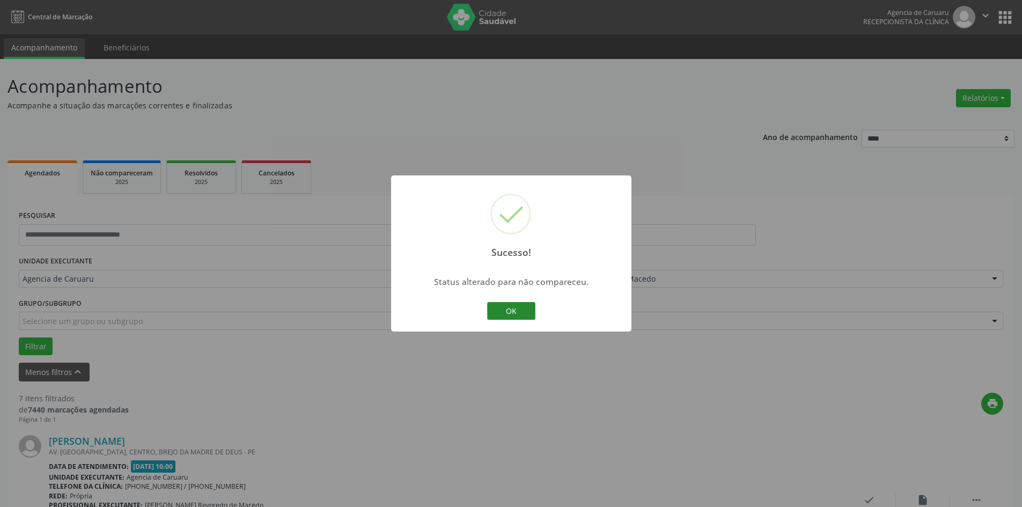
click at [523, 312] on button "OK" at bounding box center [511, 311] width 48 height 18
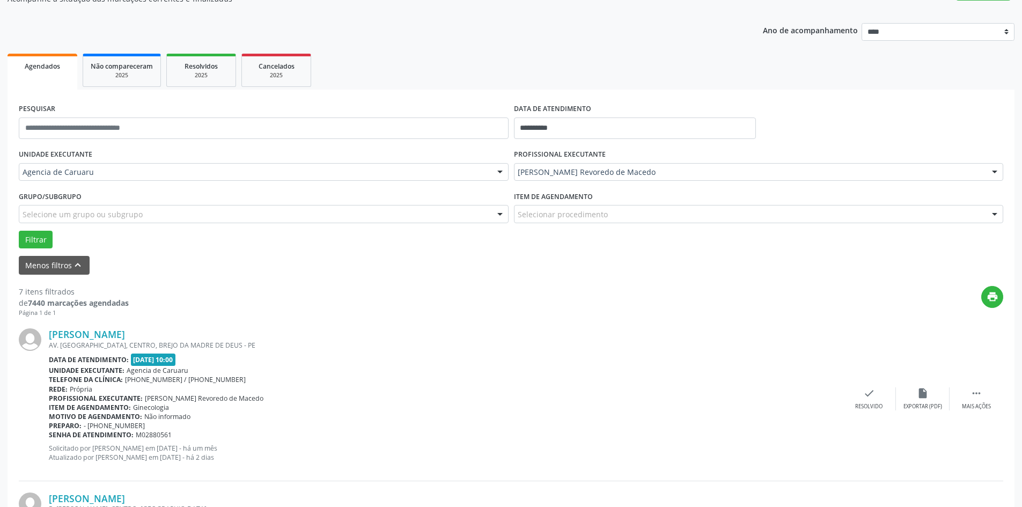
scroll to position [107, 0]
click at [967, 401] on div " Mais ações" at bounding box center [977, 398] width 54 height 23
click at [925, 400] on div "alarm_off Não compareceu" at bounding box center [923, 398] width 54 height 23
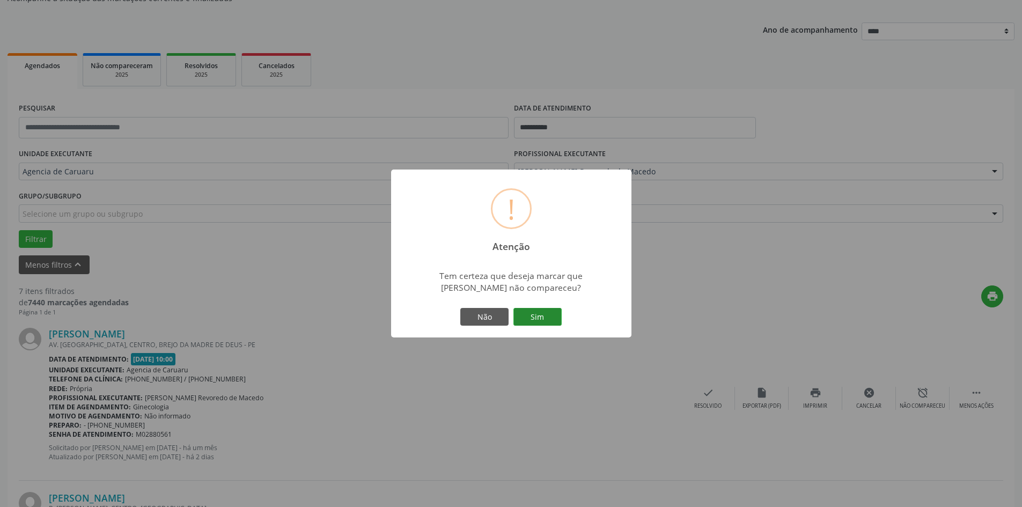
click at [545, 317] on button "Sim" at bounding box center [537, 317] width 48 height 18
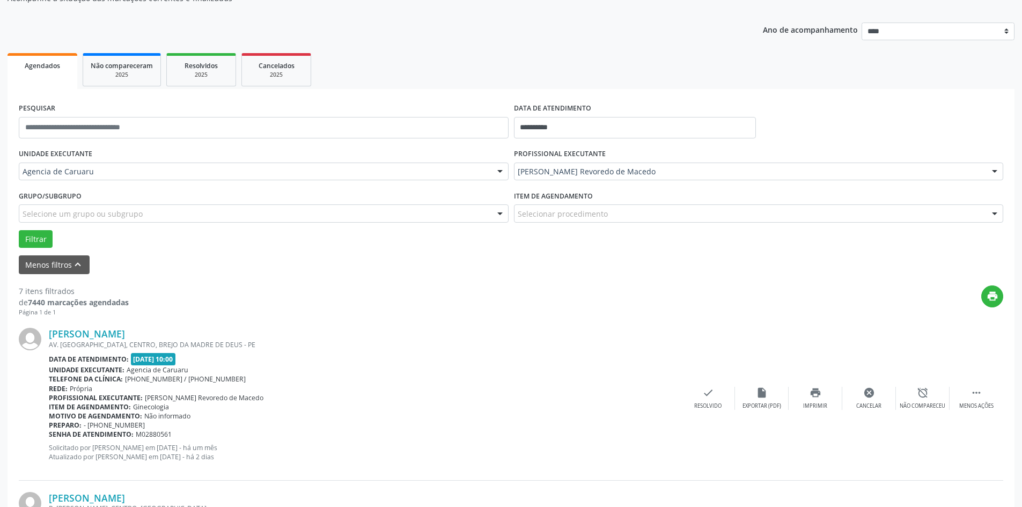
scroll to position [0, 0]
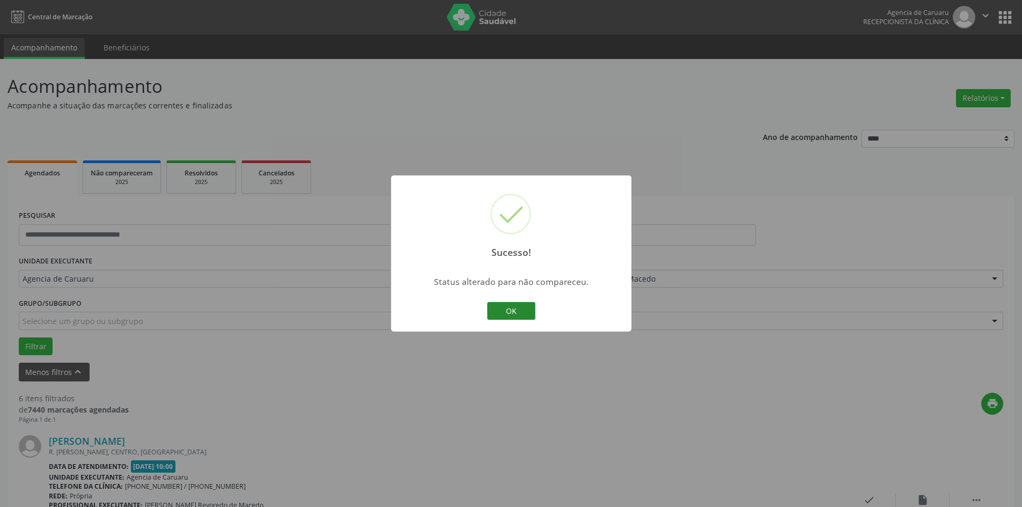
click at [522, 311] on button "OK" at bounding box center [511, 311] width 48 height 18
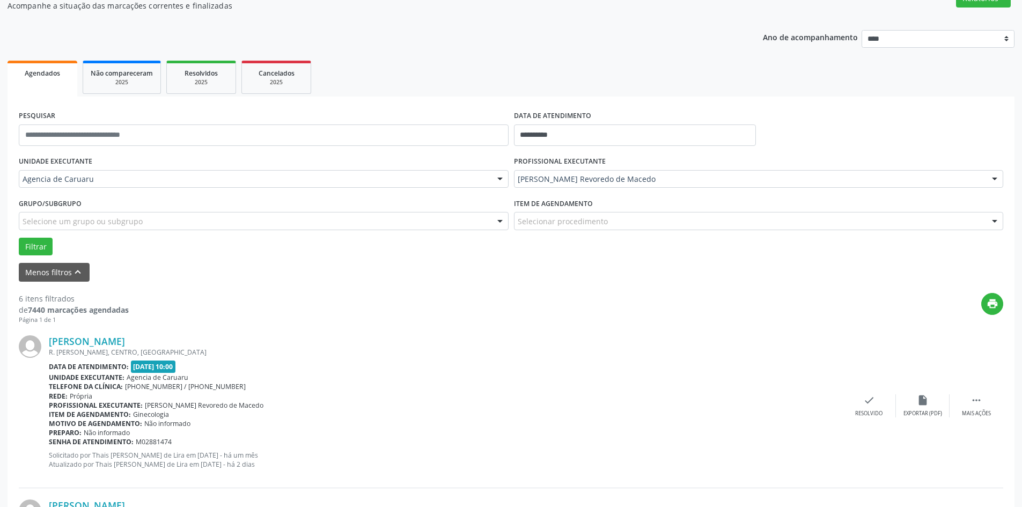
scroll to position [107, 0]
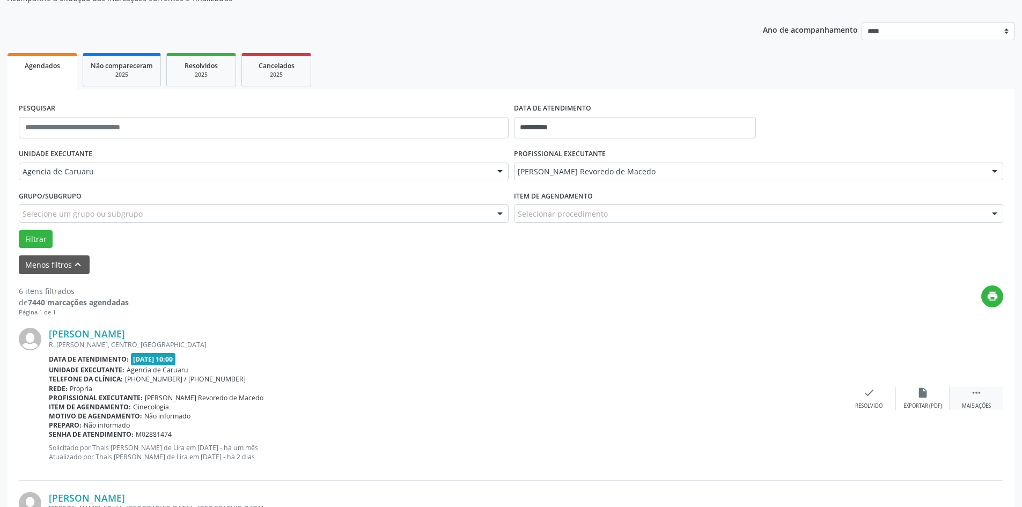
click at [974, 400] on div " Mais ações" at bounding box center [977, 398] width 54 height 23
click at [918, 397] on icon "alarm_off" at bounding box center [923, 393] width 12 height 12
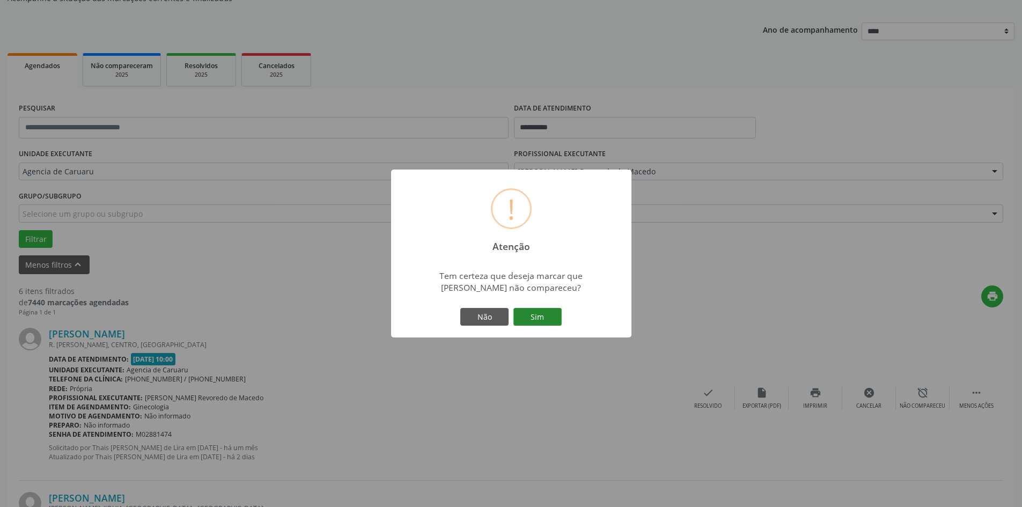
click at [550, 320] on button "Sim" at bounding box center [537, 317] width 48 height 18
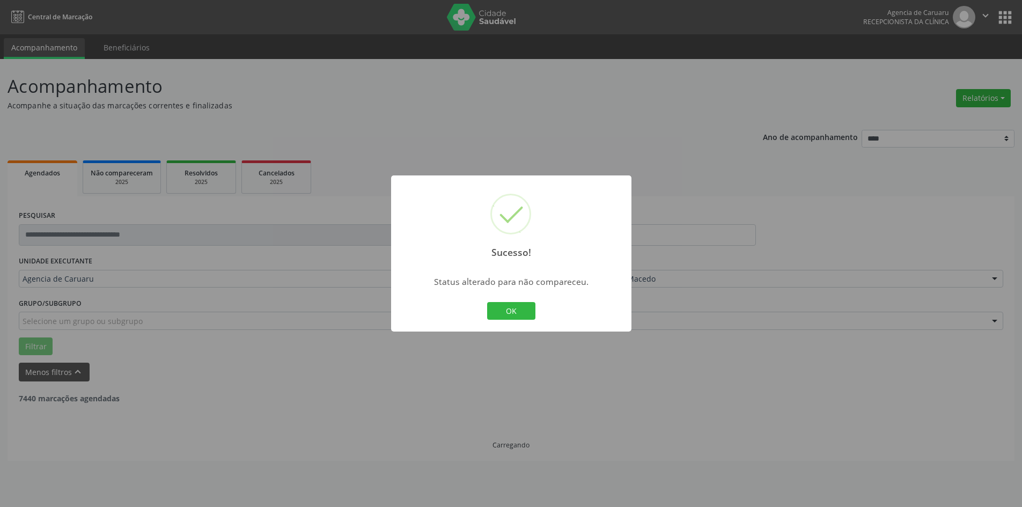
scroll to position [0, 0]
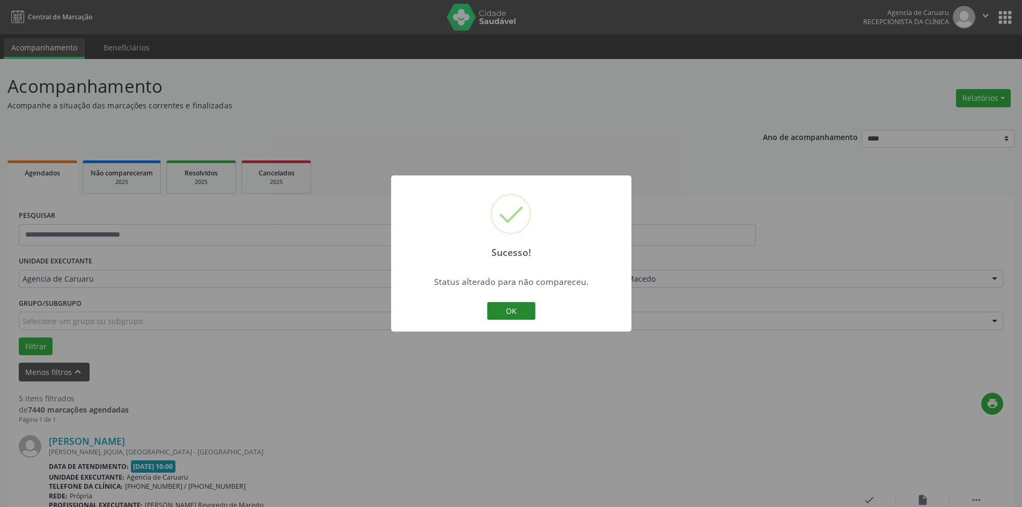
click at [513, 302] on button "OK" at bounding box center [511, 311] width 48 height 18
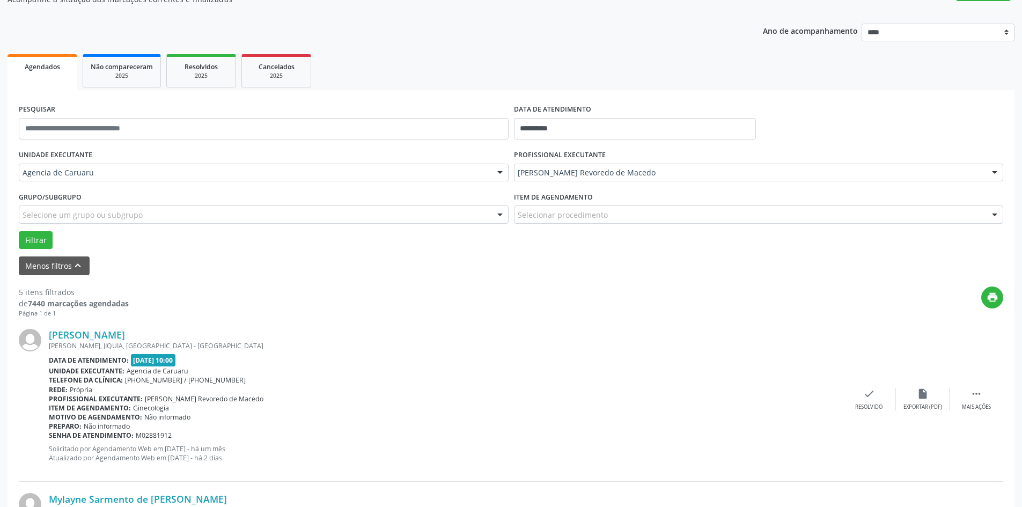
scroll to position [107, 0]
drag, startPoint x: 980, startPoint y: 399, endPoint x: 969, endPoint y: 398, distance: 10.8
click at [980, 399] on icon "" at bounding box center [976, 393] width 12 height 12
click at [918, 392] on icon "alarm_off" at bounding box center [923, 393] width 12 height 12
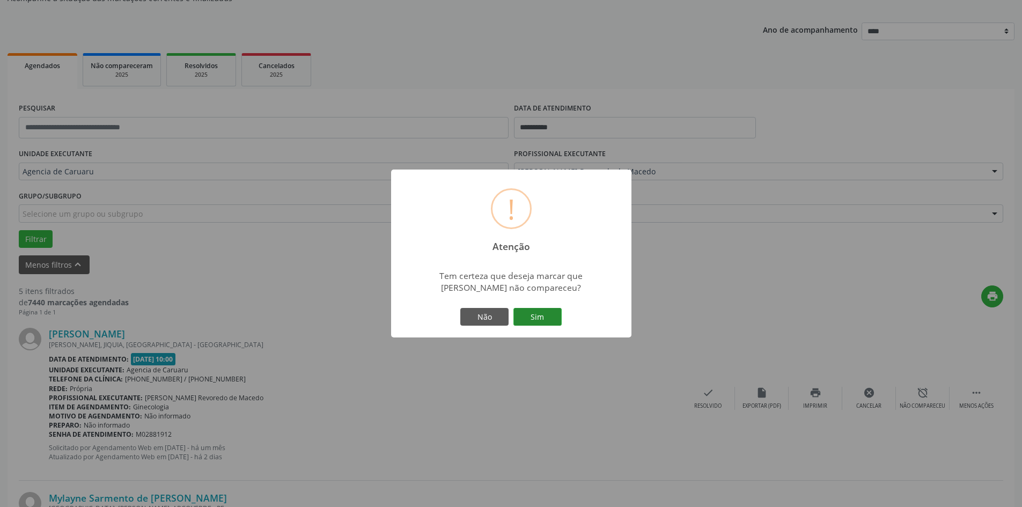
click at [545, 320] on button "Sim" at bounding box center [537, 317] width 48 height 18
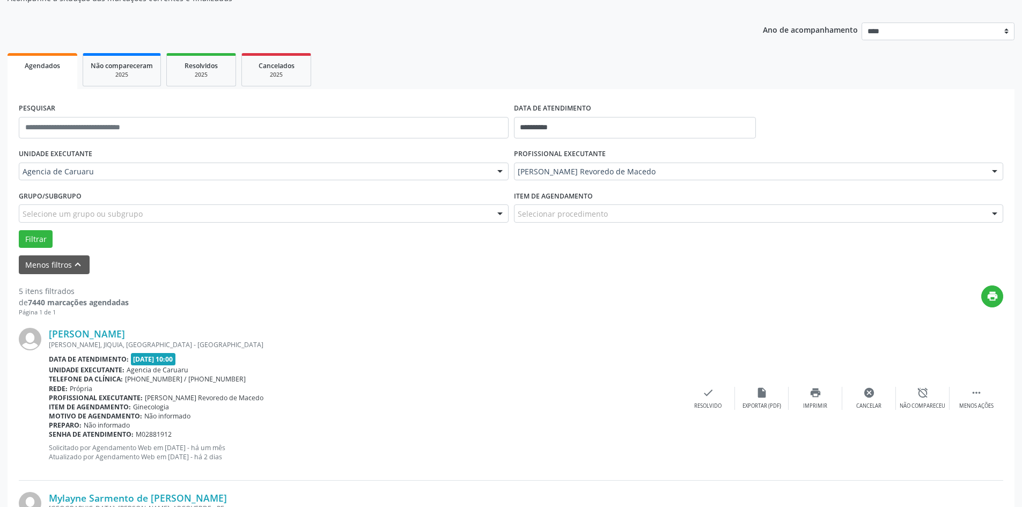
scroll to position [0, 0]
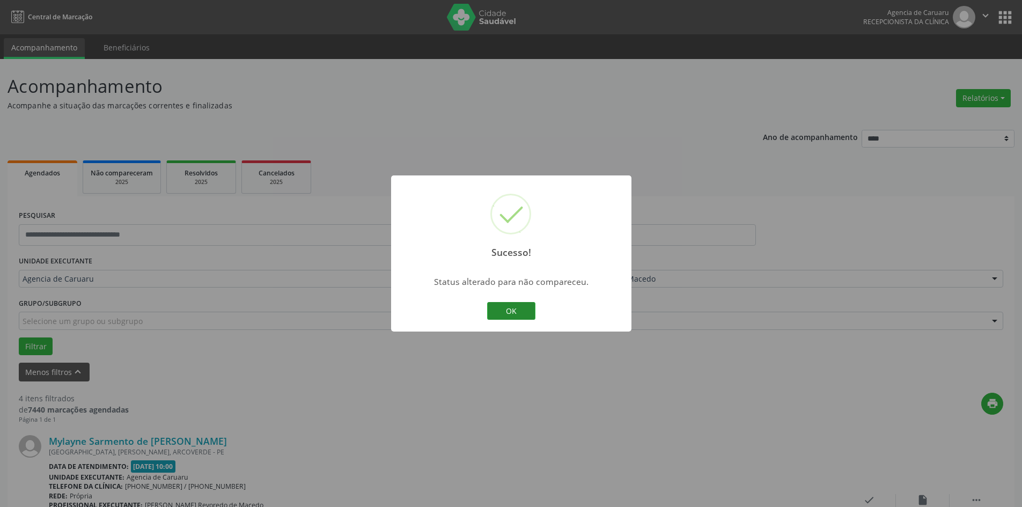
click at [523, 311] on button "OK" at bounding box center [511, 311] width 48 height 18
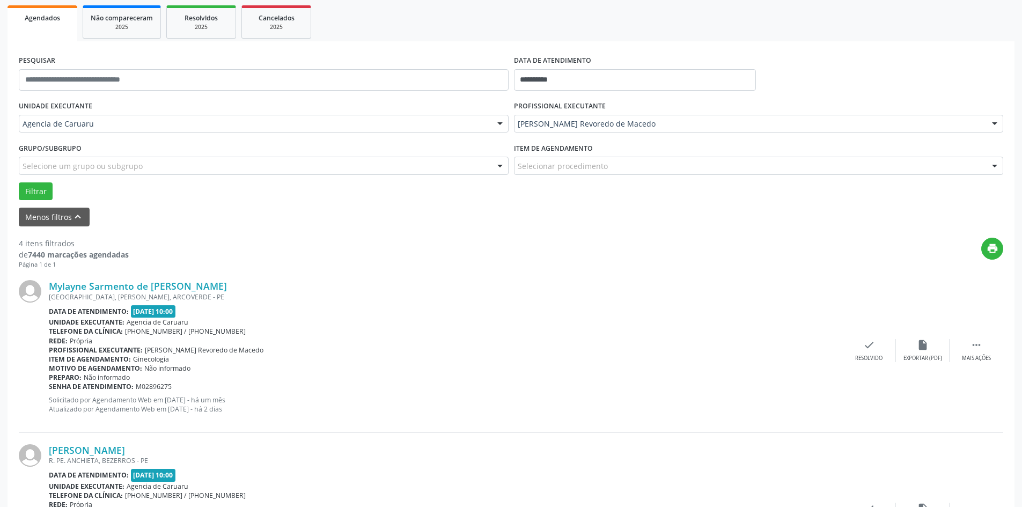
scroll to position [161, 0]
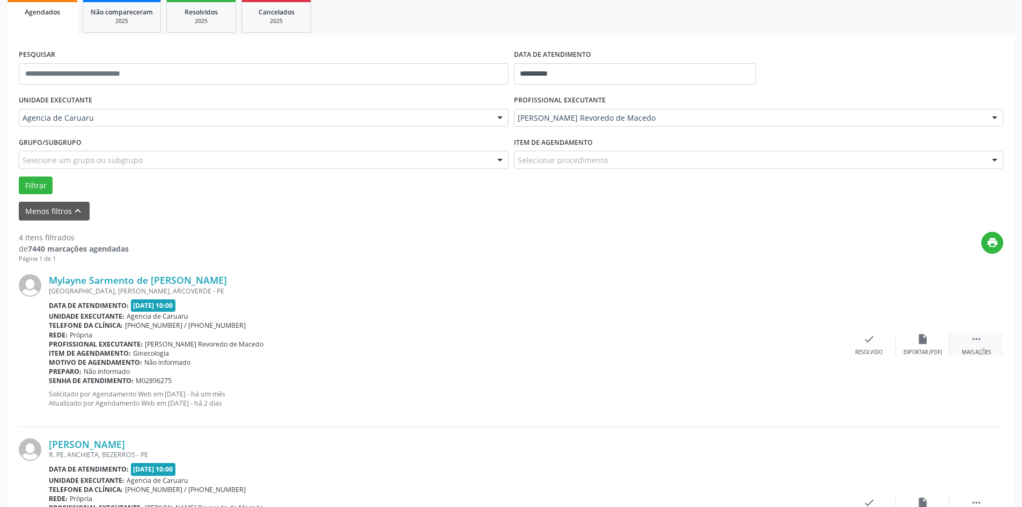
click at [967, 344] on div " Mais ações" at bounding box center [977, 344] width 54 height 23
click at [915, 349] on div "Não compareceu" at bounding box center [923, 353] width 46 height 8
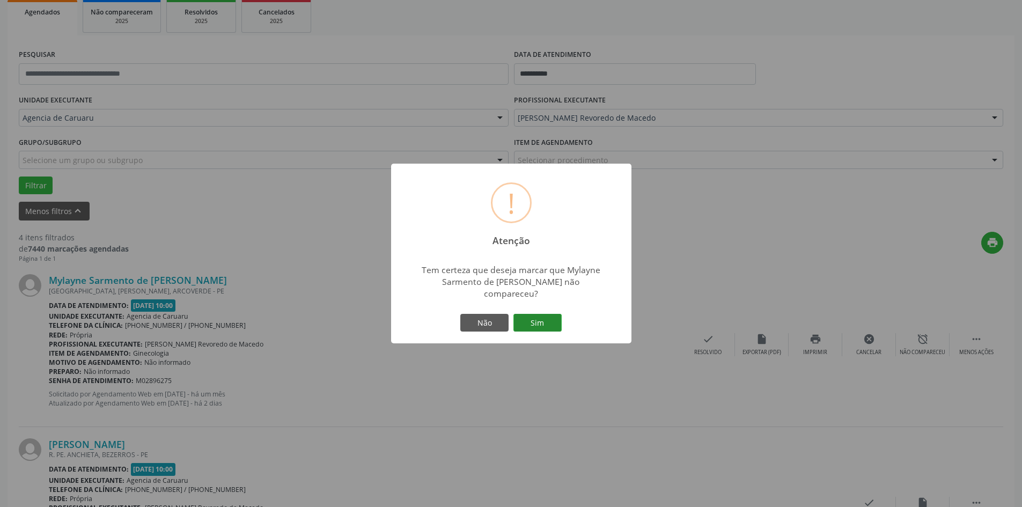
click at [533, 318] on button "Sim" at bounding box center [537, 323] width 48 height 18
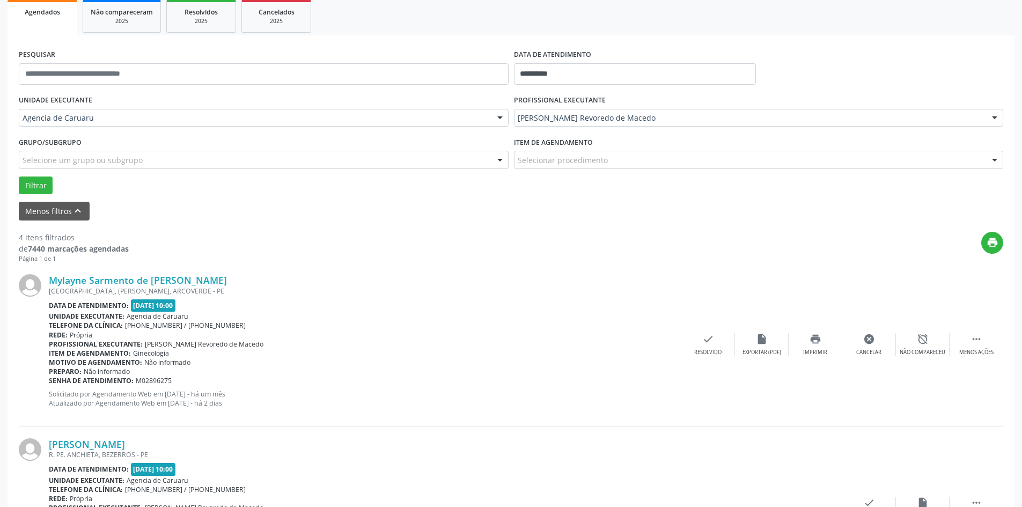
scroll to position [0, 0]
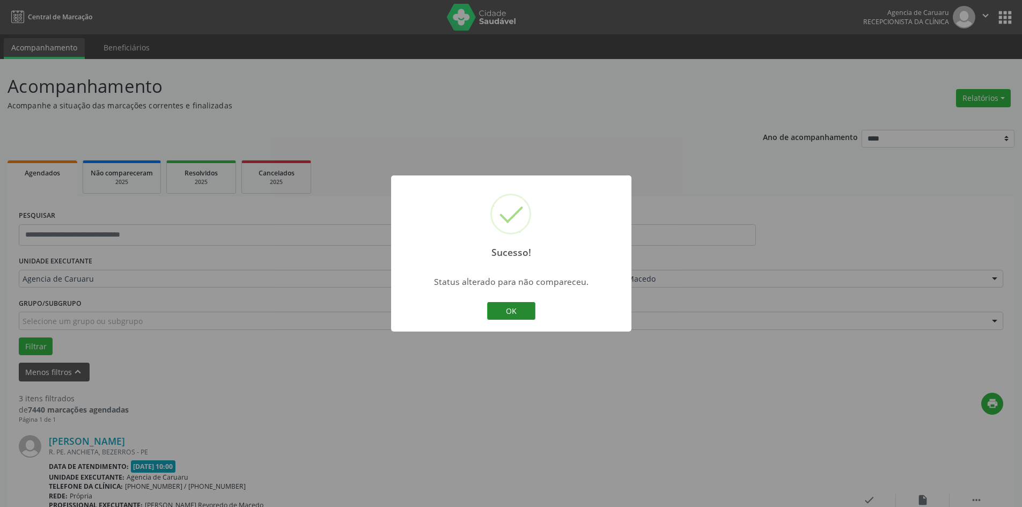
click at [517, 311] on button "OK" at bounding box center [511, 311] width 48 height 18
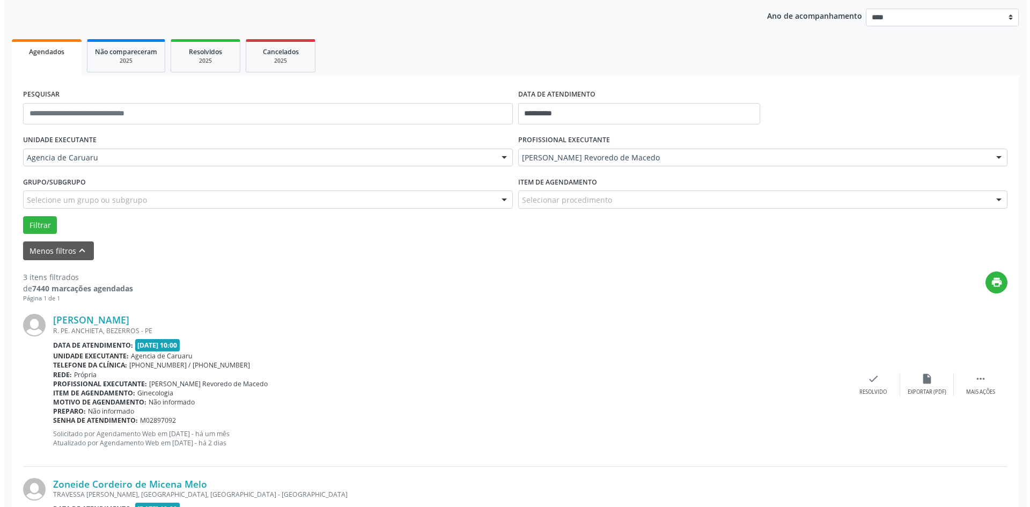
scroll to position [161, 0]
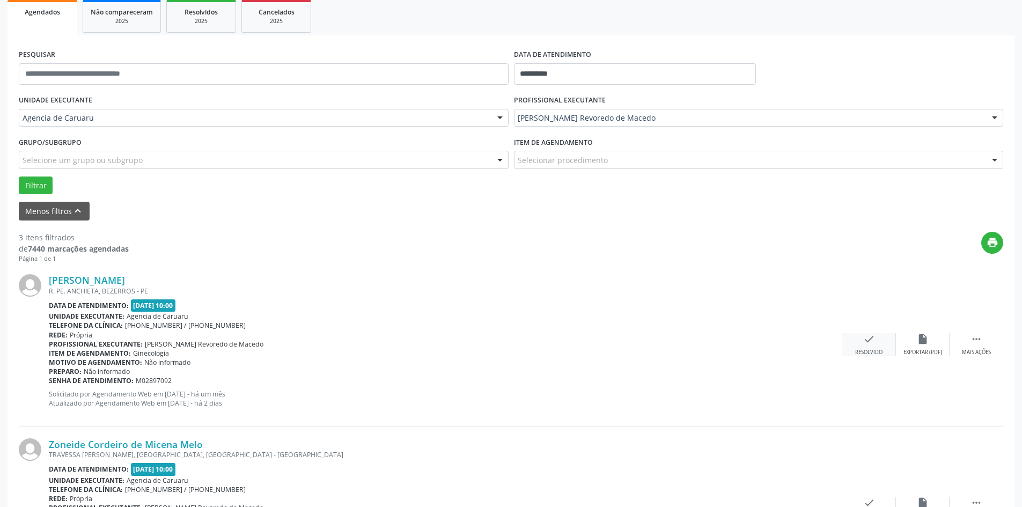
click at [876, 342] on div "check Resolvido" at bounding box center [869, 344] width 54 height 23
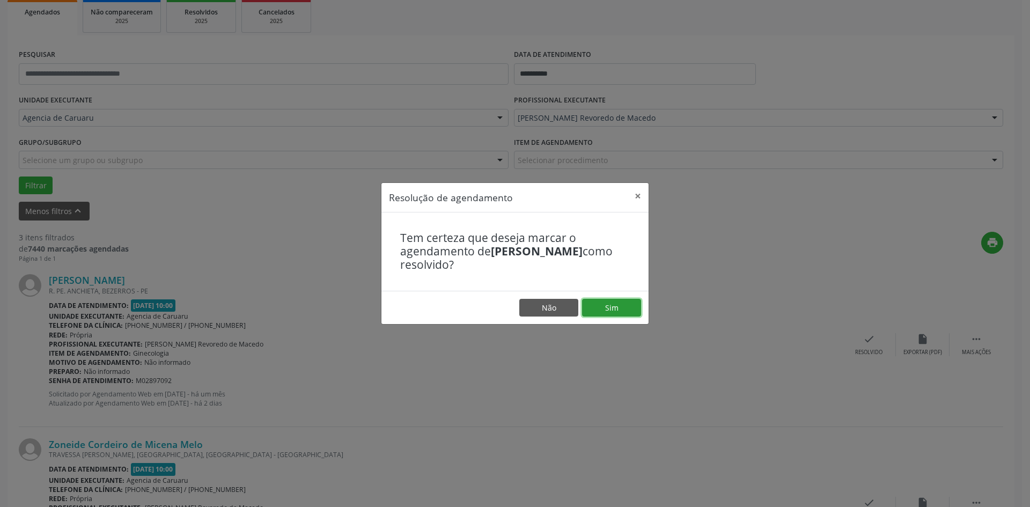
click at [632, 311] on button "Sim" at bounding box center [611, 308] width 59 height 18
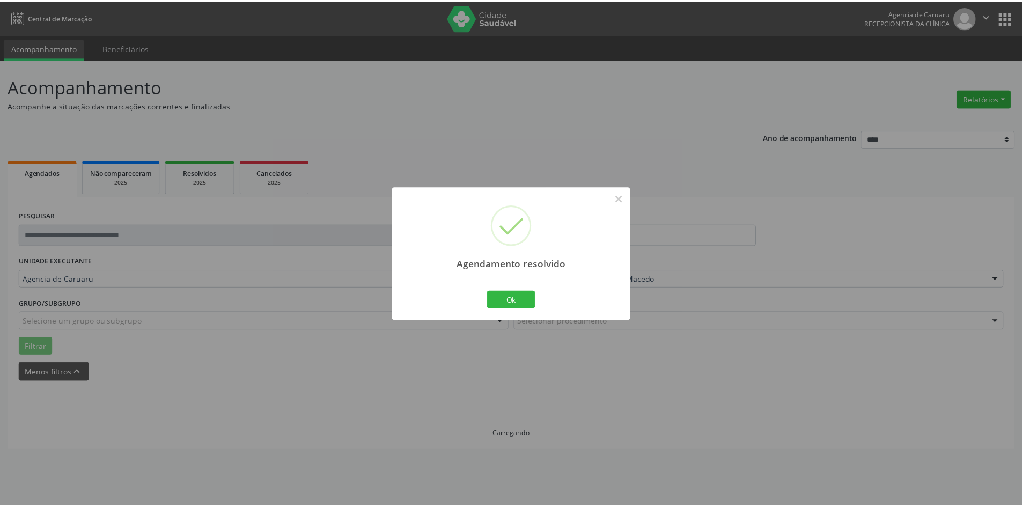
scroll to position [0, 0]
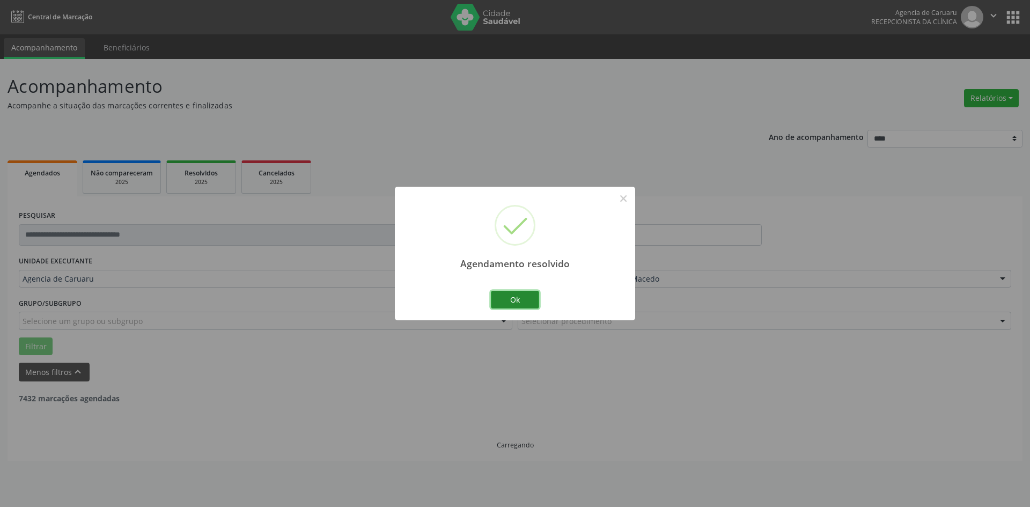
click at [520, 298] on button "Ok" at bounding box center [515, 300] width 48 height 18
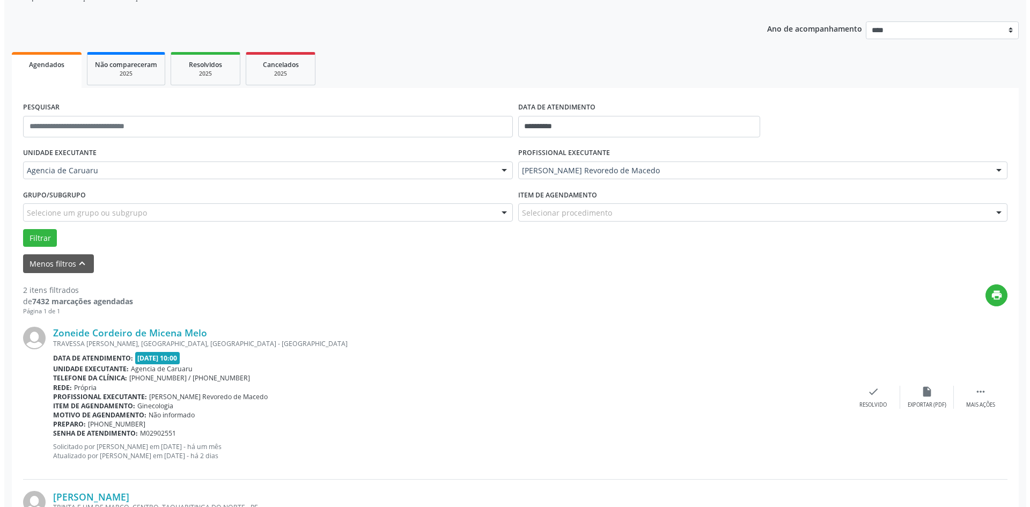
scroll to position [161, 0]
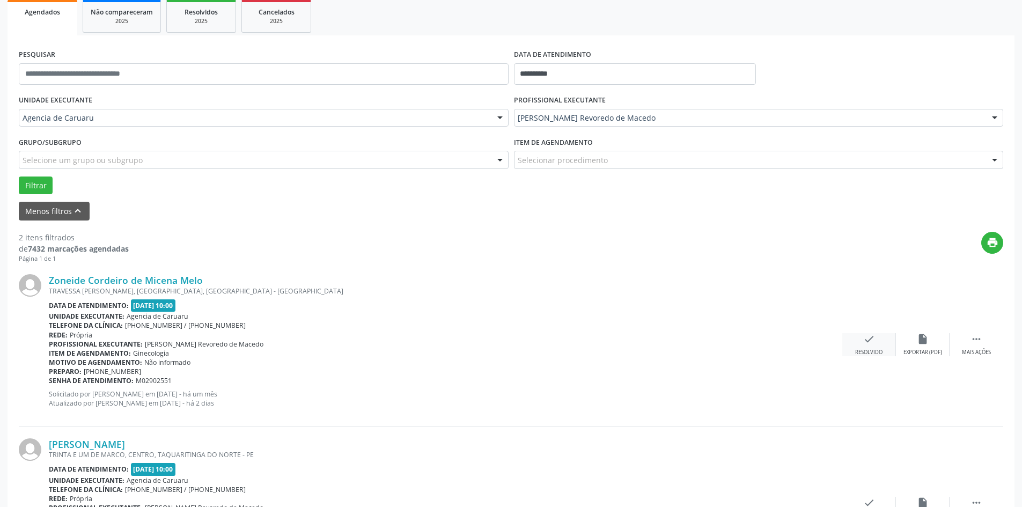
click at [865, 335] on icon "check" at bounding box center [869, 339] width 12 height 12
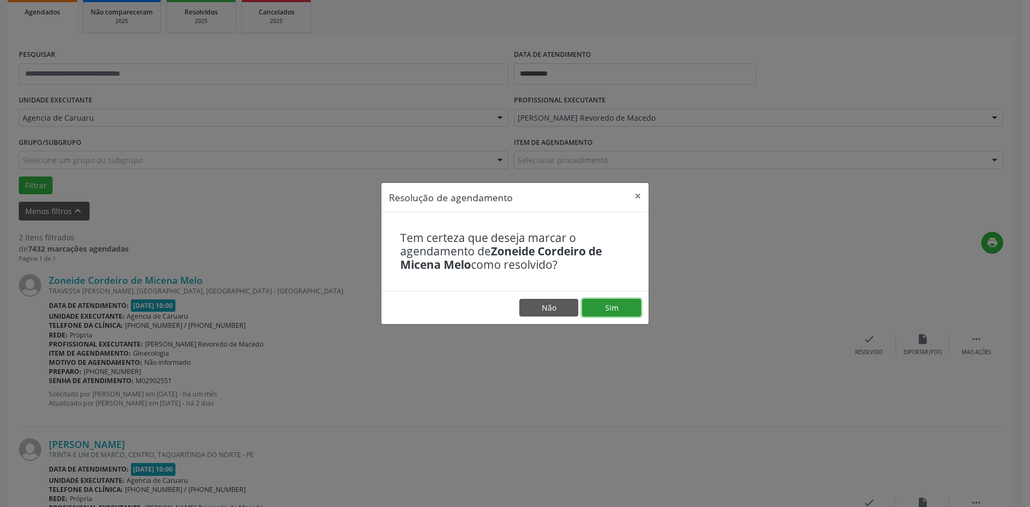
click at [623, 307] on button "Sim" at bounding box center [611, 308] width 59 height 18
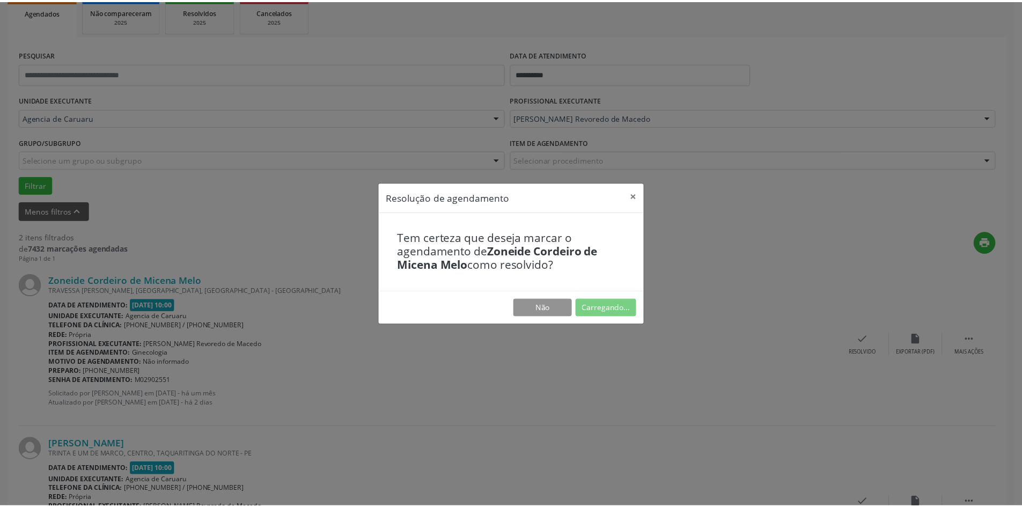
scroll to position [0, 0]
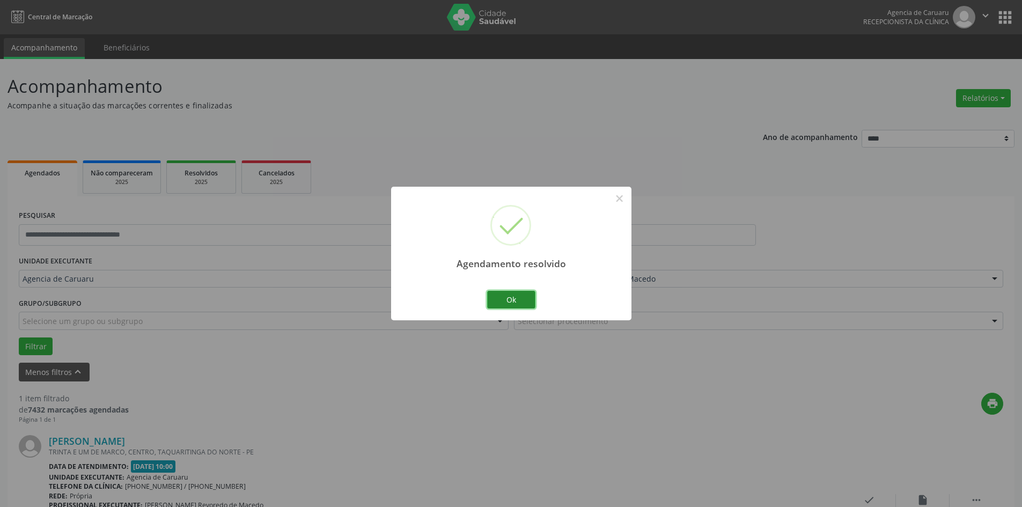
click at [521, 297] on button "Ok" at bounding box center [511, 300] width 48 height 18
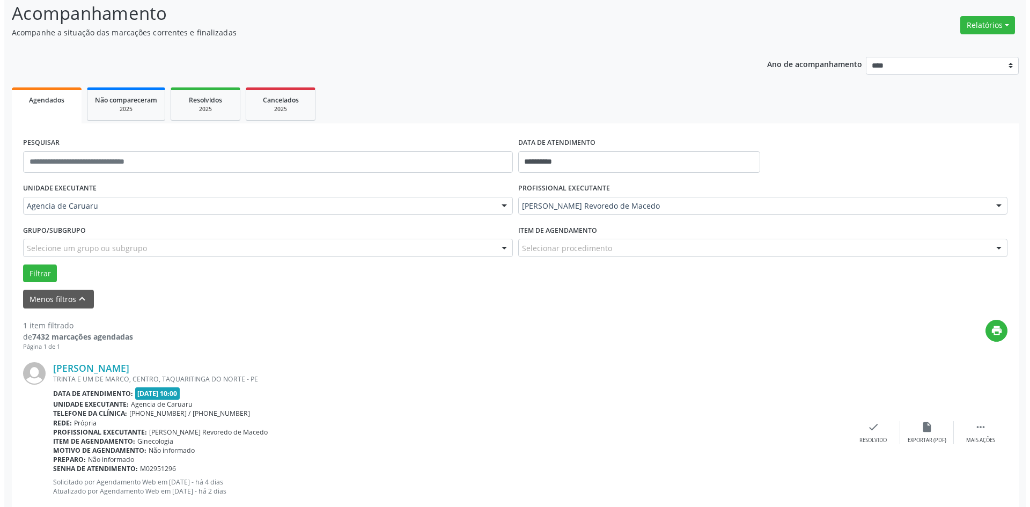
scroll to position [99, 0]
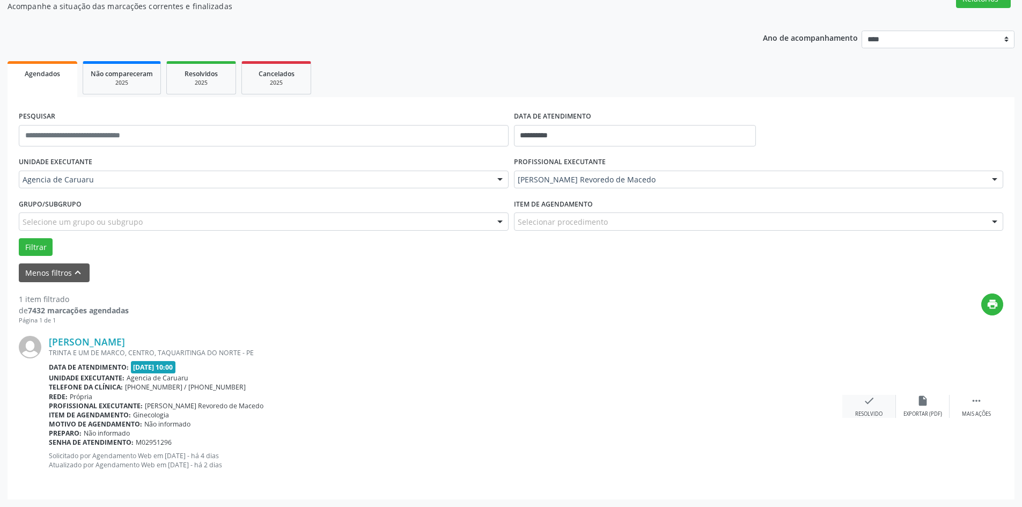
click at [864, 401] on icon "check" at bounding box center [869, 401] width 12 height 12
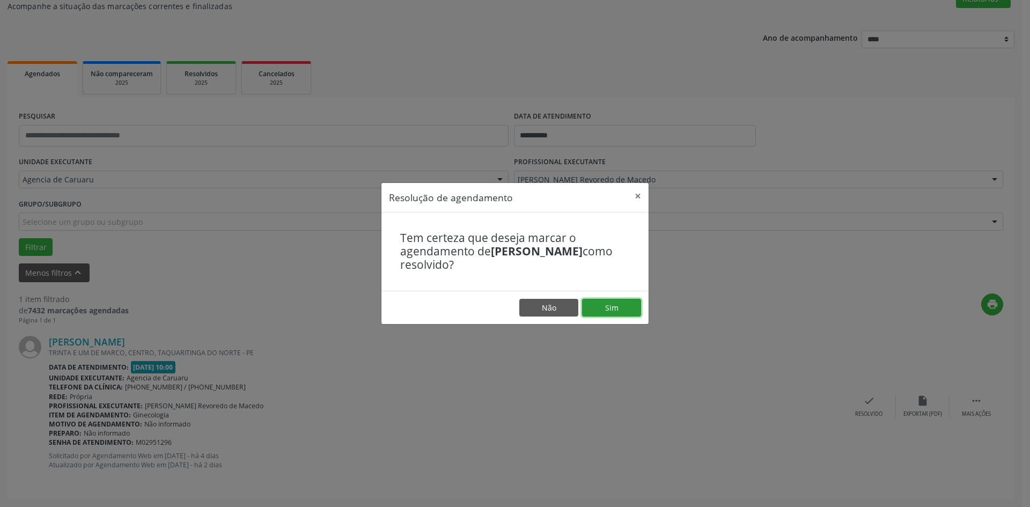
click at [625, 311] on button "Sim" at bounding box center [611, 308] width 59 height 18
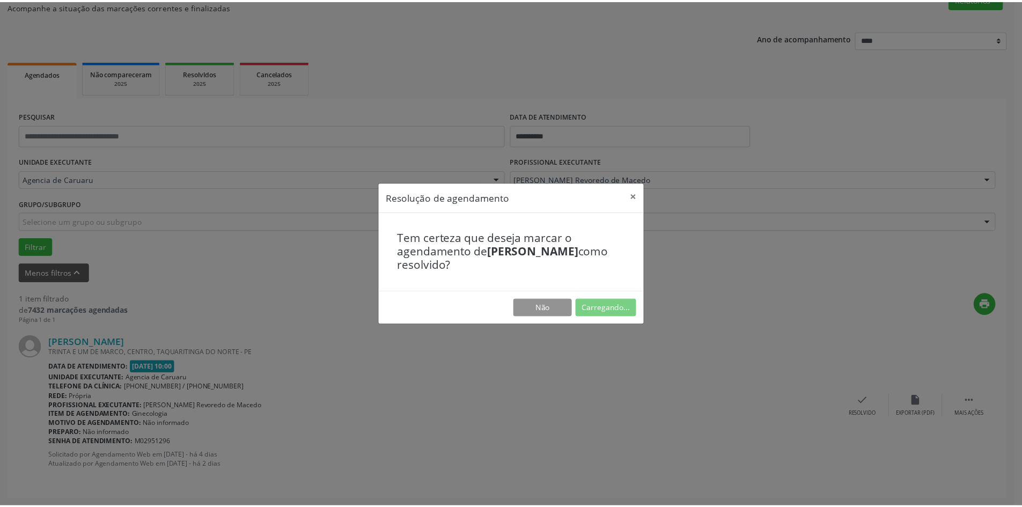
scroll to position [0, 0]
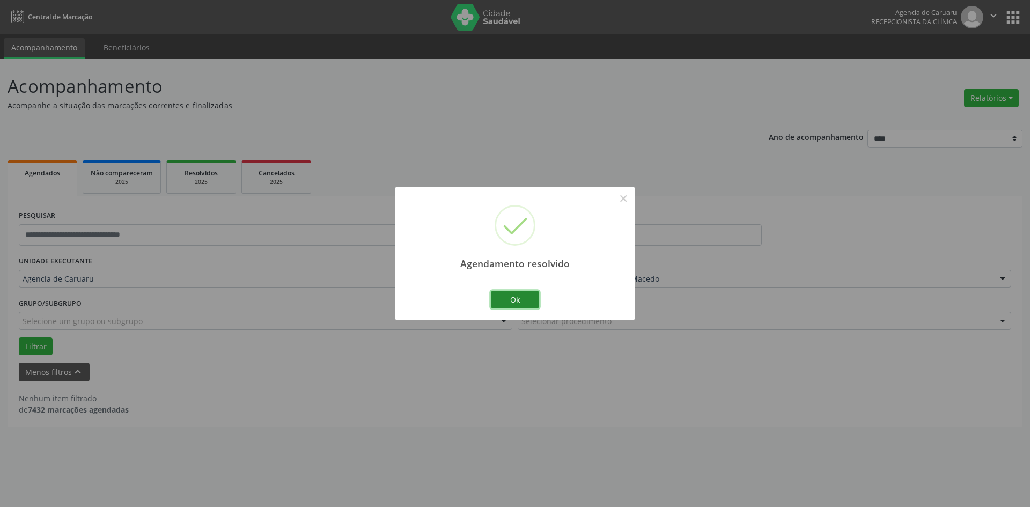
click at [513, 299] on button "Ok" at bounding box center [515, 300] width 48 height 18
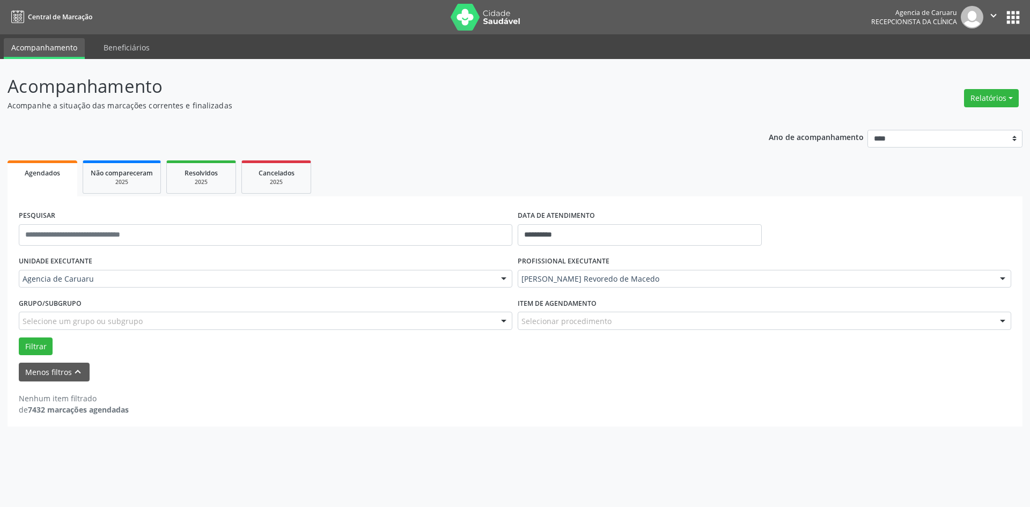
click at [52, 42] on link "Acompanhamento" at bounding box center [44, 48] width 81 height 21
drag, startPoint x: 982, startPoint y: 87, endPoint x: 982, endPoint y: 95, distance: 8.6
click at [982, 92] on div "Relatórios Agendamentos Procedimentos realizados" at bounding box center [991, 98] width 62 height 26
click at [984, 100] on button "Relatórios" at bounding box center [991, 98] width 55 height 18
click at [962, 121] on link "Agendamentos" at bounding box center [961, 121] width 115 height 15
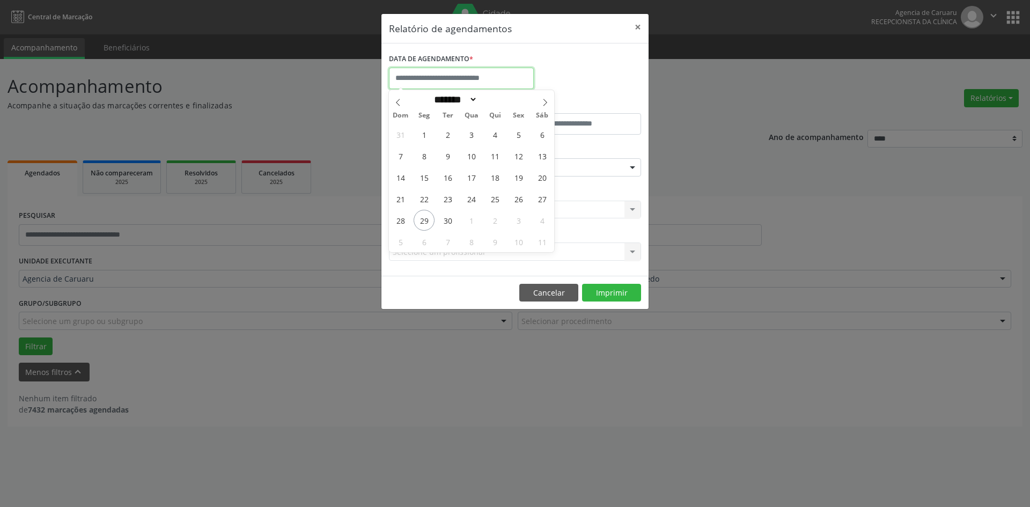
click at [457, 74] on input "text" at bounding box center [461, 78] width 145 height 21
click at [422, 222] on span "29" at bounding box center [424, 220] width 21 height 21
type input "**********"
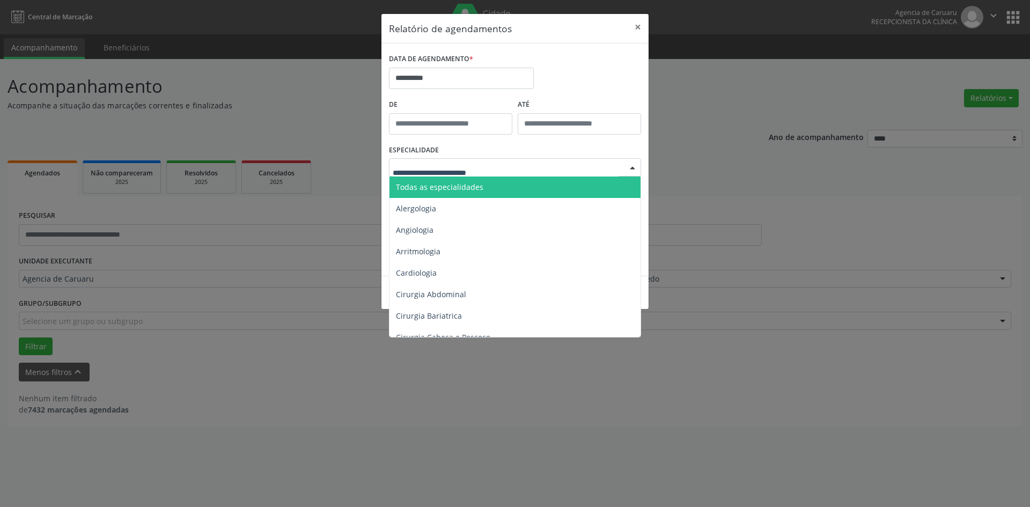
click at [631, 167] on div at bounding box center [632, 168] width 16 height 18
click at [562, 194] on span "Todas as especialidades" at bounding box center [515, 186] width 253 height 21
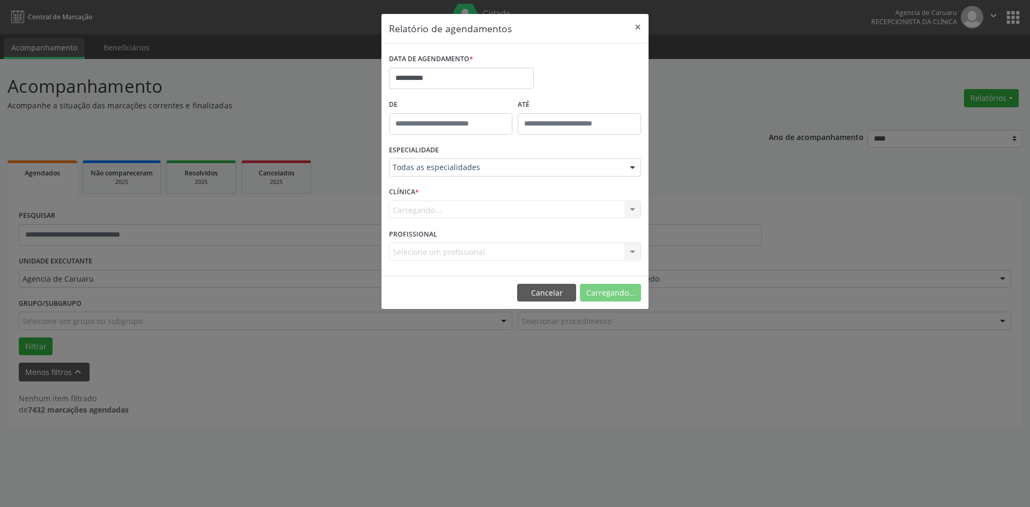
click at [562, 194] on form "**********" at bounding box center [515, 159] width 252 height 217
click at [620, 293] on button "Imprimir" at bounding box center [611, 293] width 59 height 18
click at [634, 27] on button "×" at bounding box center [637, 27] width 21 height 26
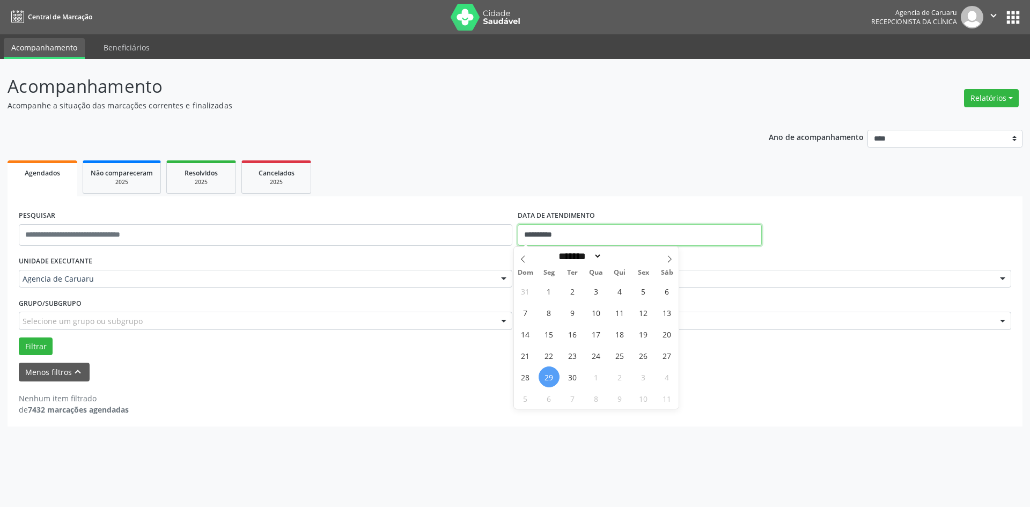
click at [590, 232] on input "**********" at bounding box center [640, 234] width 244 height 21
click at [621, 309] on span "11" at bounding box center [619, 312] width 21 height 21
type input "**********"
click at [621, 309] on span "11" at bounding box center [619, 312] width 21 height 21
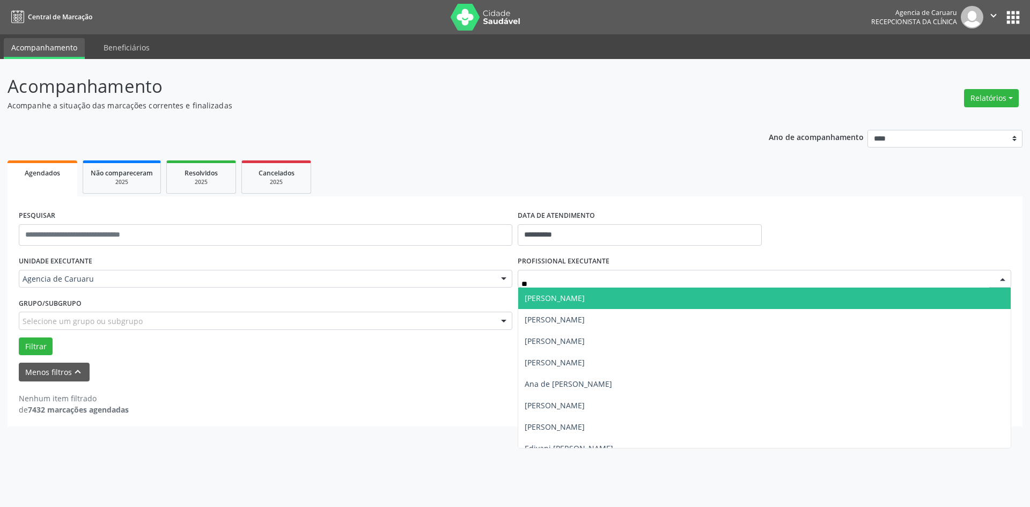
type input "***"
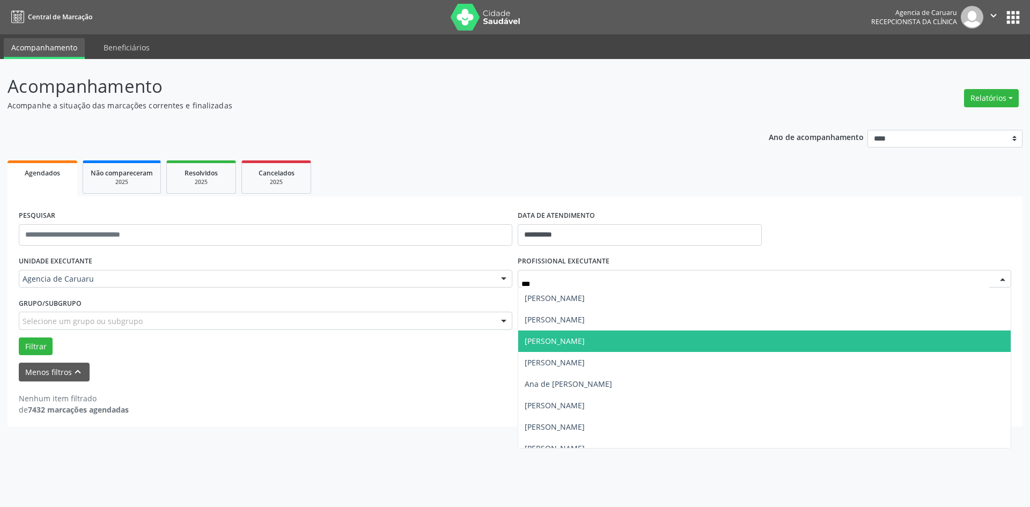
click at [560, 340] on span "Ana Maria Gomes de Lima" at bounding box center [555, 341] width 60 height 10
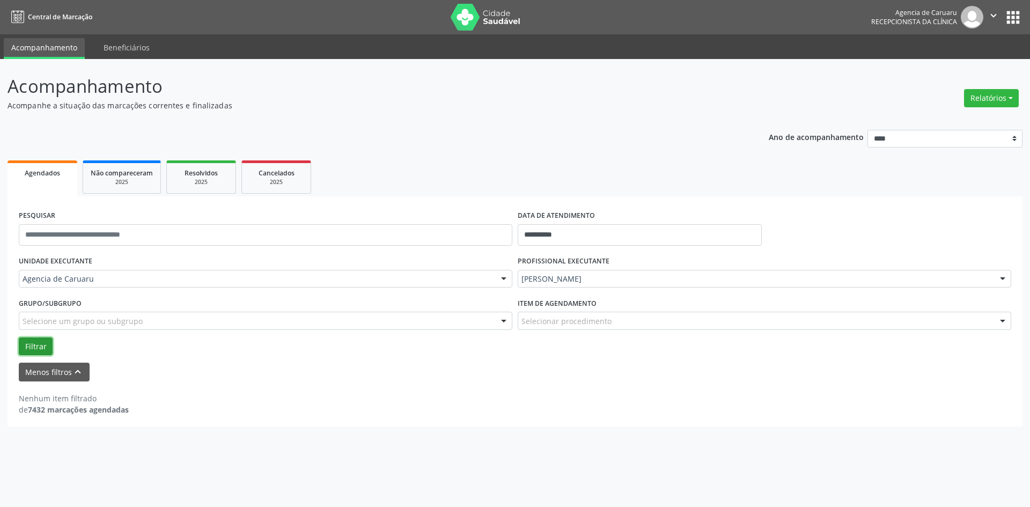
click at [48, 344] on button "Filtrar" at bounding box center [36, 346] width 34 height 18
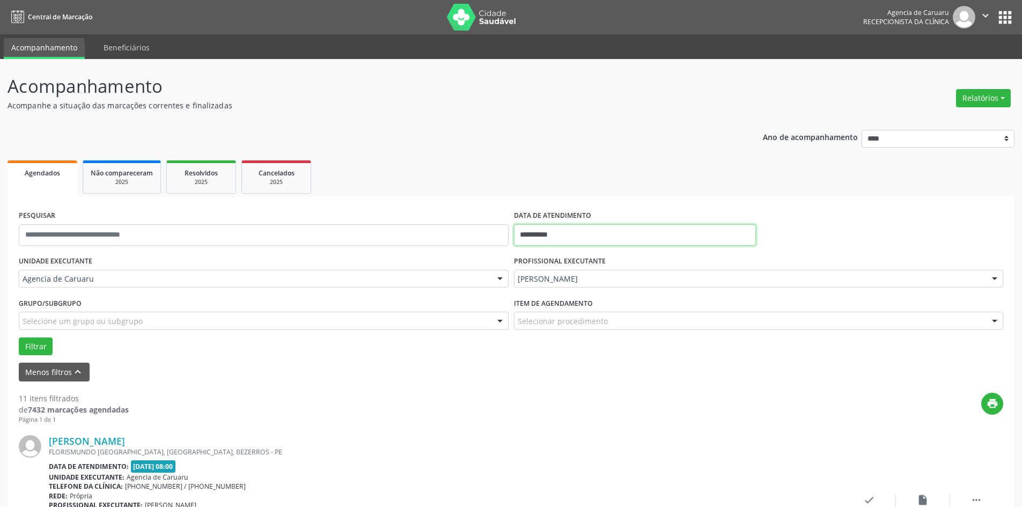
click at [546, 229] on input "**********" at bounding box center [635, 234] width 242 height 21
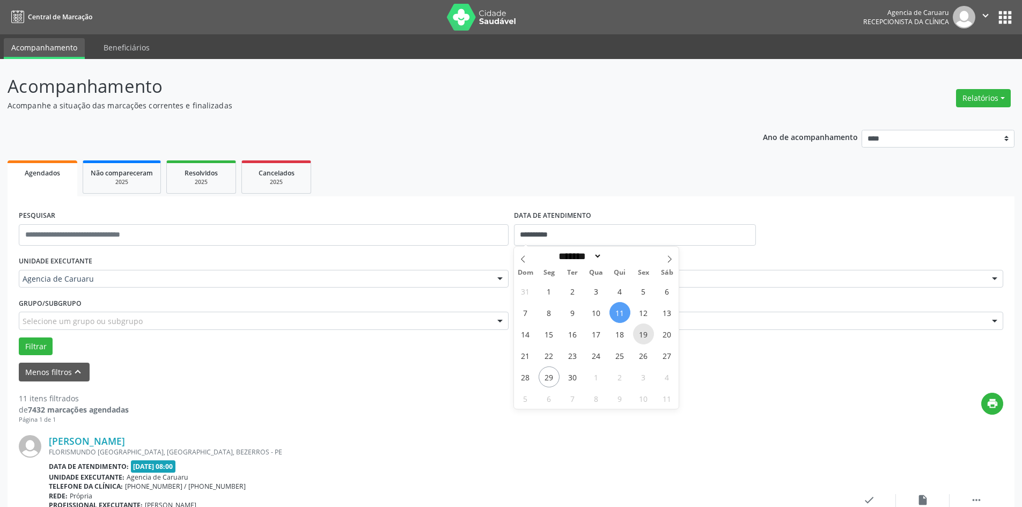
click at [646, 333] on span "19" at bounding box center [643, 333] width 21 height 21
type input "**********"
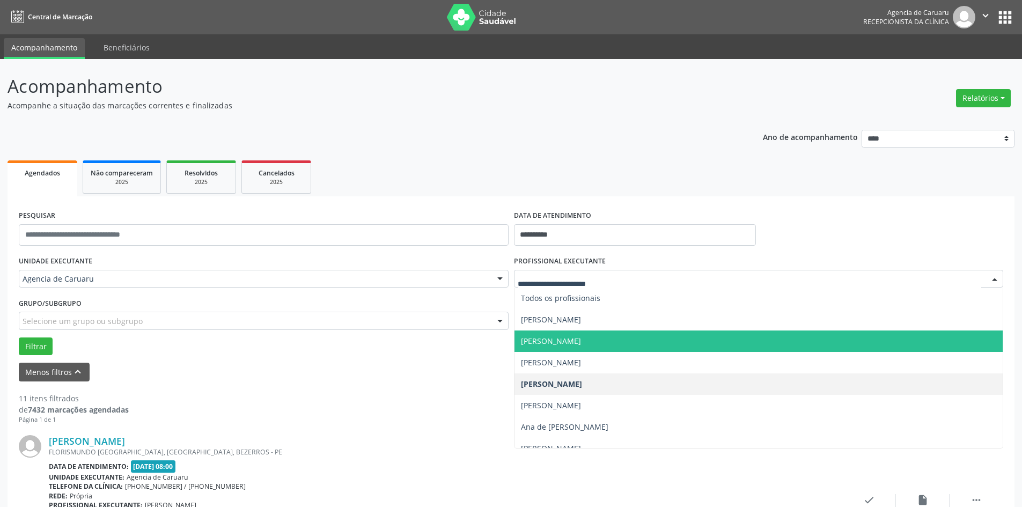
type input "*"
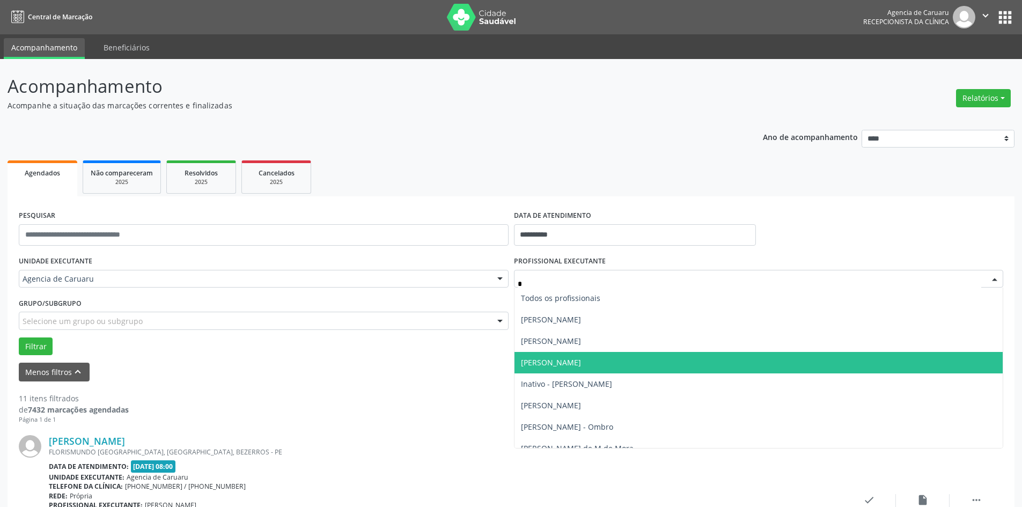
click at [581, 360] on span "Francisco das Chagas Silva" at bounding box center [551, 362] width 60 height 10
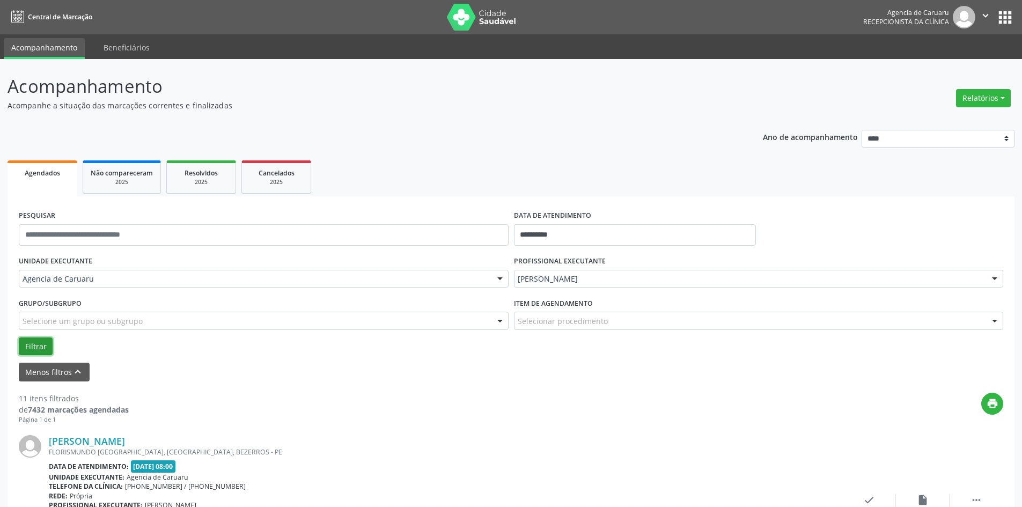
click at [39, 341] on button "Filtrar" at bounding box center [36, 346] width 34 height 18
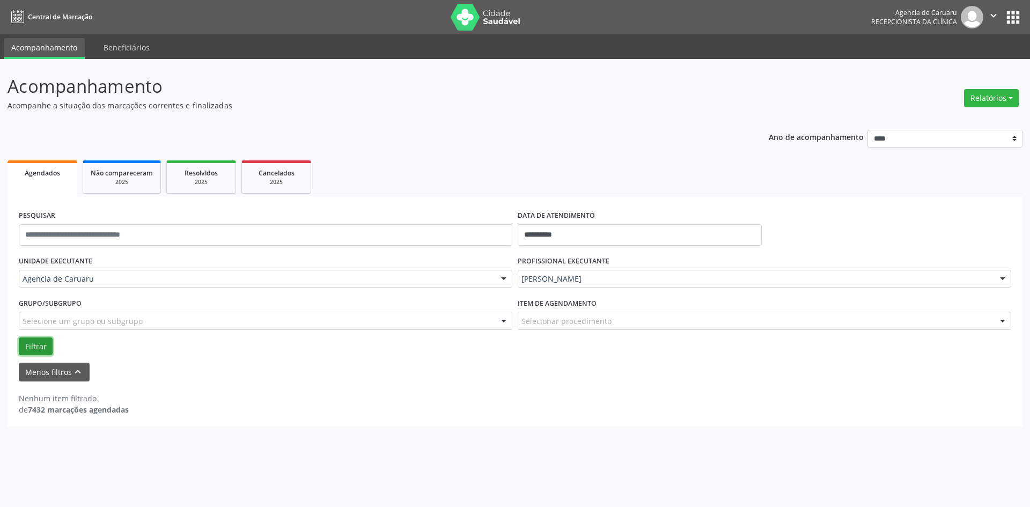
click at [35, 343] on button "Filtrar" at bounding box center [36, 346] width 34 height 18
click at [101, 229] on input "text" at bounding box center [266, 234] width 494 height 21
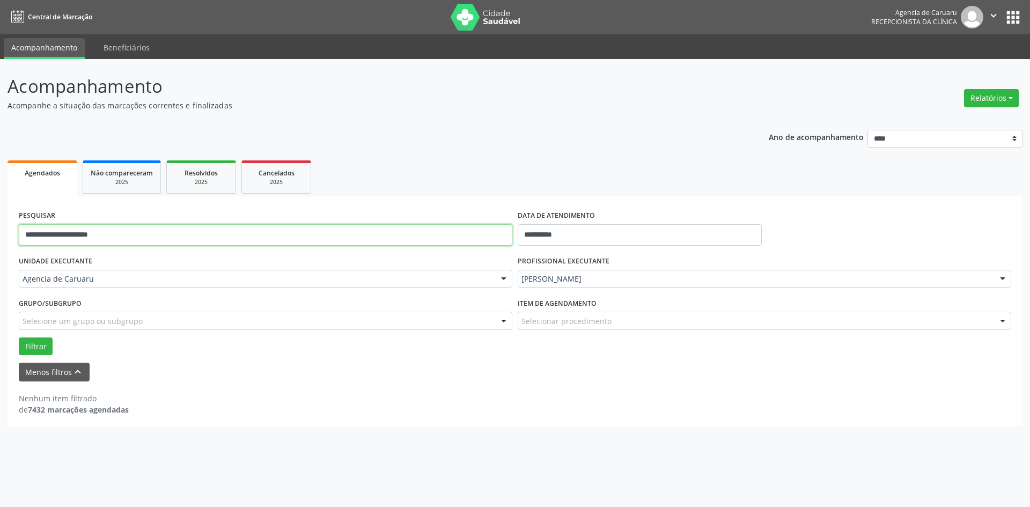
type input "**********"
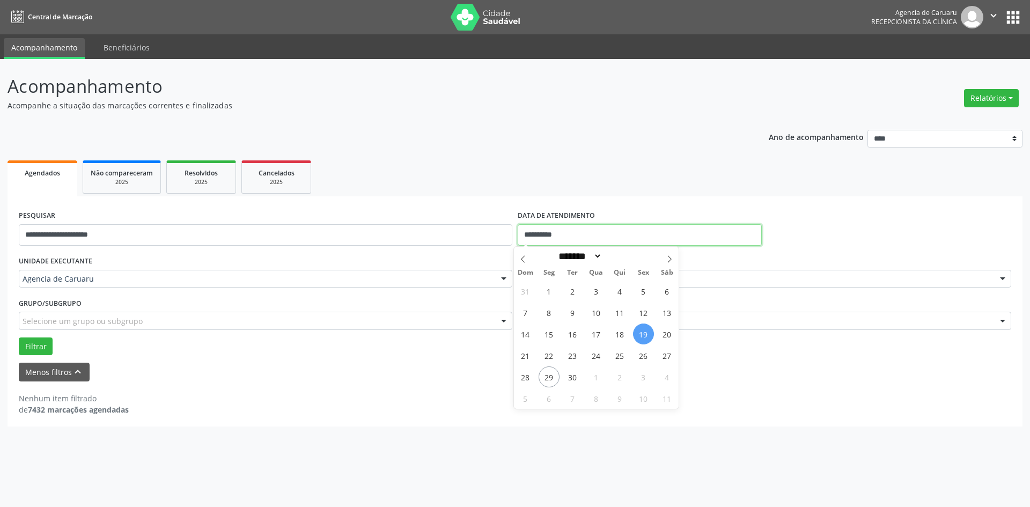
click at [583, 232] on input "**********" at bounding box center [640, 234] width 244 height 21
click at [33, 346] on button "Filtrar" at bounding box center [36, 346] width 34 height 18
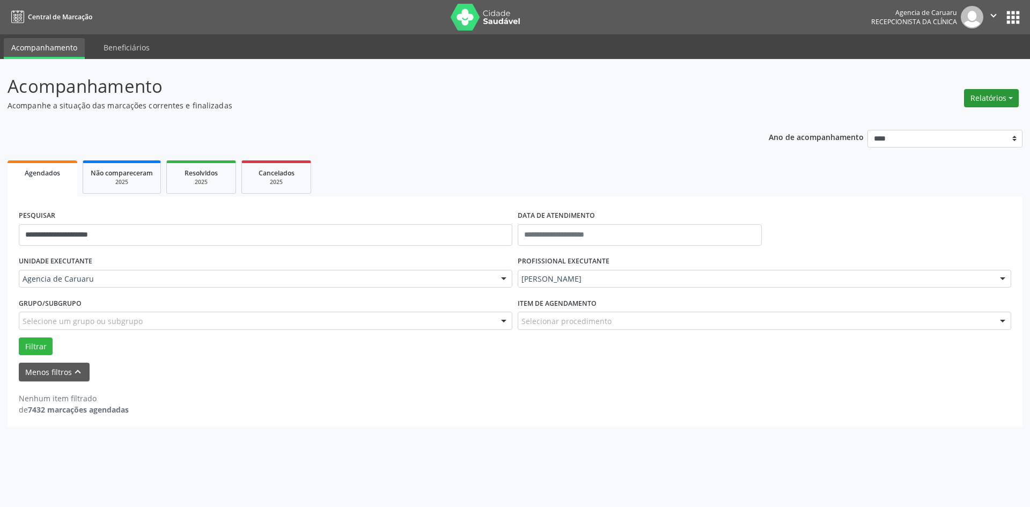
click at [989, 95] on button "Relatórios" at bounding box center [991, 98] width 55 height 18
click at [950, 122] on link "Agendamentos" at bounding box center [961, 121] width 115 height 15
select select "*"
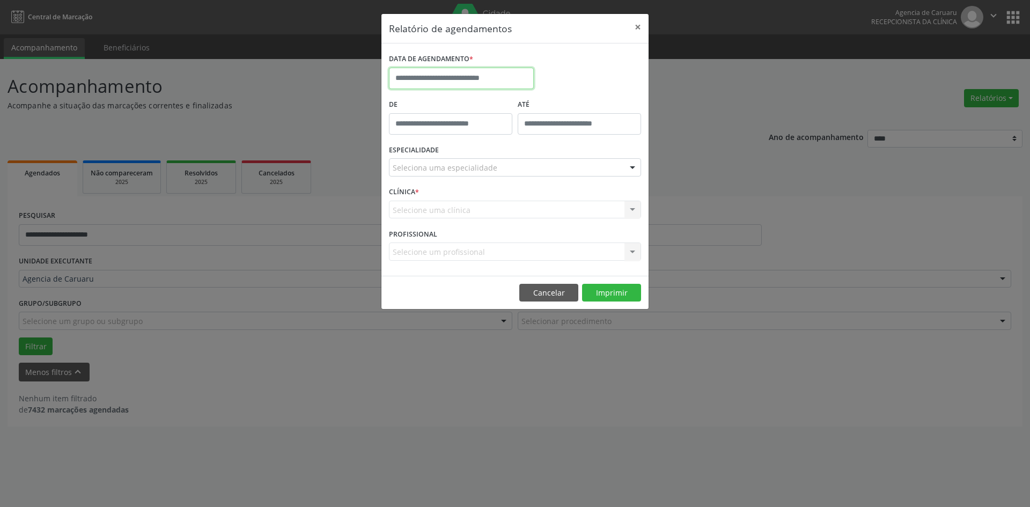
click at [442, 74] on input "text" at bounding box center [461, 78] width 145 height 21
click at [416, 219] on span "29" at bounding box center [424, 220] width 21 height 21
type input "**********"
click at [427, 208] on div "Selecione uma clínica Agencia de Caruaru Nenhum resultado encontrado para: " " …" at bounding box center [515, 210] width 252 height 18
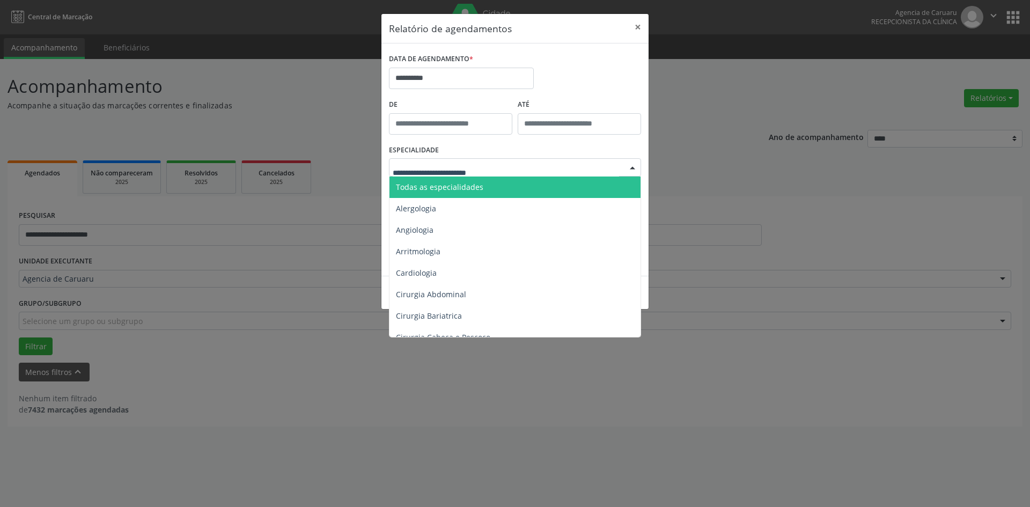
click at [452, 185] on span "Todas as especialidades" at bounding box center [439, 187] width 87 height 10
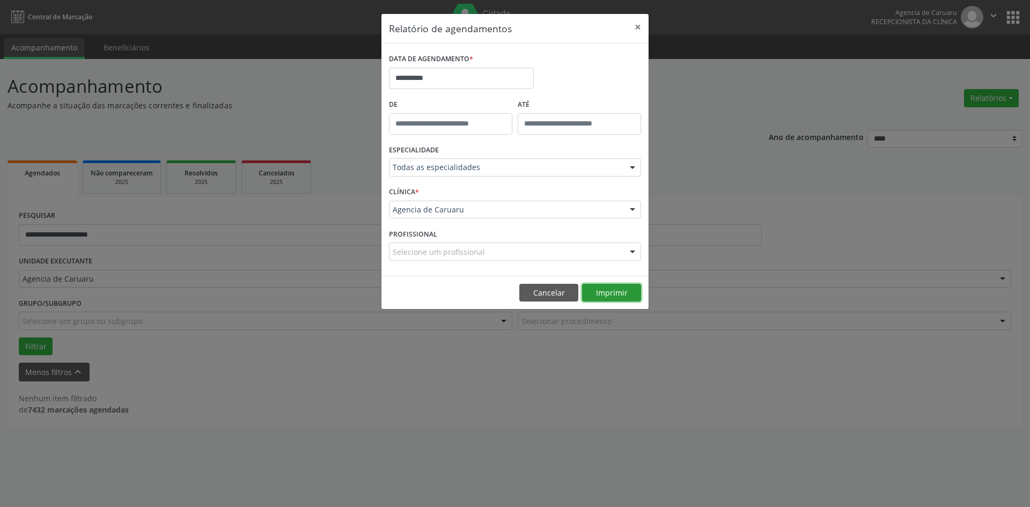
click at [621, 291] on button "Imprimir" at bounding box center [611, 293] width 59 height 18
drag, startPoint x: 633, startPoint y: 26, endPoint x: 564, endPoint y: 48, distance: 72.5
click at [632, 30] on button "×" at bounding box center [637, 27] width 21 height 26
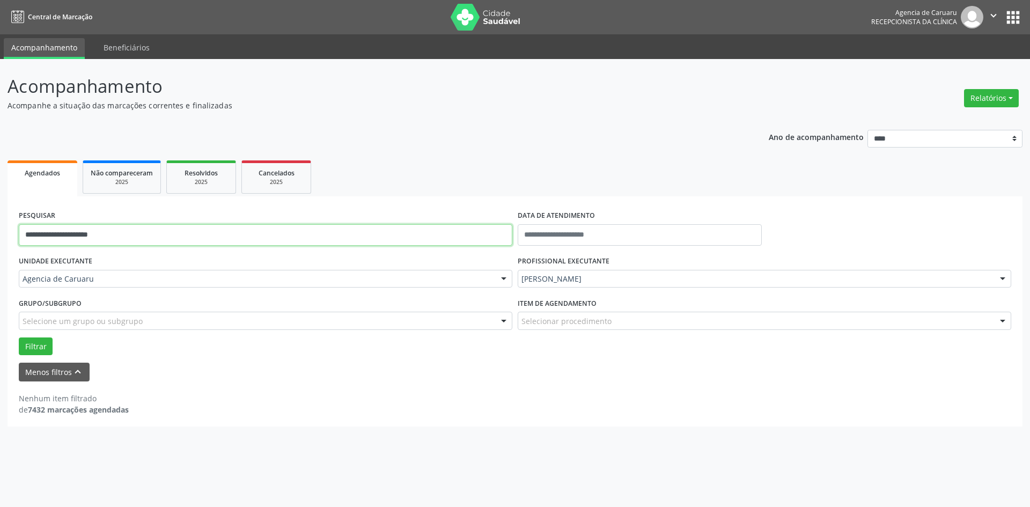
click at [138, 236] on input "**********" at bounding box center [266, 234] width 494 height 21
type input "*"
paste input "**********"
click at [35, 350] on button "Filtrar" at bounding box center [36, 346] width 34 height 18
click at [40, 349] on button "Filtrar" at bounding box center [36, 346] width 34 height 18
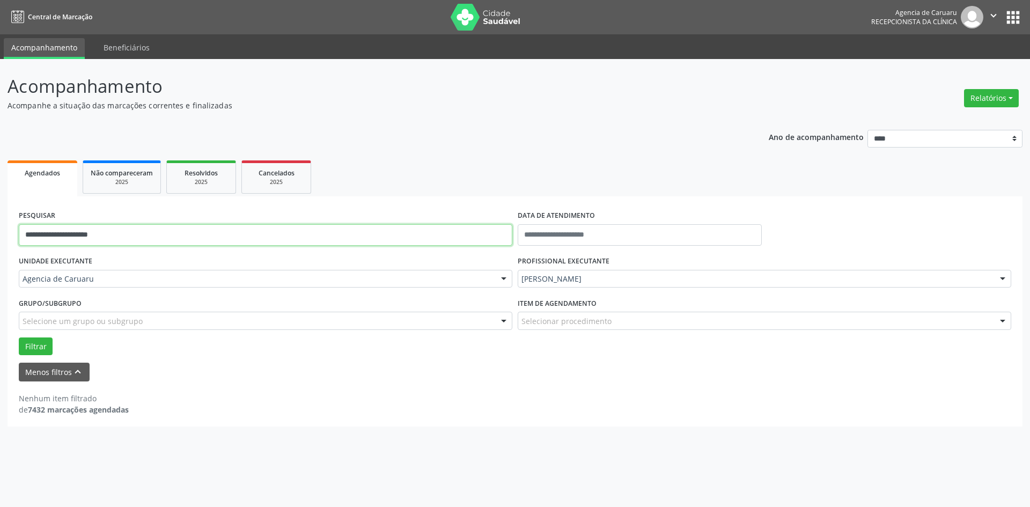
click at [120, 233] on input "**********" at bounding box center [266, 234] width 494 height 21
type input "*"
paste input "**********"
type input "**********"
click at [42, 343] on button "Filtrar" at bounding box center [36, 346] width 34 height 18
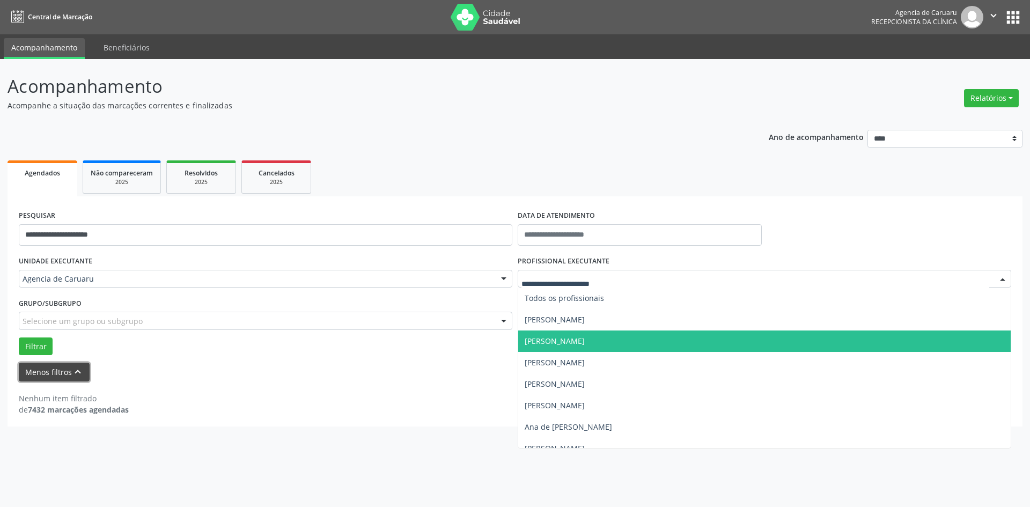
click at [74, 369] on icon "keyboard_arrow_up" at bounding box center [78, 372] width 12 height 12
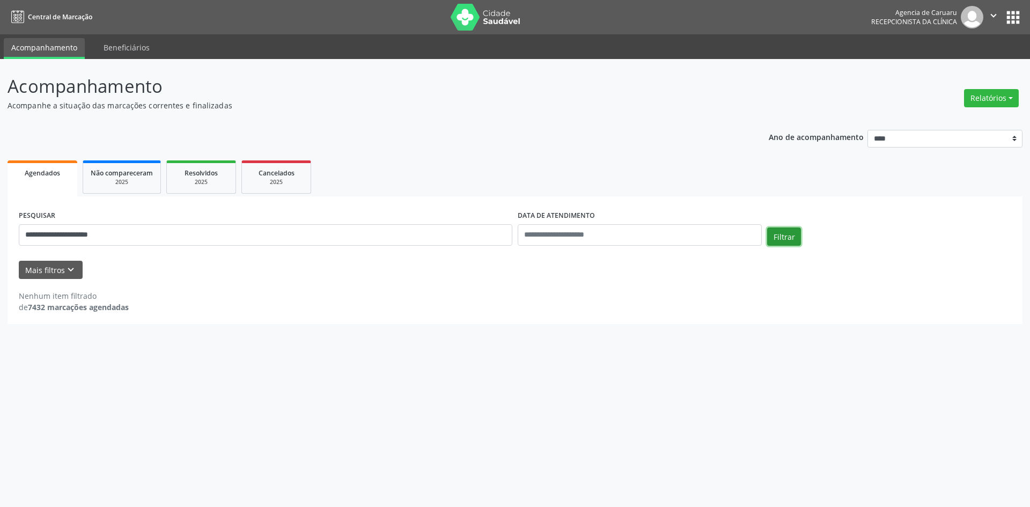
click at [784, 240] on button "Filtrar" at bounding box center [784, 236] width 34 height 18
